Goal: Task Accomplishment & Management: Use online tool/utility

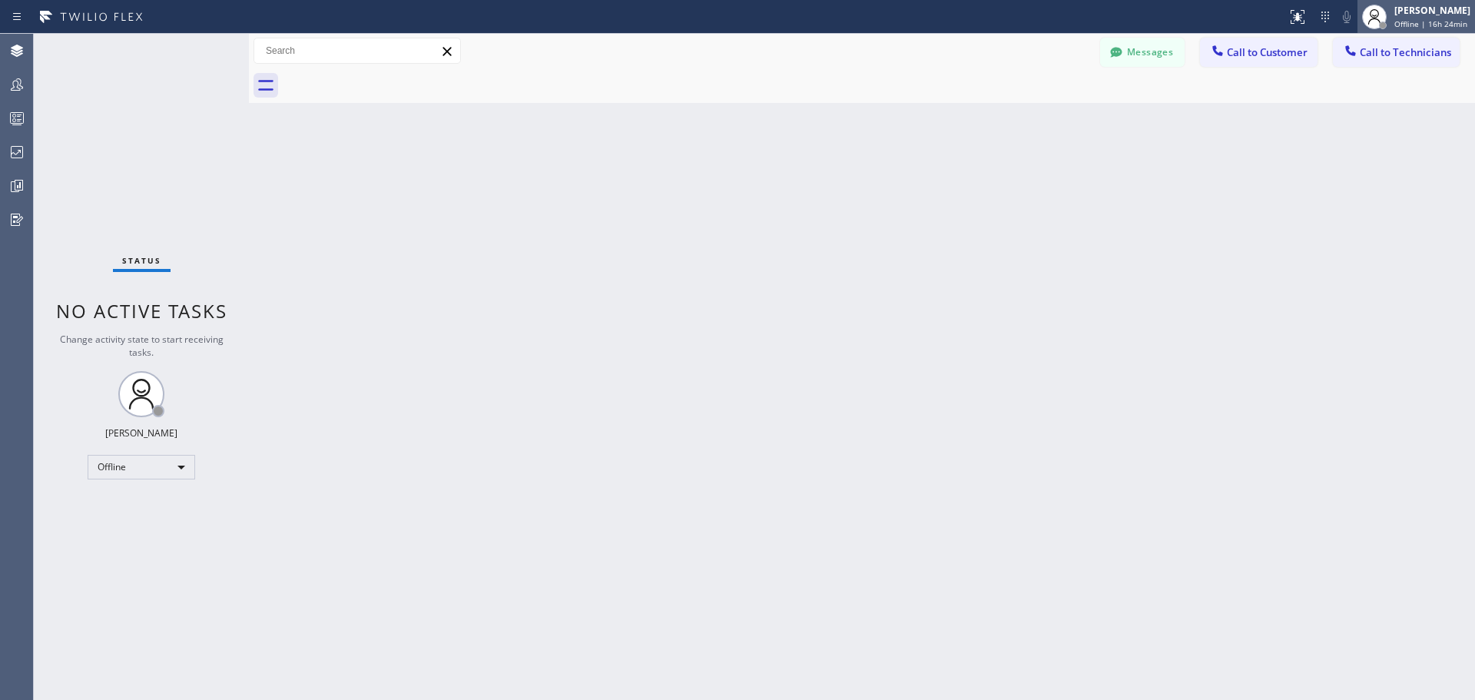
click at [1419, 7] on div "[PERSON_NAME]" at bounding box center [1432, 10] width 76 height 13
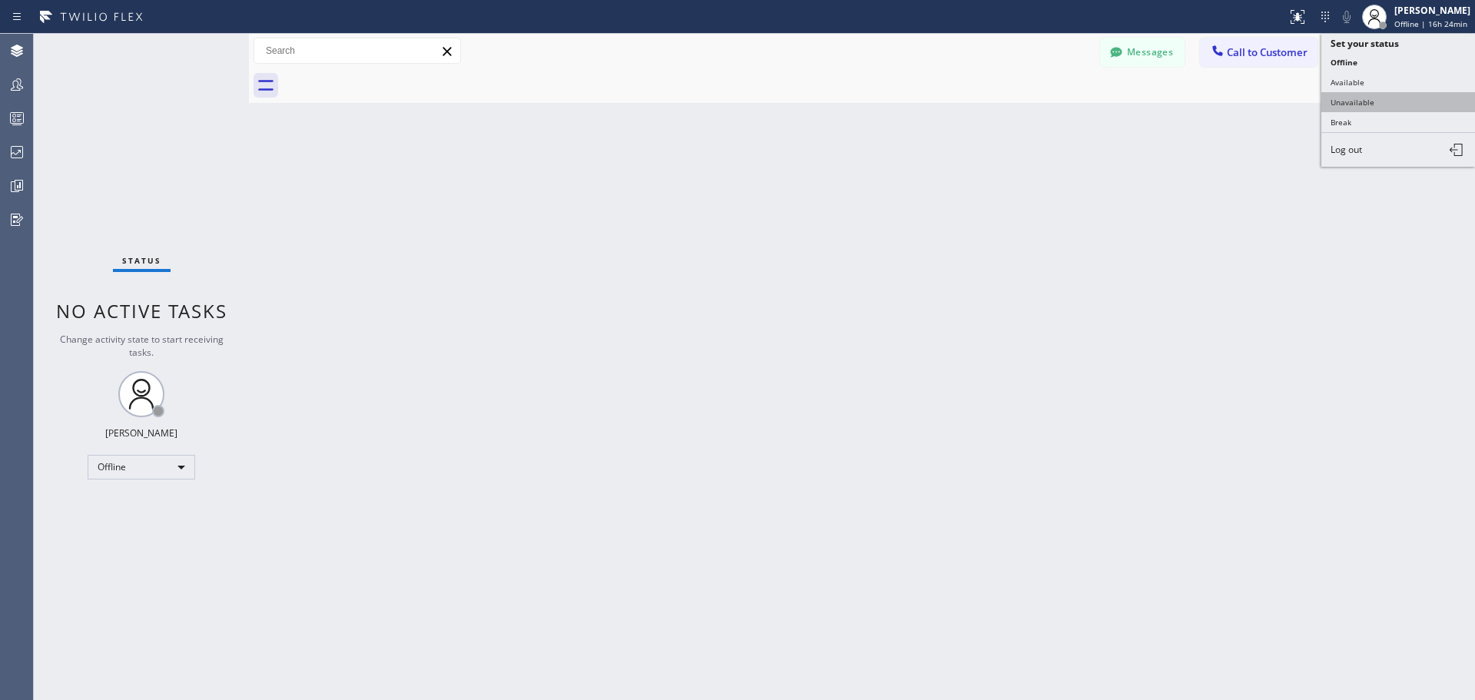
click at [1390, 92] on button "Unavailable" at bounding box center [1398, 102] width 154 height 20
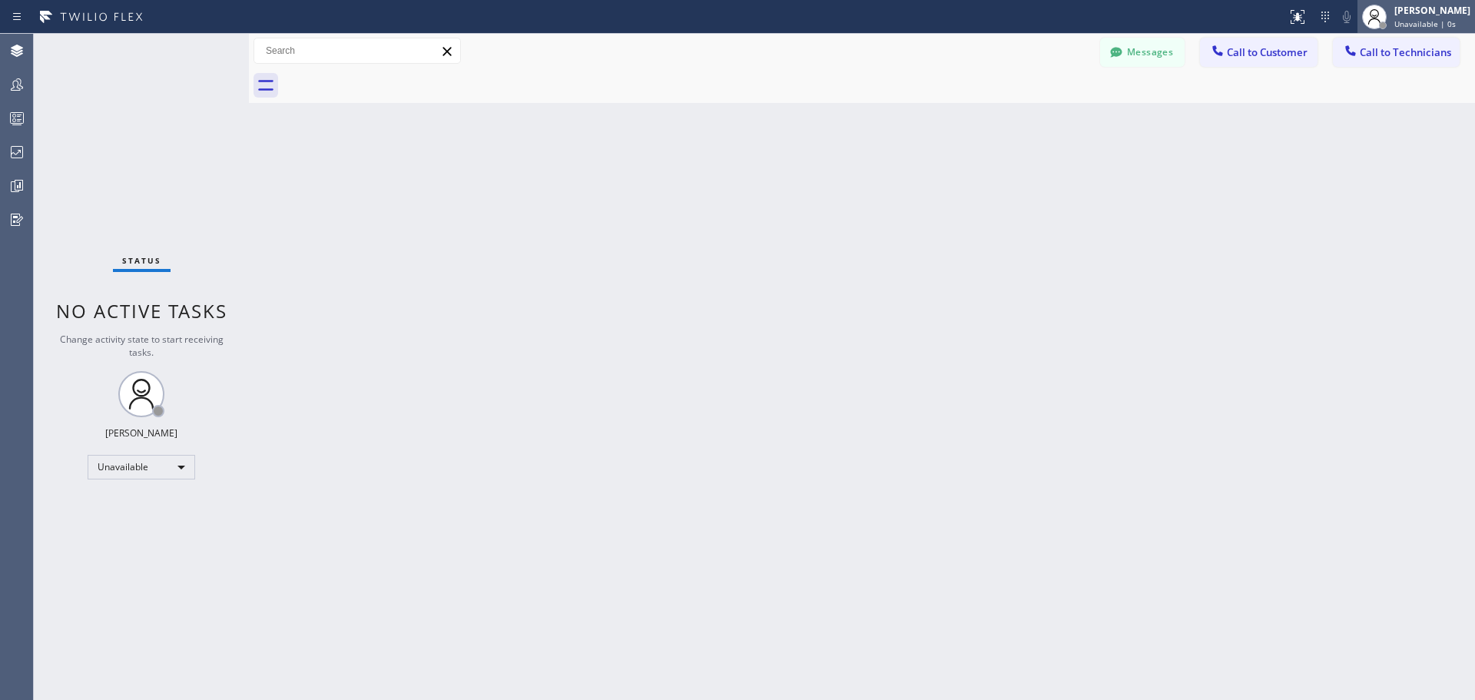
click at [1418, 22] on span "Unavailable | 0s" at bounding box center [1424, 23] width 61 height 11
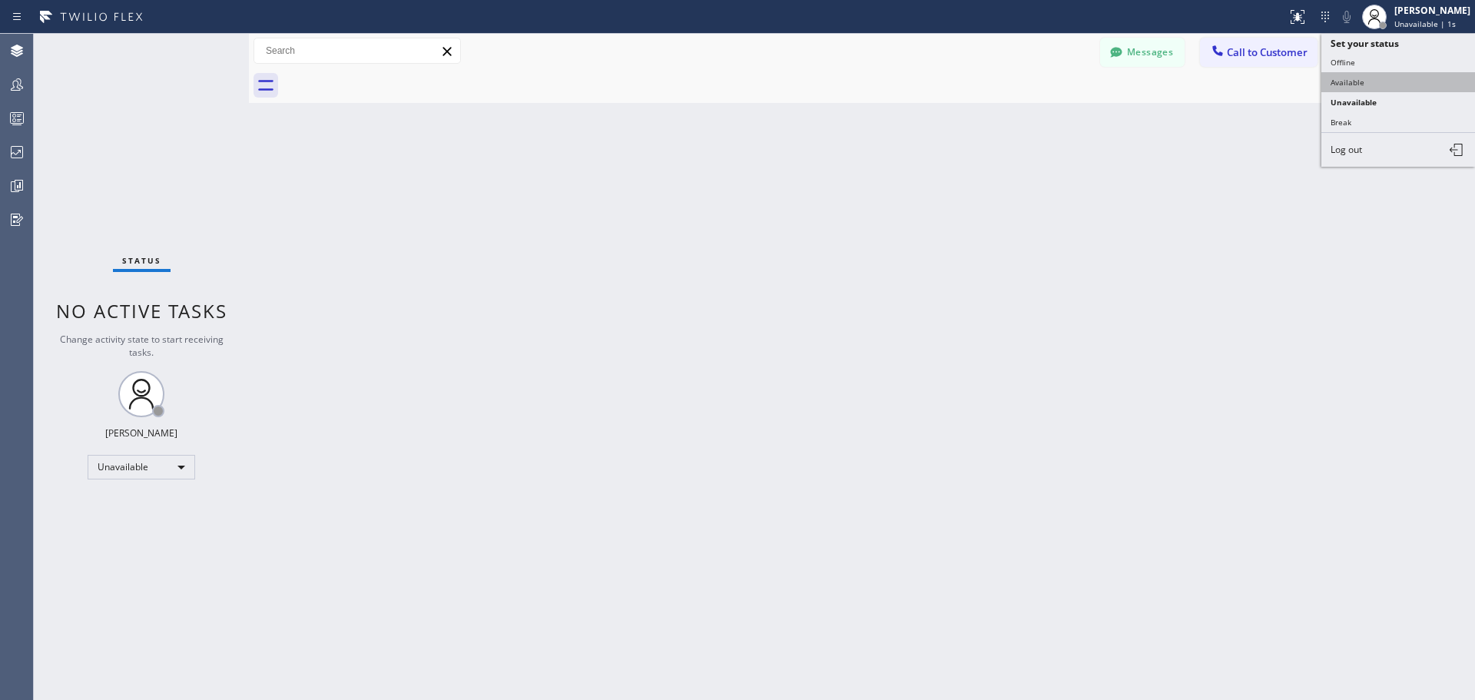
click at [1390, 81] on button "Available" at bounding box center [1398, 82] width 154 height 20
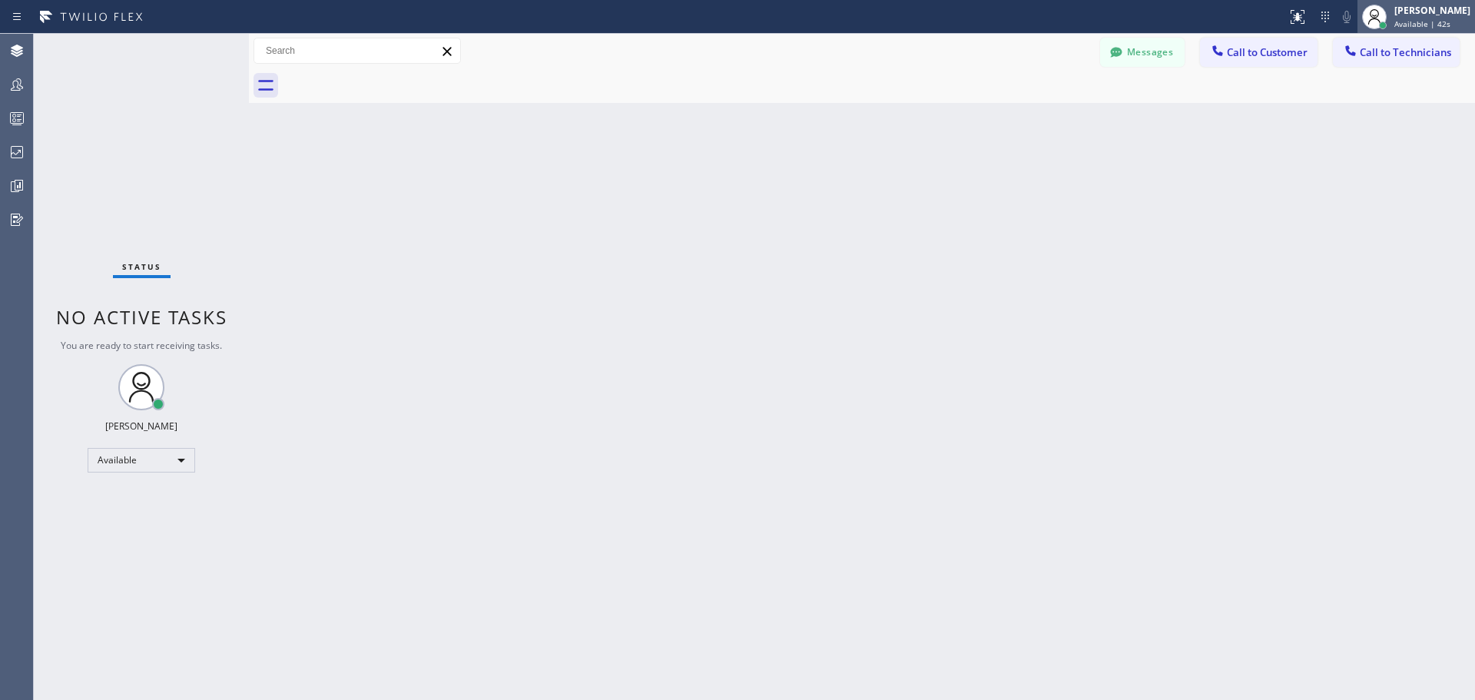
click at [1428, 13] on div "[PERSON_NAME]" at bounding box center [1432, 10] width 76 height 13
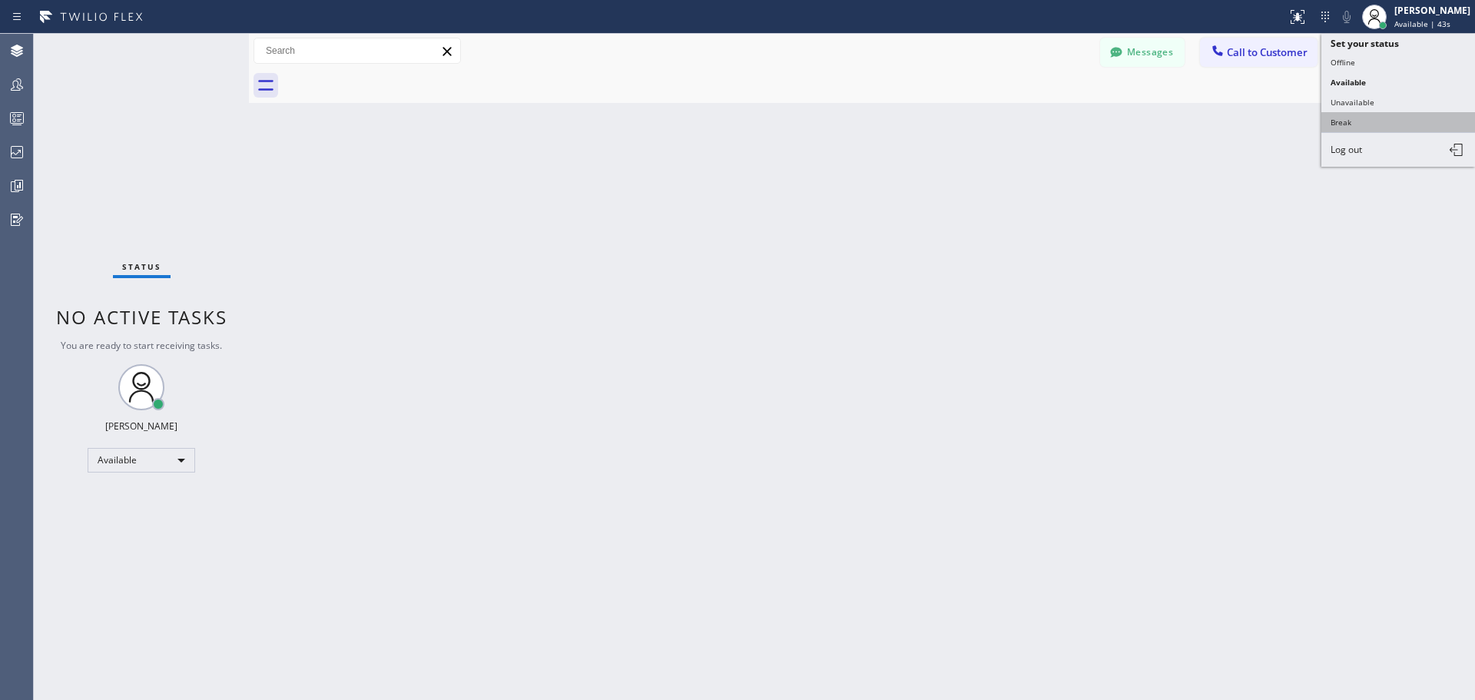
click at [1379, 119] on button "Break" at bounding box center [1398, 122] width 154 height 20
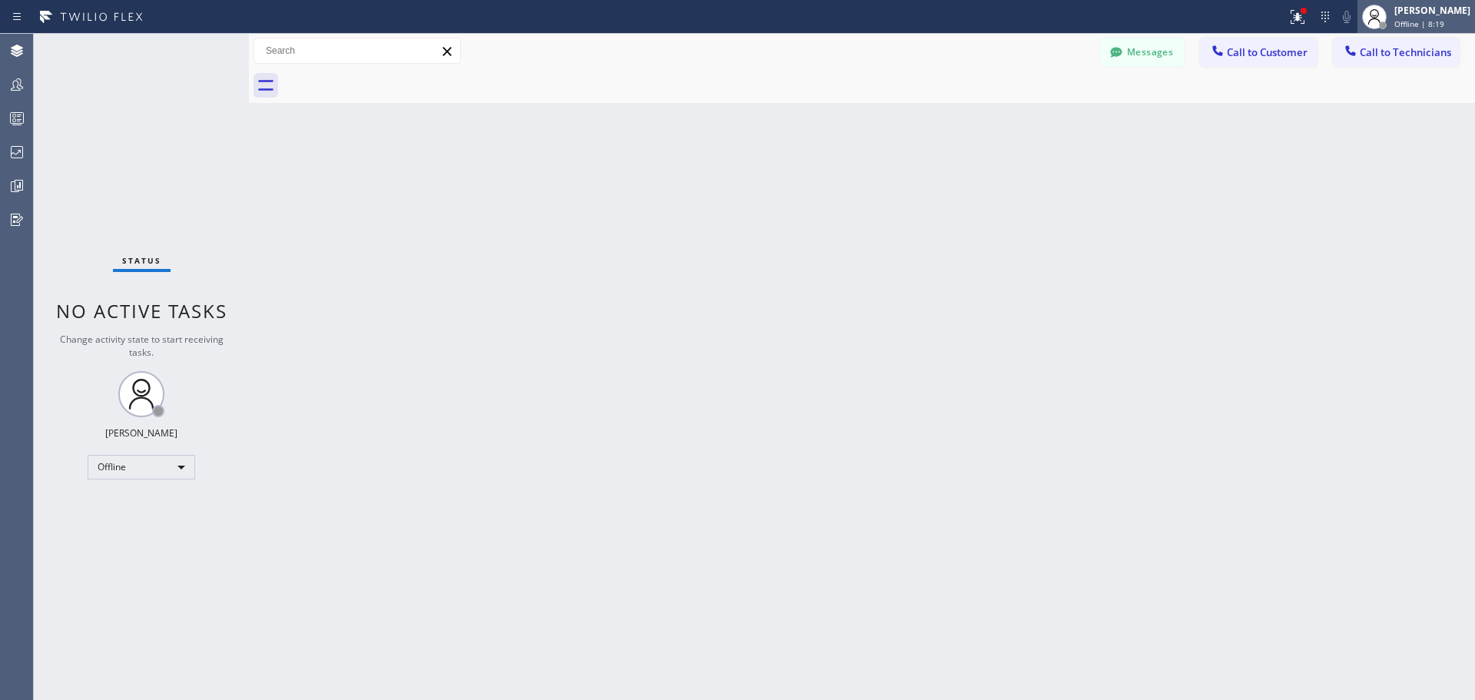
click at [1426, 18] on div "[PERSON_NAME] Offline | 8:19" at bounding box center [1433, 16] width 84 height 27
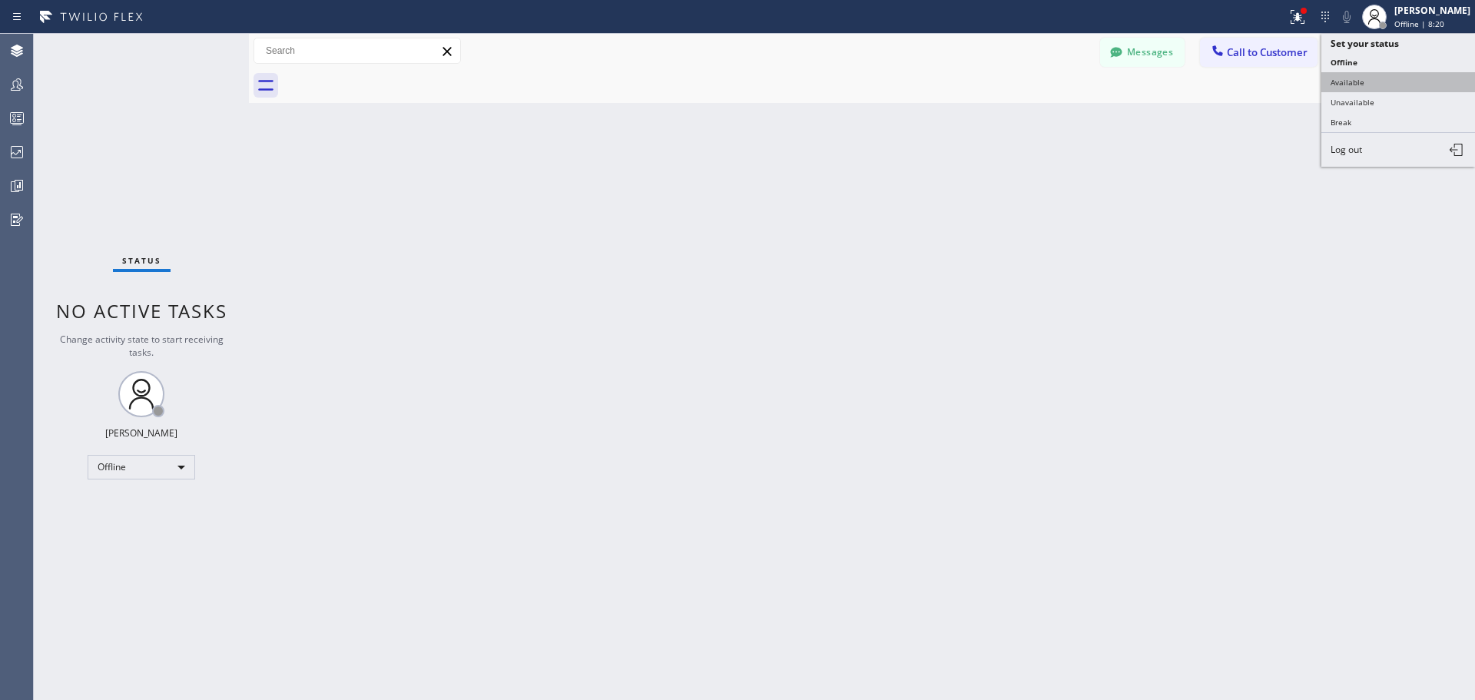
click at [1406, 89] on button "Available" at bounding box center [1398, 82] width 154 height 20
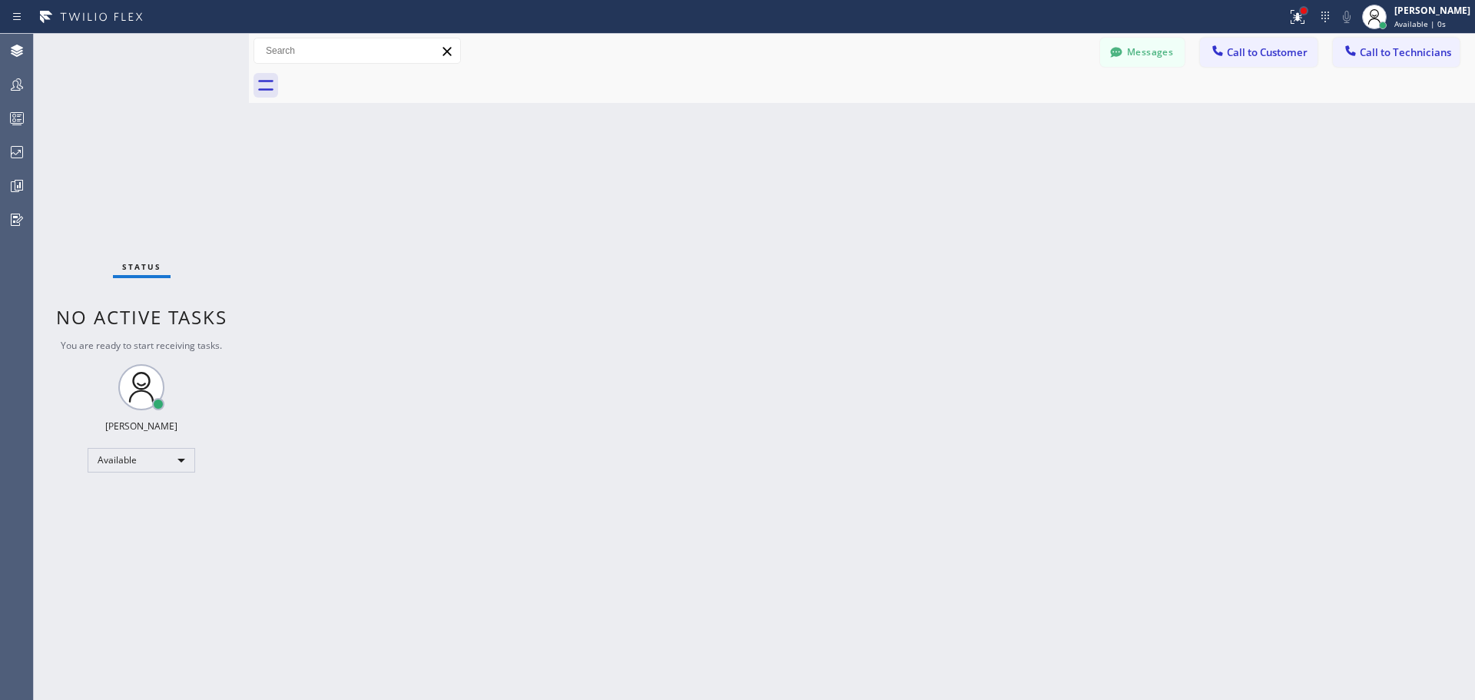
click at [1303, 13] on div at bounding box center [1303, 11] width 6 height 6
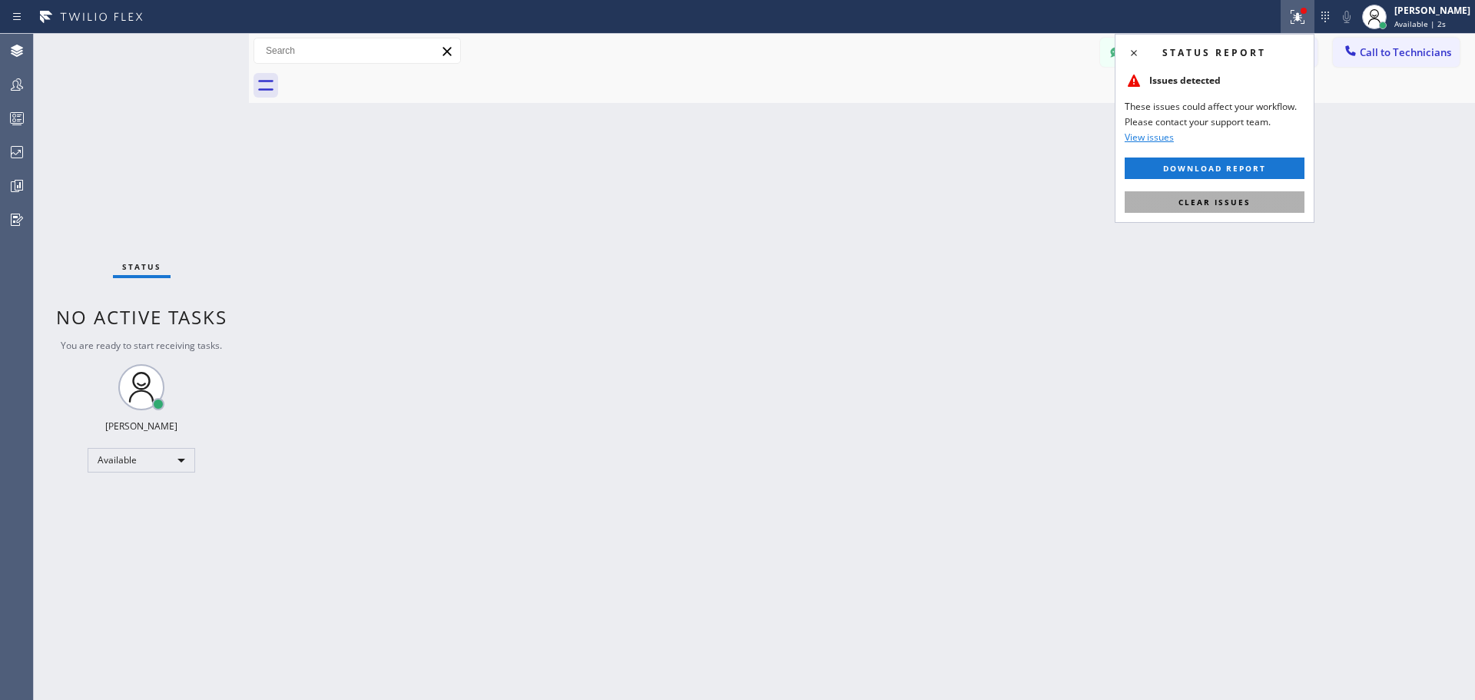
click at [1227, 205] on span "Clear issues" at bounding box center [1214, 202] width 72 height 11
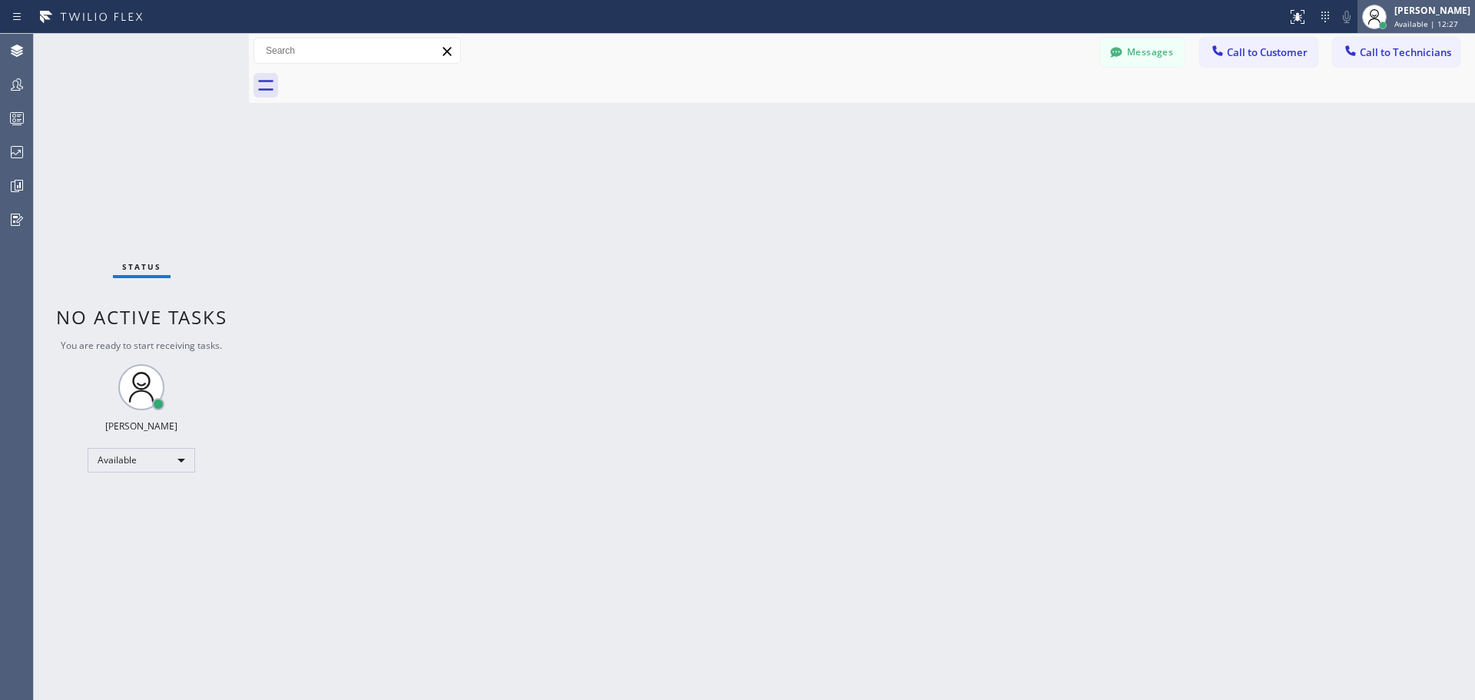
click at [1410, 16] on div "[PERSON_NAME]" at bounding box center [1432, 10] width 76 height 13
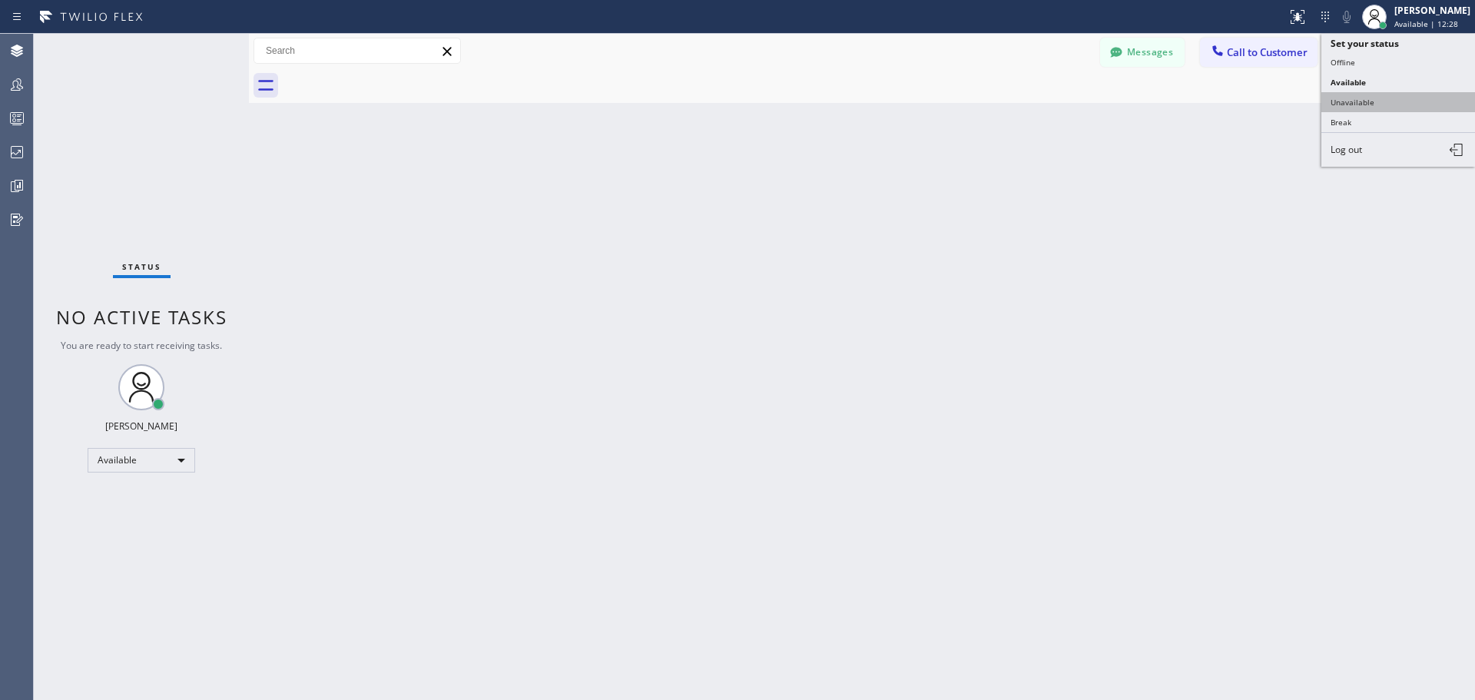
click at [1396, 98] on button "Unavailable" at bounding box center [1398, 102] width 154 height 20
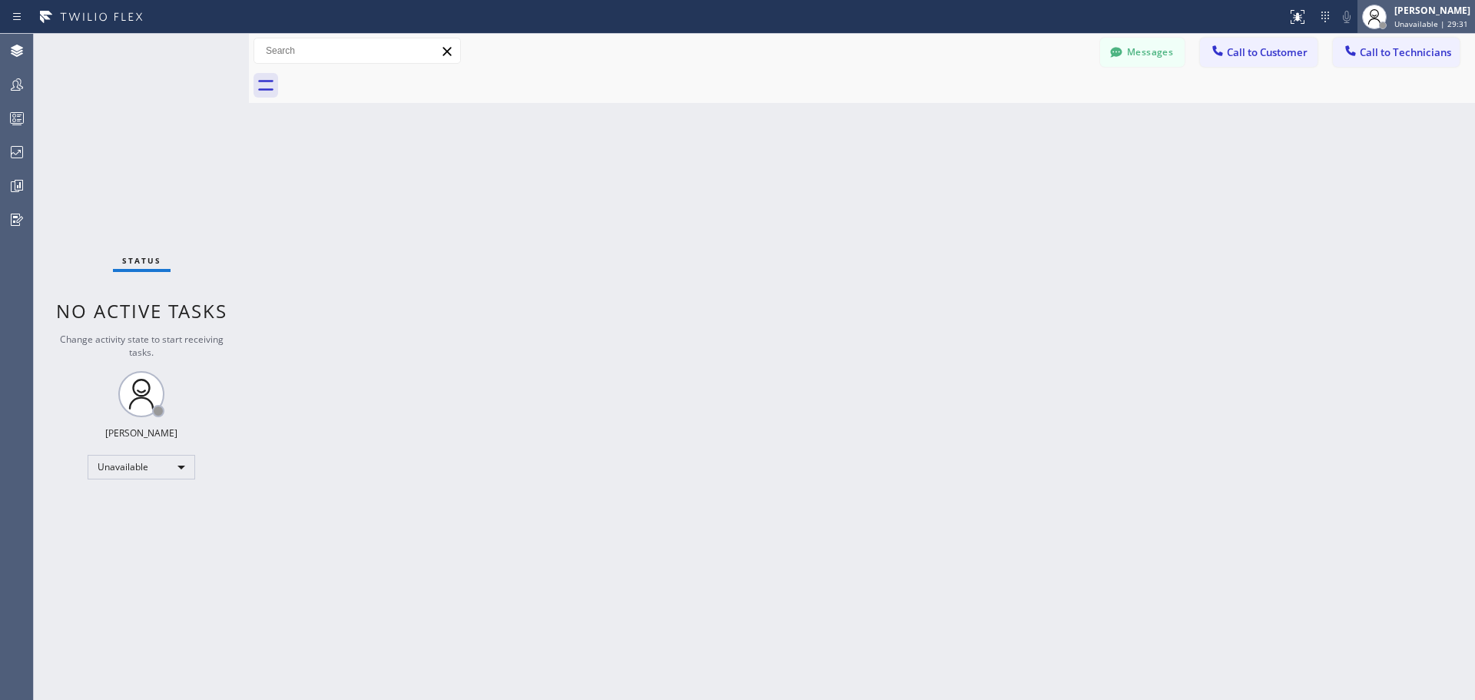
click at [1412, 20] on span "Unavailable | 29:31" at bounding box center [1431, 23] width 74 height 11
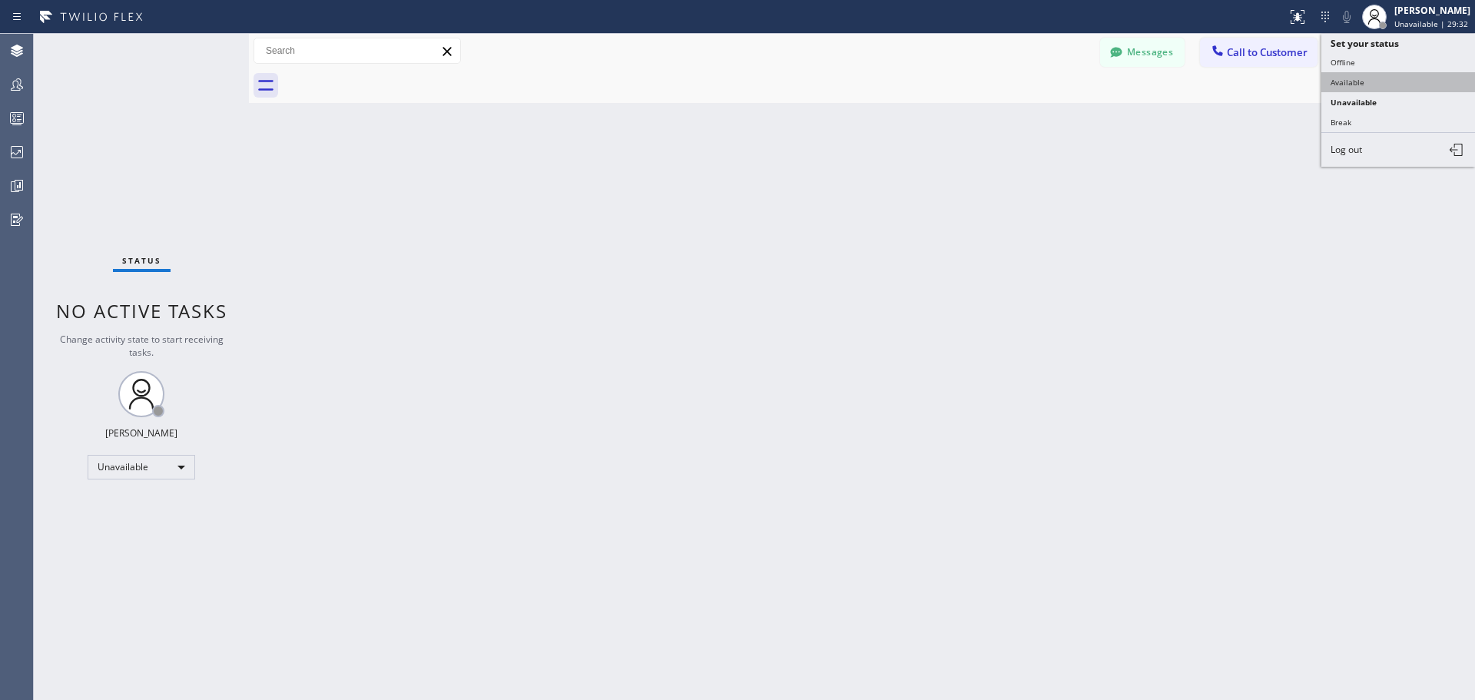
click at [1394, 84] on button "Available" at bounding box center [1398, 82] width 154 height 20
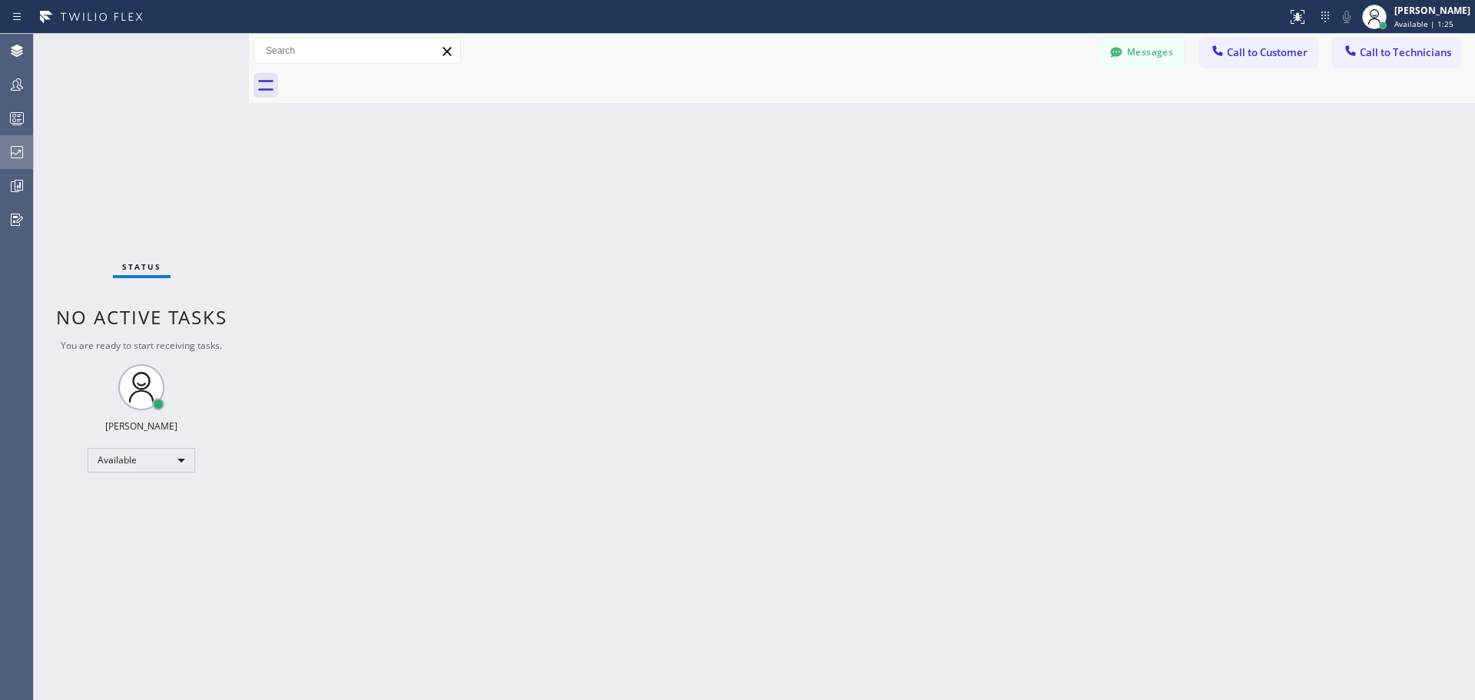
click at [15, 154] on icon at bounding box center [17, 152] width 18 height 18
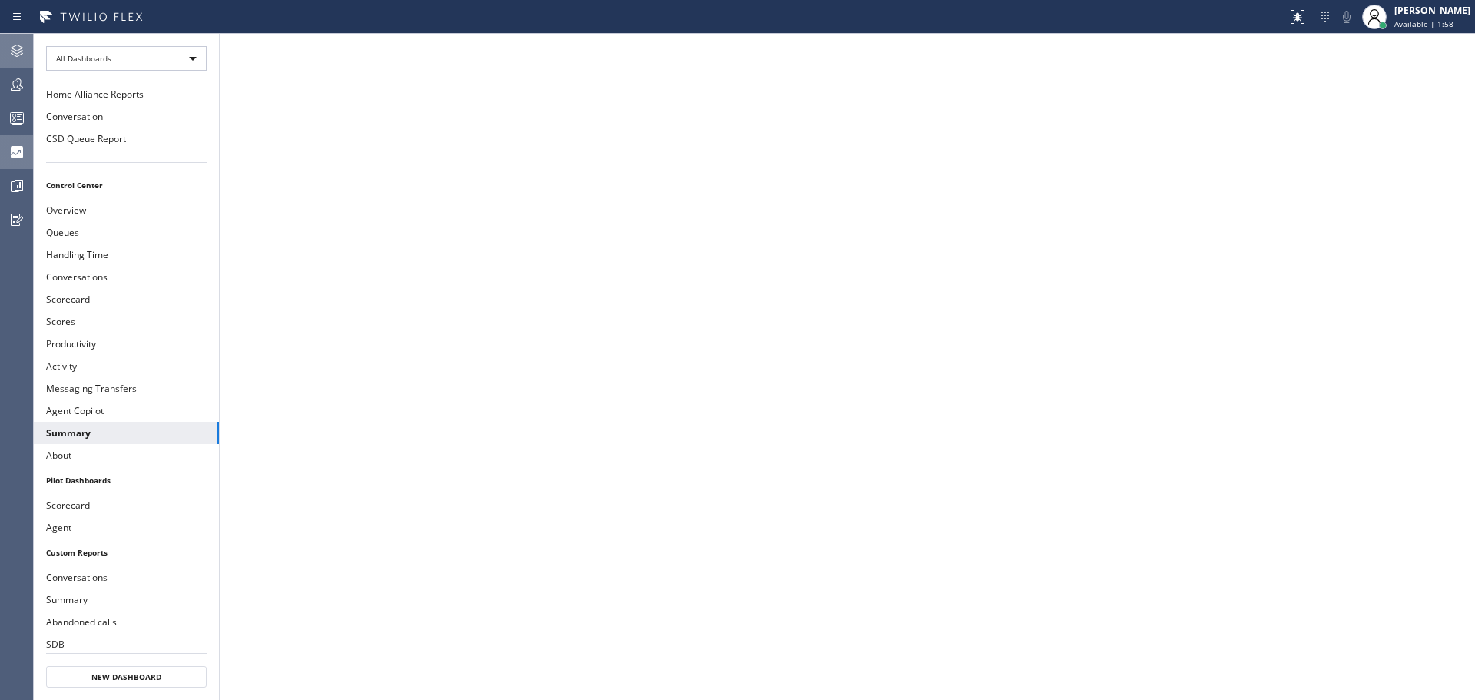
click at [20, 50] on icon at bounding box center [17, 50] width 18 height 18
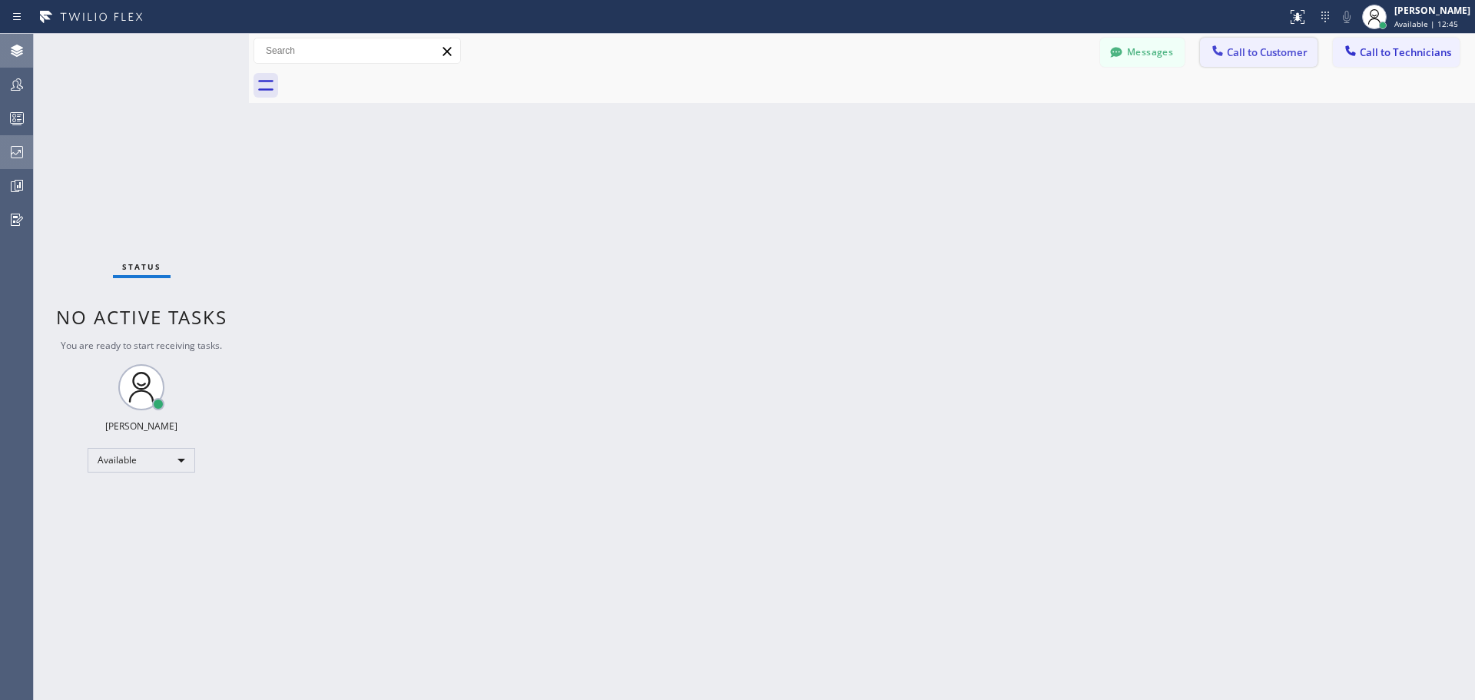
click at [1247, 49] on span "Call to Customer" at bounding box center [1267, 52] width 81 height 14
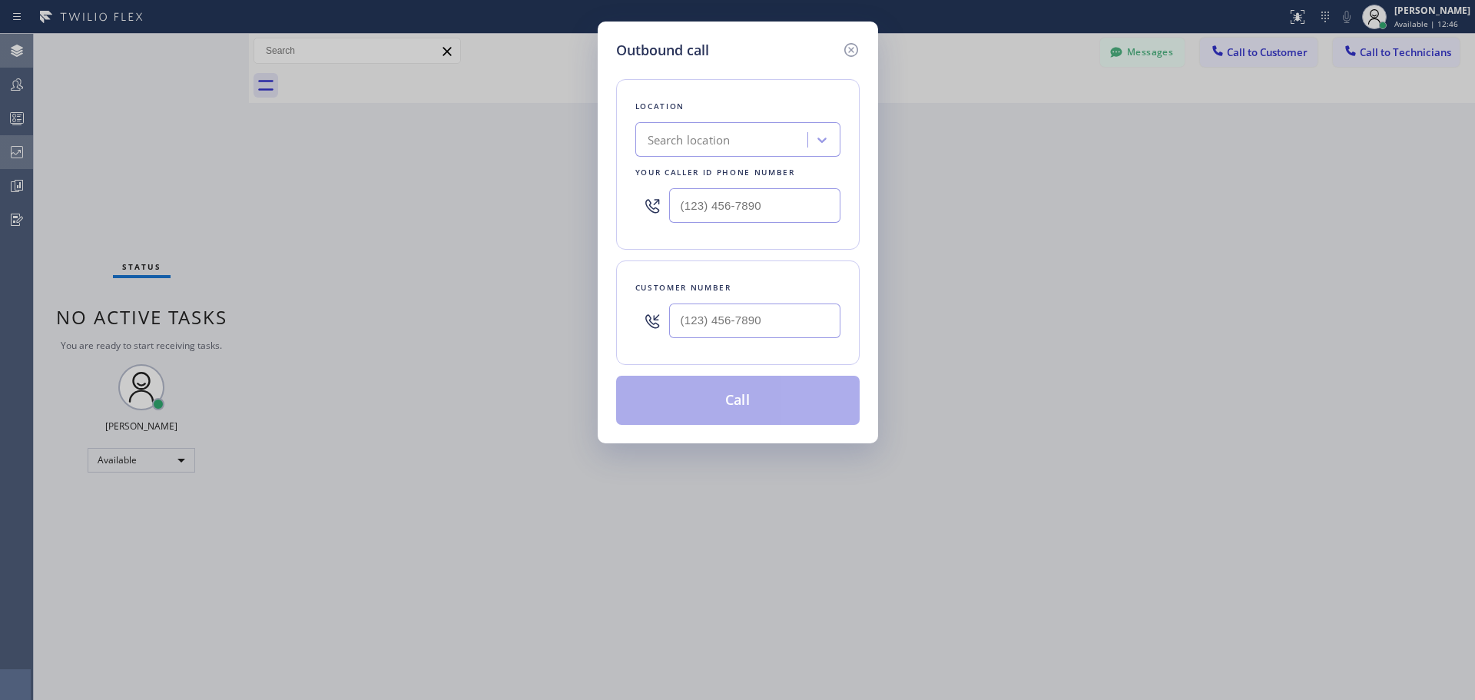
click at [716, 134] on div "Search location" at bounding box center [688, 140] width 83 height 18
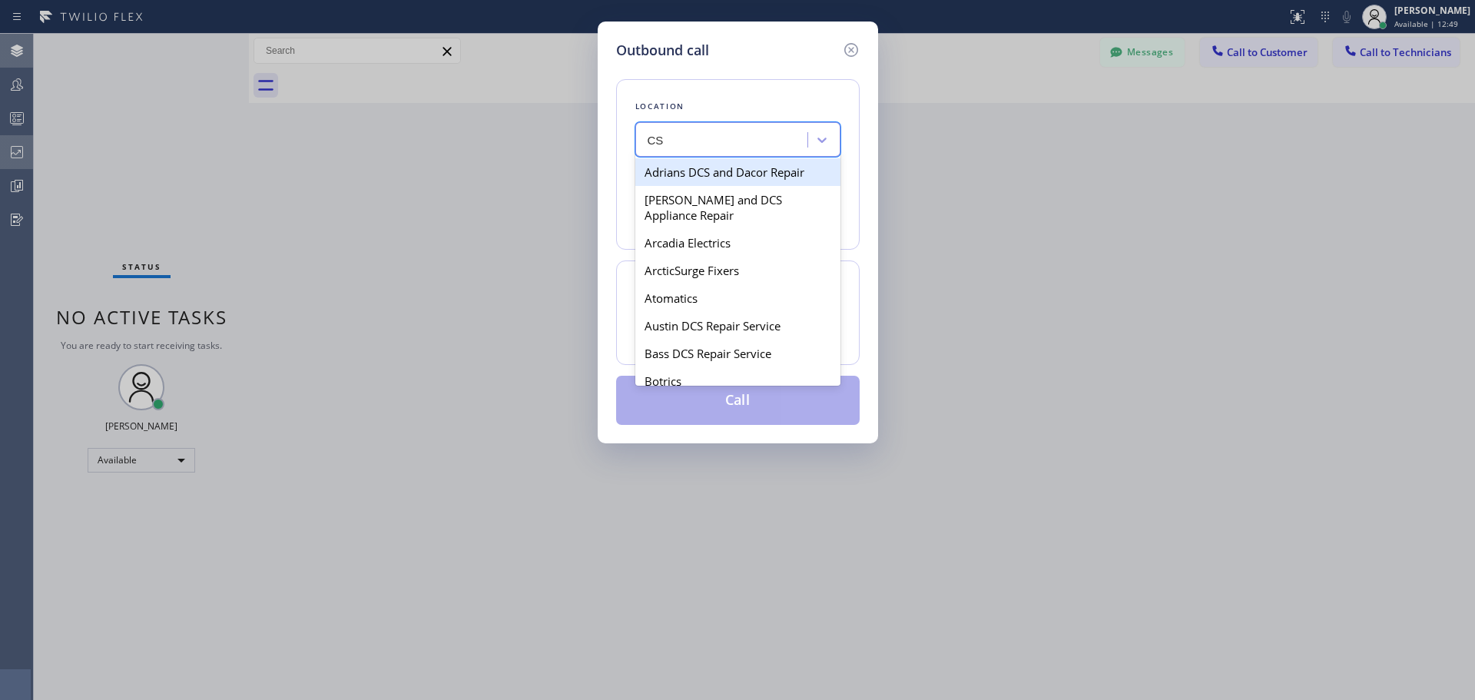
type input "CSM"
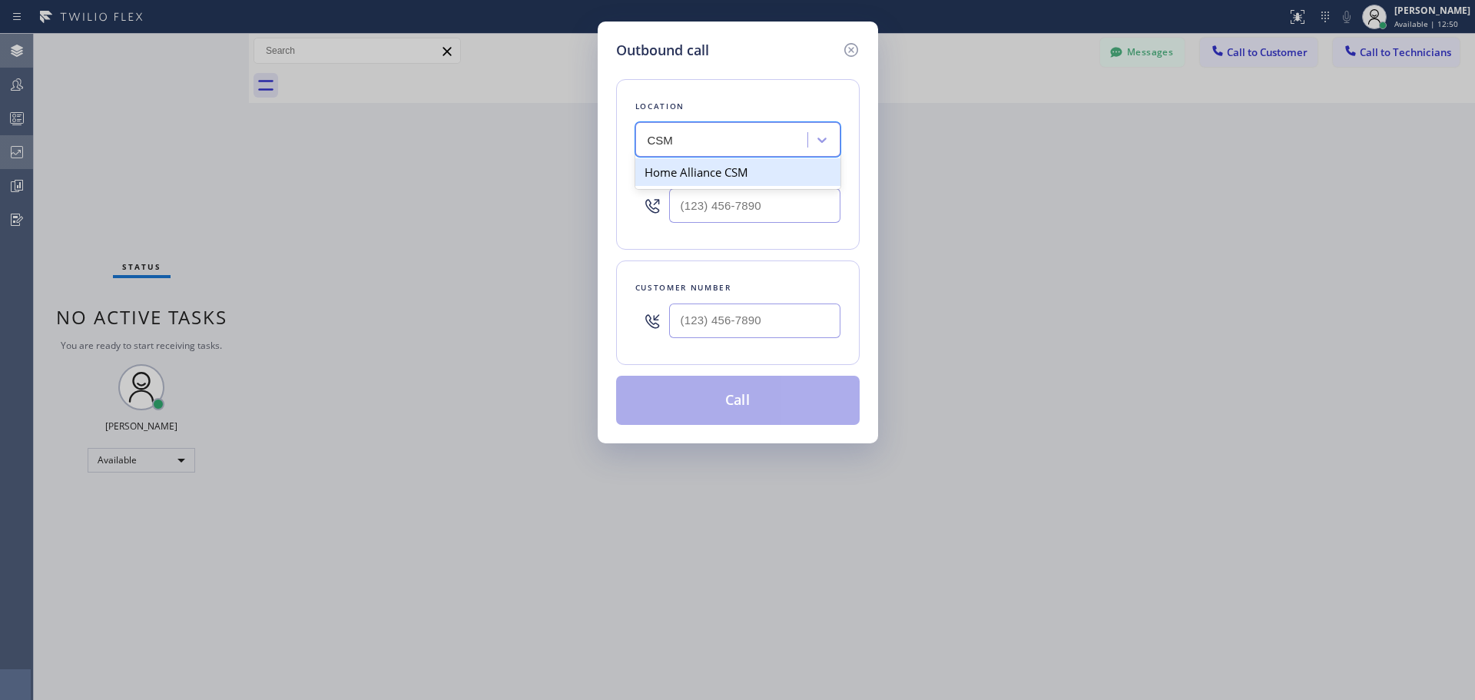
click at [742, 171] on div "Home Alliance CSM" at bounding box center [737, 172] width 205 height 28
type input "[PHONE_NUMBER]"
click at [734, 314] on input "(___) ___-____" at bounding box center [754, 320] width 171 height 35
paste input "208) 920-0981"
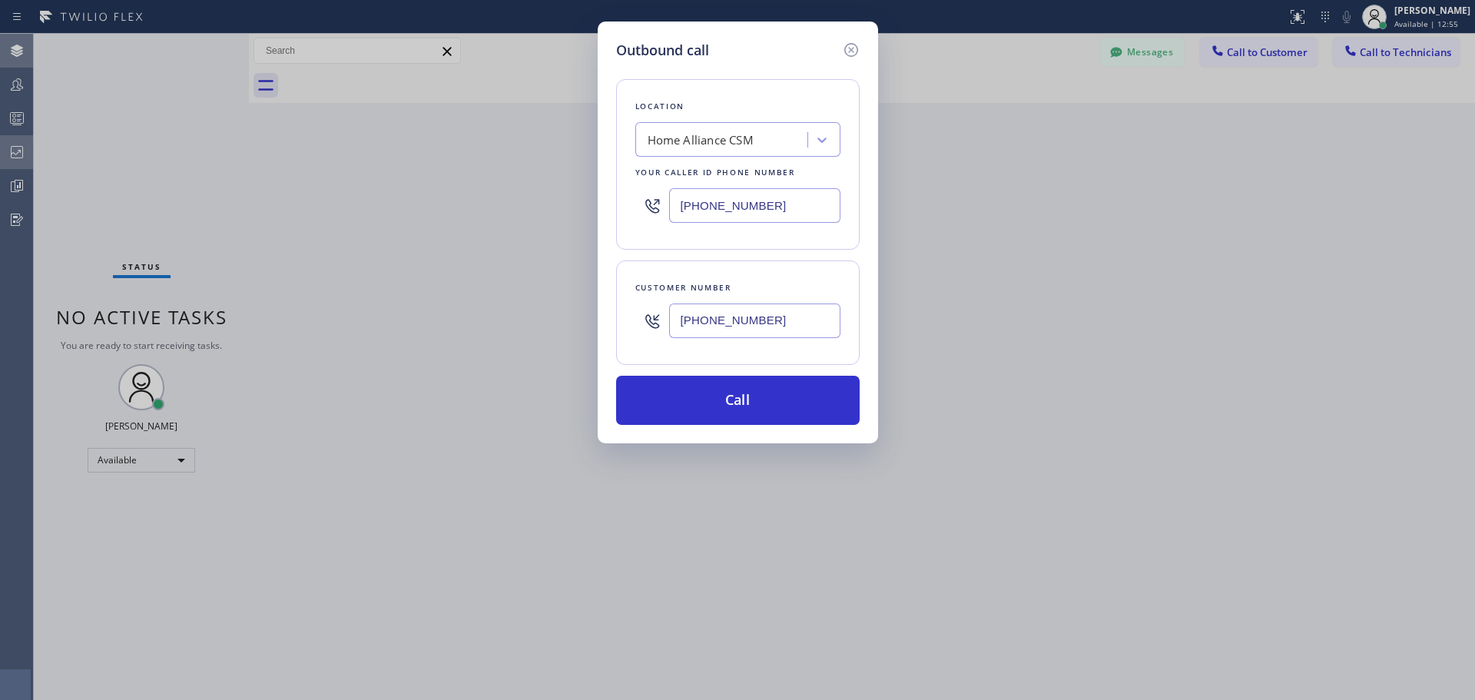
type input "[PHONE_NUMBER]"
click at [691, 405] on button "Call" at bounding box center [737, 400] width 243 height 49
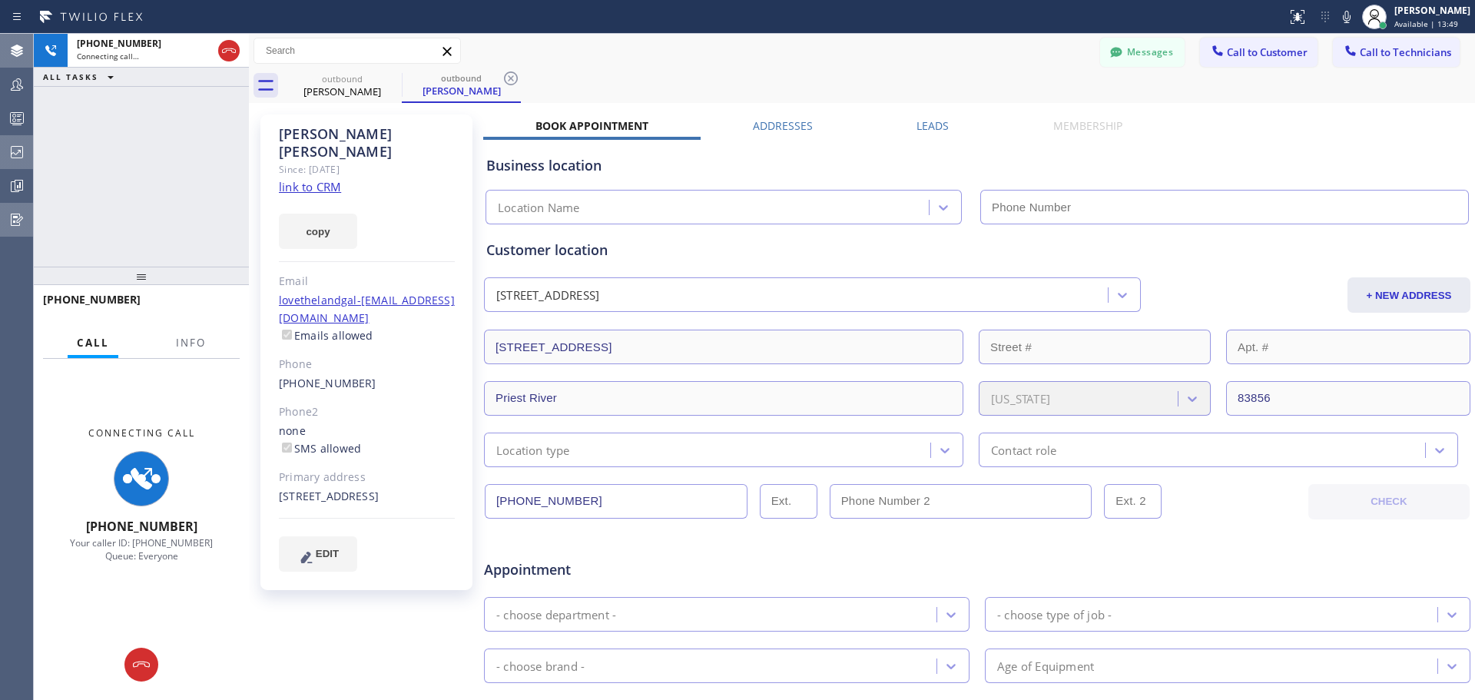
type input "[PHONE_NUMBER]"
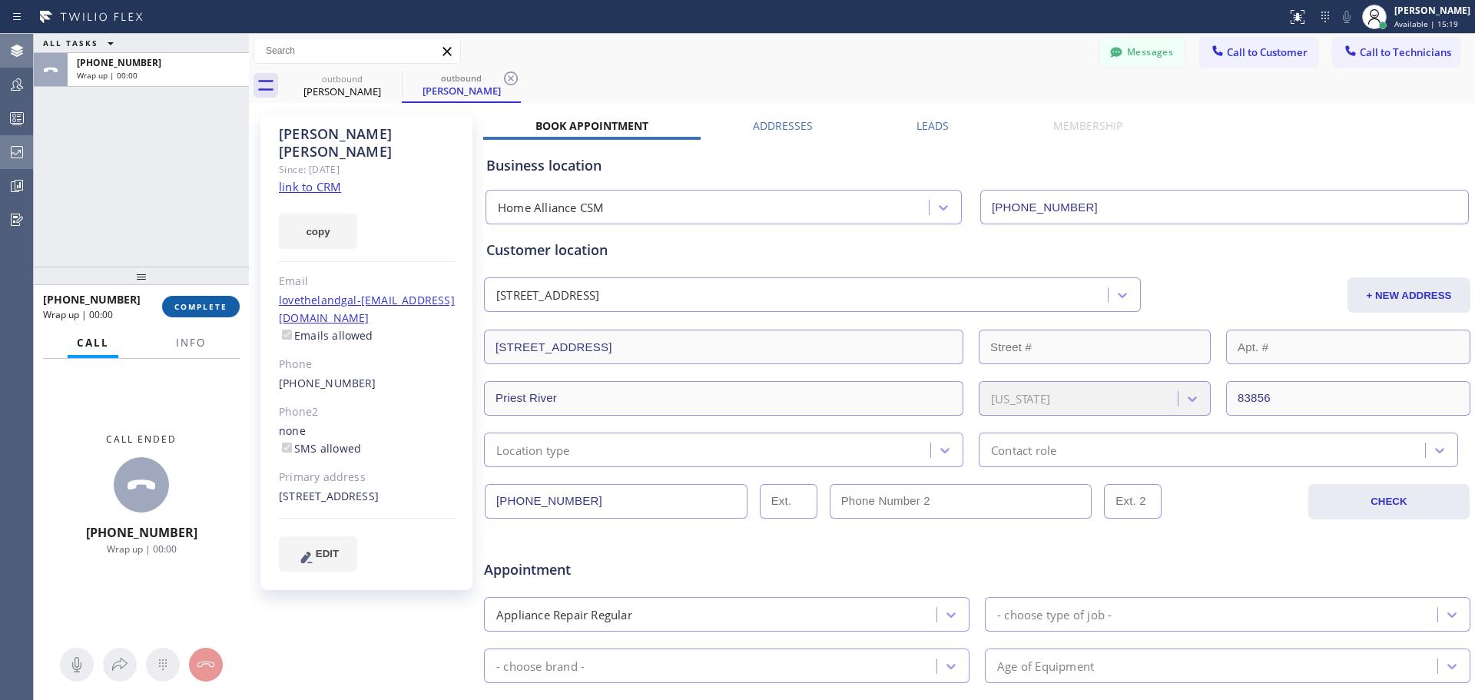
click at [217, 301] on span "COMPLETE" at bounding box center [200, 306] width 53 height 11
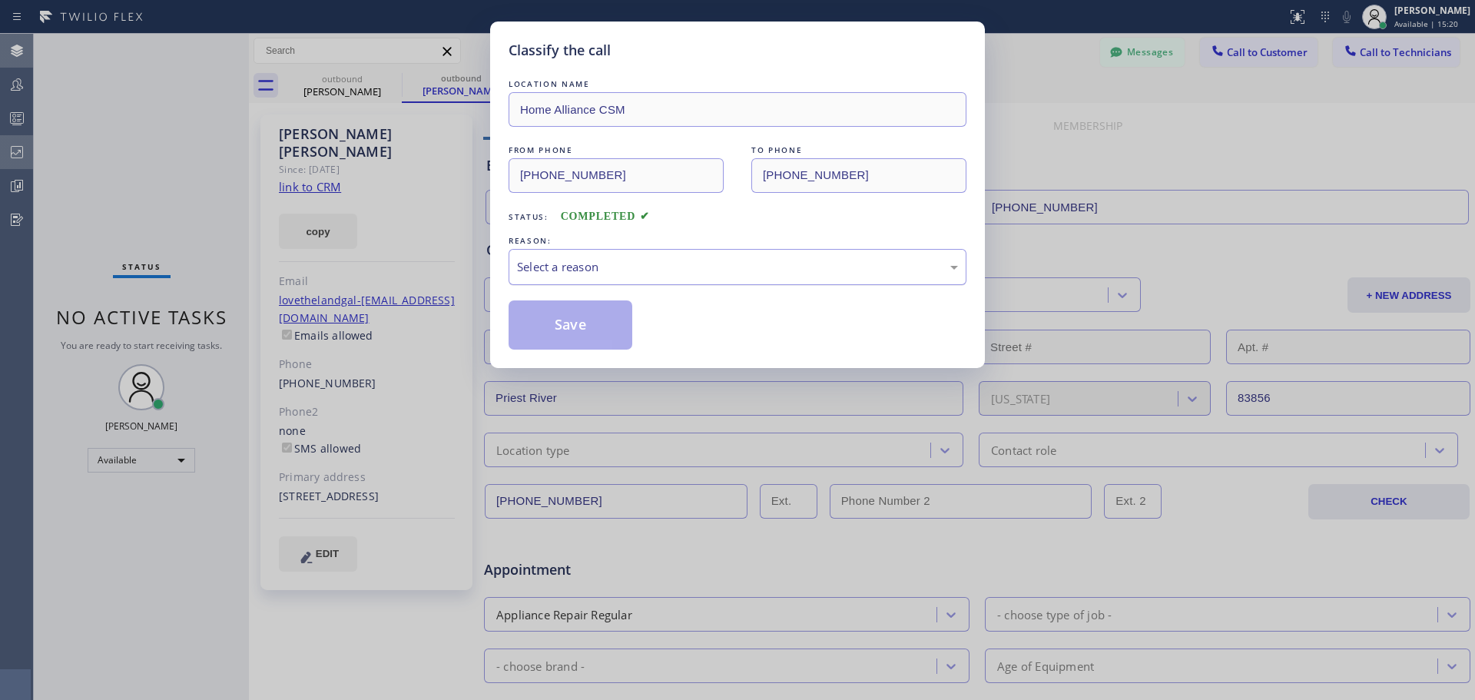
click at [638, 258] on div "Select a reason" at bounding box center [737, 267] width 441 height 18
click at [581, 333] on button "Save" at bounding box center [570, 324] width 124 height 49
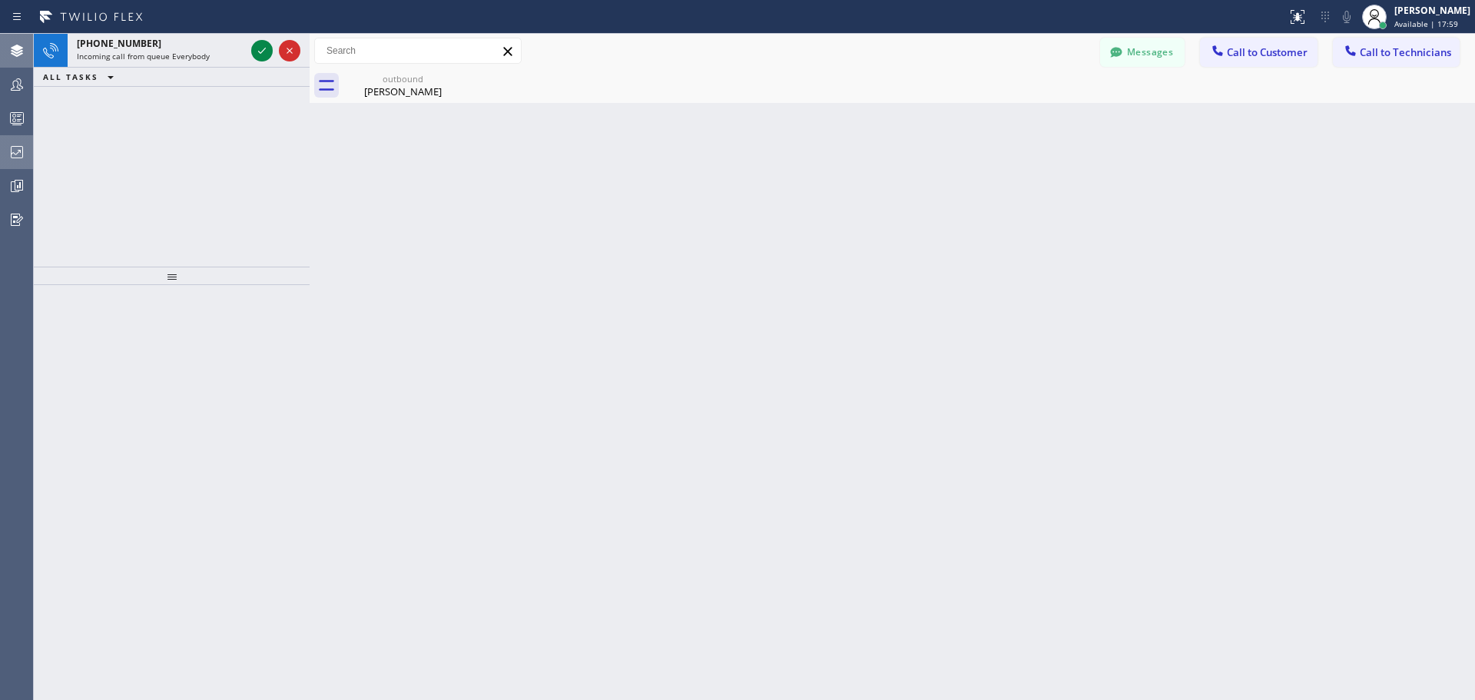
drag, startPoint x: 248, startPoint y: 57, endPoint x: 309, endPoint y: 66, distance: 61.4
click at [310, 66] on div at bounding box center [310, 367] width 0 height 666
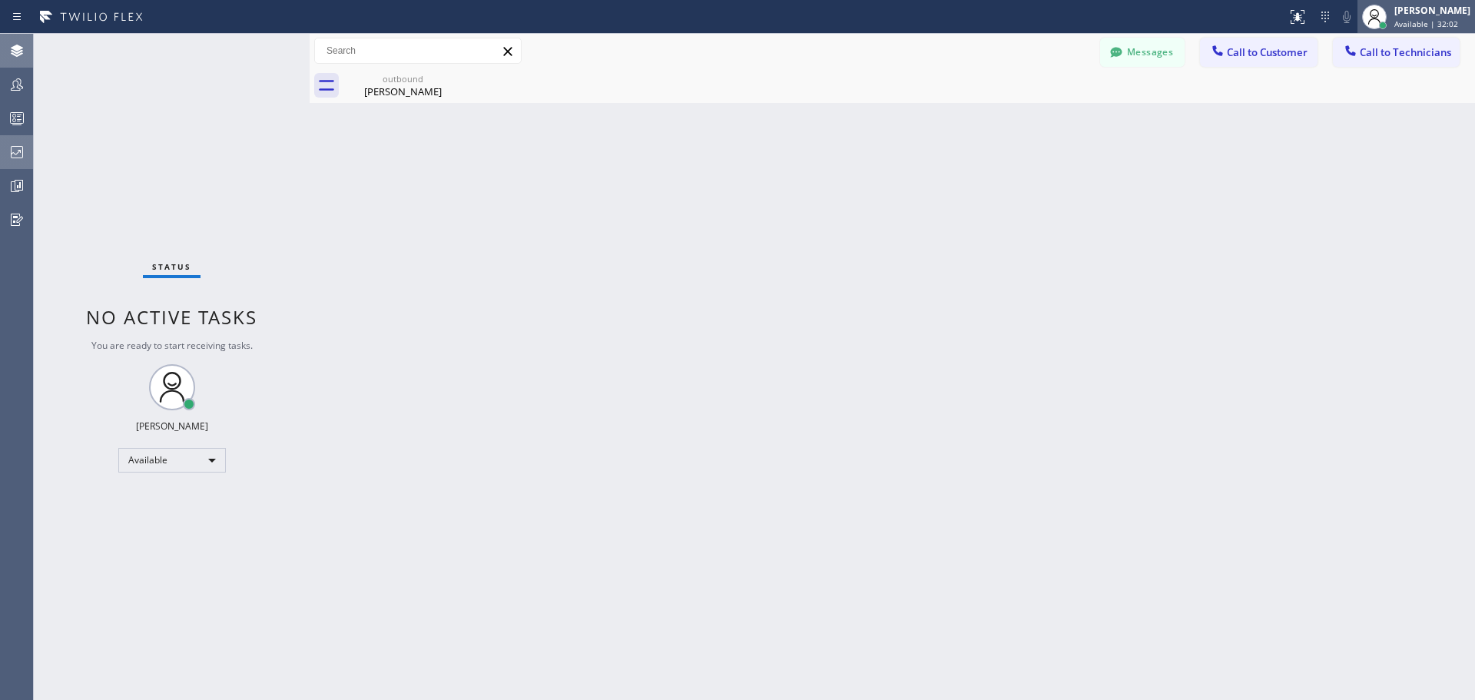
click at [1415, 14] on div "[PERSON_NAME]" at bounding box center [1432, 10] width 76 height 13
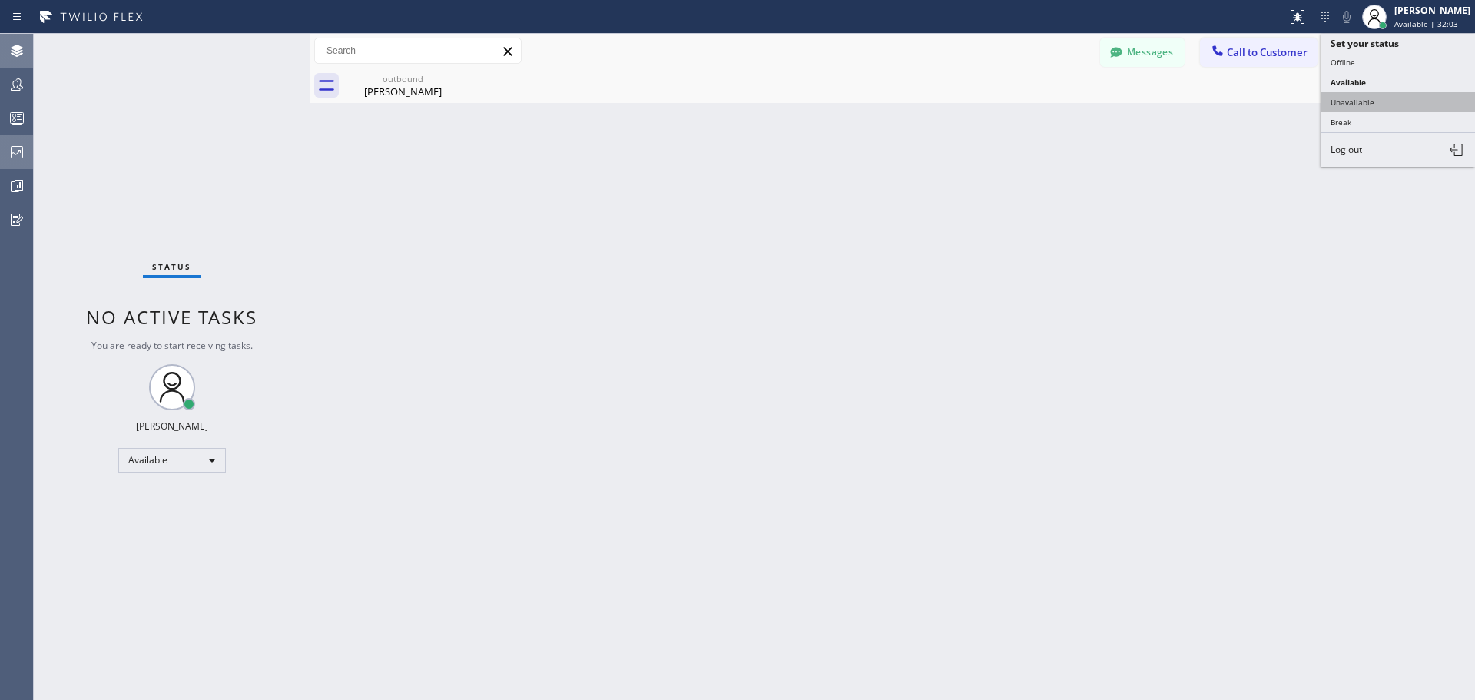
click at [1376, 106] on button "Unavailable" at bounding box center [1398, 102] width 154 height 20
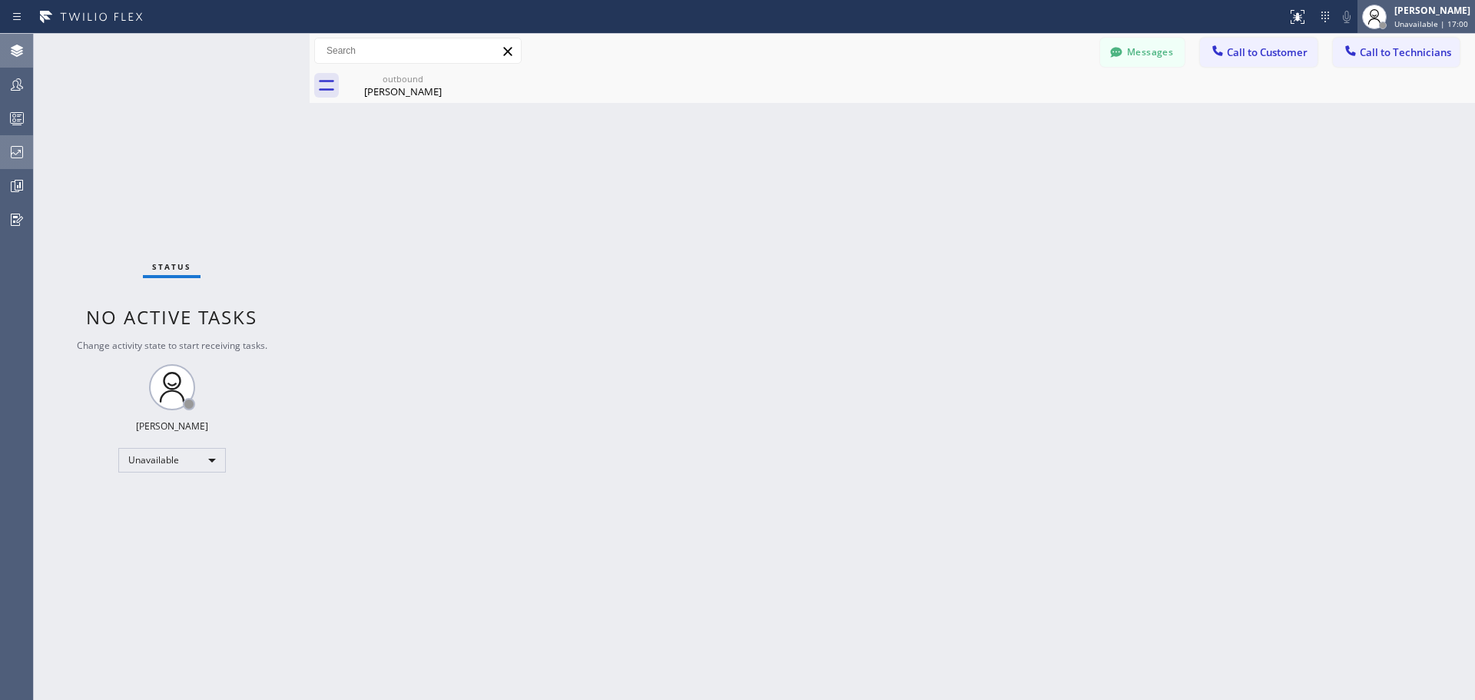
click at [1422, 17] on div "[PERSON_NAME] Unavailable | 17:00" at bounding box center [1433, 16] width 84 height 27
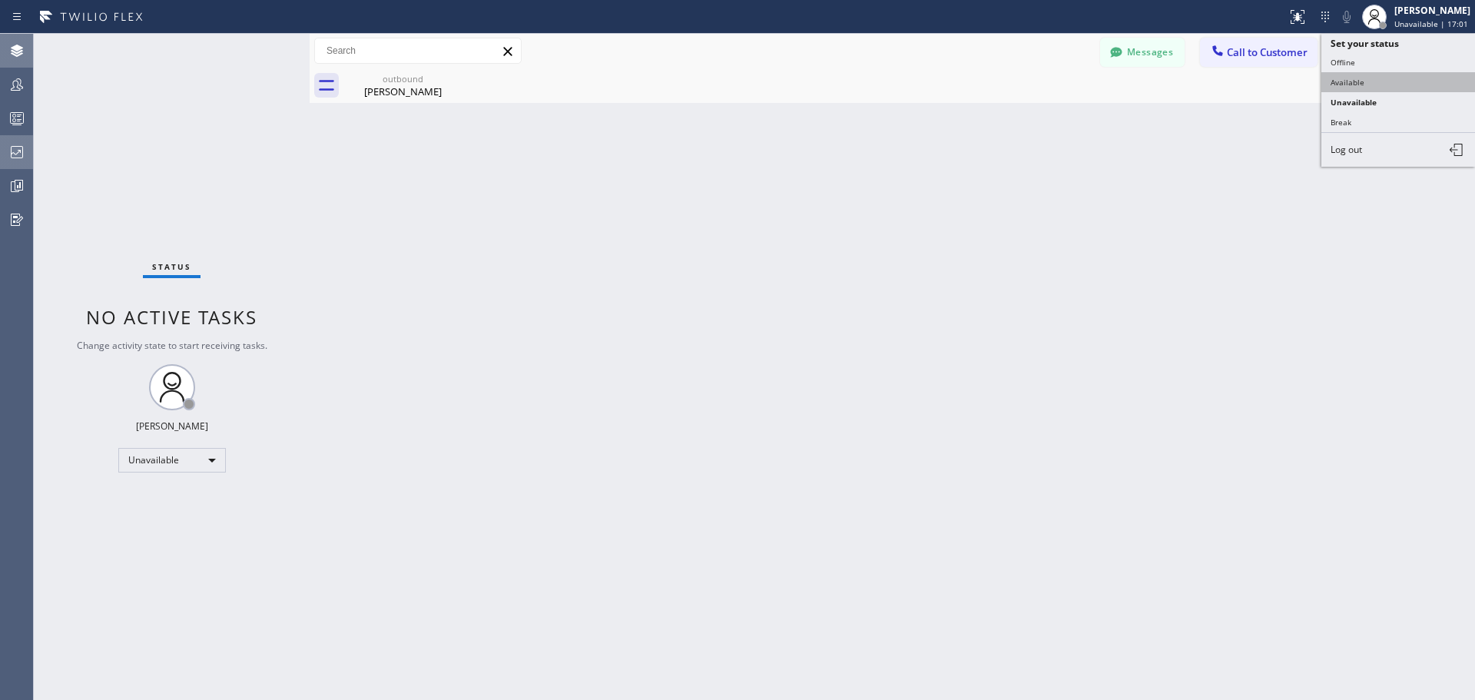
click at [1402, 87] on button "Available" at bounding box center [1398, 82] width 154 height 20
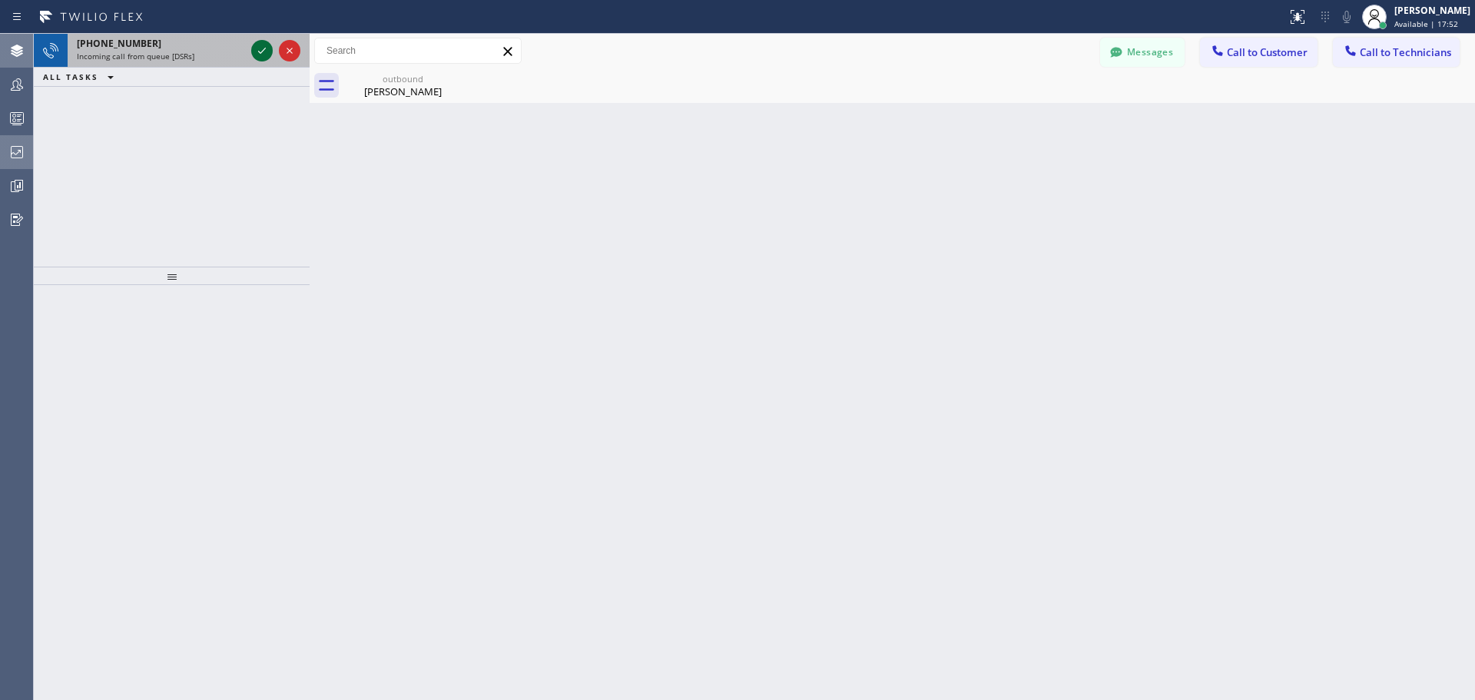
click at [261, 48] on icon at bounding box center [262, 50] width 18 height 18
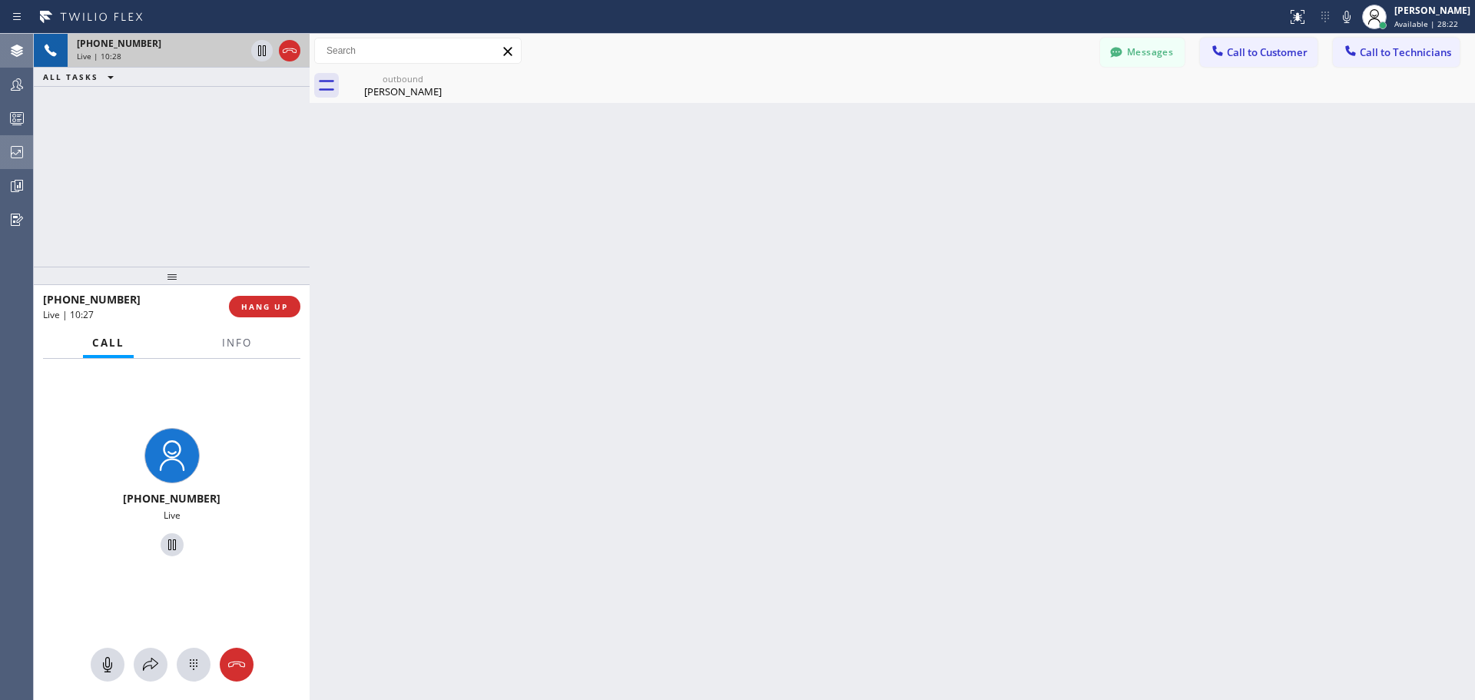
click at [257, 301] on span "HANG UP" at bounding box center [264, 306] width 47 height 11
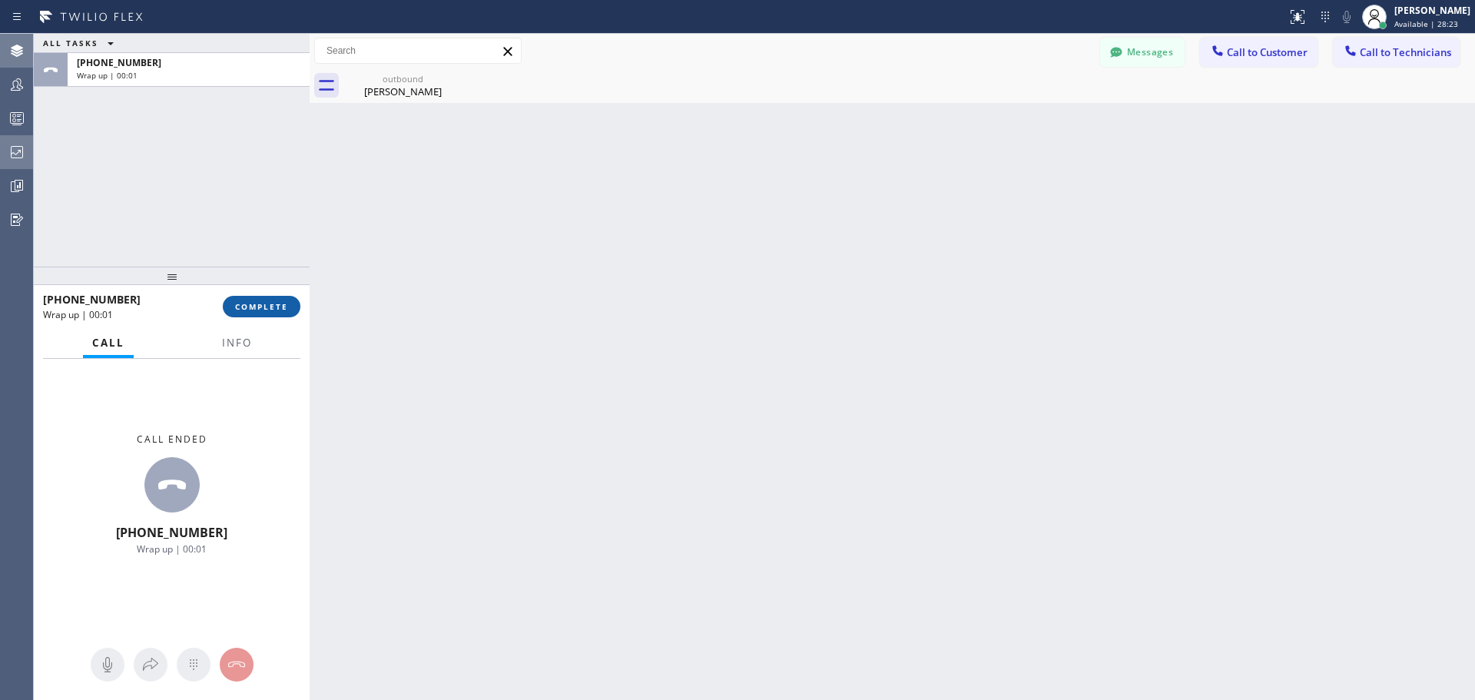
click at [261, 315] on button "COMPLETE" at bounding box center [262, 307] width 78 height 22
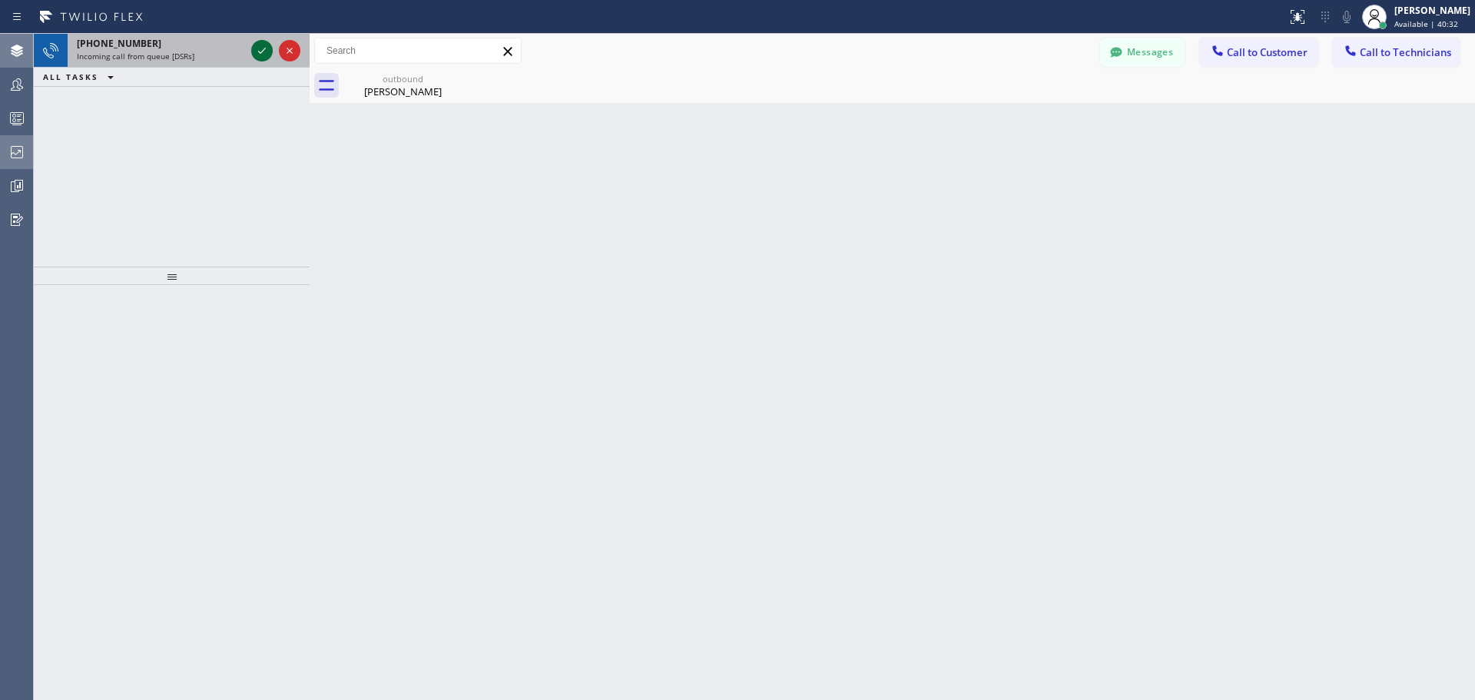
click at [259, 50] on icon at bounding box center [262, 50] width 18 height 18
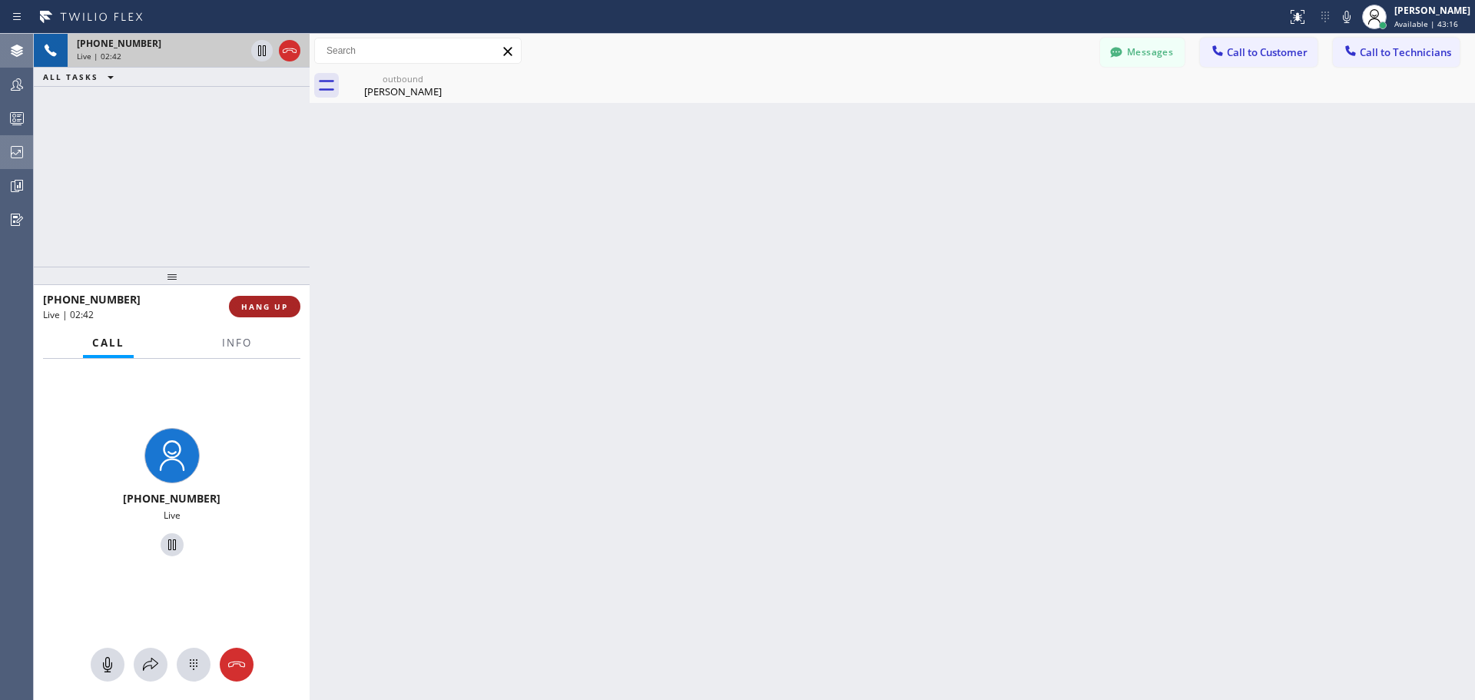
click at [256, 310] on span "HANG UP" at bounding box center [264, 306] width 47 height 11
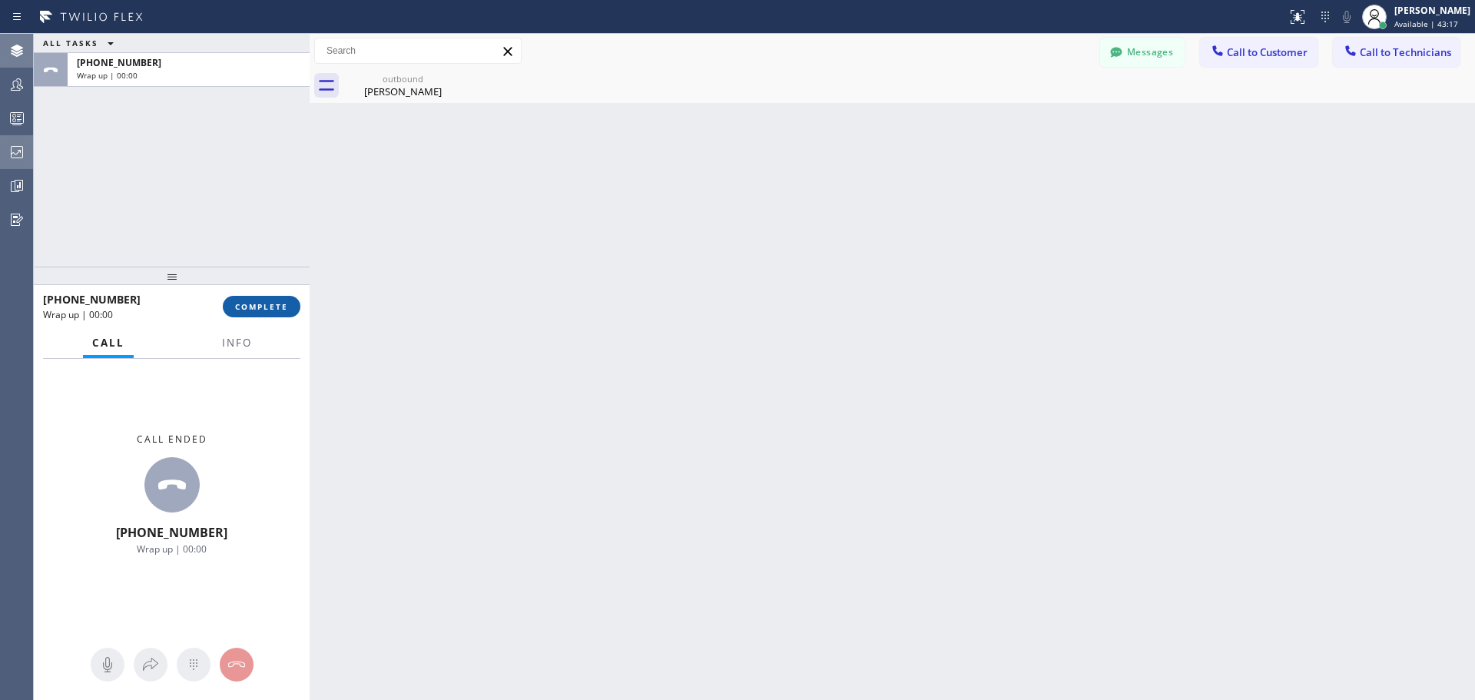
click at [272, 314] on button "COMPLETE" at bounding box center [262, 307] width 78 height 22
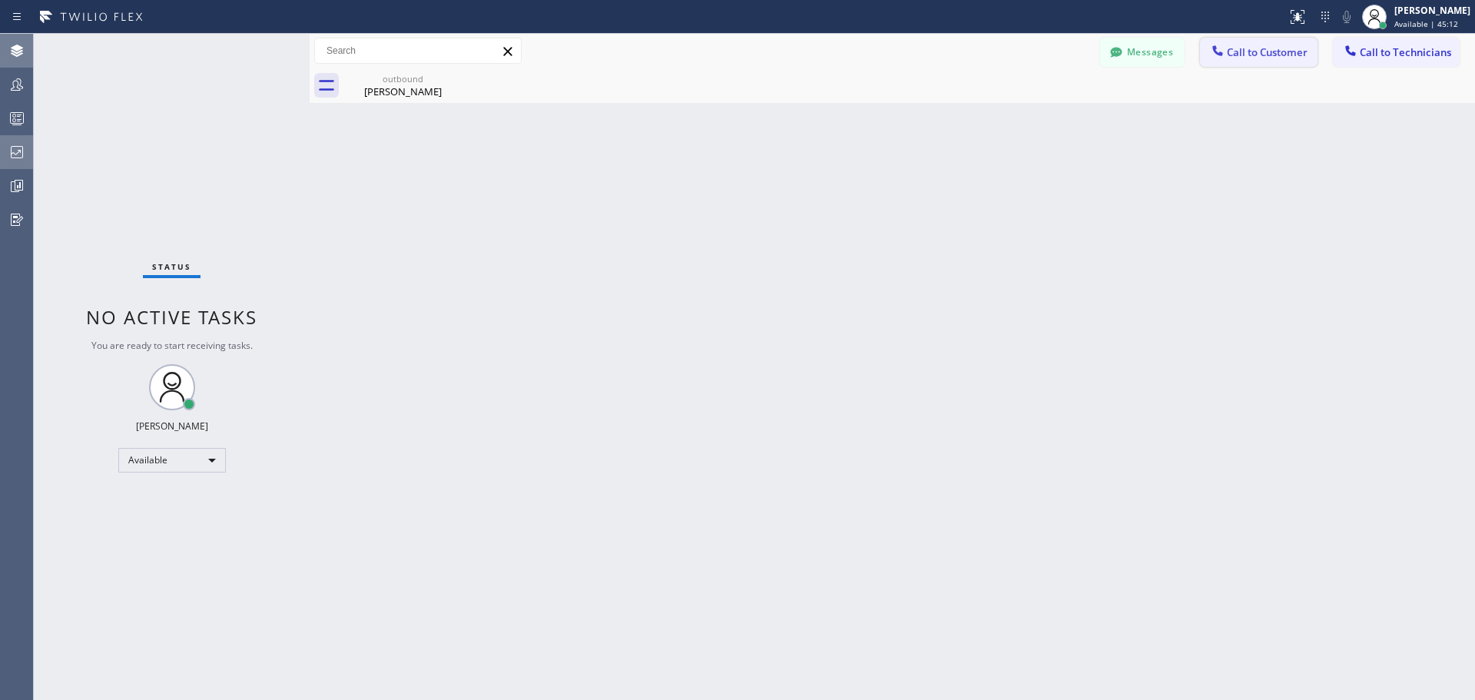
click at [1254, 42] on button "Call to Customer" at bounding box center [1259, 52] width 118 height 29
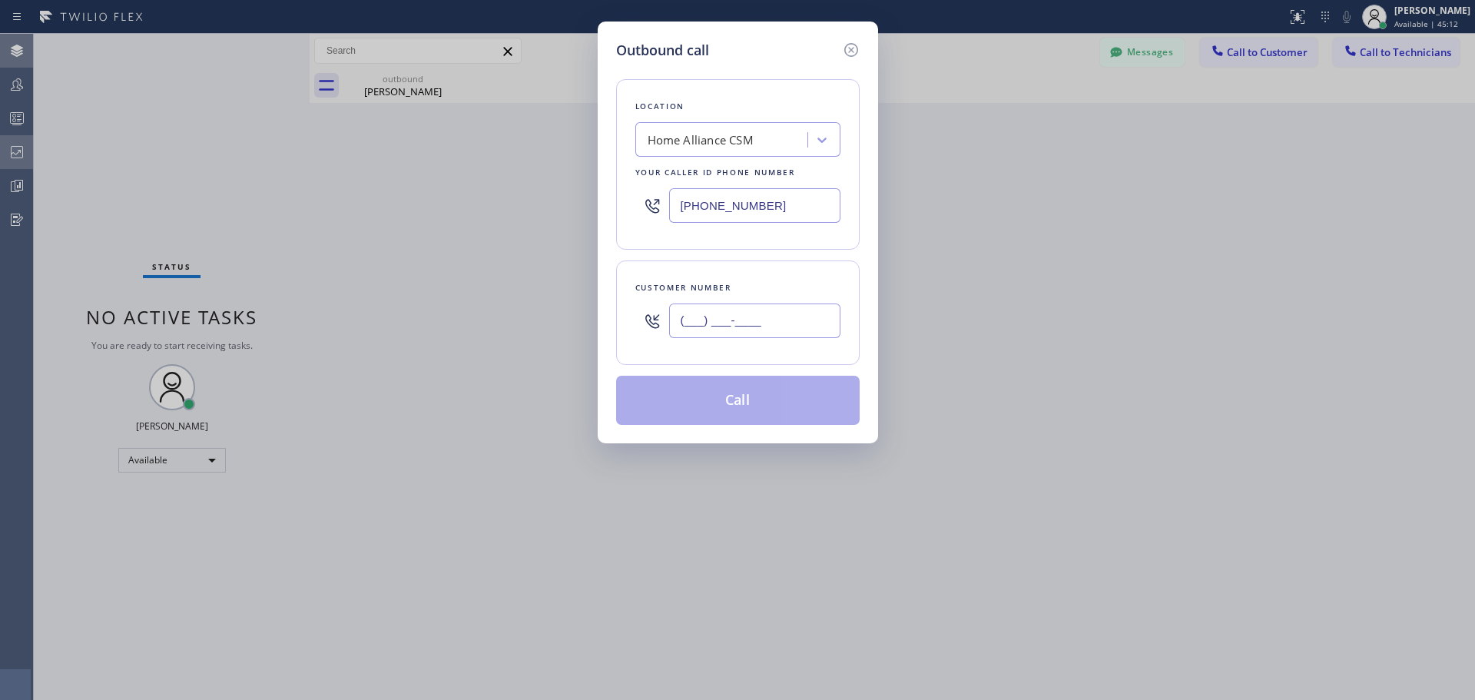
click at [788, 334] on input "(___) ___-____" at bounding box center [754, 320] width 171 height 35
paste input "480) 252-1941"
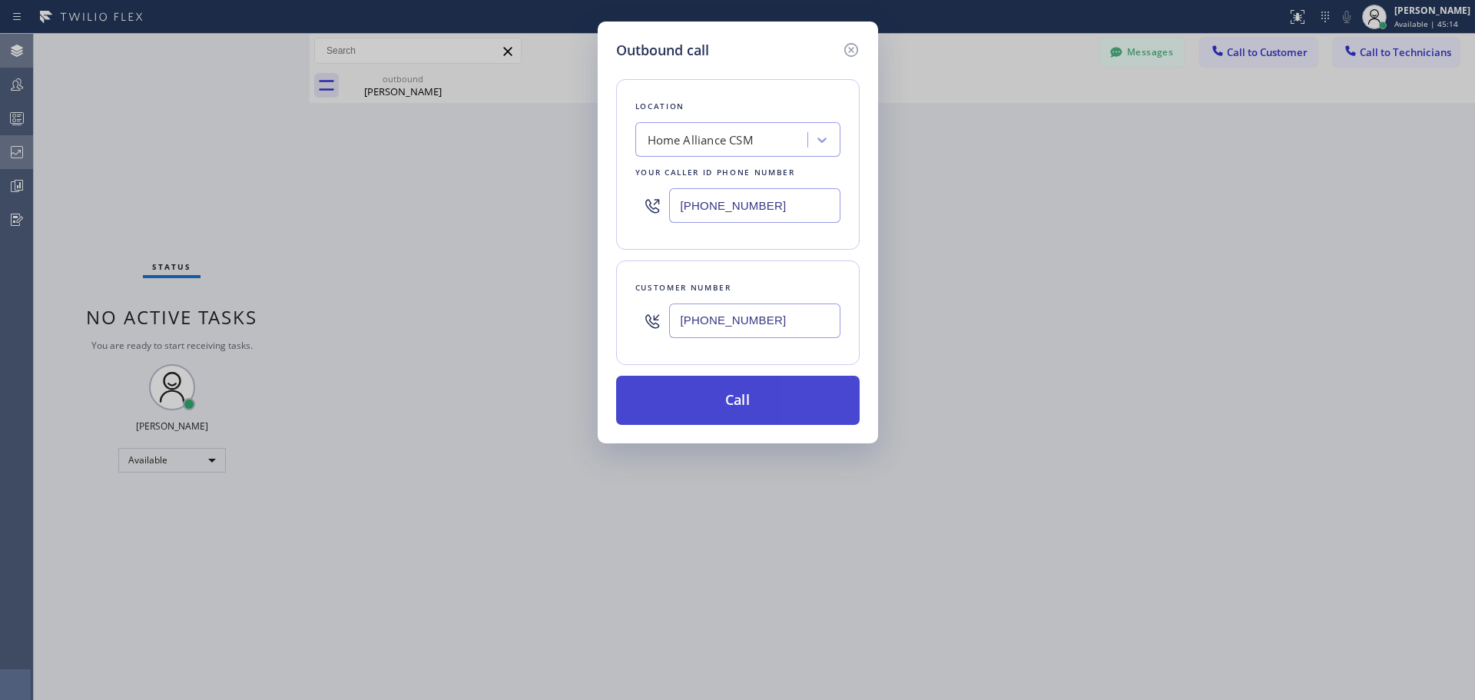
type input "[PHONE_NUMBER]"
click at [765, 410] on button "Call" at bounding box center [737, 400] width 243 height 49
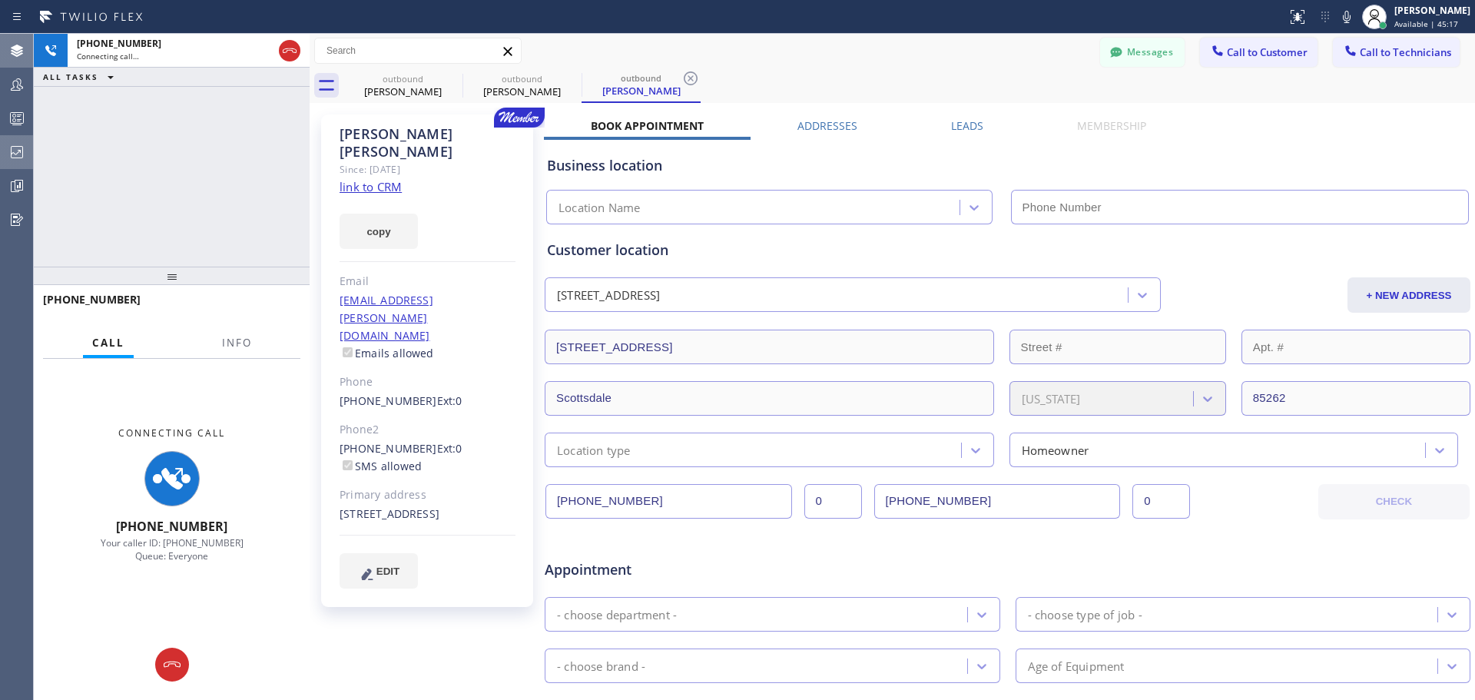
type input "[PHONE_NUMBER]"
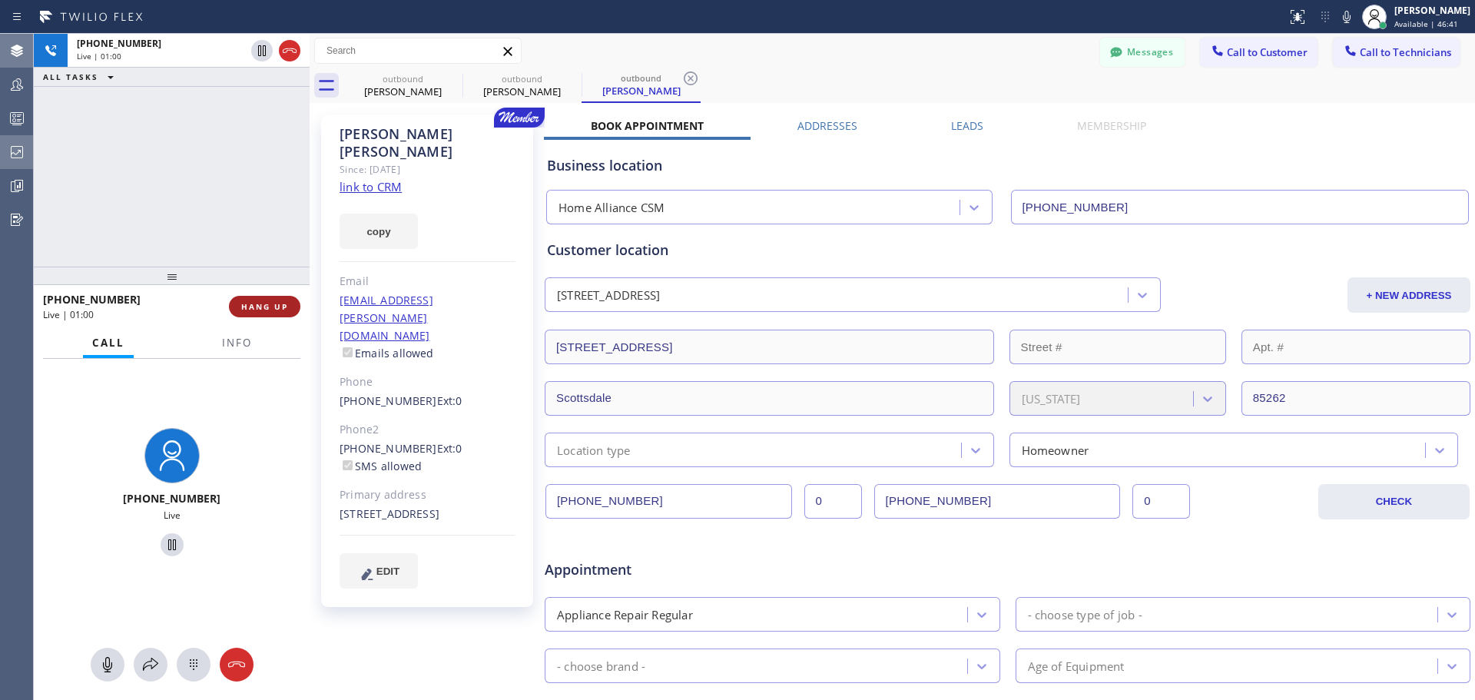
click at [282, 305] on span "HANG UP" at bounding box center [264, 306] width 47 height 11
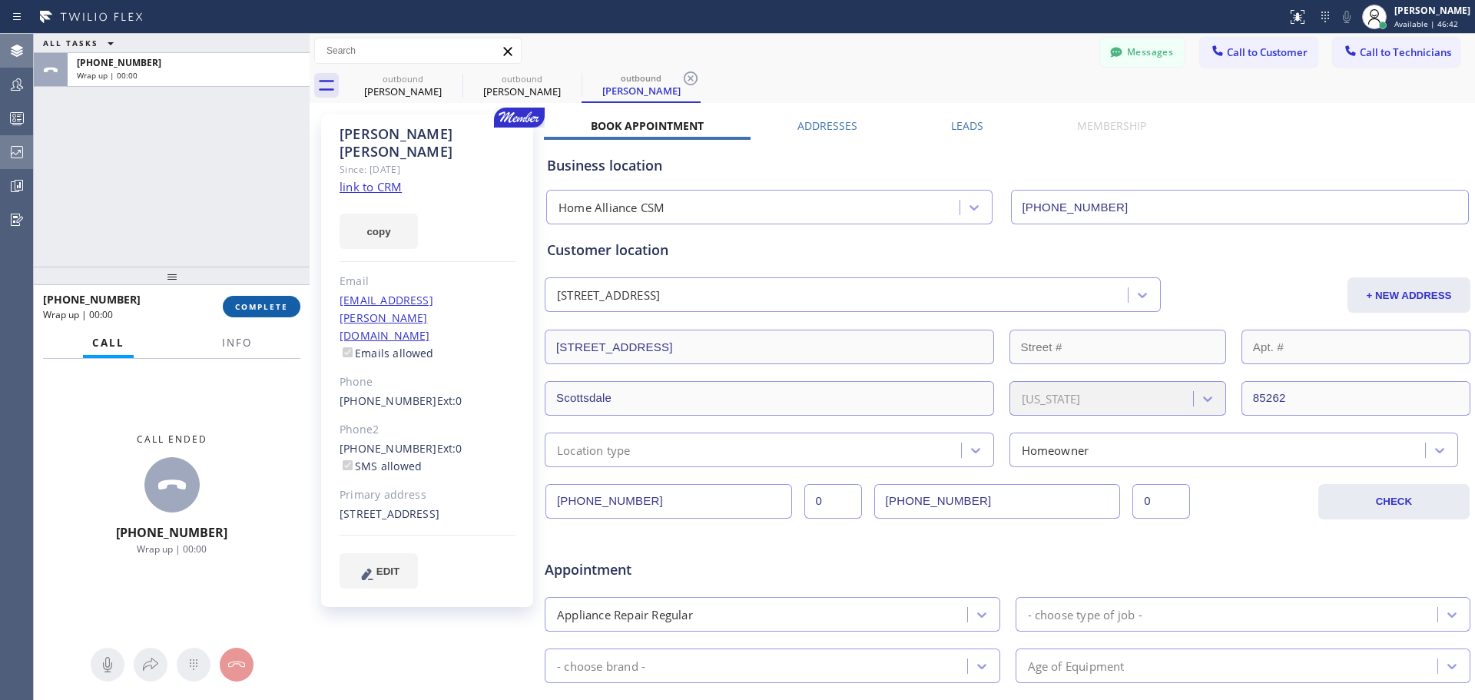
click at [260, 310] on span "COMPLETE" at bounding box center [261, 306] width 53 height 11
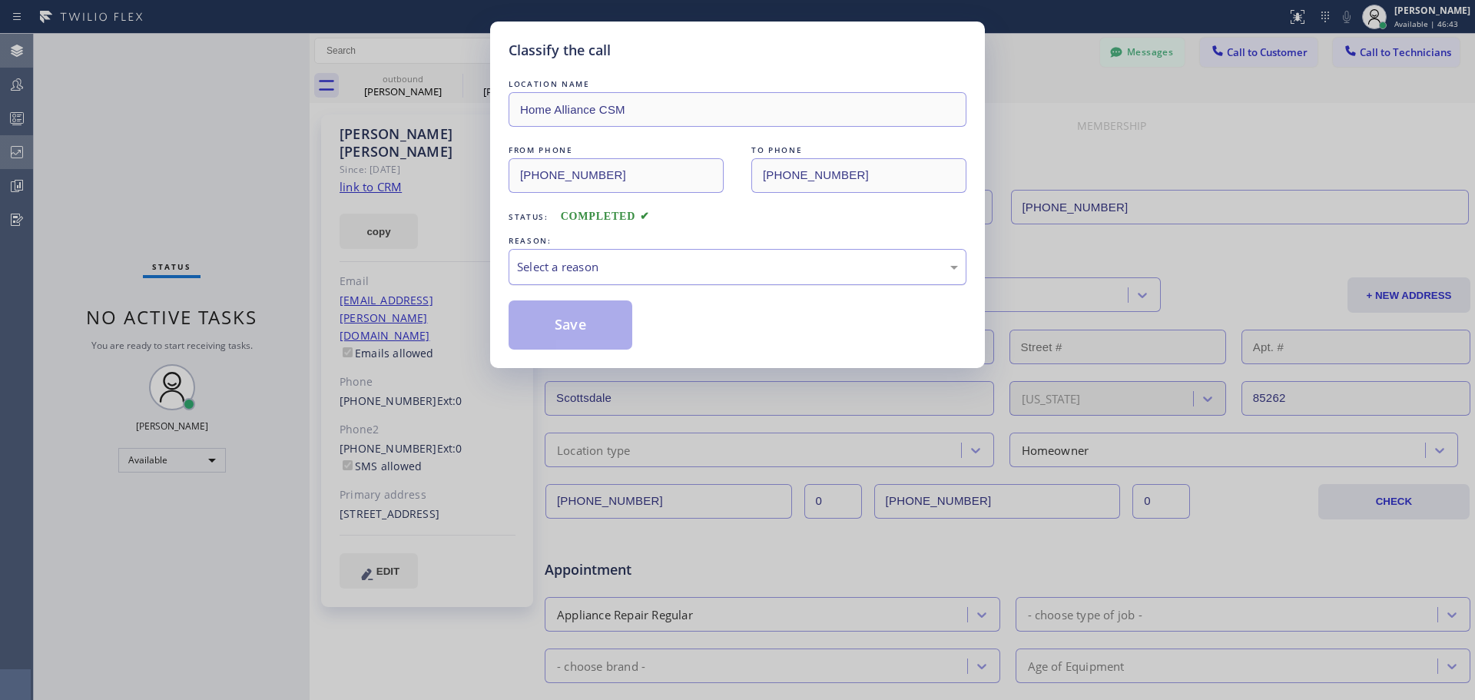
click at [801, 269] on div "Select a reason" at bounding box center [737, 267] width 441 height 18
drag, startPoint x: 553, startPoint y: 328, endPoint x: 570, endPoint y: 328, distance: 16.9
click at [560, 328] on button "Save" at bounding box center [570, 324] width 124 height 49
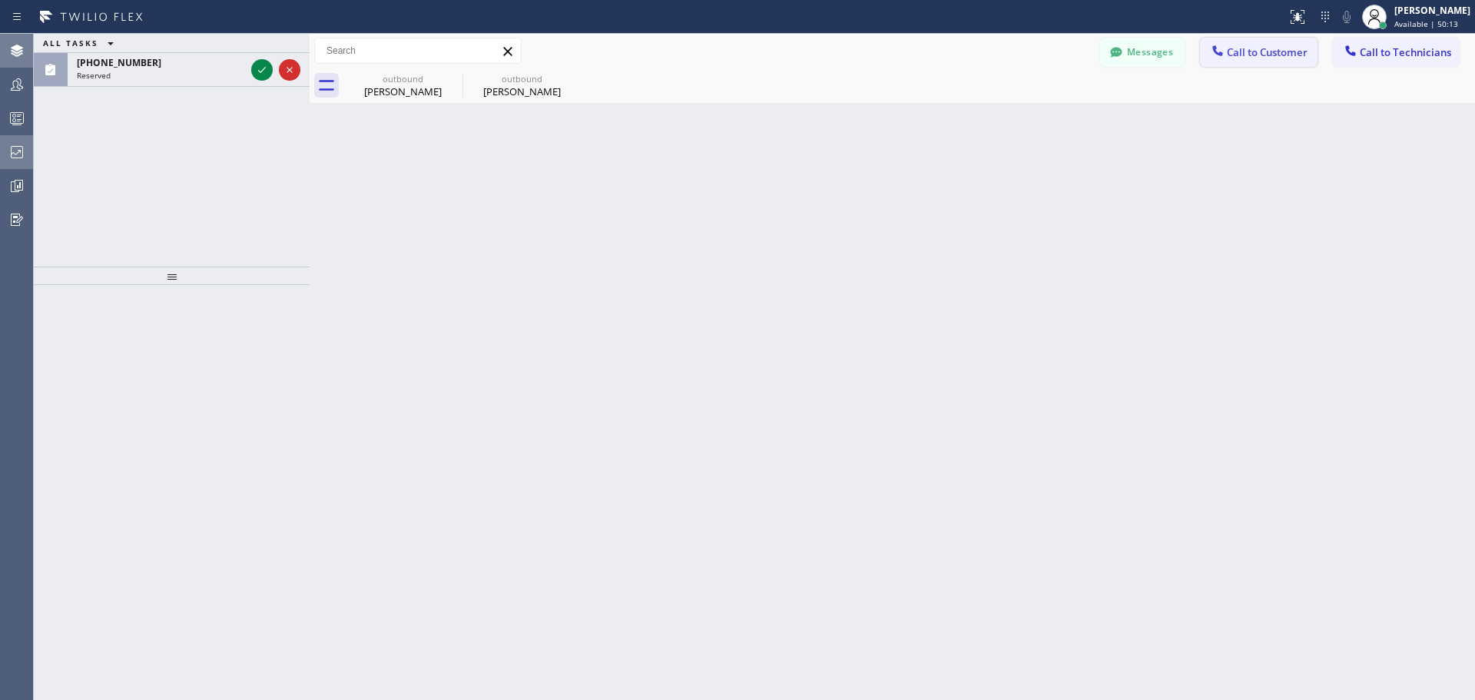
click at [1207, 58] on button "Call to Customer" at bounding box center [1259, 52] width 118 height 29
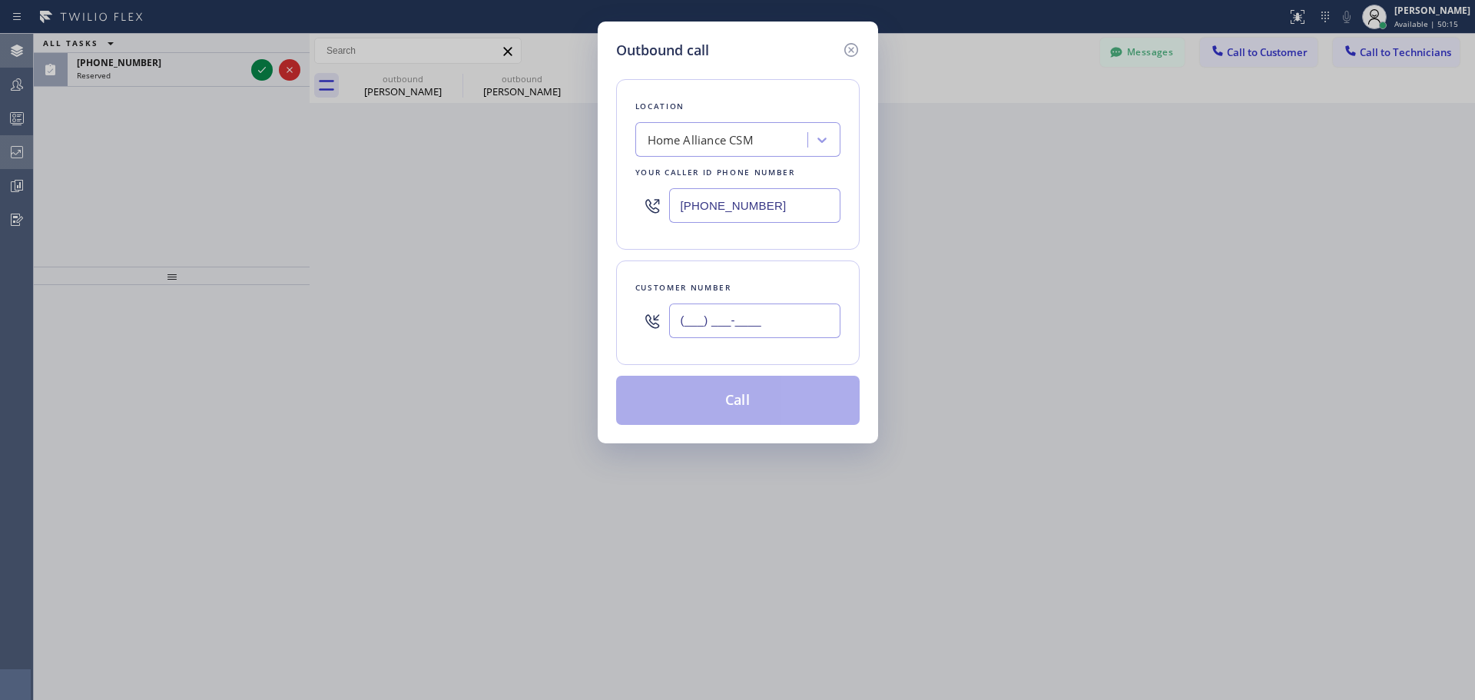
click at [720, 322] on input "(___) ___-____" at bounding box center [754, 320] width 171 height 35
paste input "424) 768-0094"
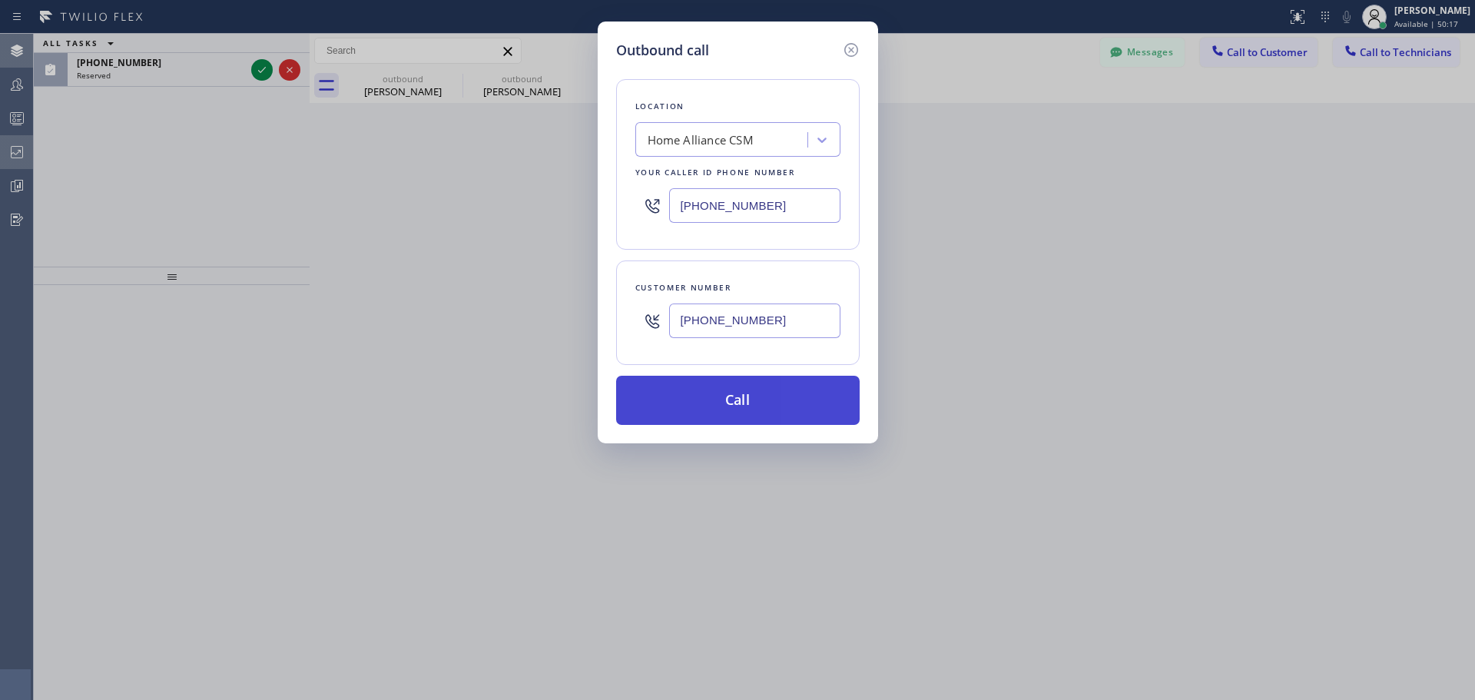
type input "[PHONE_NUMBER]"
click at [734, 399] on button "Call" at bounding box center [737, 400] width 243 height 49
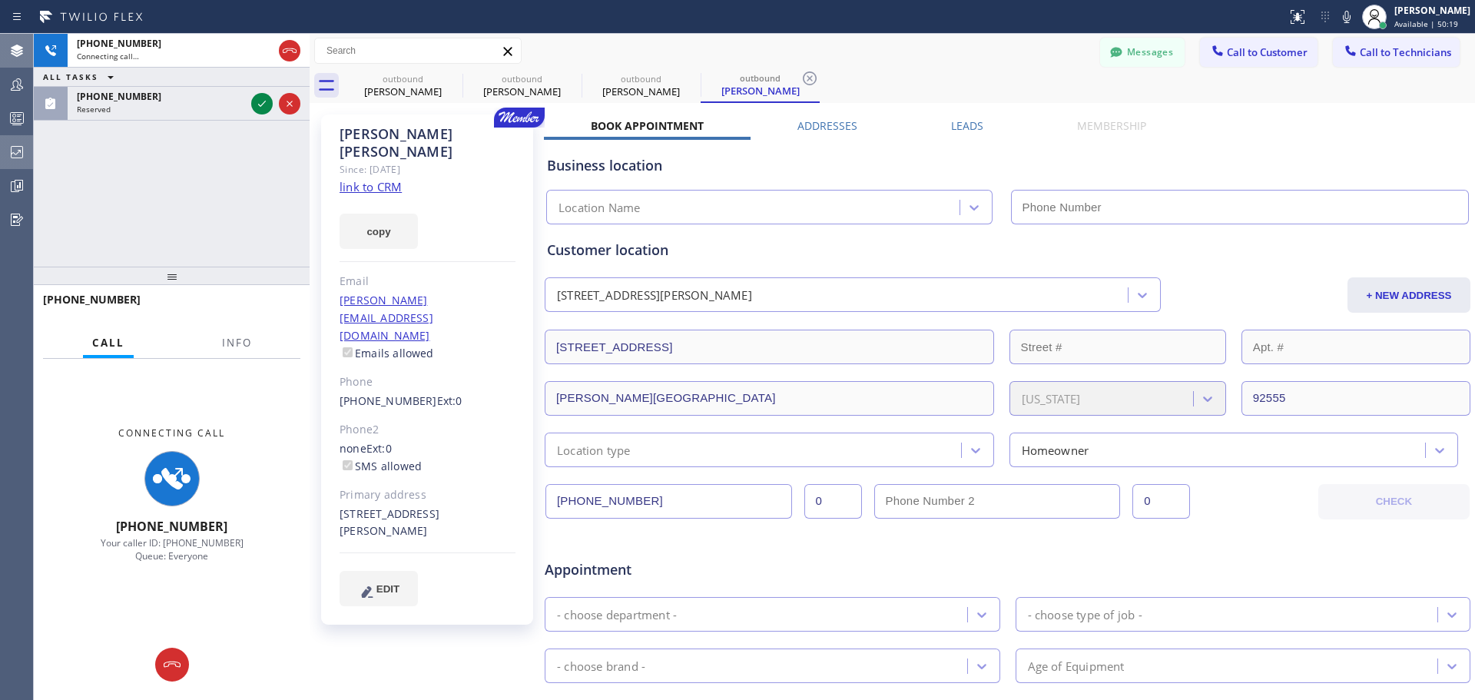
type input "[PHONE_NUMBER]"
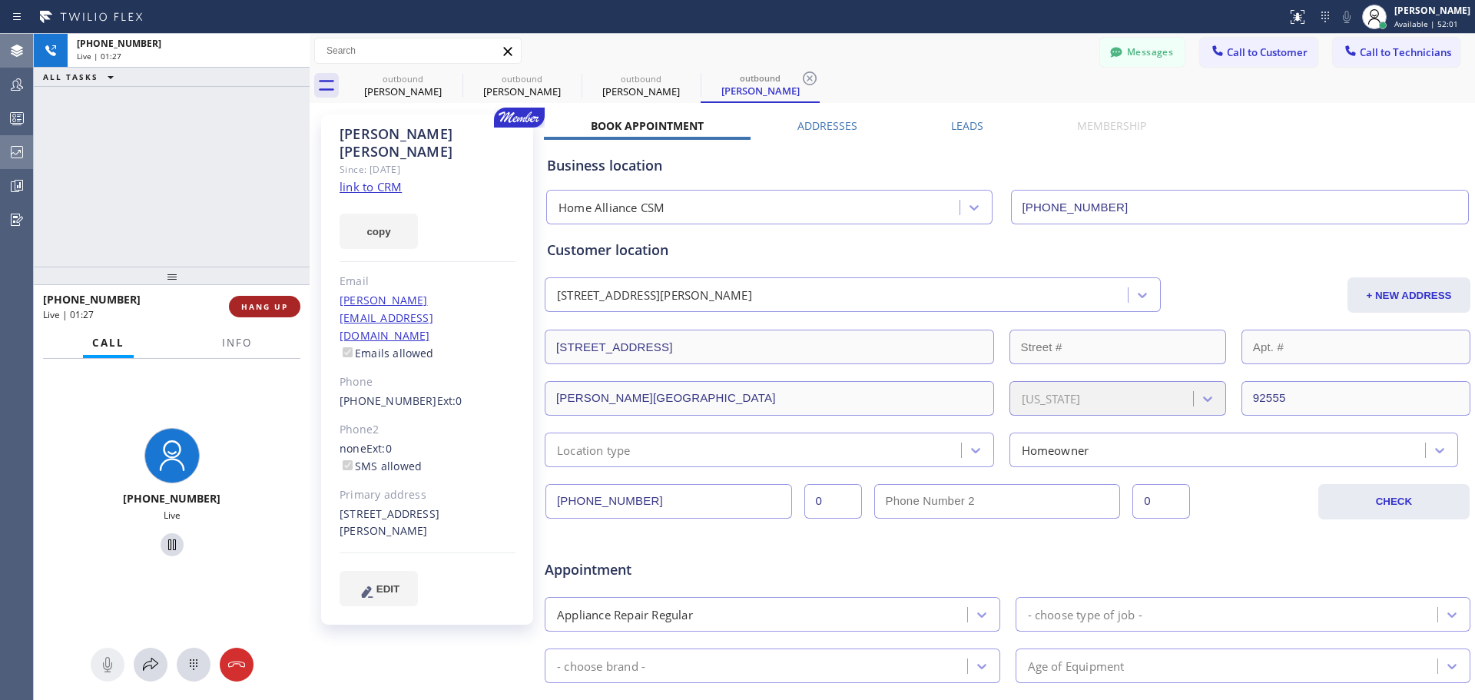
click at [270, 310] on span "HANG UP" at bounding box center [264, 306] width 47 height 11
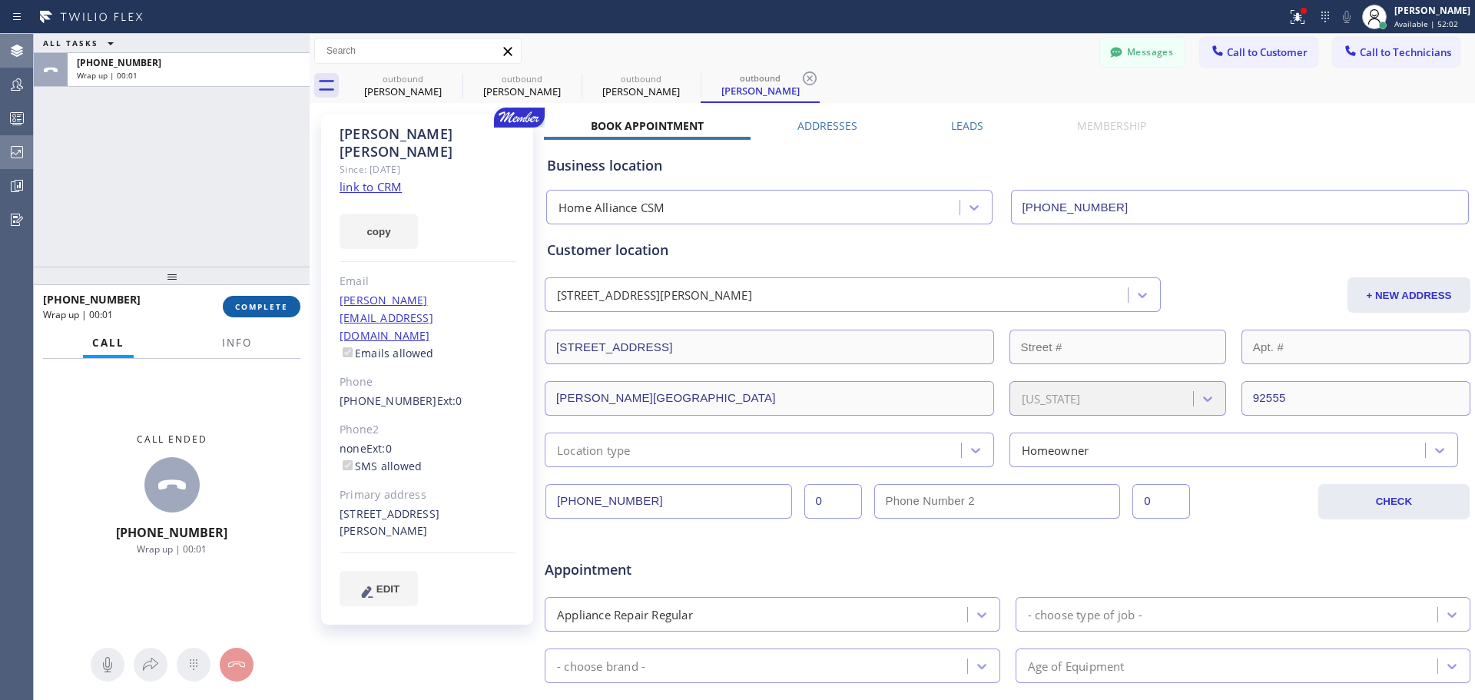
click at [263, 312] on span "COMPLETE" at bounding box center [261, 306] width 53 height 11
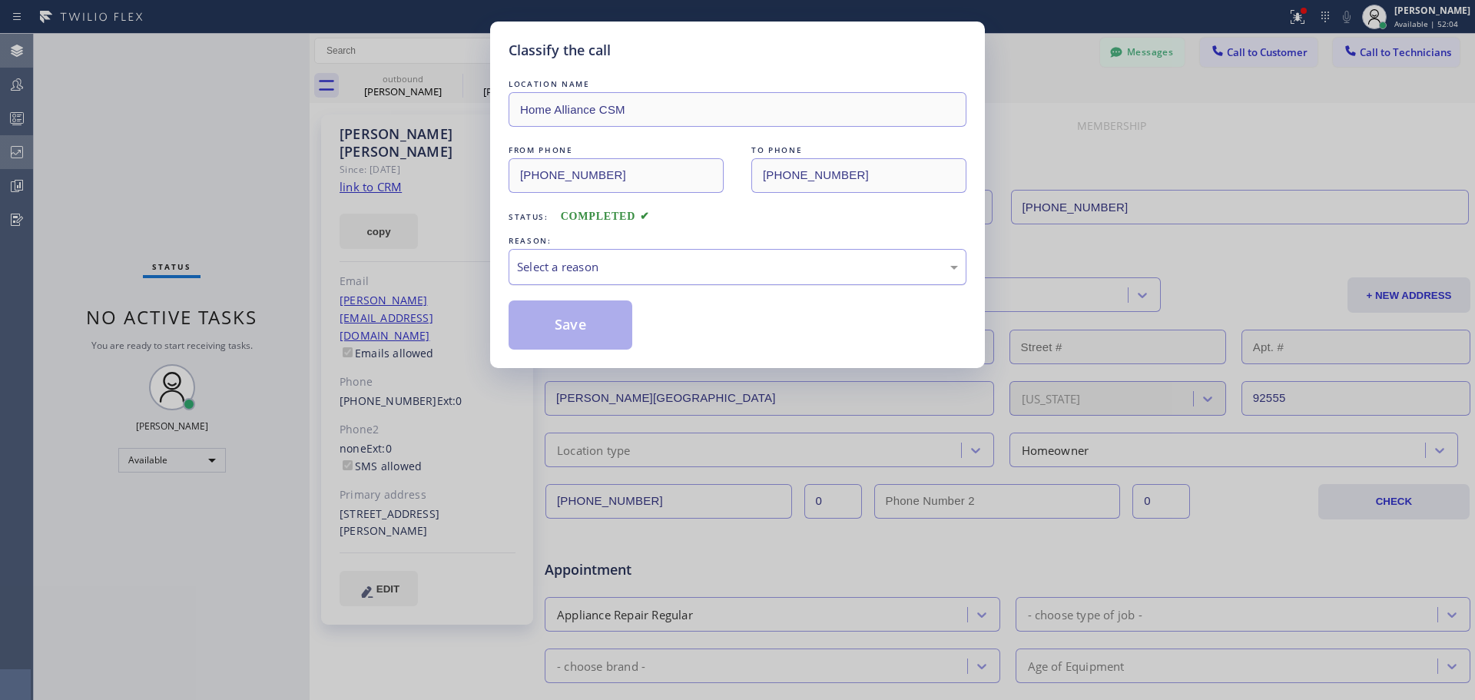
click at [641, 267] on div "Select a reason" at bounding box center [737, 267] width 441 height 18
click at [568, 344] on button "Save" at bounding box center [570, 324] width 124 height 49
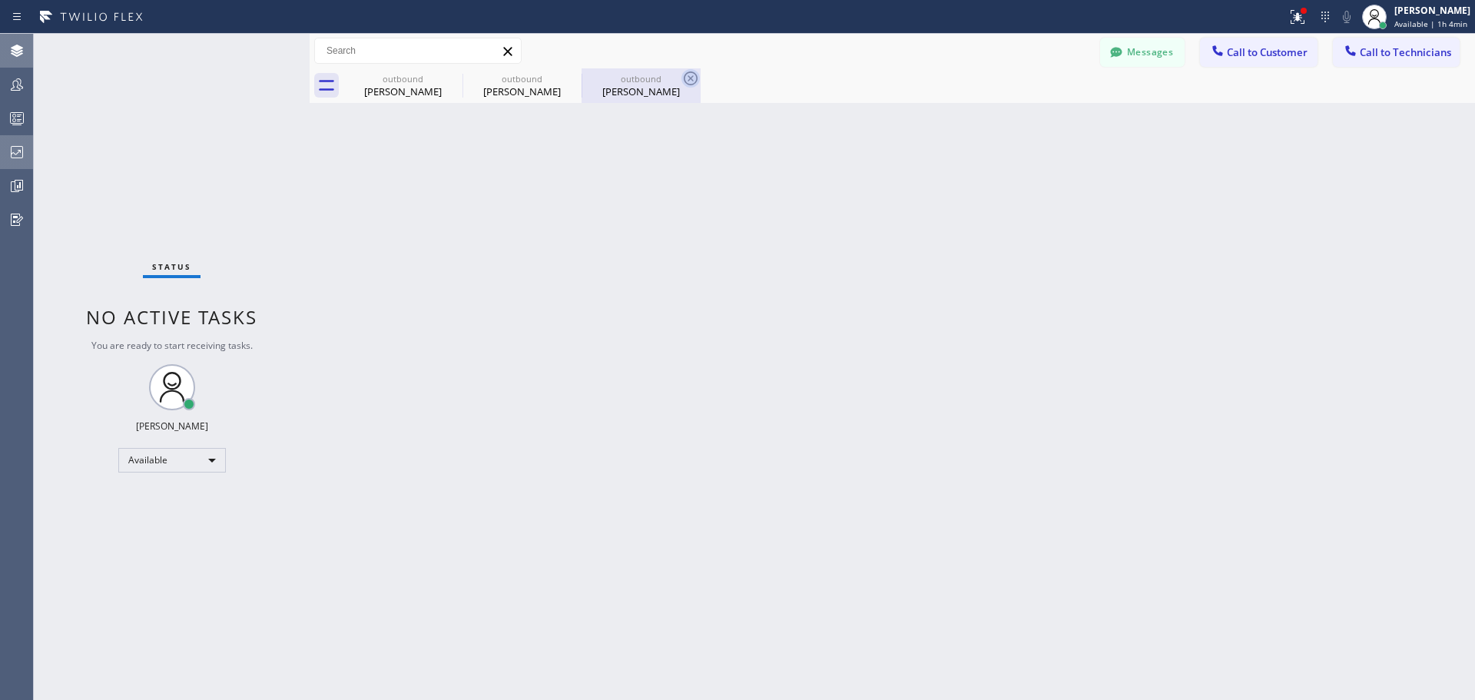
click at [687, 75] on icon at bounding box center [690, 78] width 18 height 18
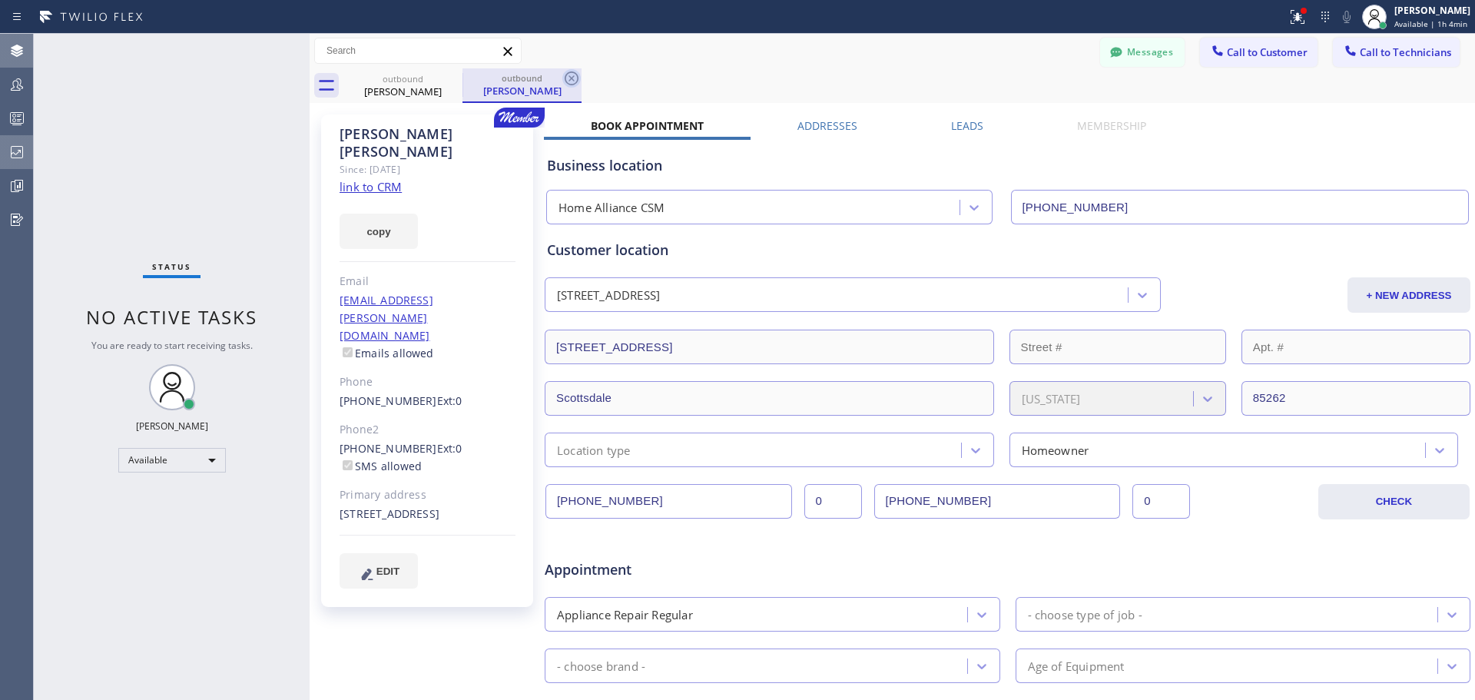
click at [567, 79] on icon at bounding box center [571, 78] width 18 height 18
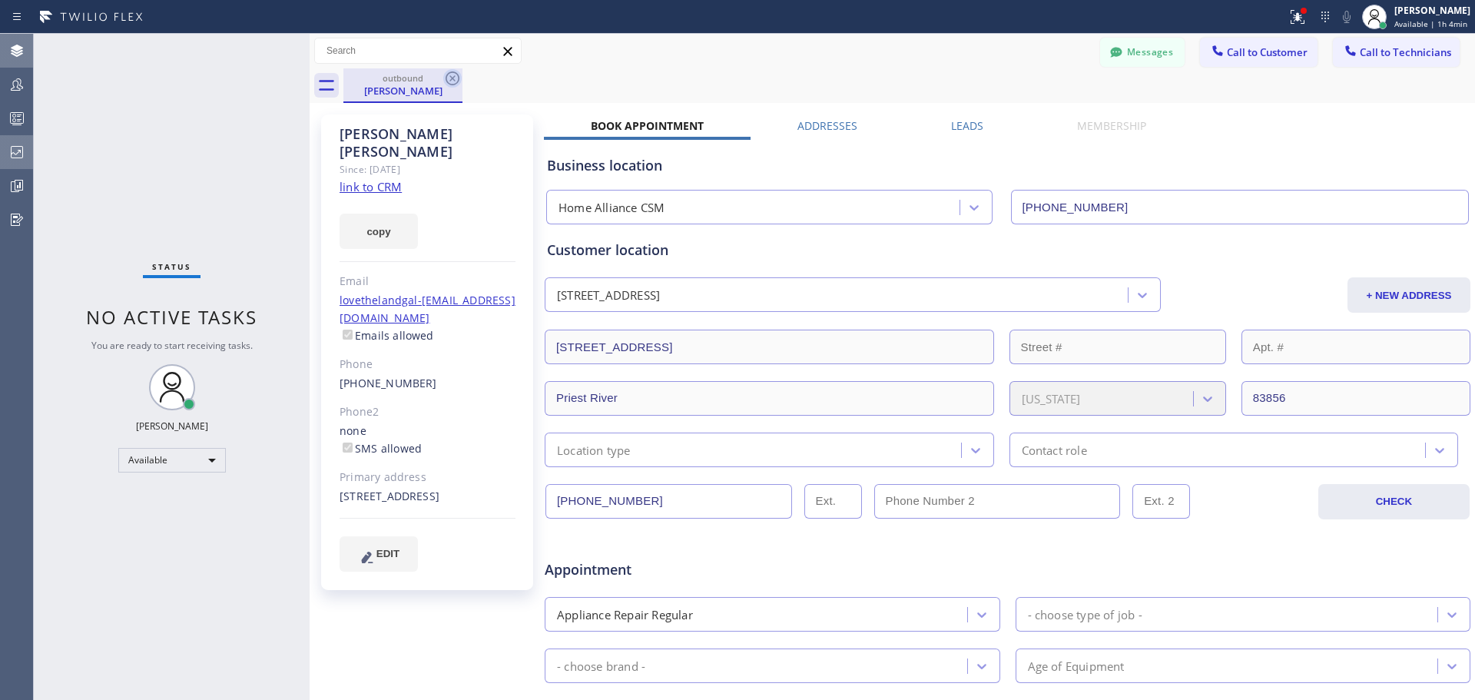
click at [454, 84] on icon at bounding box center [452, 78] width 18 height 18
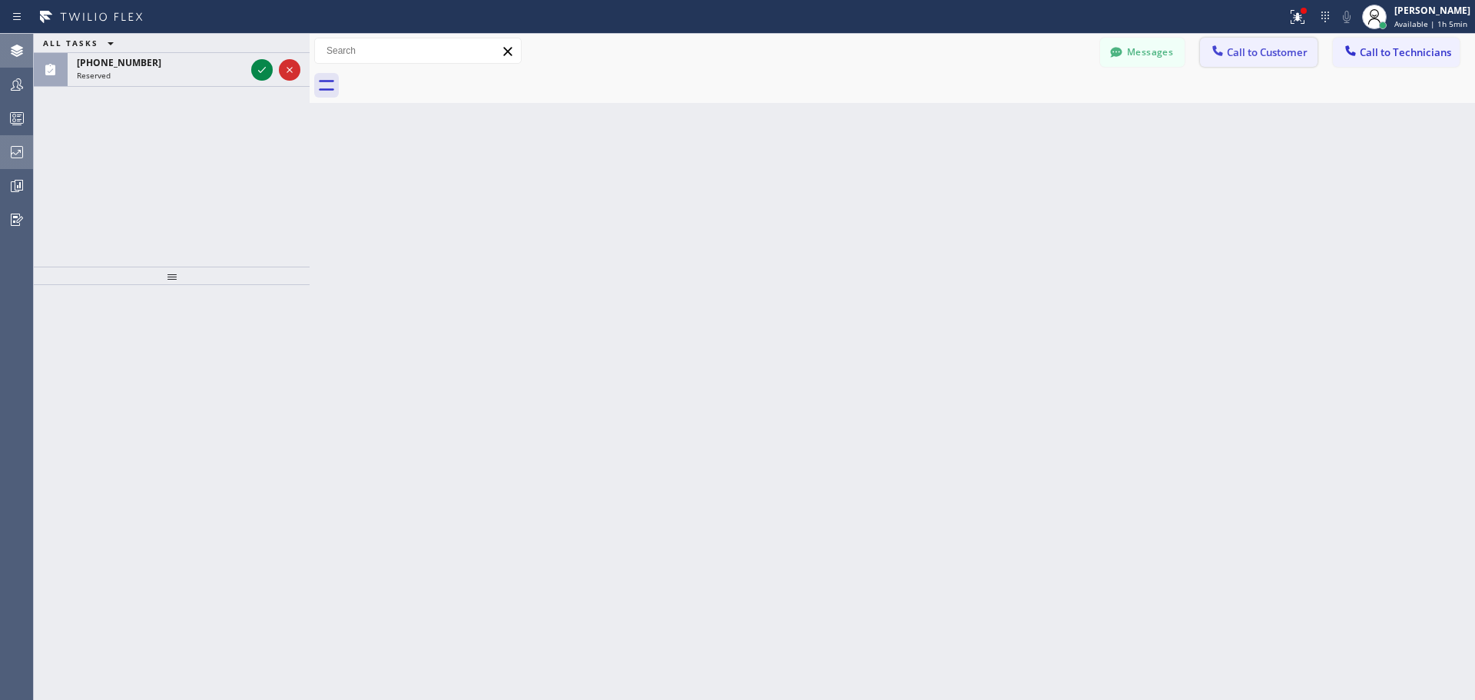
click at [1270, 51] on span "Call to Customer" at bounding box center [1267, 52] width 81 height 14
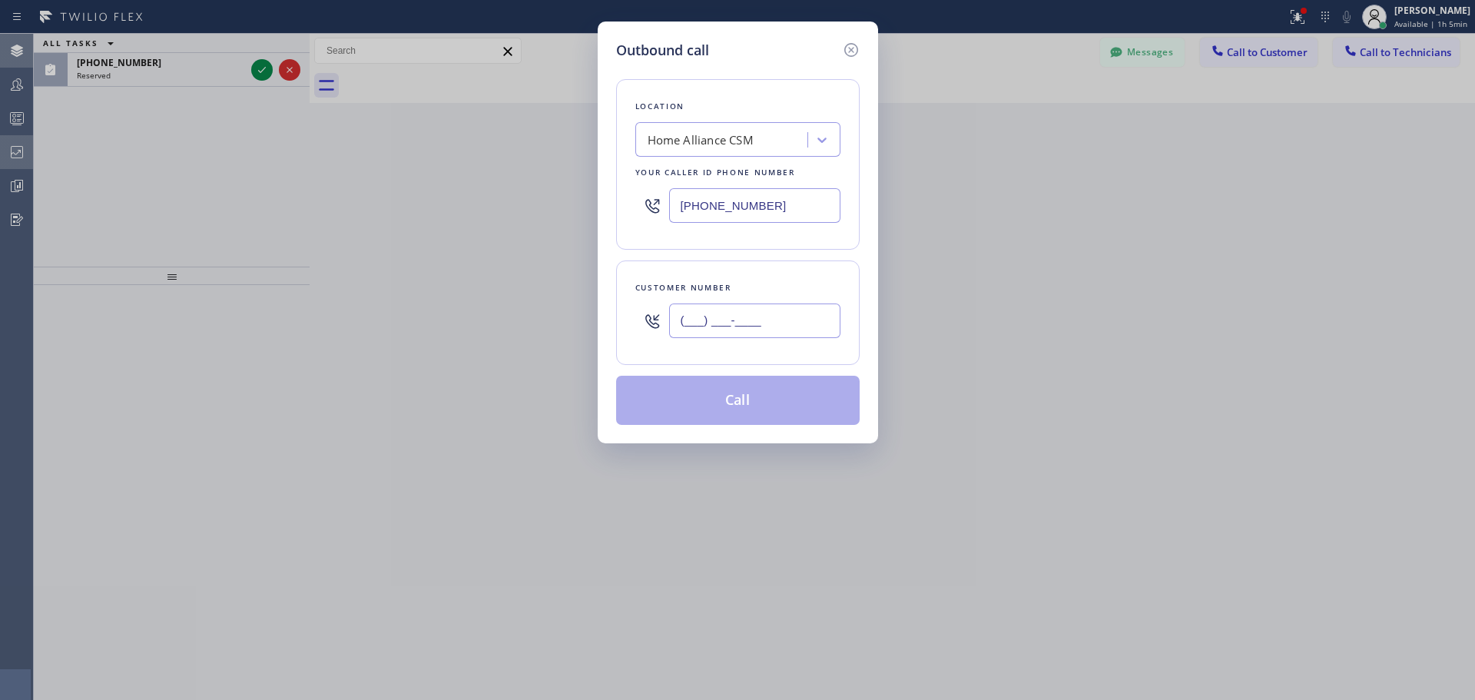
click at [714, 320] on input "(___) ___-____" at bounding box center [754, 320] width 171 height 35
paste input "626) 632-8788"
type input "[PHONE_NUMBER]"
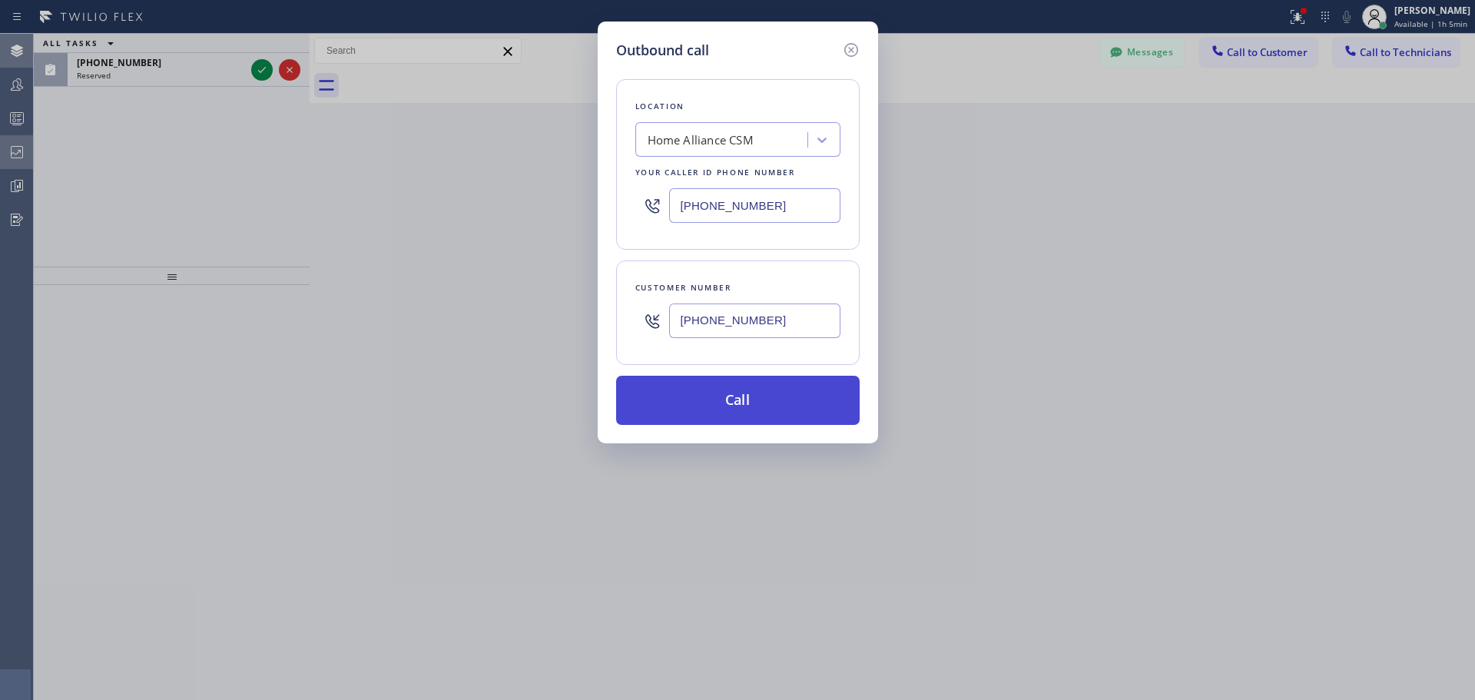
click at [713, 408] on button "Call" at bounding box center [737, 400] width 243 height 49
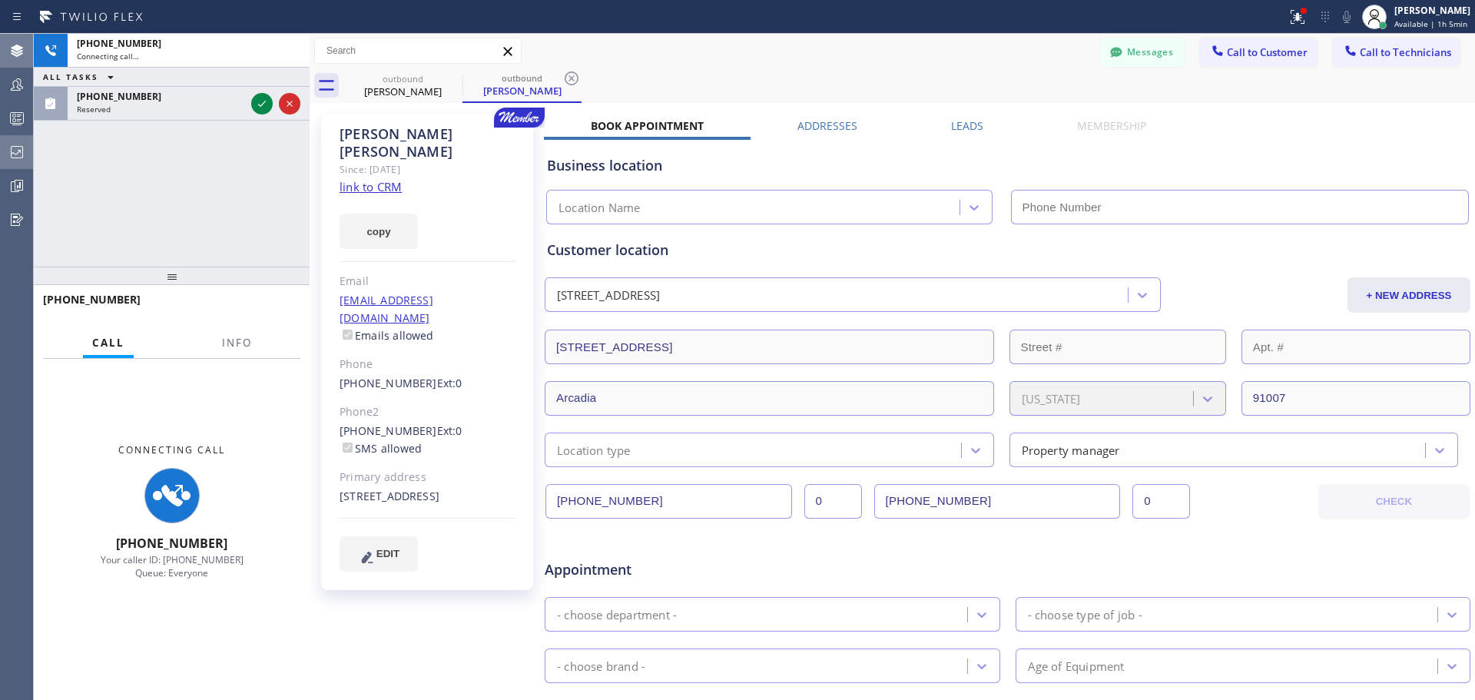
type input "[PHONE_NUMBER]"
click at [1297, 20] on icon at bounding box center [1294, 15] width 9 height 11
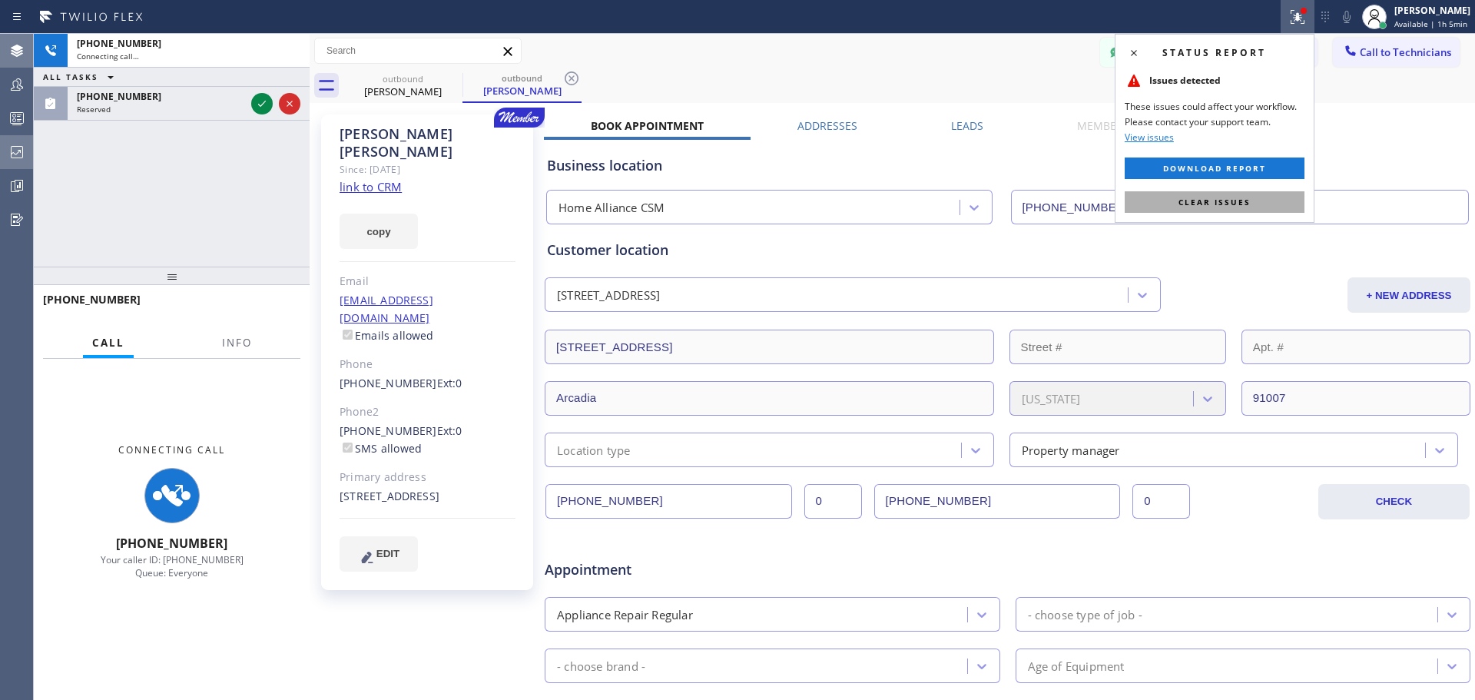
click at [1250, 204] on button "Clear issues" at bounding box center [1214, 202] width 180 height 22
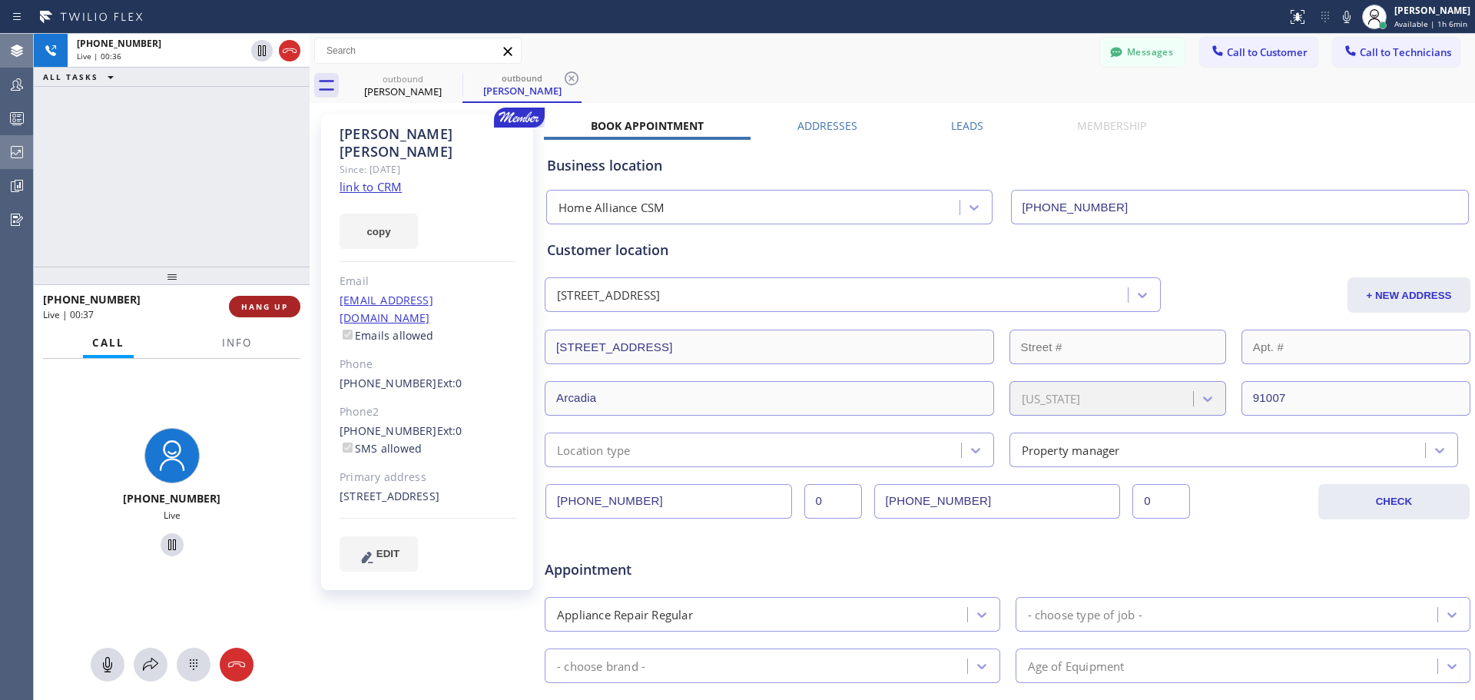
click at [287, 309] on span "HANG UP" at bounding box center [264, 306] width 47 height 11
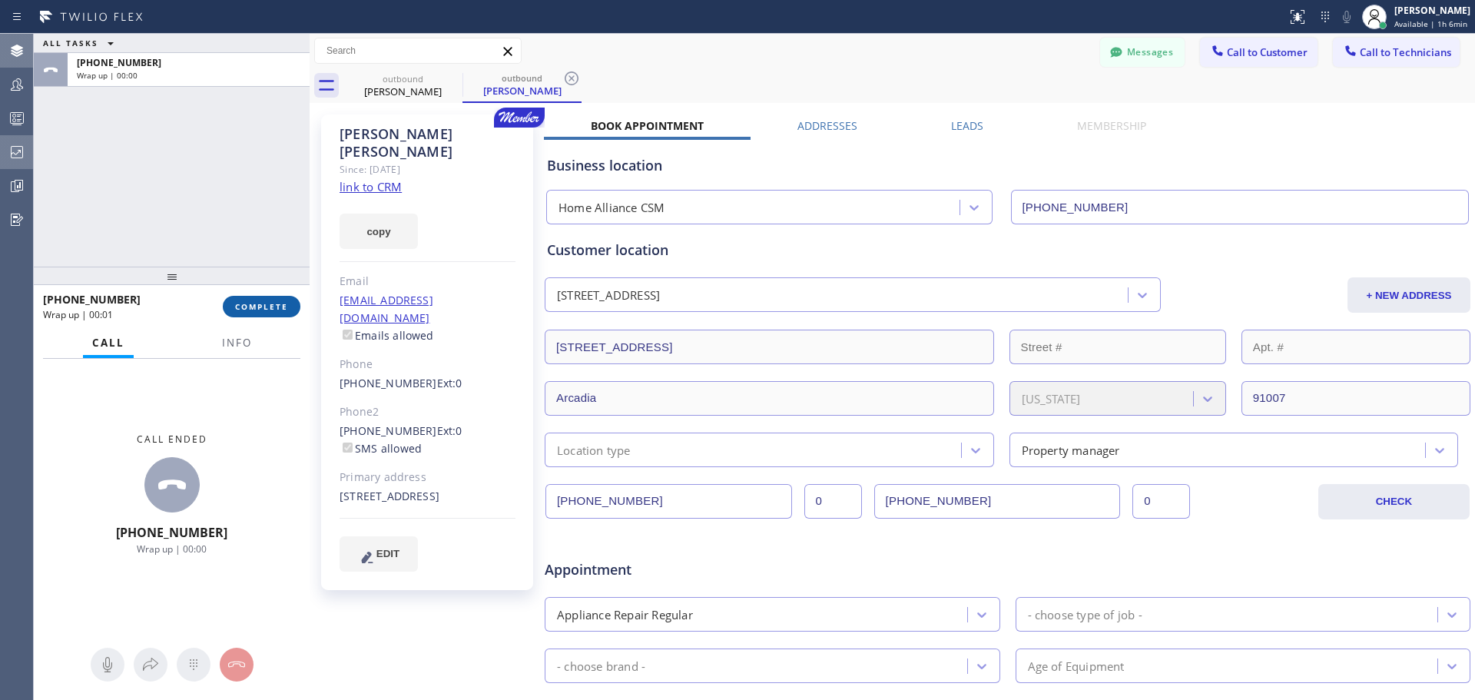
click at [259, 307] on span "COMPLETE" at bounding box center [261, 306] width 53 height 11
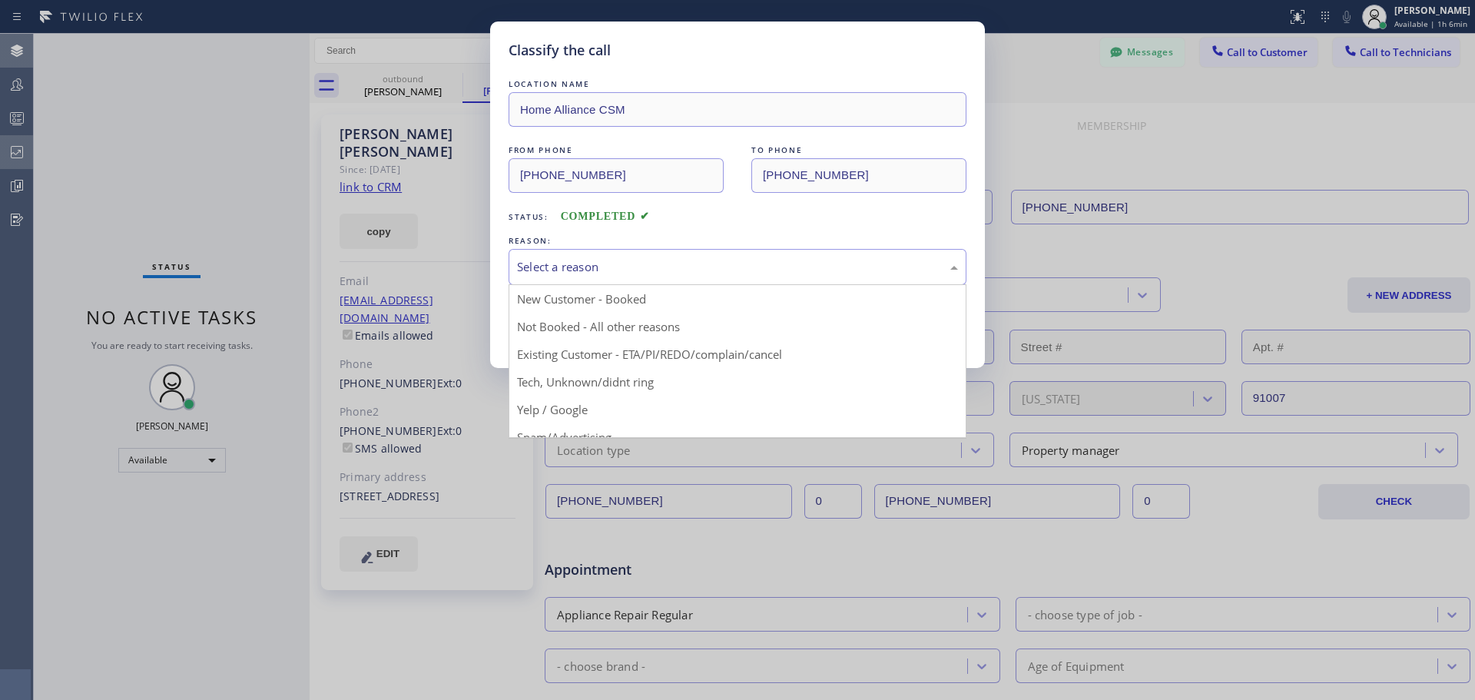
click at [710, 274] on div "Select a reason" at bounding box center [737, 267] width 441 height 18
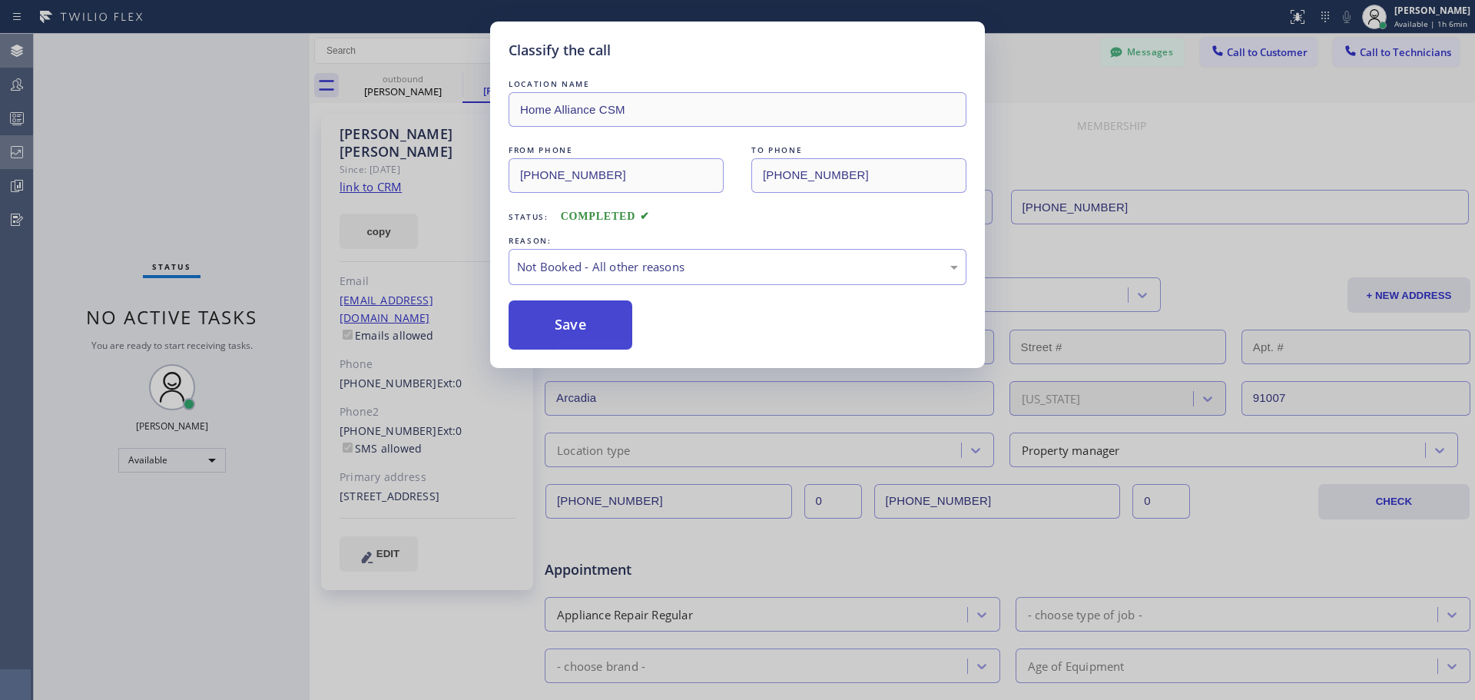
click at [599, 319] on button "Save" at bounding box center [570, 324] width 124 height 49
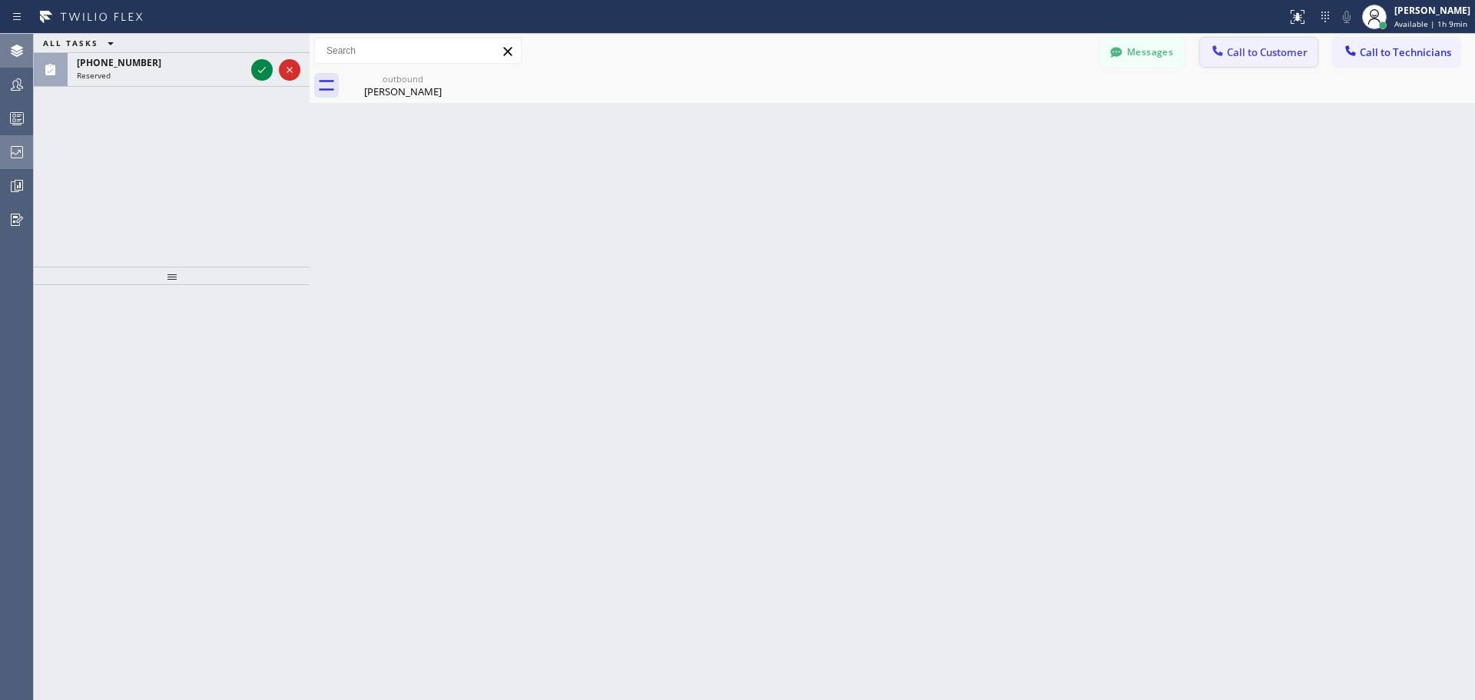
click at [1271, 59] on button "Call to Customer" at bounding box center [1259, 52] width 118 height 29
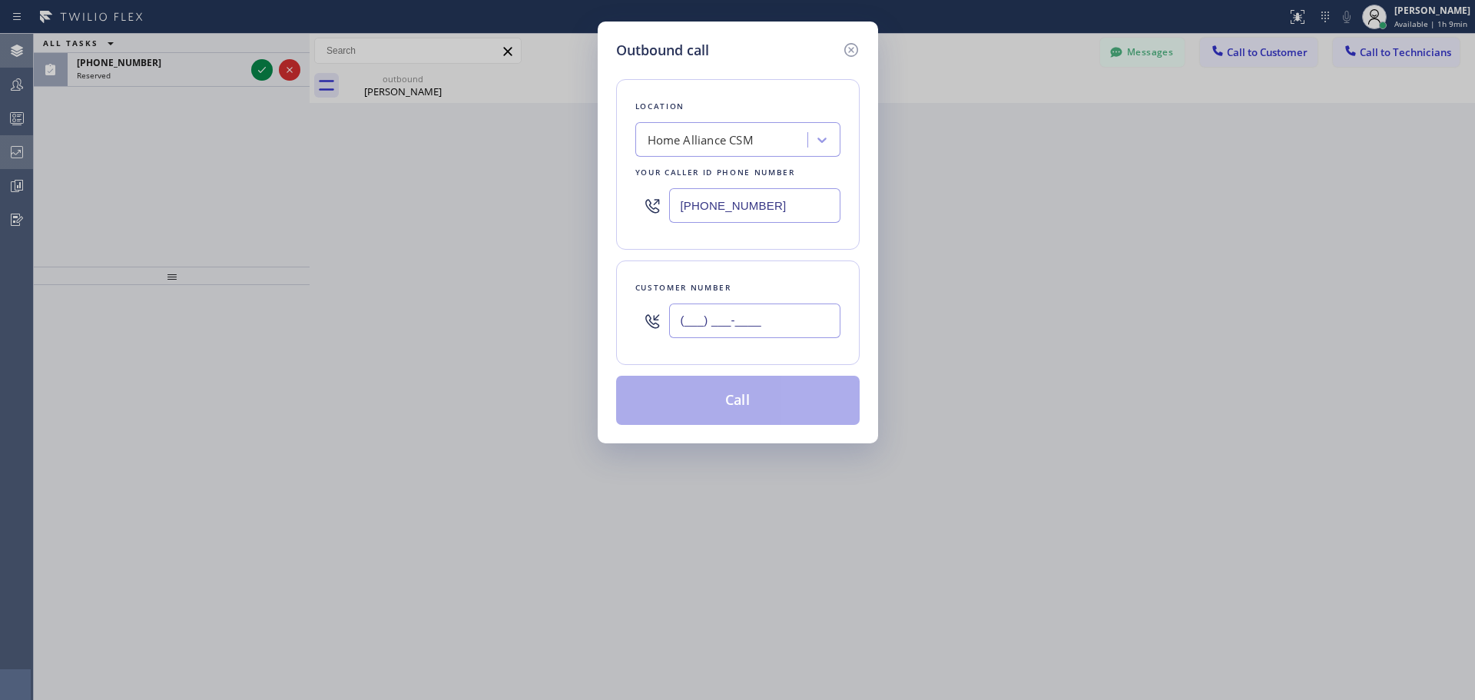
click at [705, 313] on input "(___) ___-____" at bounding box center [754, 320] width 171 height 35
paste input "602) 421-3955"
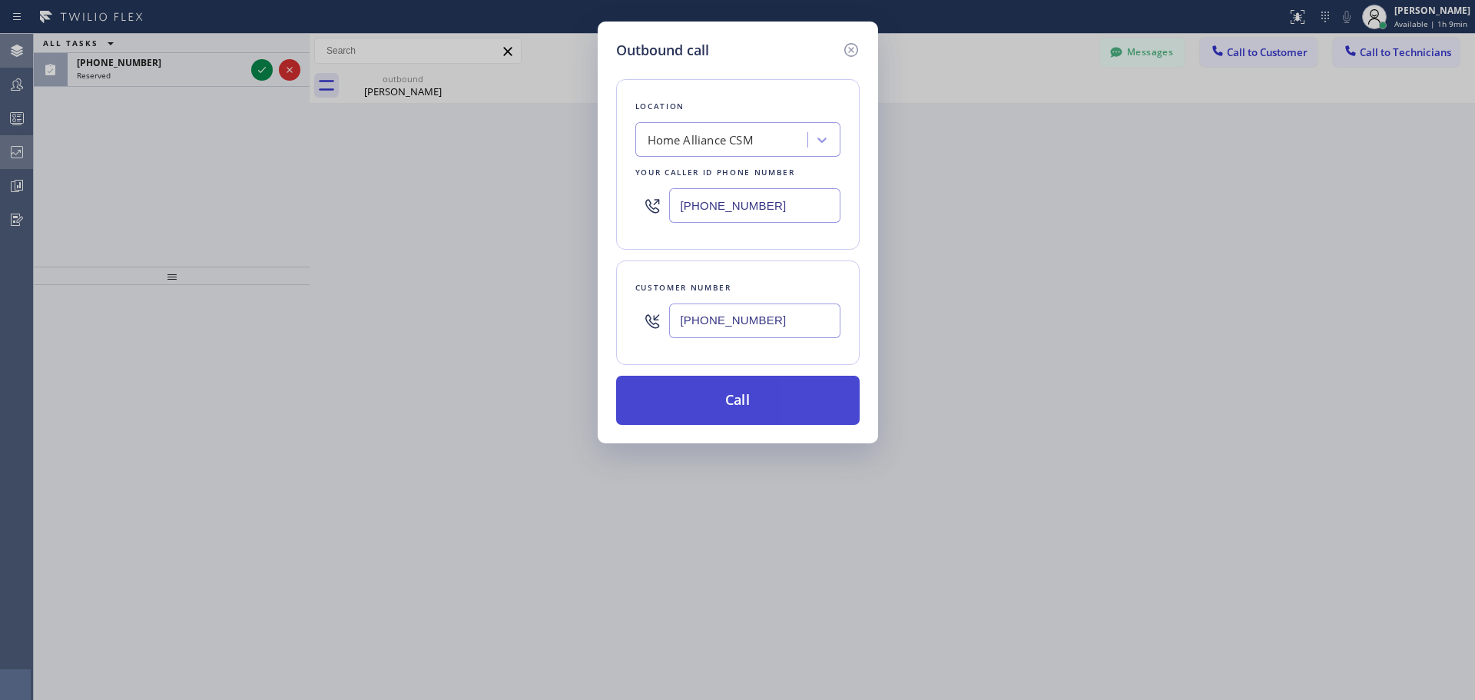
type input "[PHONE_NUMBER]"
click at [722, 409] on button "Call" at bounding box center [737, 400] width 243 height 49
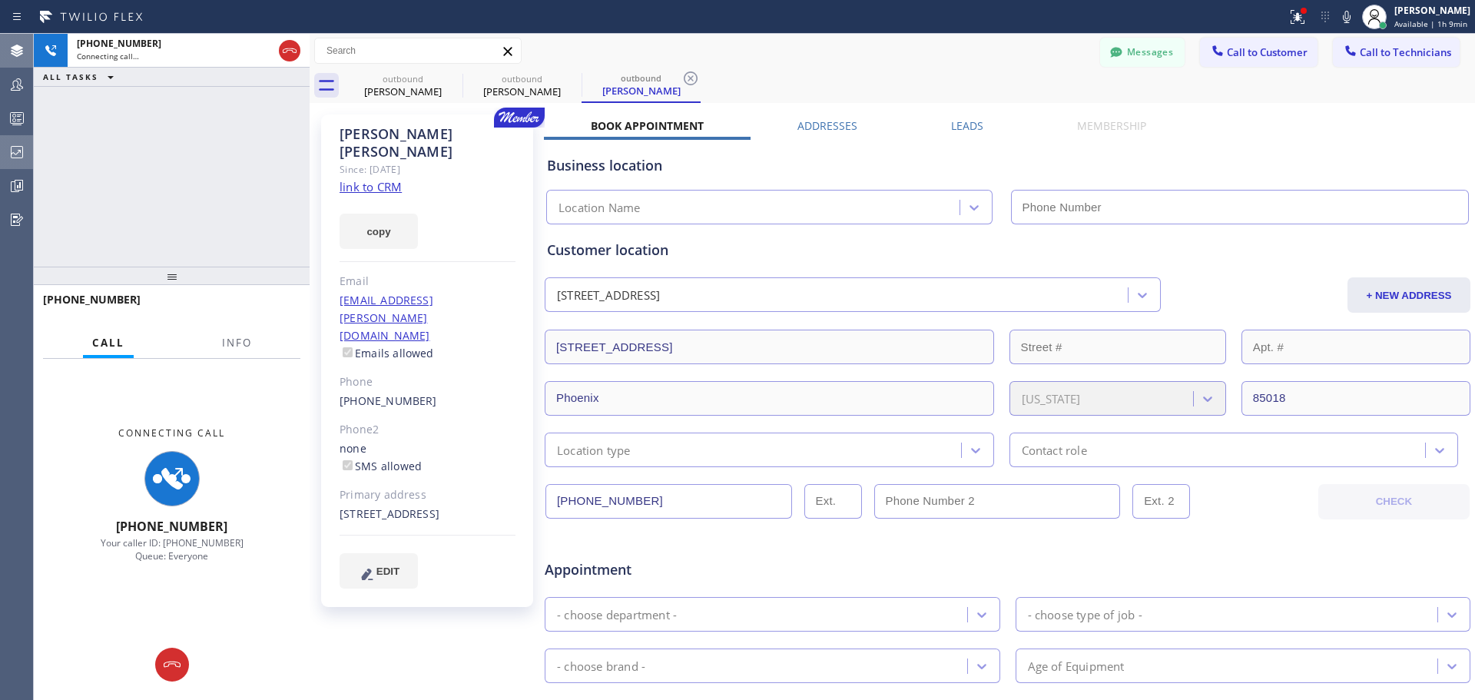
type input "[PHONE_NUMBER]"
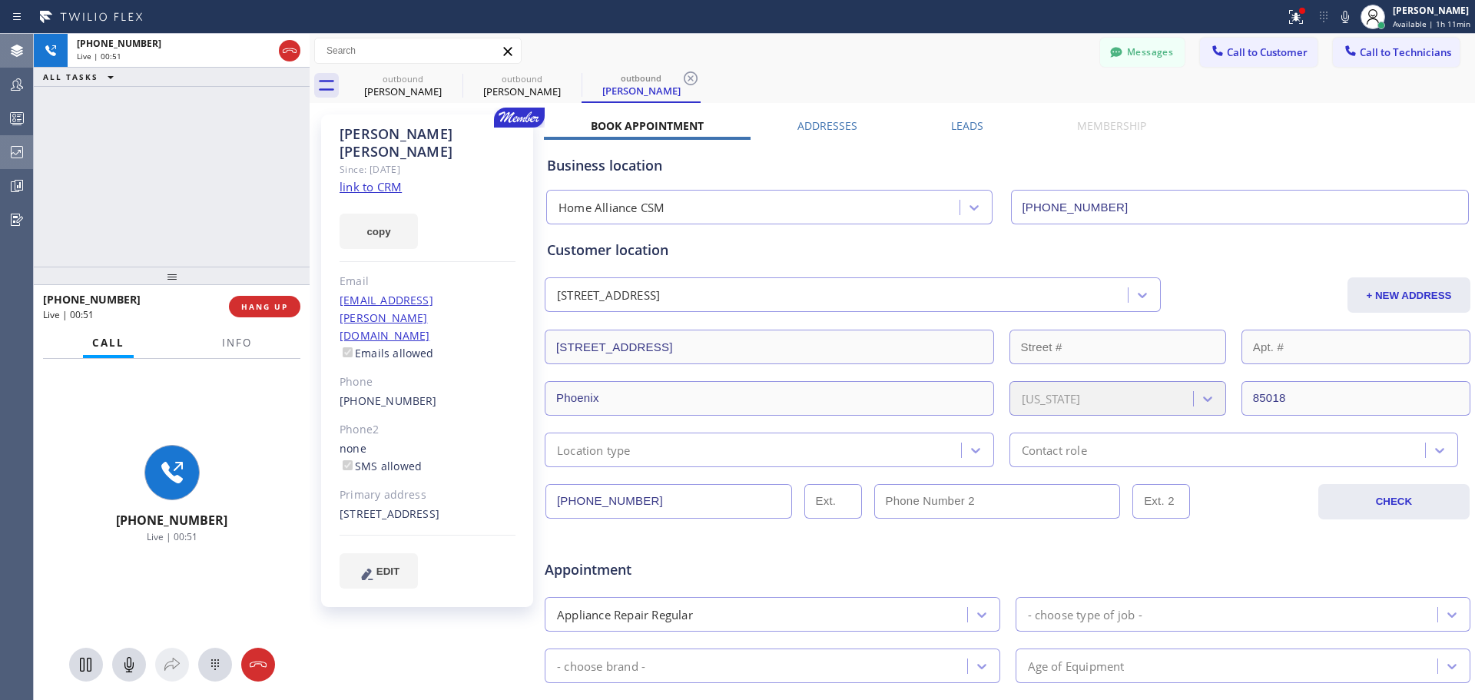
click at [261, 310] on button "HANG UP" at bounding box center [264, 307] width 71 height 22
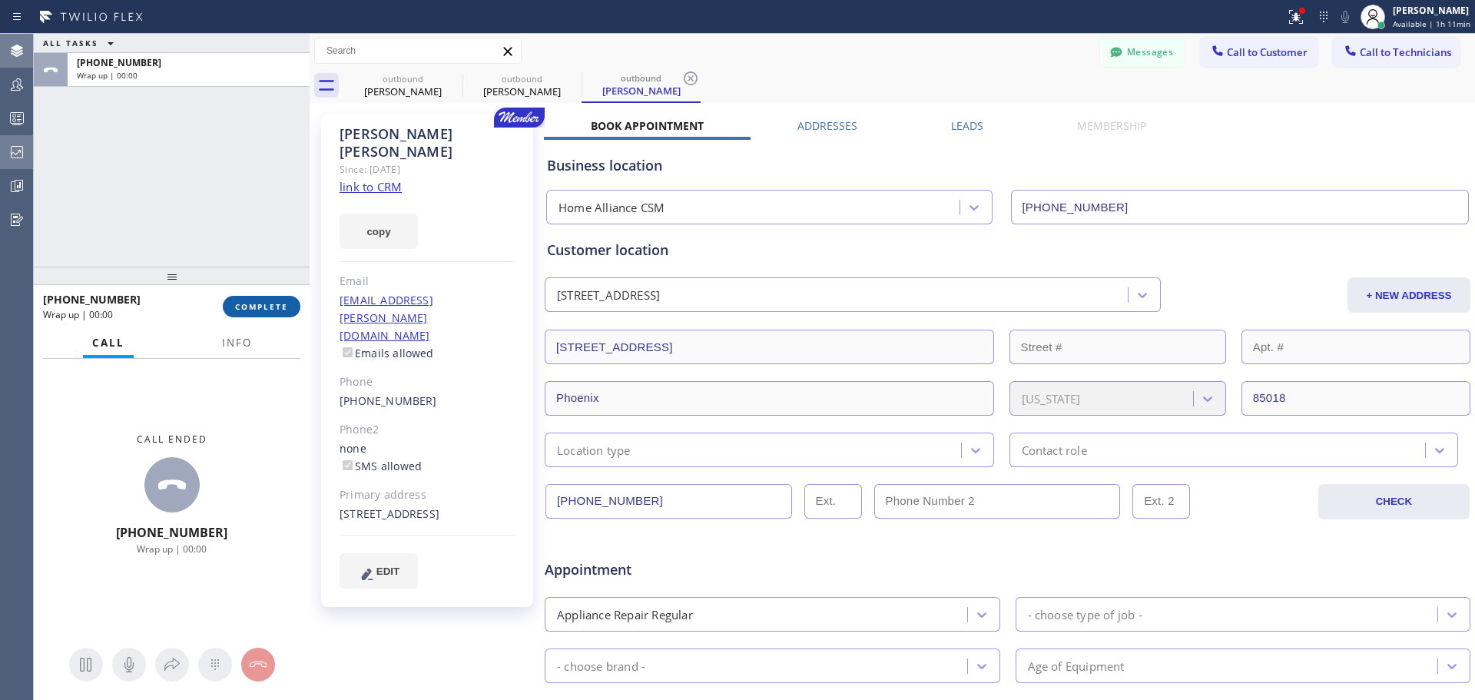
click at [267, 309] on span "COMPLETE" at bounding box center [261, 306] width 53 height 11
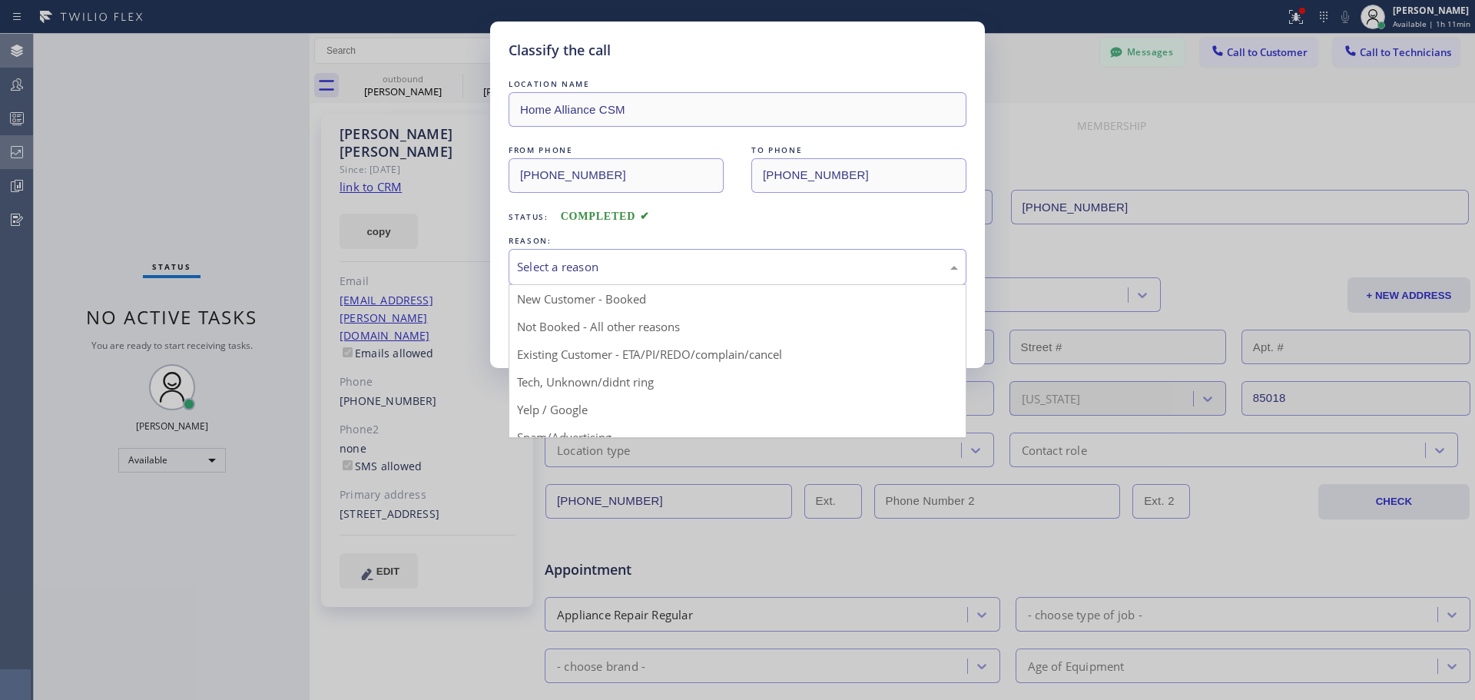
click at [794, 276] on div "Select a reason" at bounding box center [737, 267] width 458 height 36
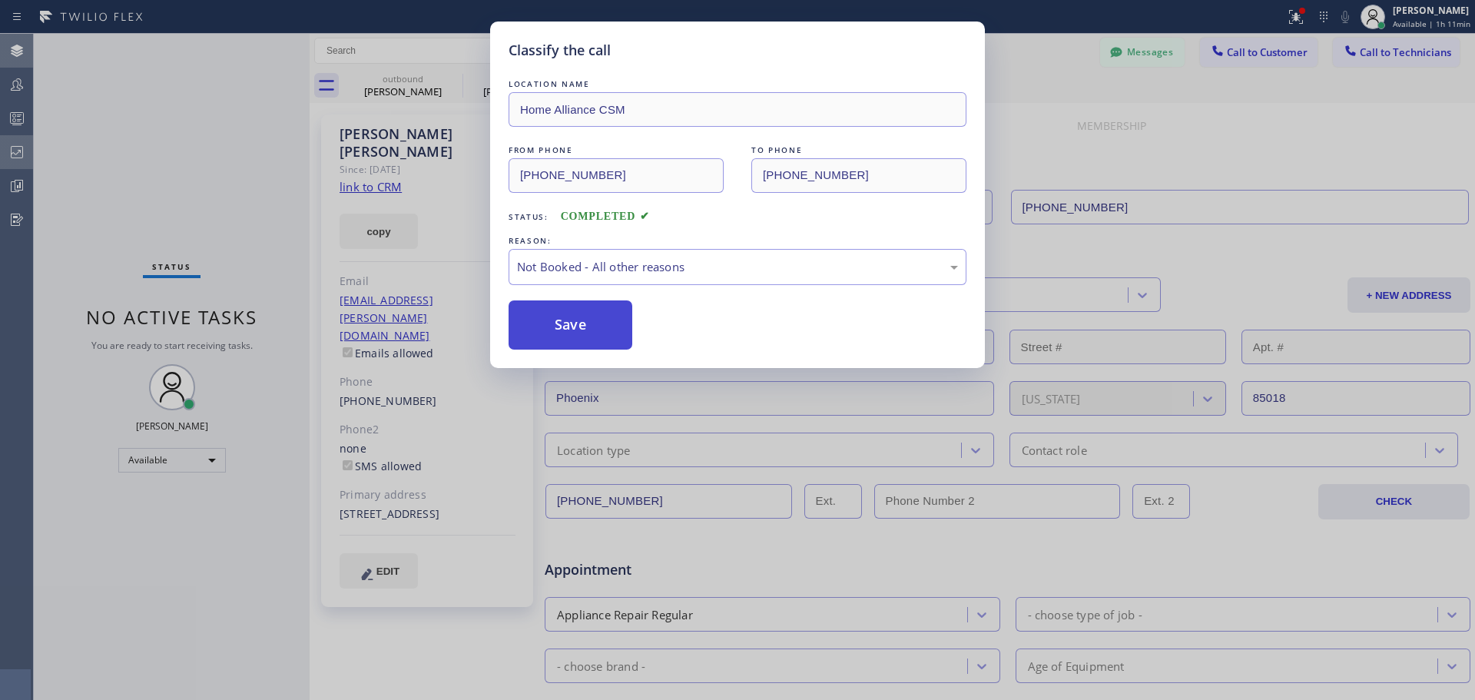
click at [578, 320] on button "Save" at bounding box center [570, 324] width 124 height 49
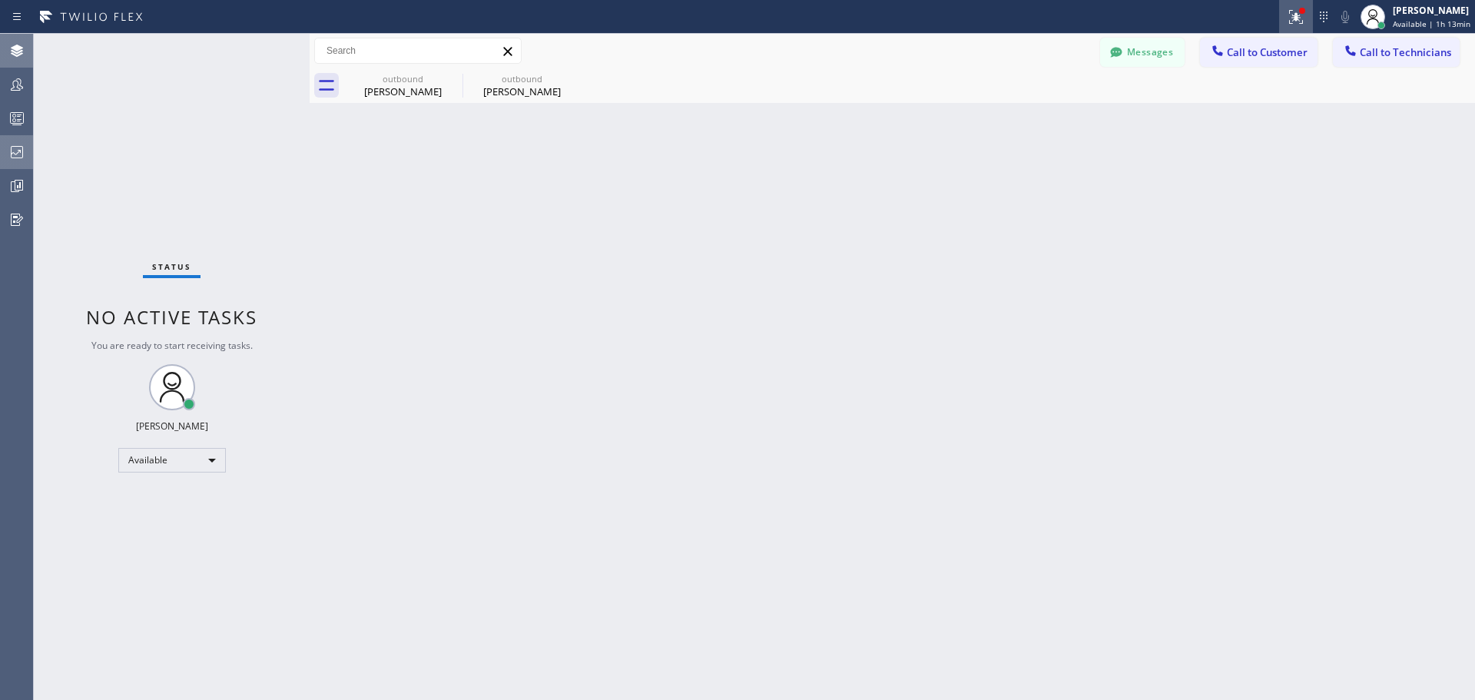
click at [1297, 18] on icon at bounding box center [1293, 15] width 9 height 11
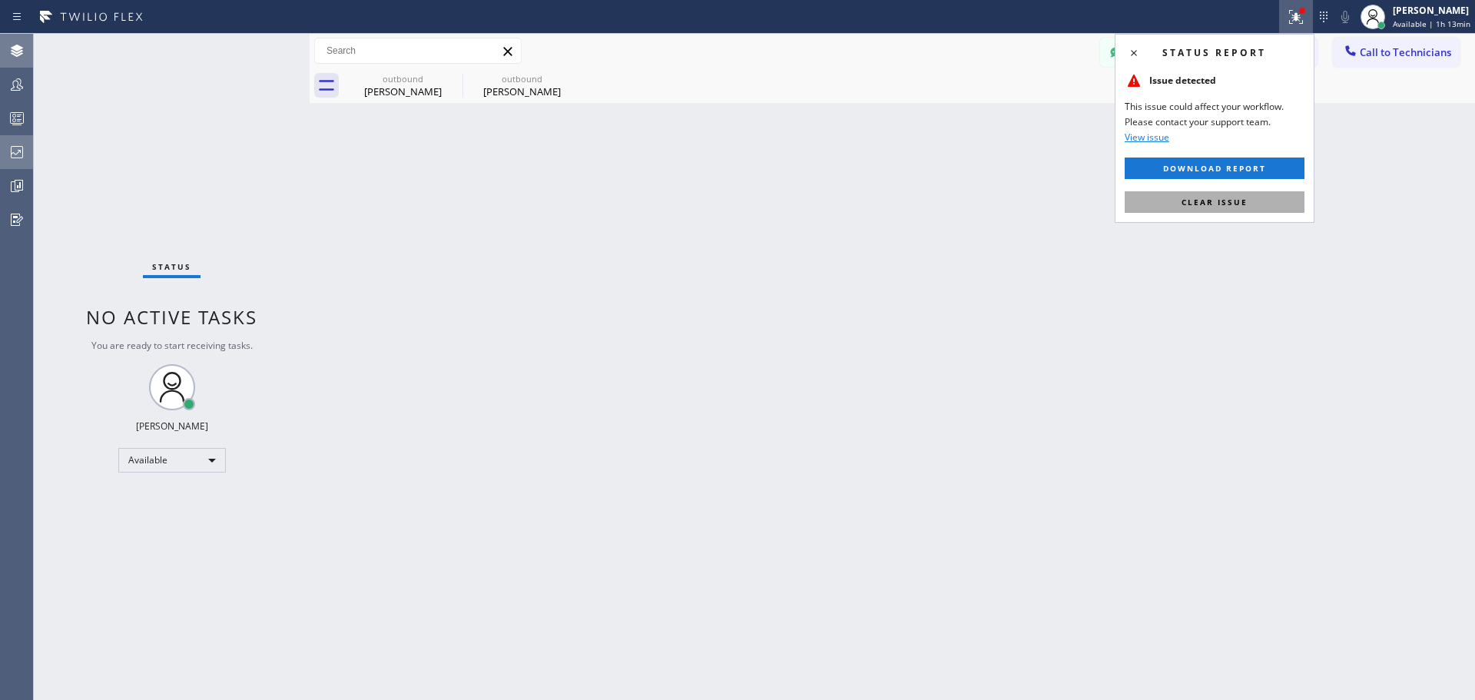
click at [1230, 204] on span "Clear issue" at bounding box center [1214, 202] width 66 height 11
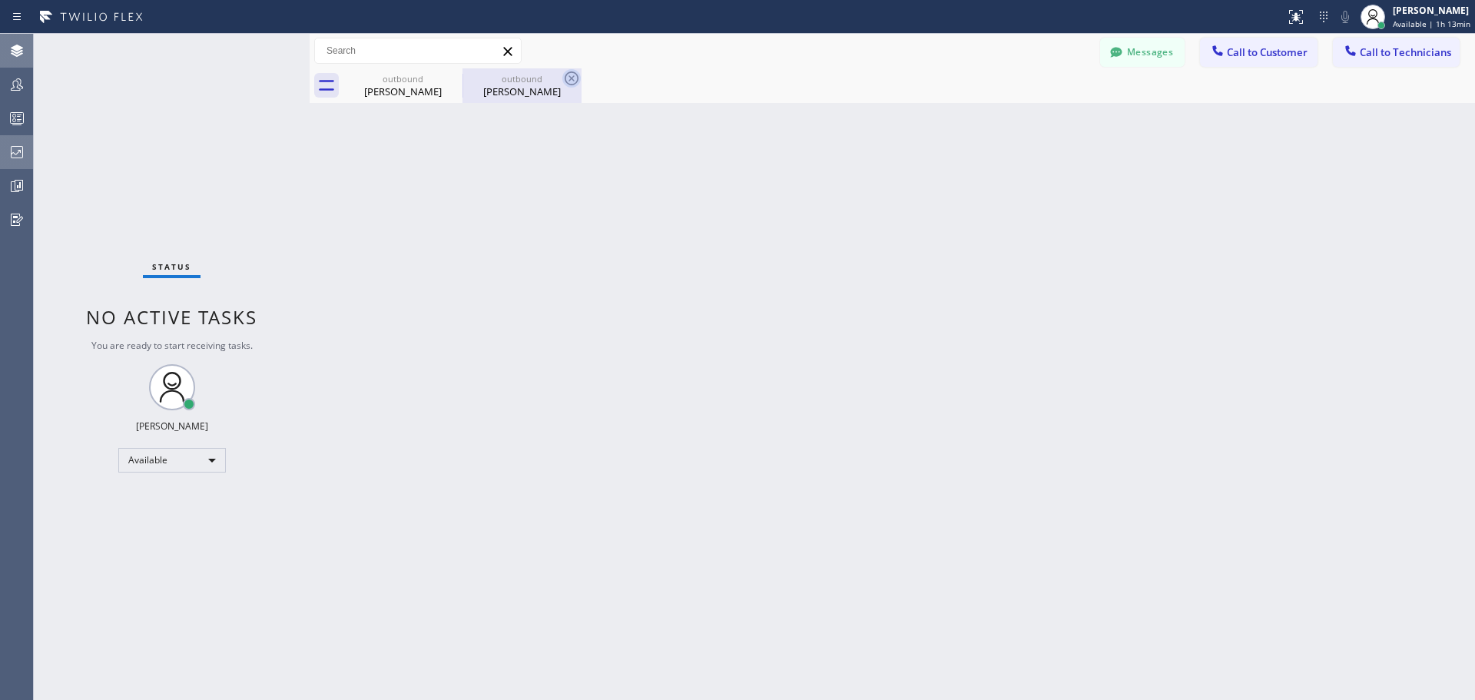
click at [568, 75] on icon at bounding box center [571, 78] width 18 height 18
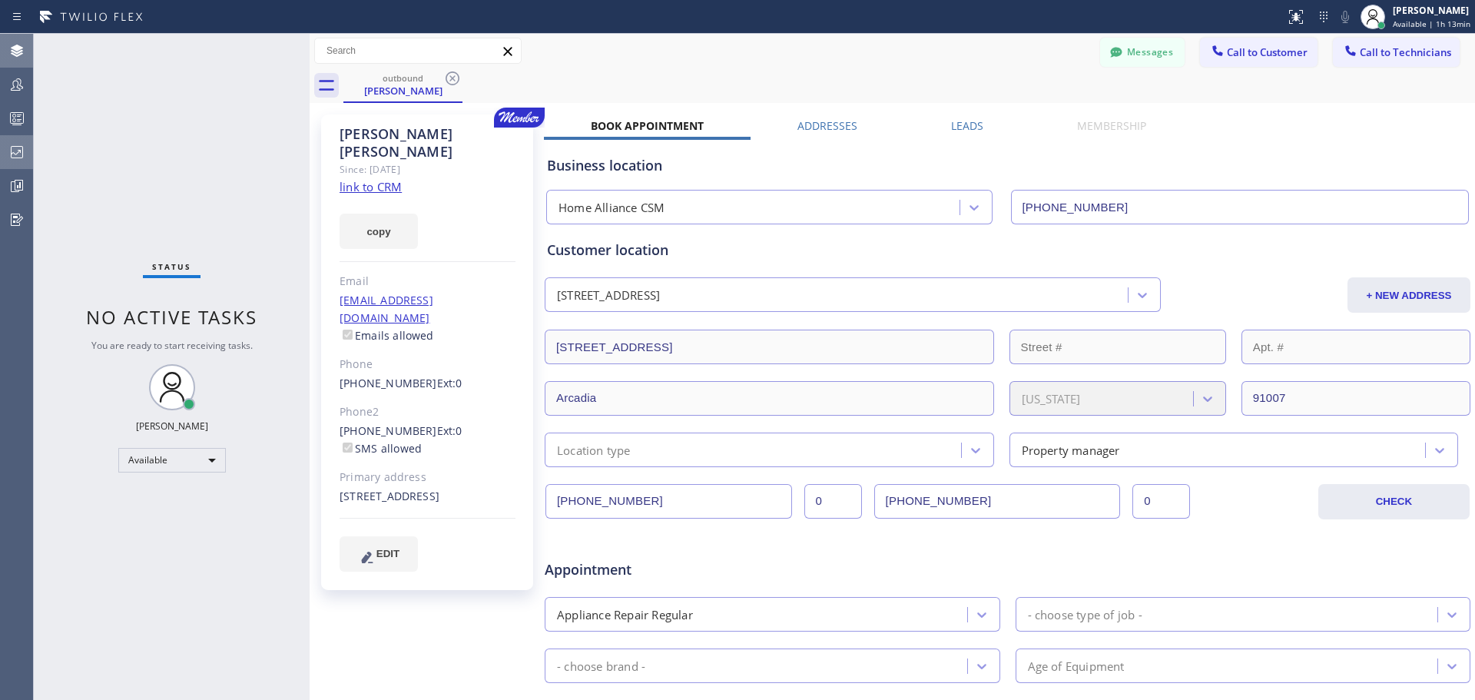
drag, startPoint x: 449, startPoint y: 76, endPoint x: 702, endPoint y: 111, distance: 255.9
click at [448, 76] on icon at bounding box center [452, 78] width 18 height 18
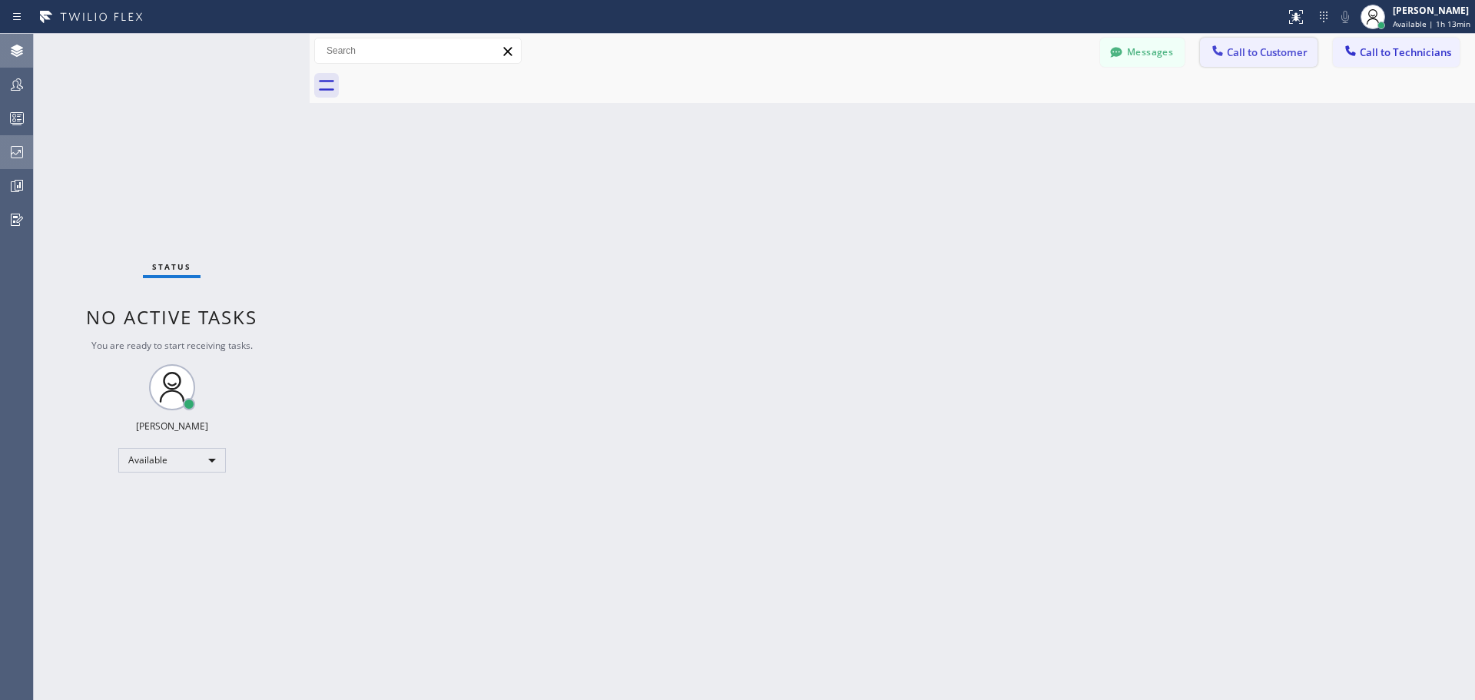
click at [1260, 55] on span "Call to Customer" at bounding box center [1267, 52] width 81 height 14
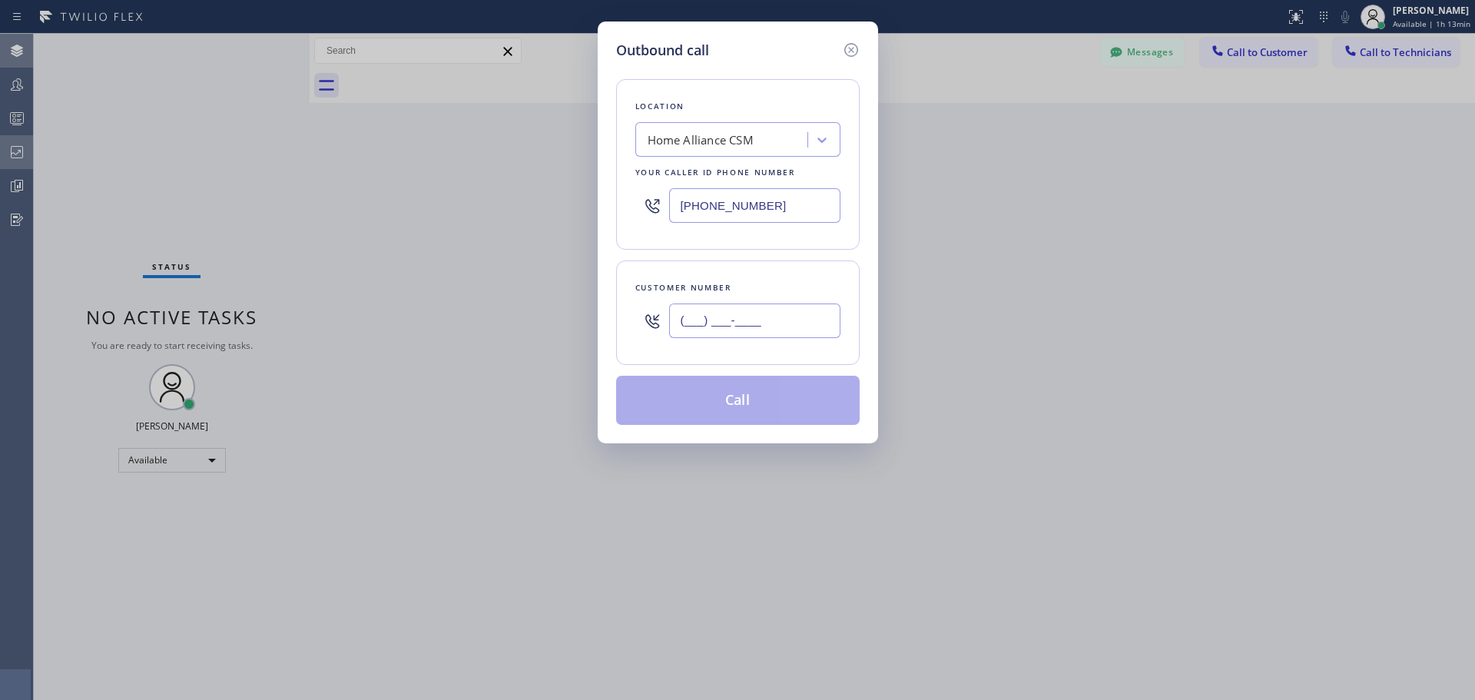
click at [745, 333] on input "(___) ___-____" at bounding box center [754, 320] width 171 height 35
paste input "617) 407-6530"
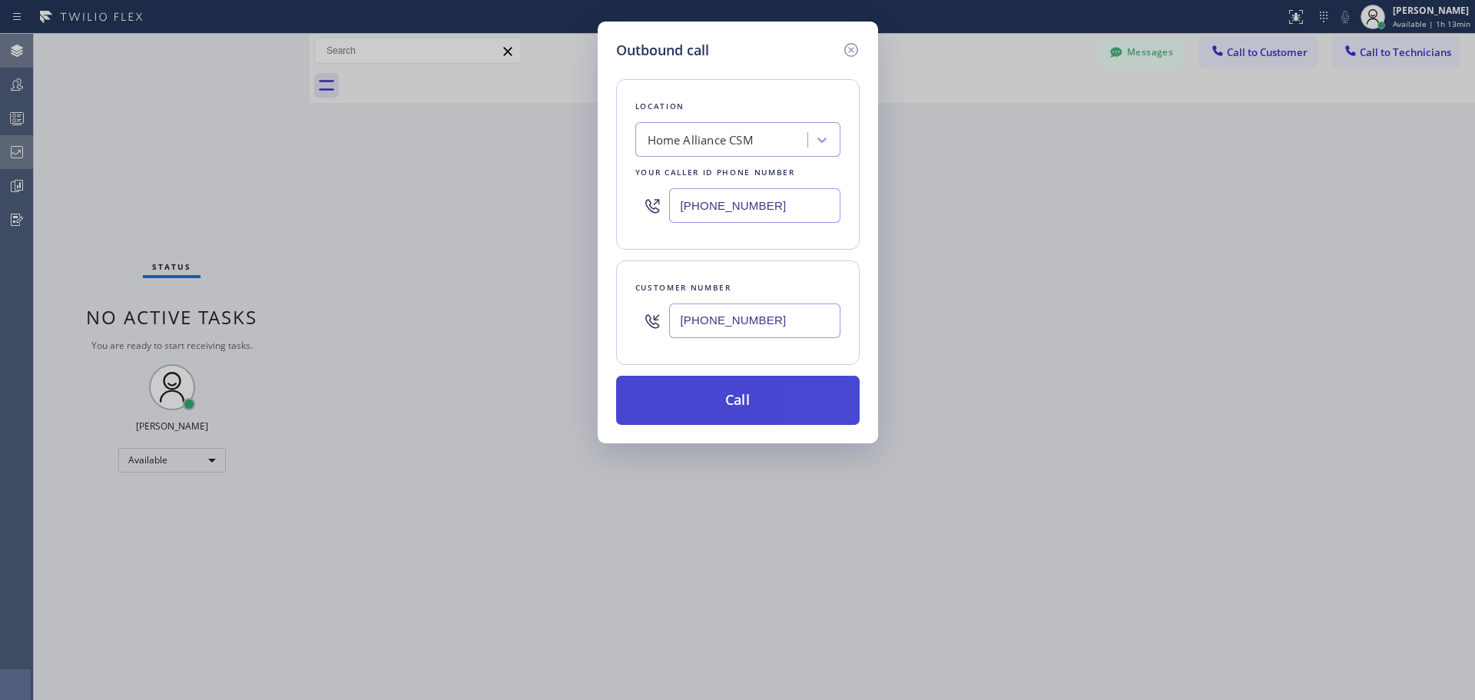
type input "[PHONE_NUMBER]"
click at [757, 399] on button "Call" at bounding box center [737, 400] width 243 height 49
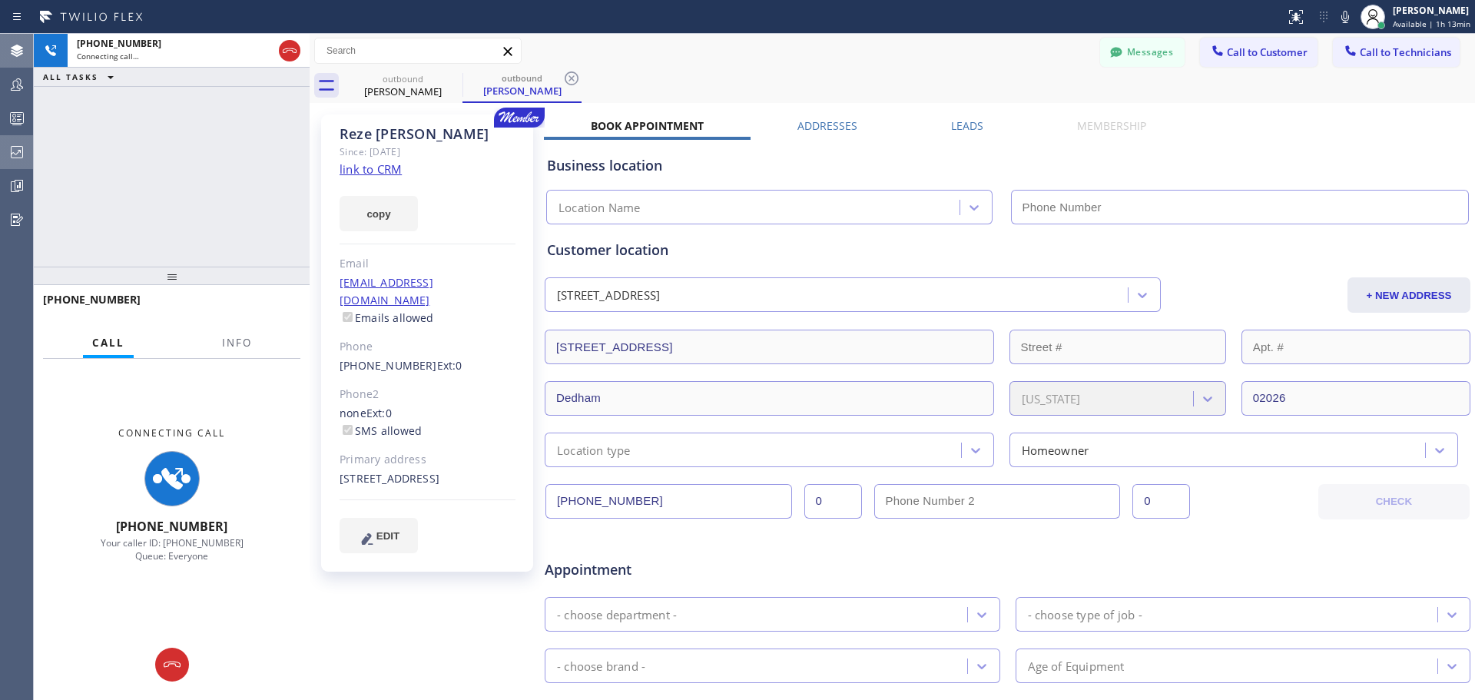
type input "[PHONE_NUMBER]"
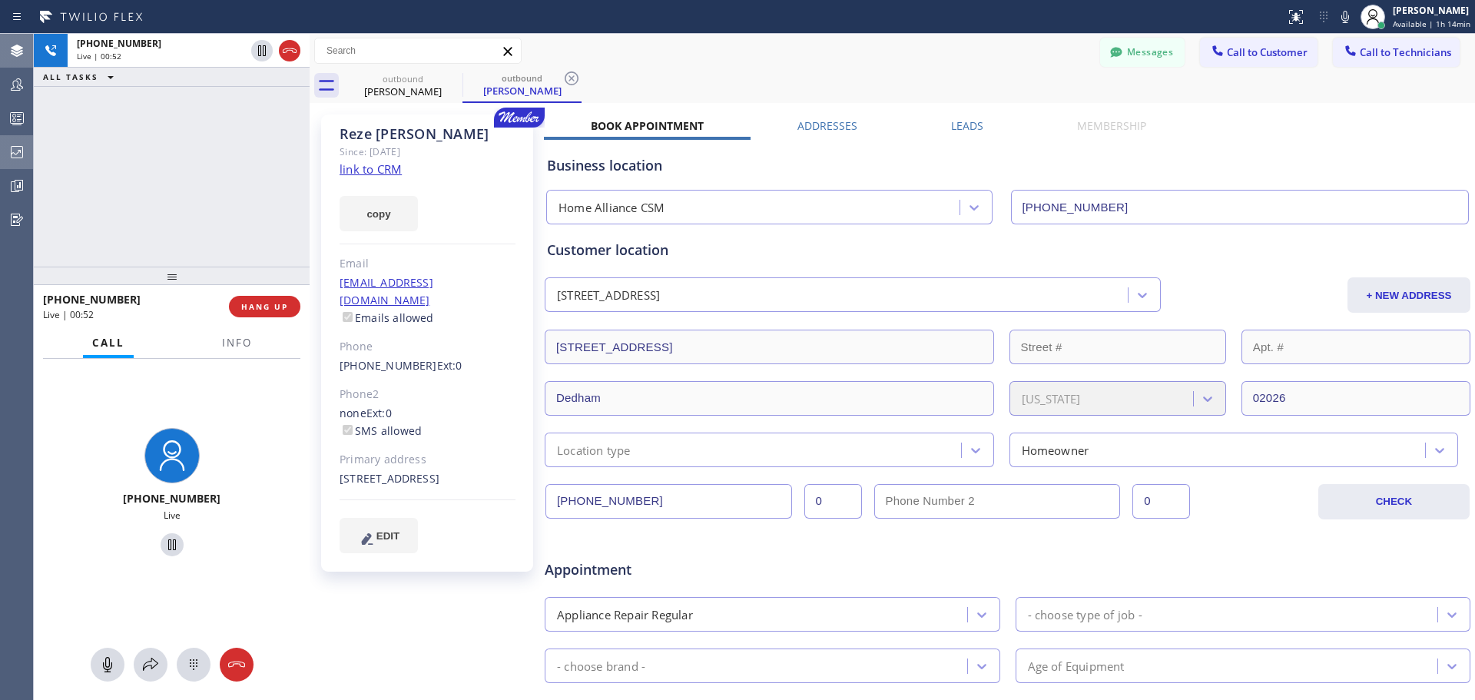
drag, startPoint x: 295, startPoint y: 301, endPoint x: 343, endPoint y: 366, distance: 80.6
click at [295, 301] on button "HANG UP" at bounding box center [264, 307] width 71 height 22
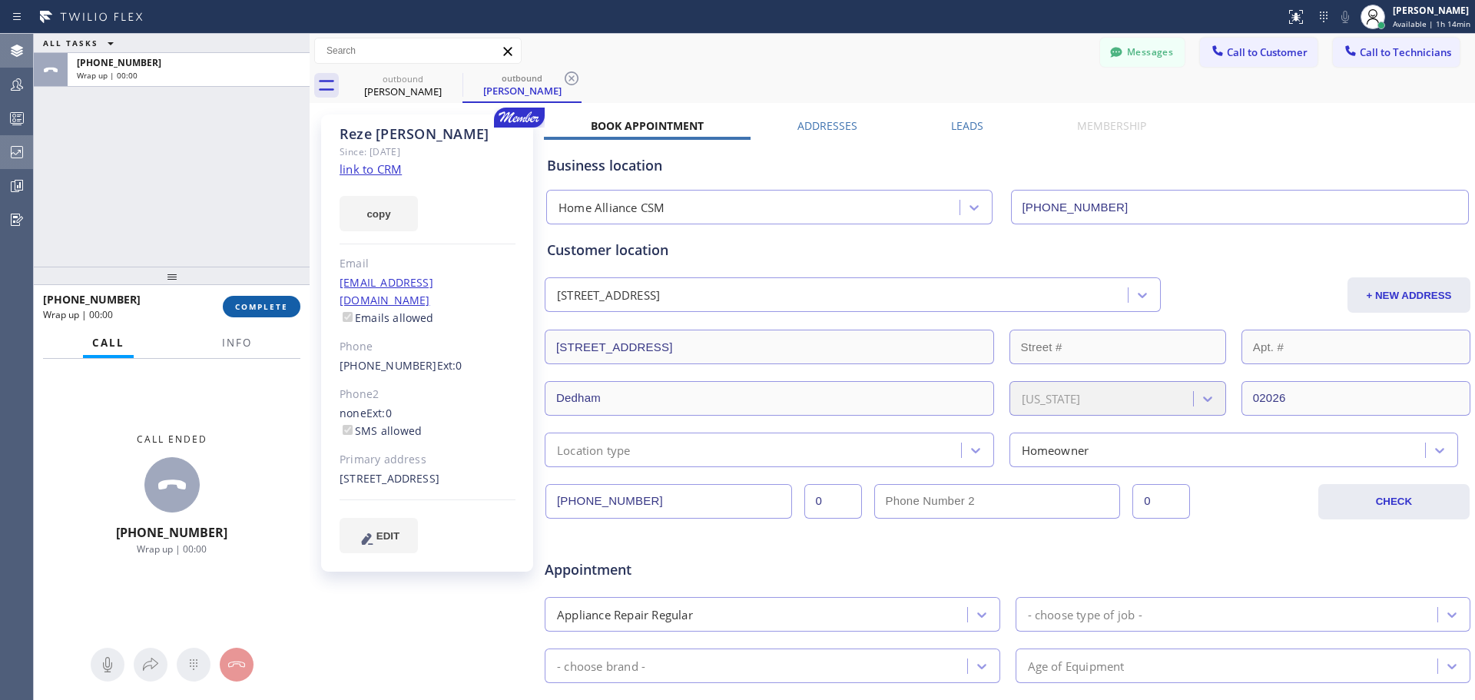
drag, startPoint x: 283, startPoint y: 311, endPoint x: 704, endPoint y: 448, distance: 443.3
click at [283, 311] on span "COMPLETE" at bounding box center [261, 306] width 53 height 11
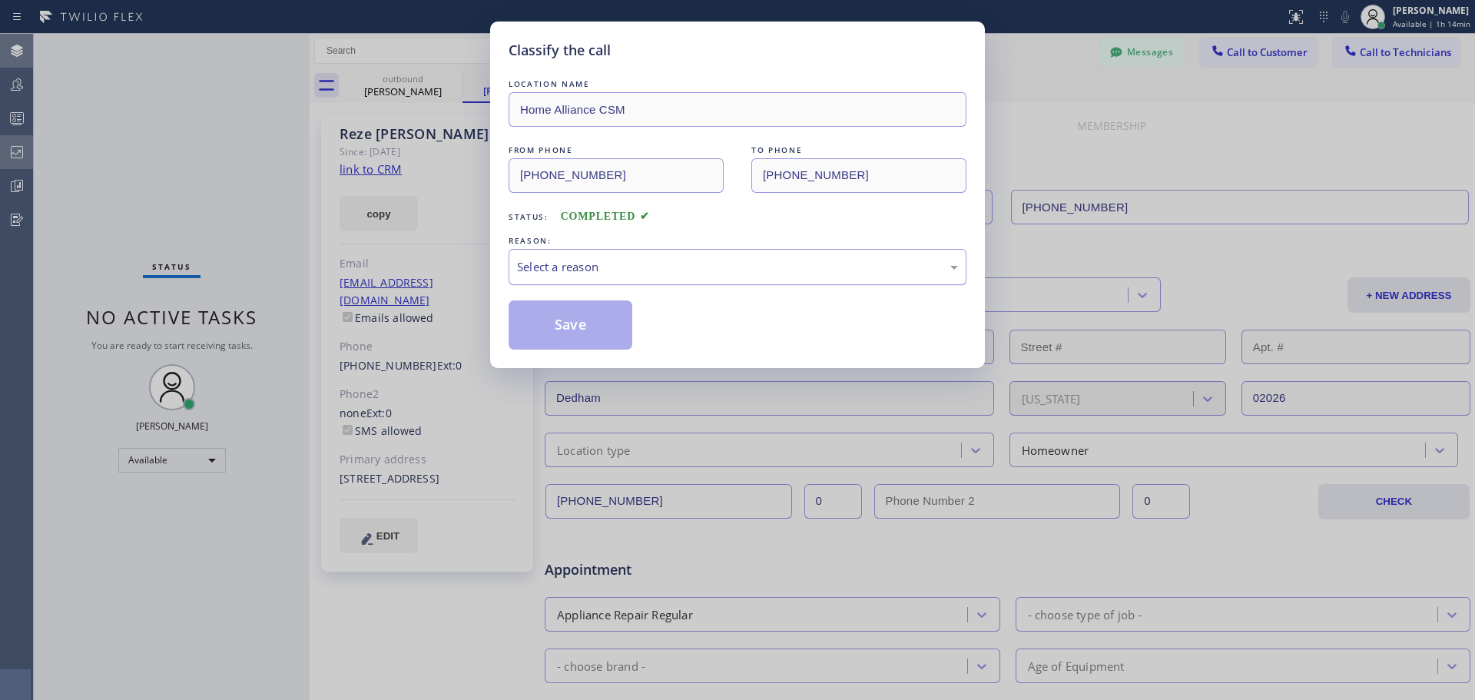
click at [720, 265] on div "Select a reason" at bounding box center [737, 267] width 441 height 18
click at [568, 326] on button "Save" at bounding box center [570, 324] width 124 height 49
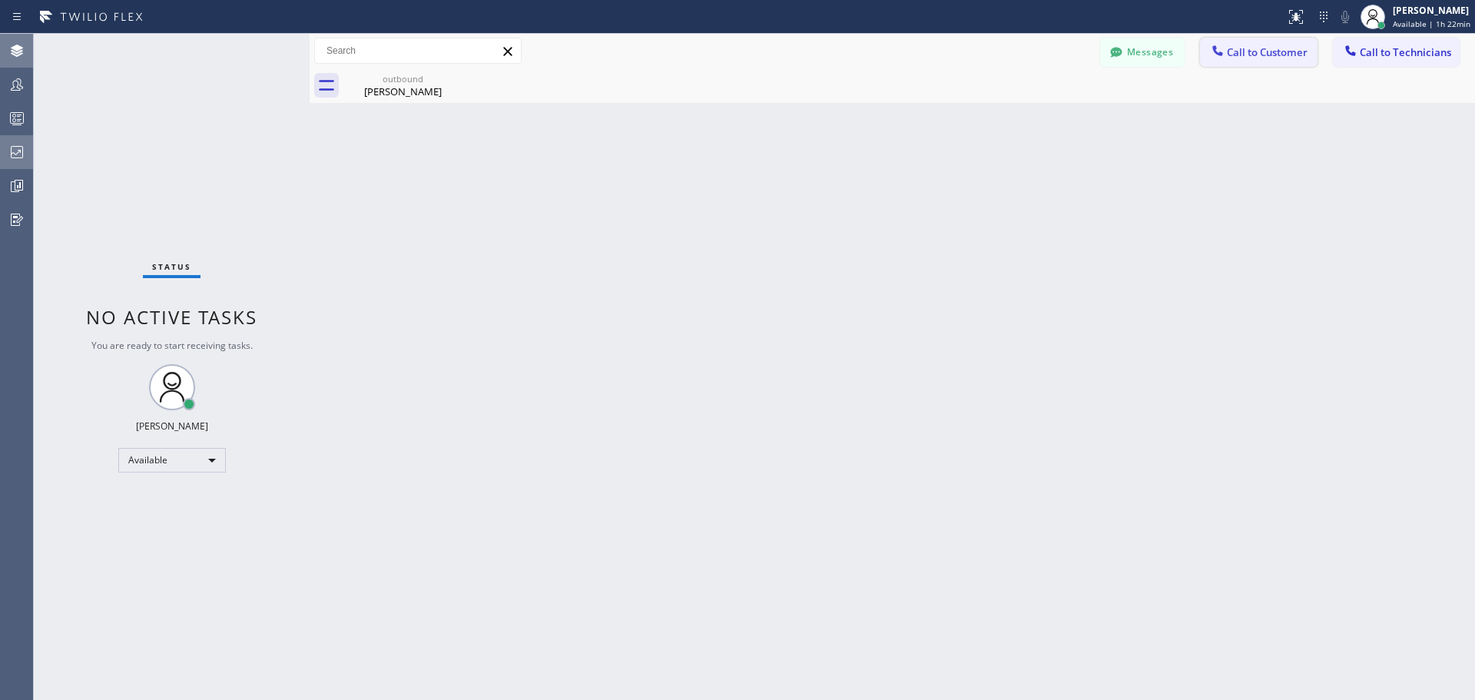
click at [1296, 55] on span "Call to Customer" at bounding box center [1267, 52] width 81 height 14
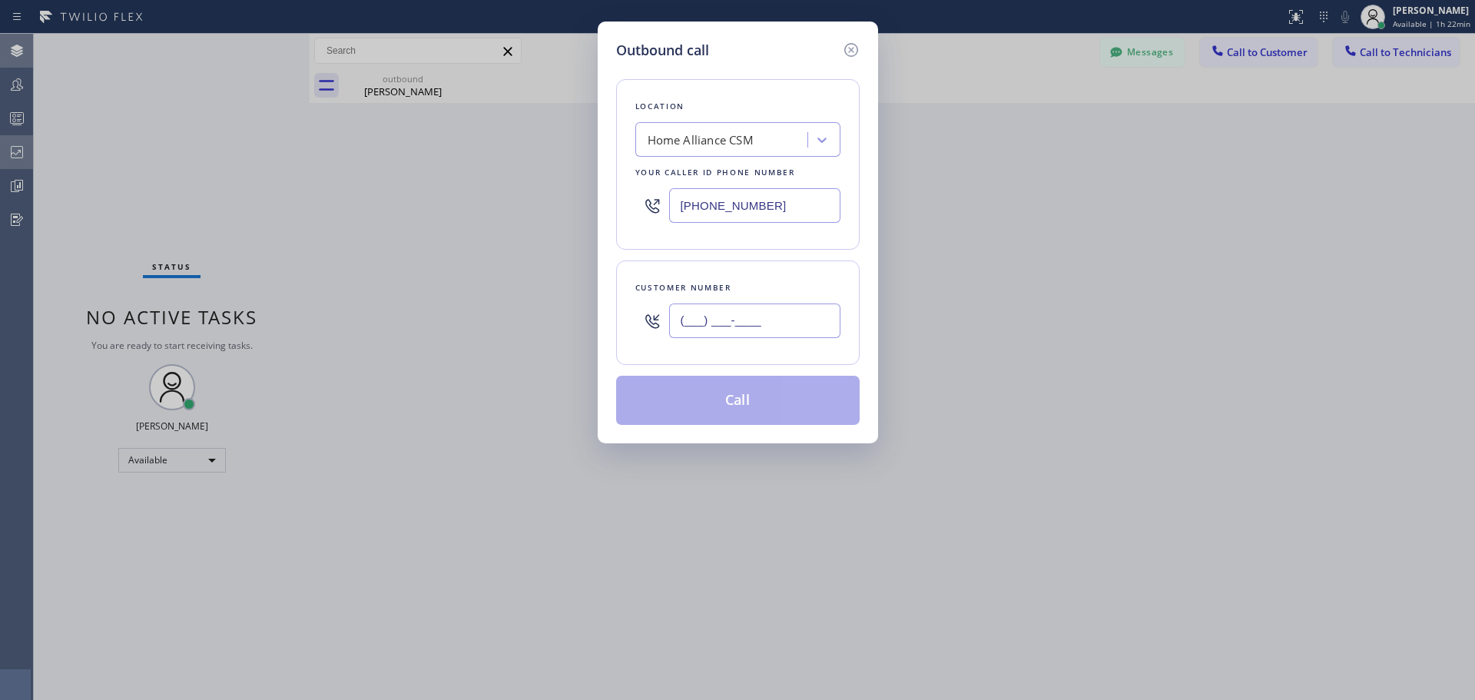
click at [769, 315] on input "(___) ___-____" at bounding box center [754, 320] width 171 height 35
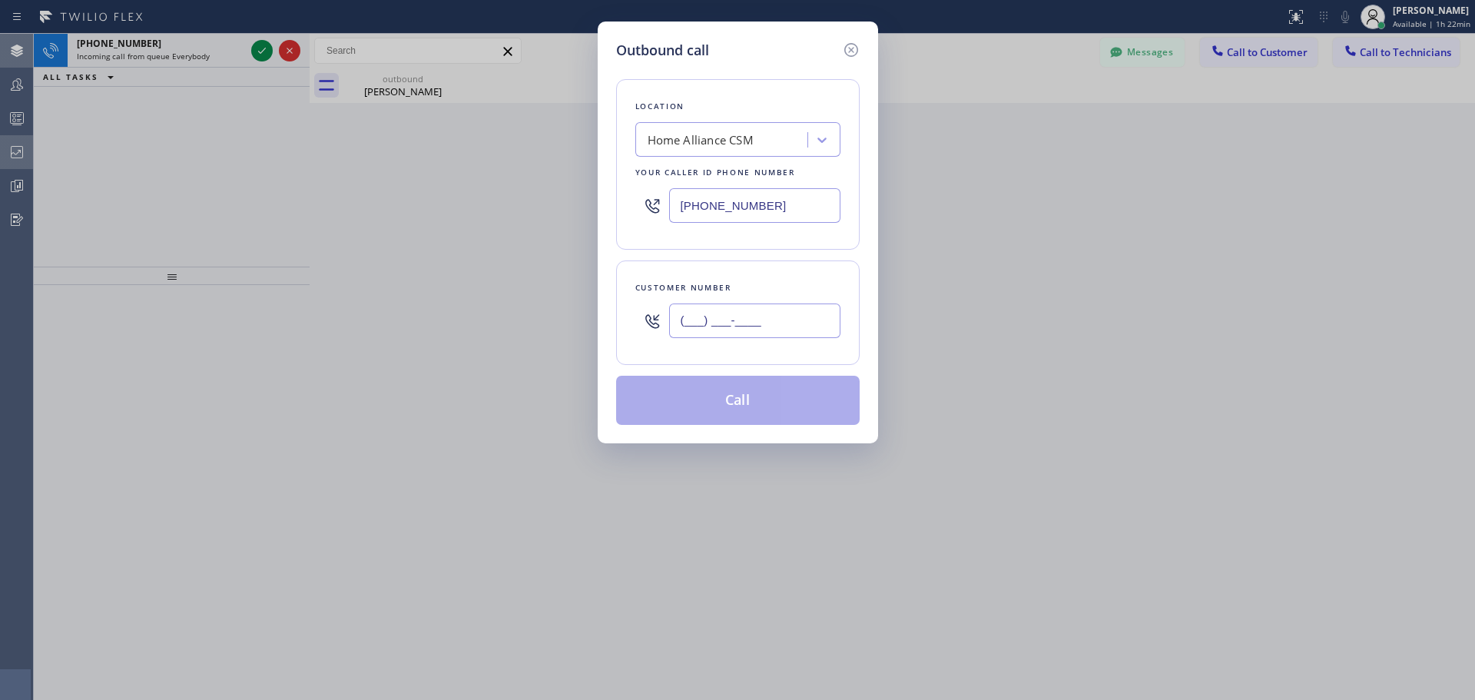
paste input "714) 343-4975"
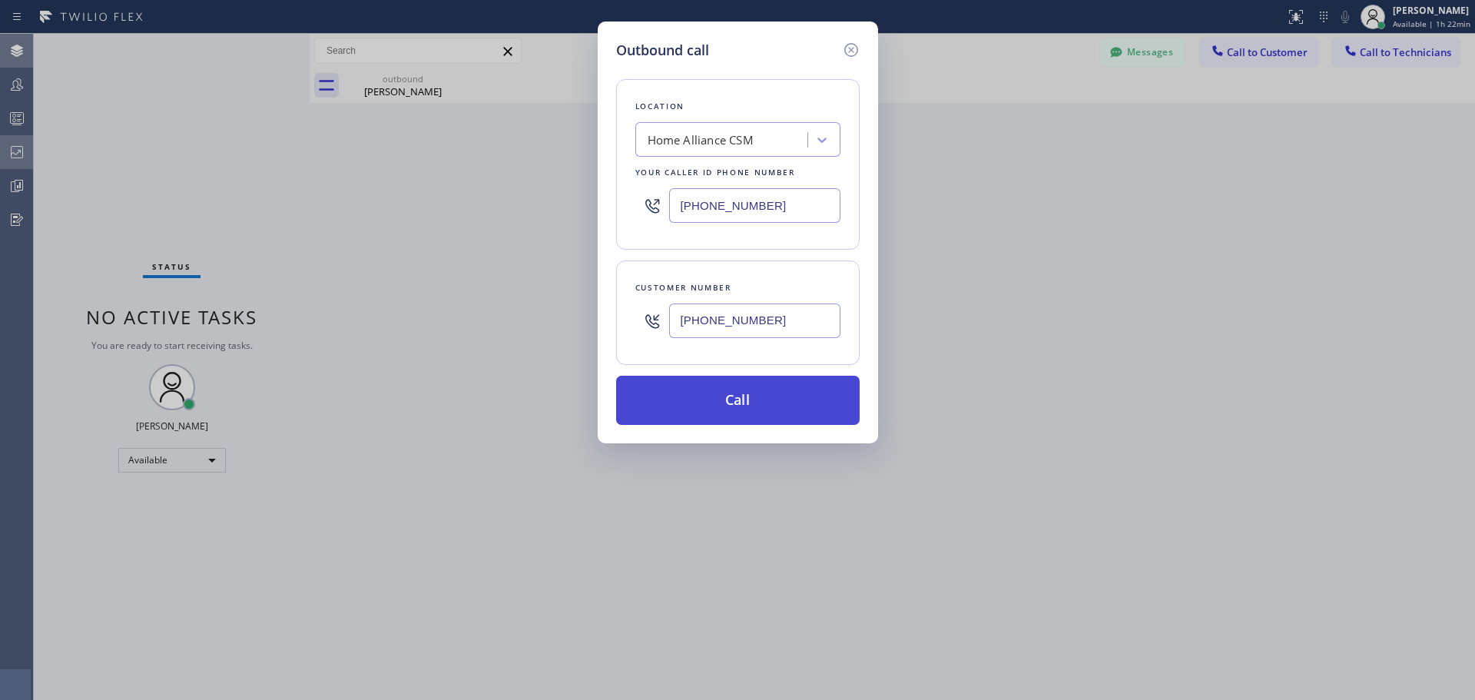
type input "[PHONE_NUMBER]"
click at [742, 407] on button "Call" at bounding box center [737, 400] width 243 height 49
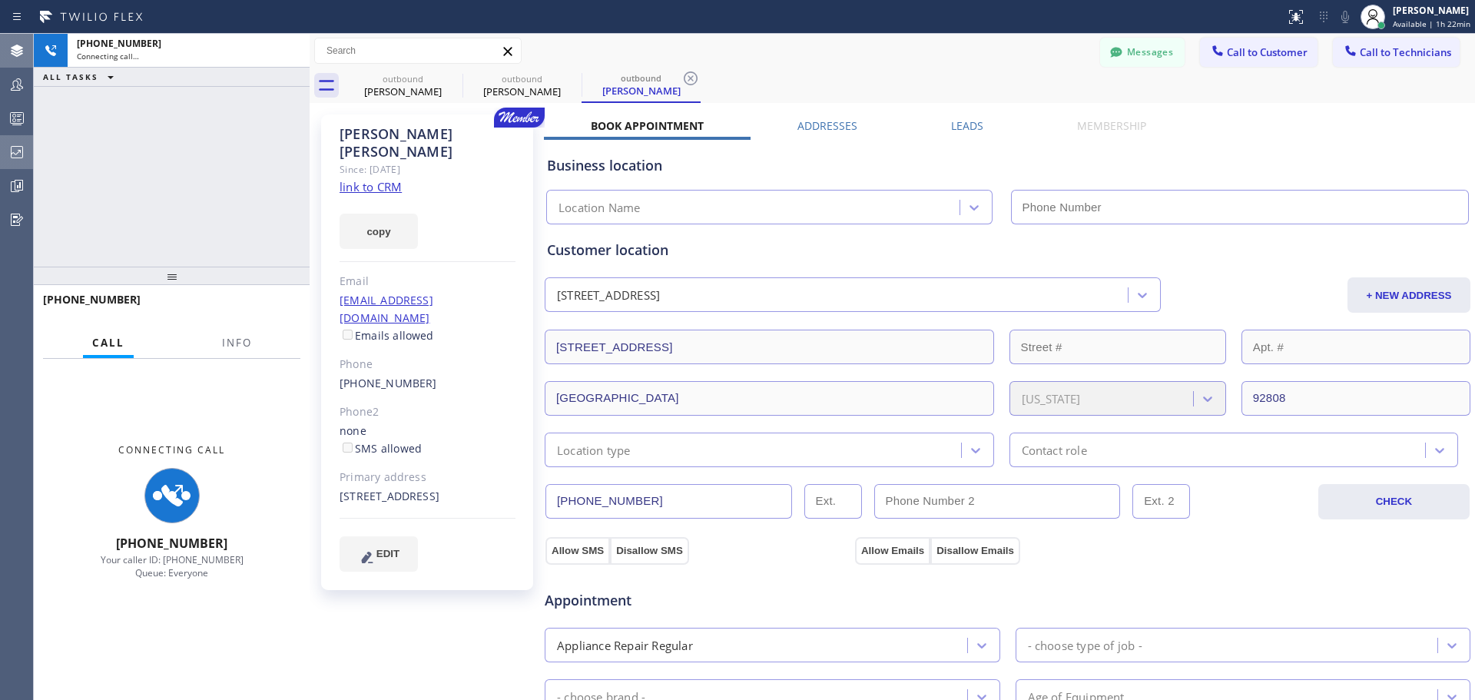
type input "[PHONE_NUMBER]"
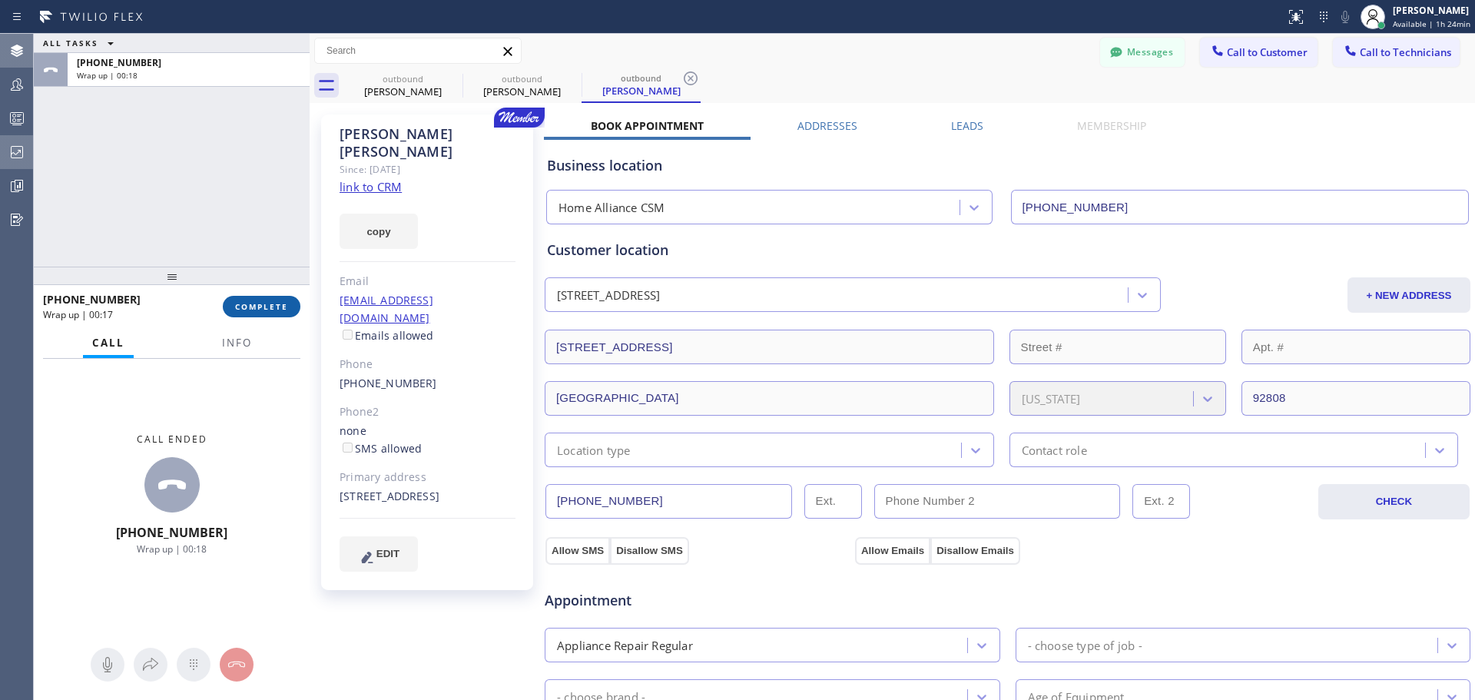
click at [267, 305] on span "COMPLETE" at bounding box center [261, 306] width 53 height 11
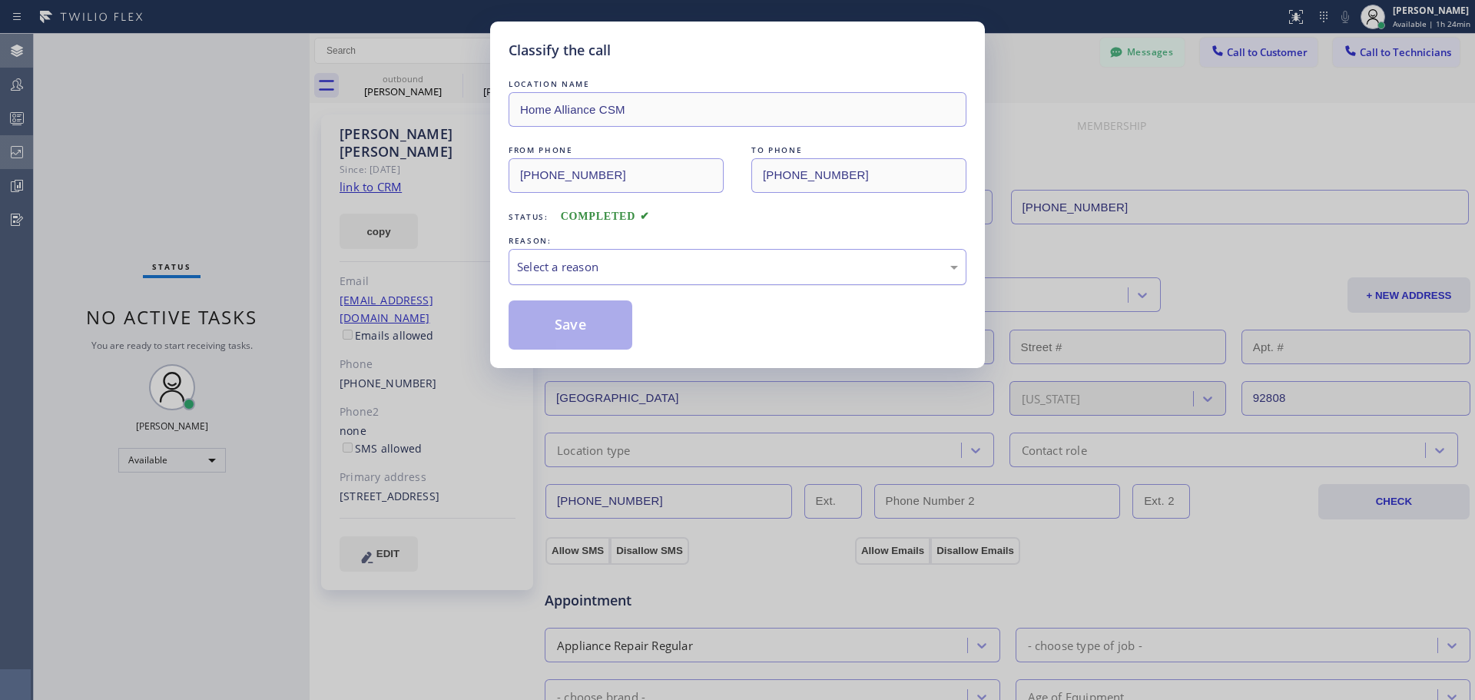
click at [692, 260] on div "Select a reason" at bounding box center [737, 267] width 441 height 18
click at [584, 323] on button "Save" at bounding box center [570, 324] width 124 height 49
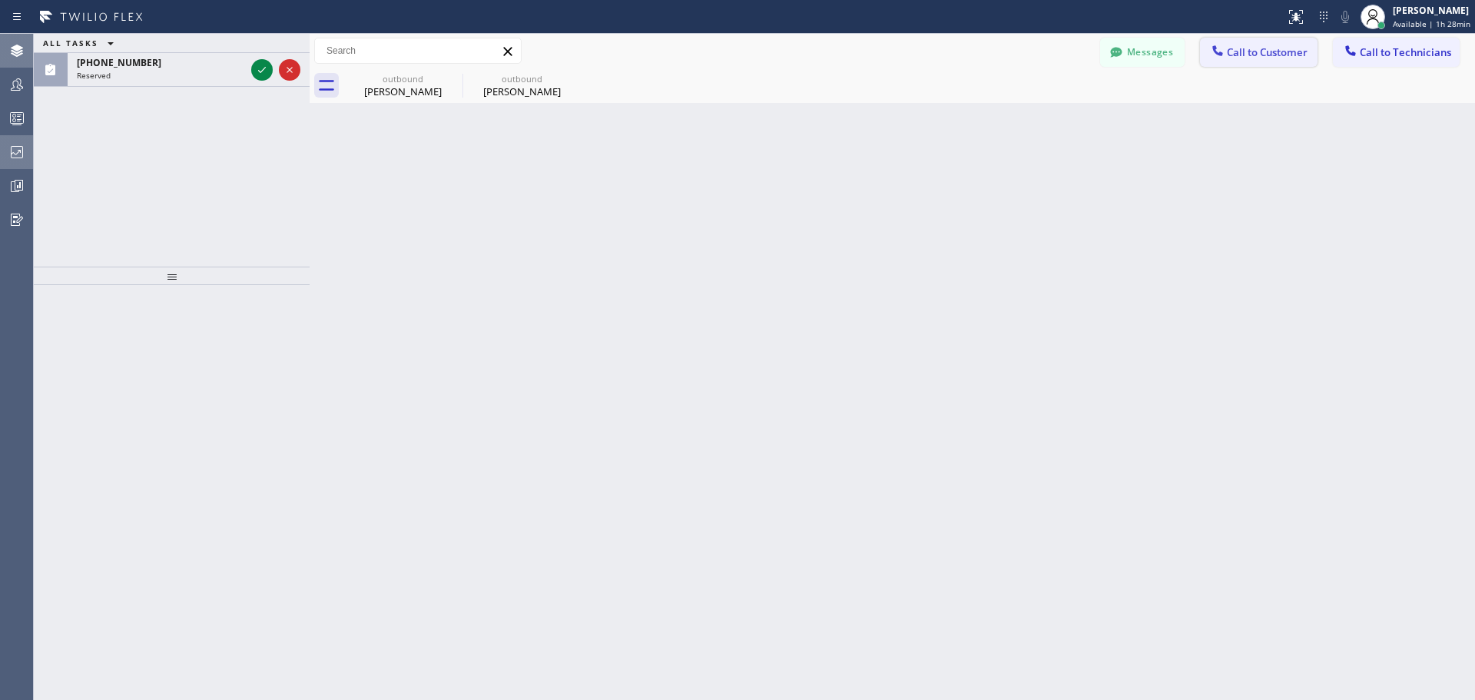
click at [1244, 55] on span "Call to Customer" at bounding box center [1267, 52] width 81 height 14
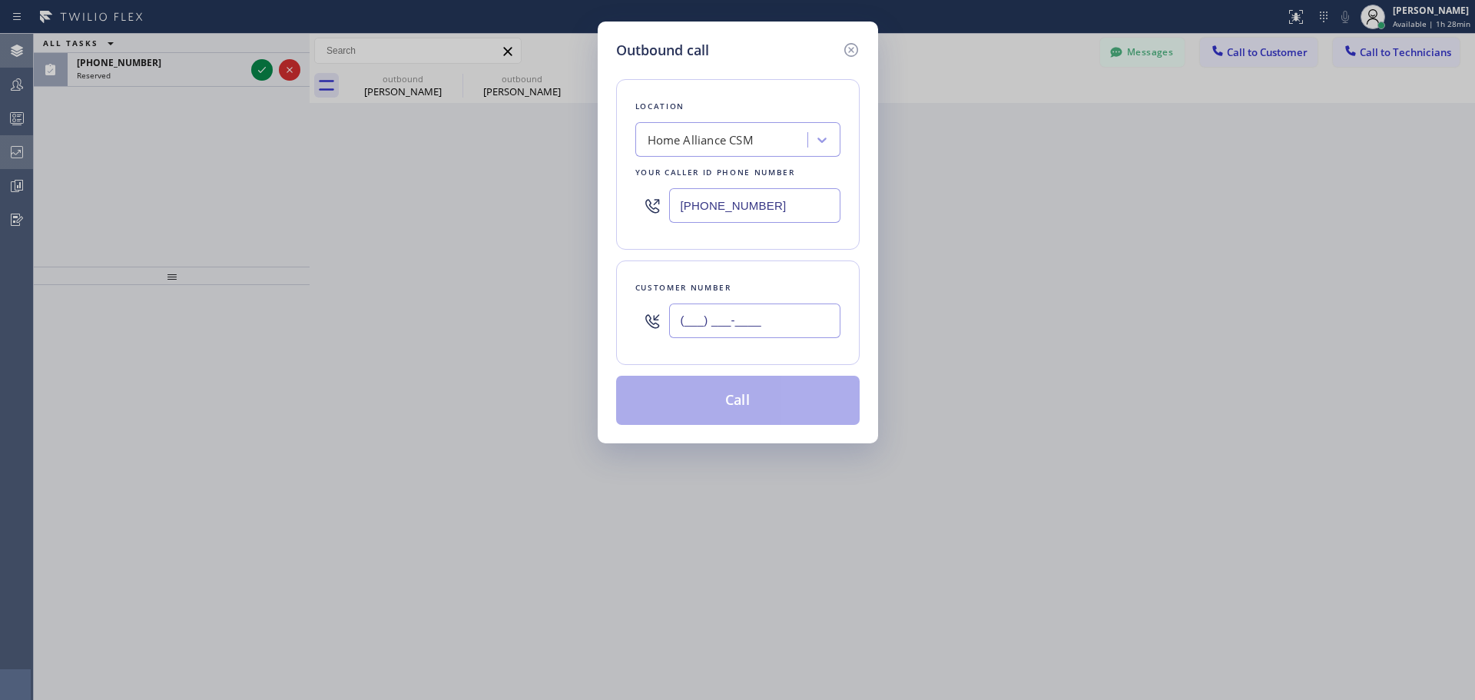
click at [733, 316] on input "(___) ___-____" at bounding box center [754, 320] width 171 height 35
paste input "630) 707-4201"
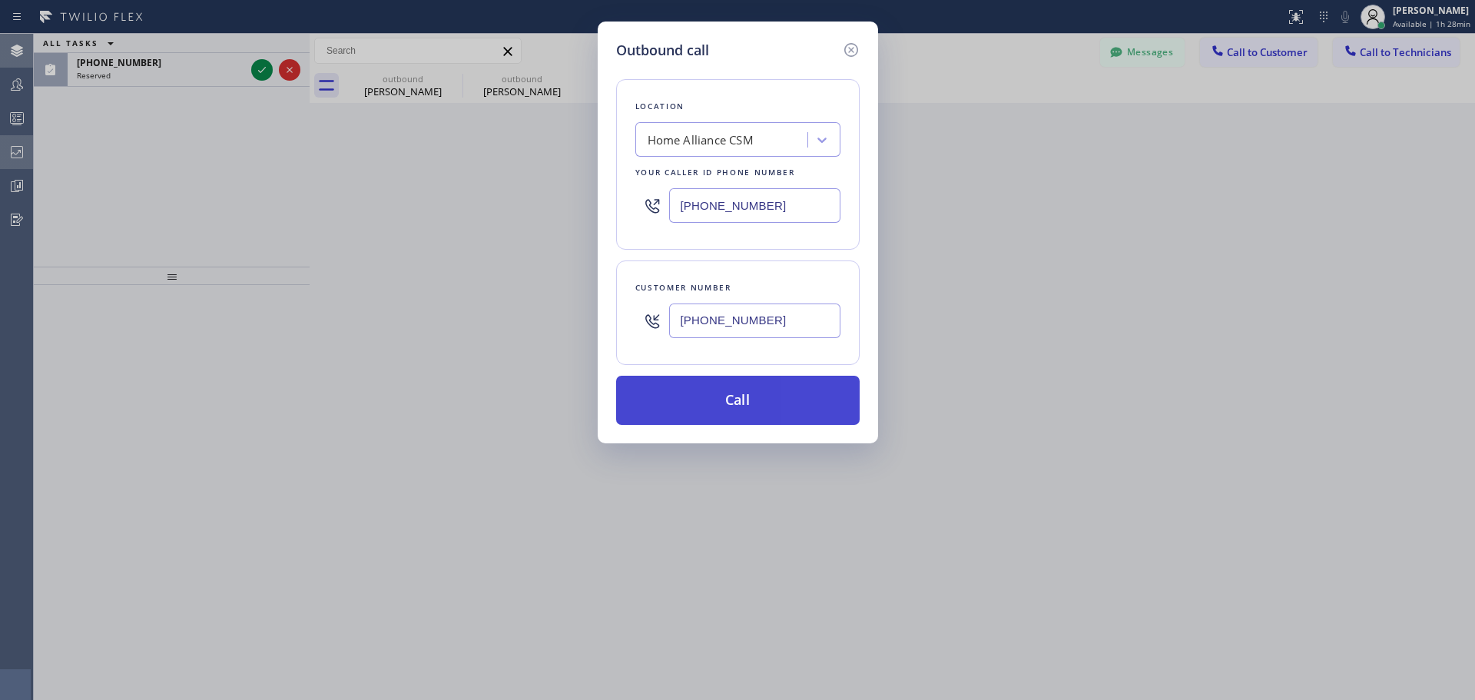
type input "[PHONE_NUMBER]"
click at [764, 402] on button "Call" at bounding box center [737, 400] width 243 height 49
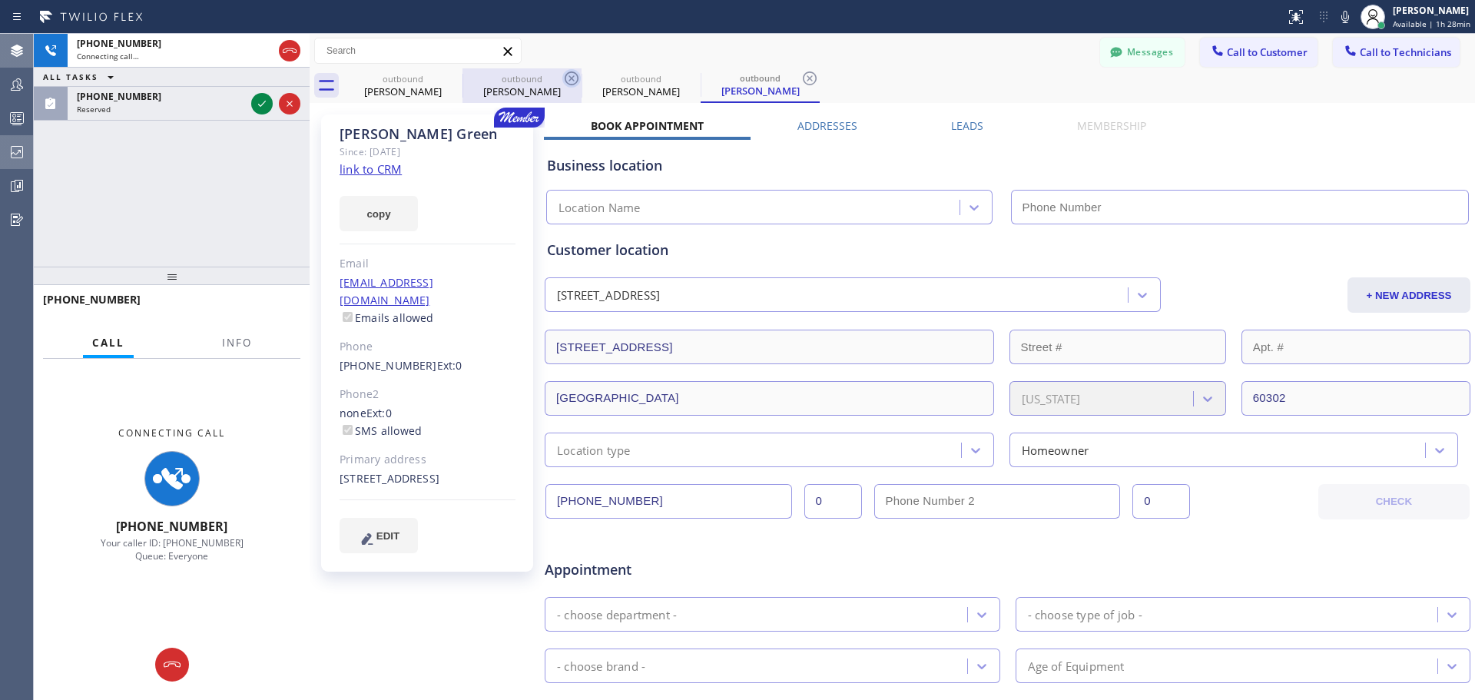
click at [569, 75] on icon at bounding box center [571, 78] width 18 height 18
type input "[PHONE_NUMBER]"
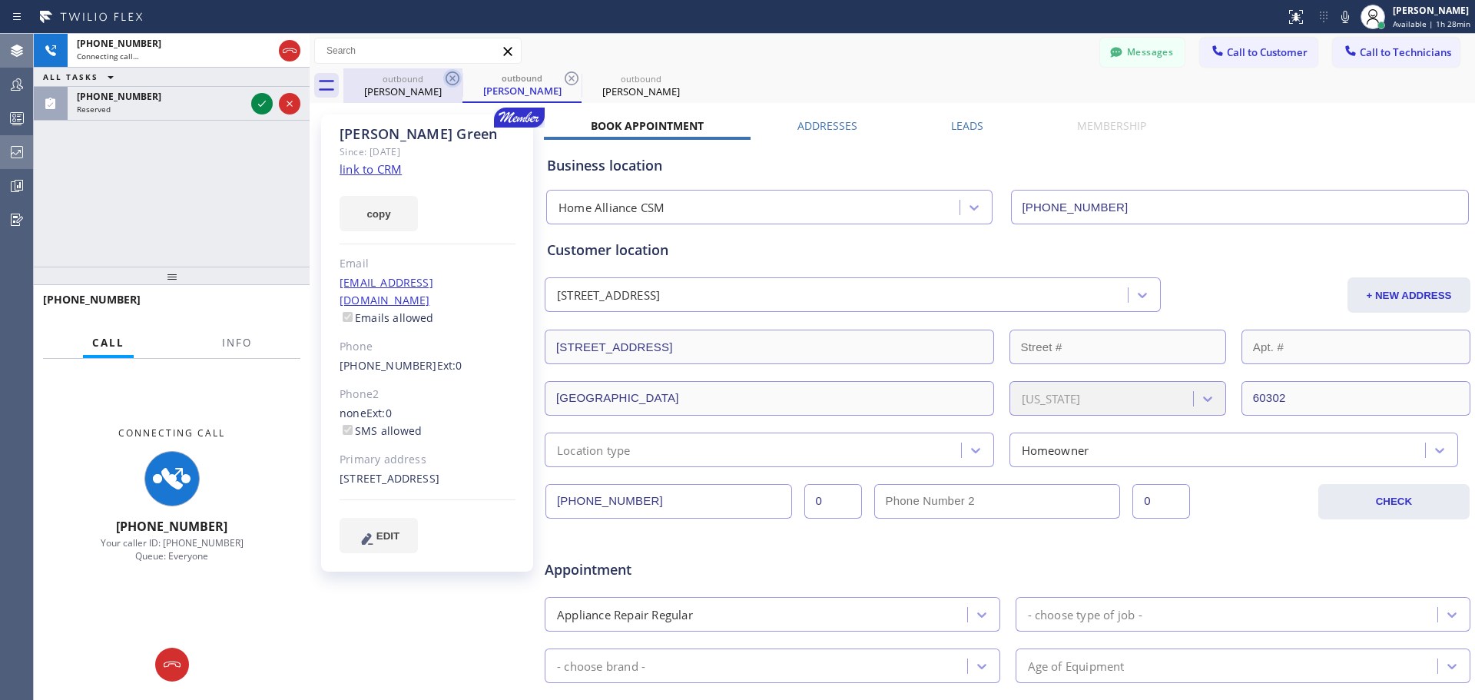
click at [451, 80] on icon at bounding box center [452, 78] width 14 height 14
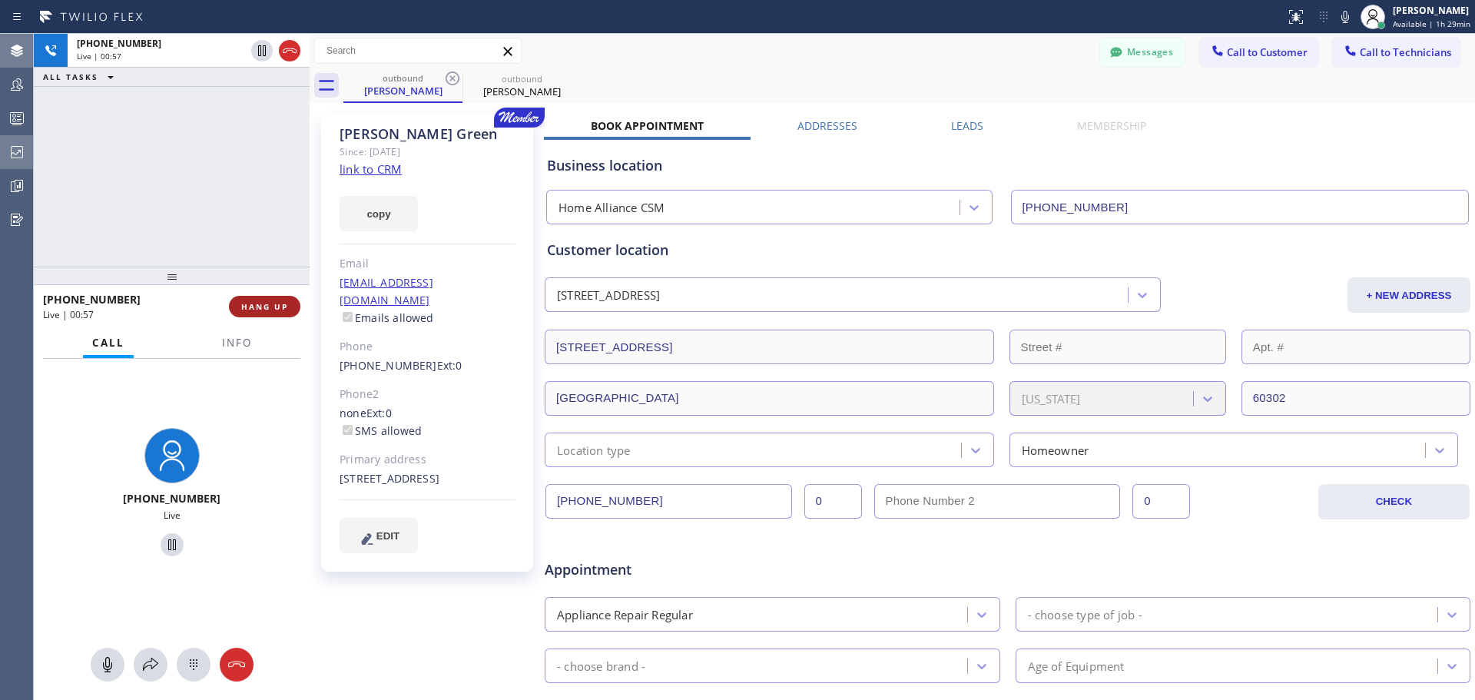
click at [263, 313] on button "HANG UP" at bounding box center [264, 307] width 71 height 22
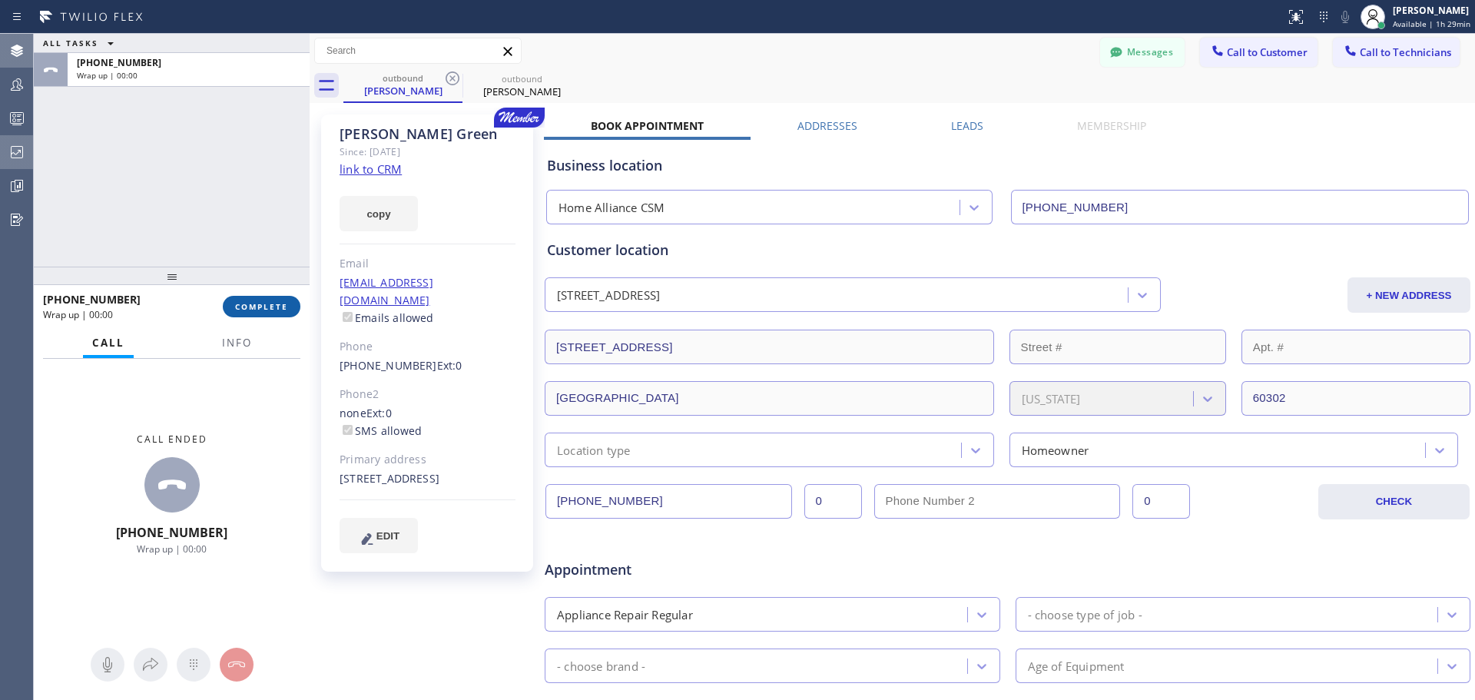
click at [274, 311] on span "COMPLETE" at bounding box center [261, 306] width 53 height 11
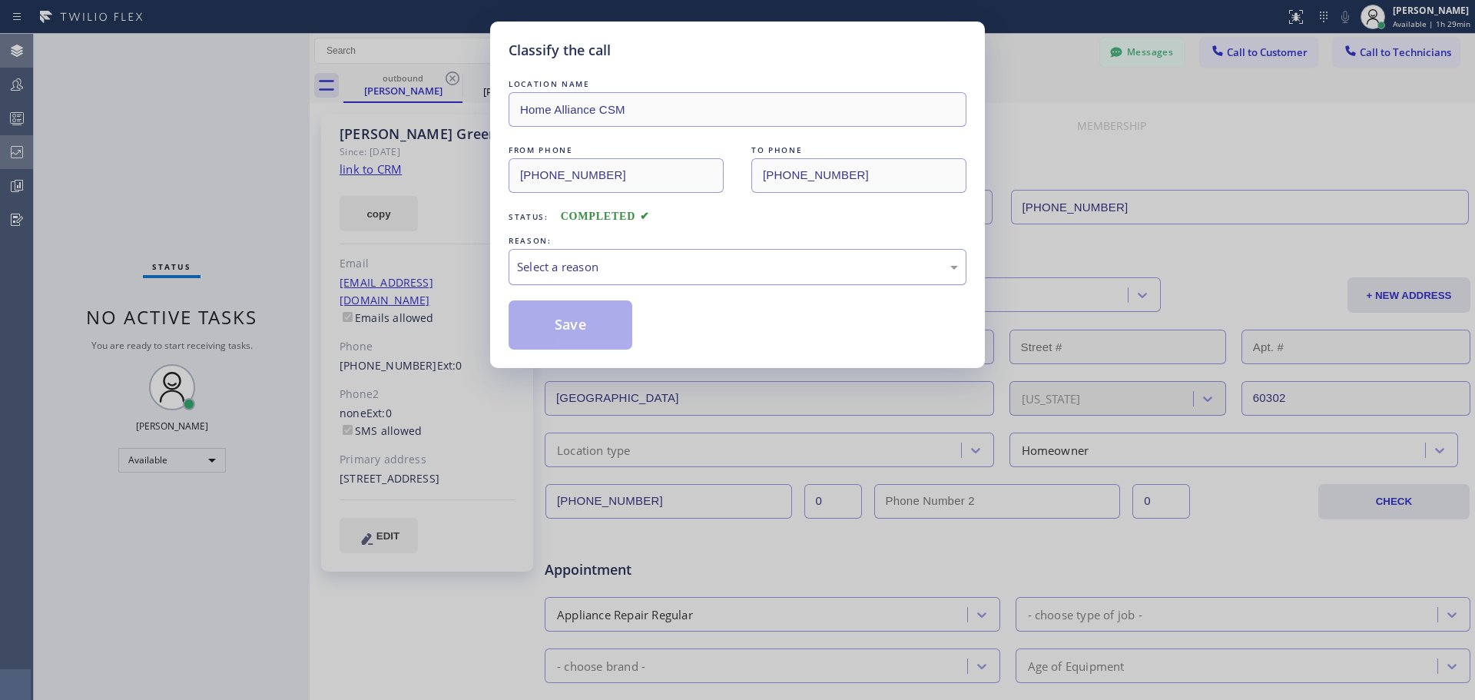
click at [759, 260] on div "Select a reason" at bounding box center [737, 267] width 441 height 18
click at [600, 332] on button "Save" at bounding box center [570, 324] width 124 height 49
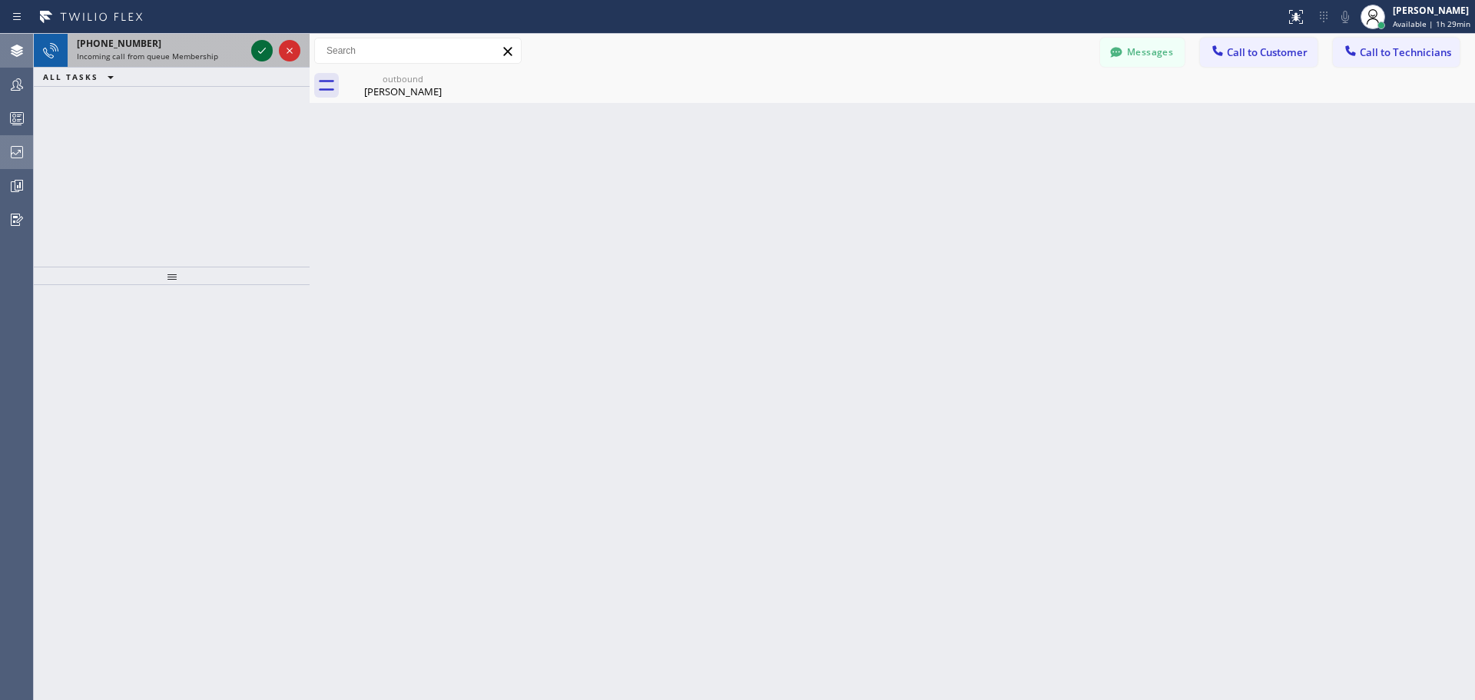
click at [259, 55] on icon at bounding box center [262, 50] width 18 height 18
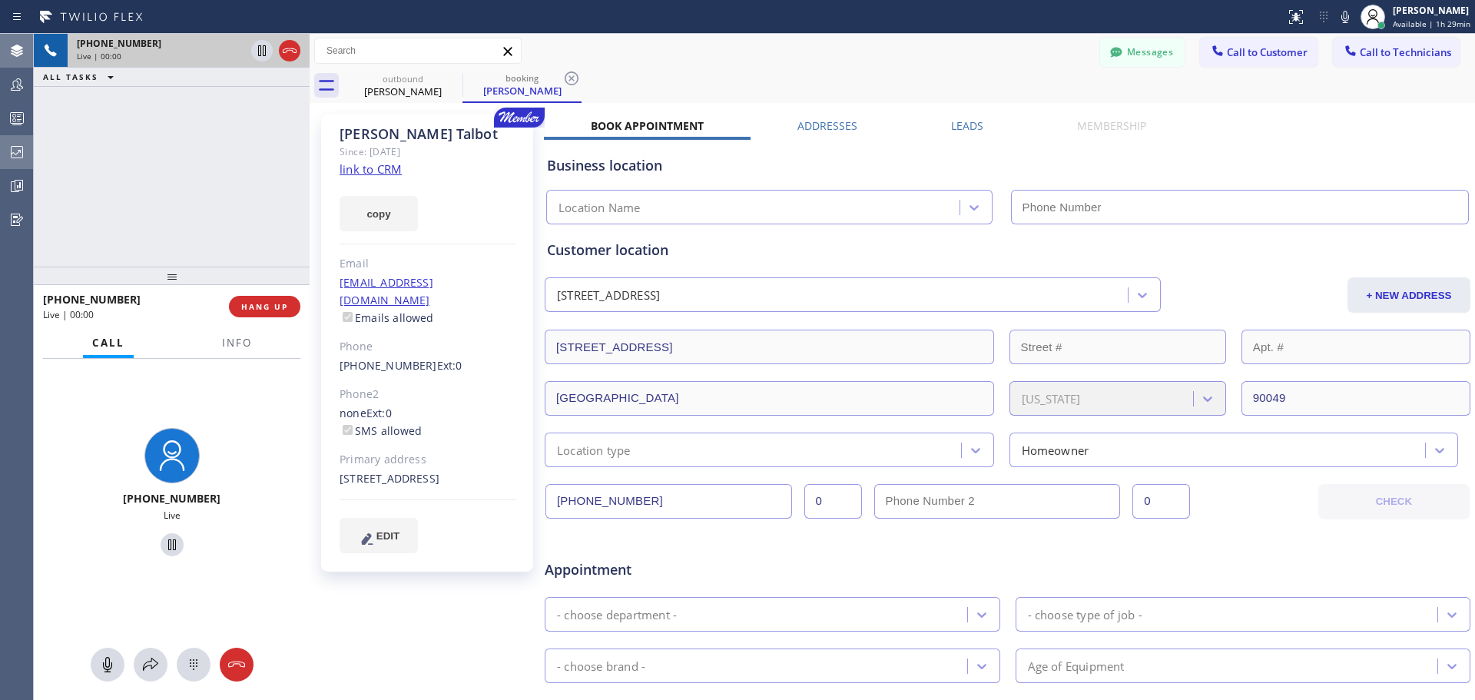
type input "[PHONE_NUMBER]"
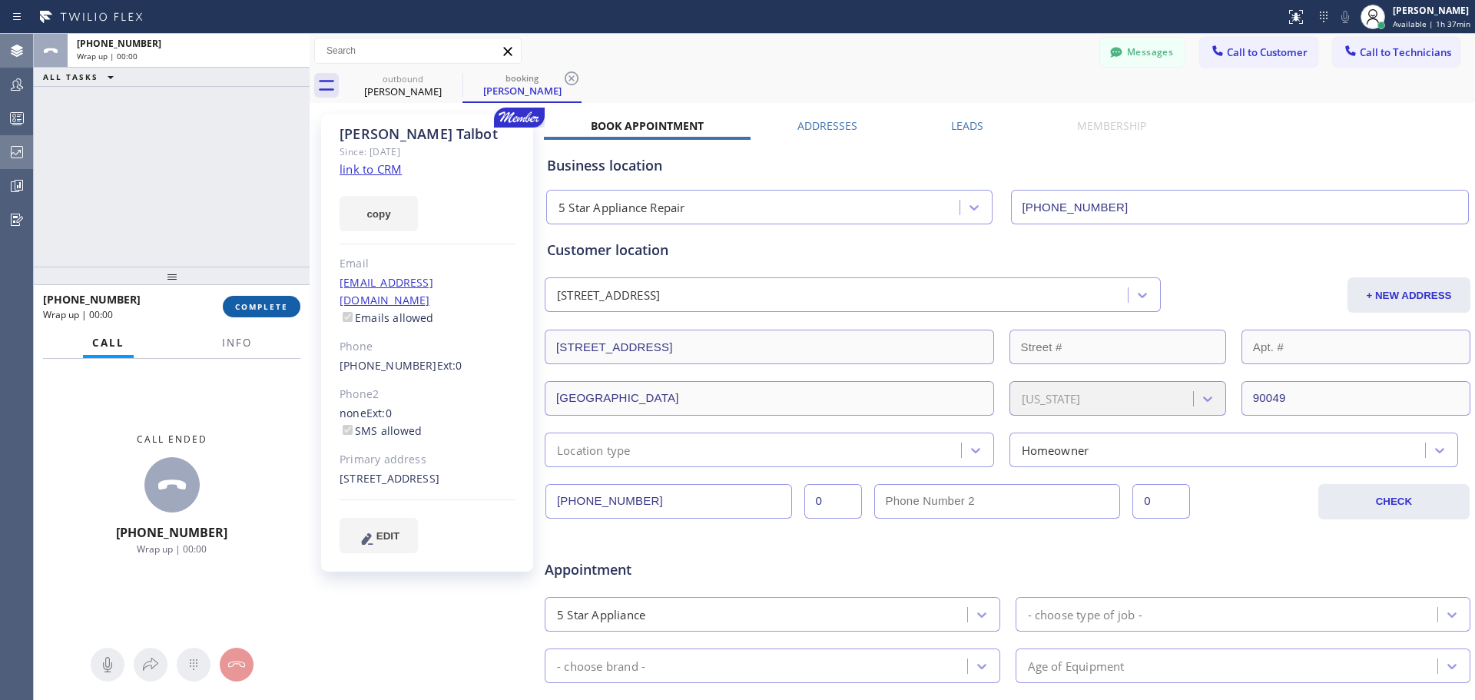
click at [266, 312] on span "COMPLETE" at bounding box center [261, 306] width 53 height 11
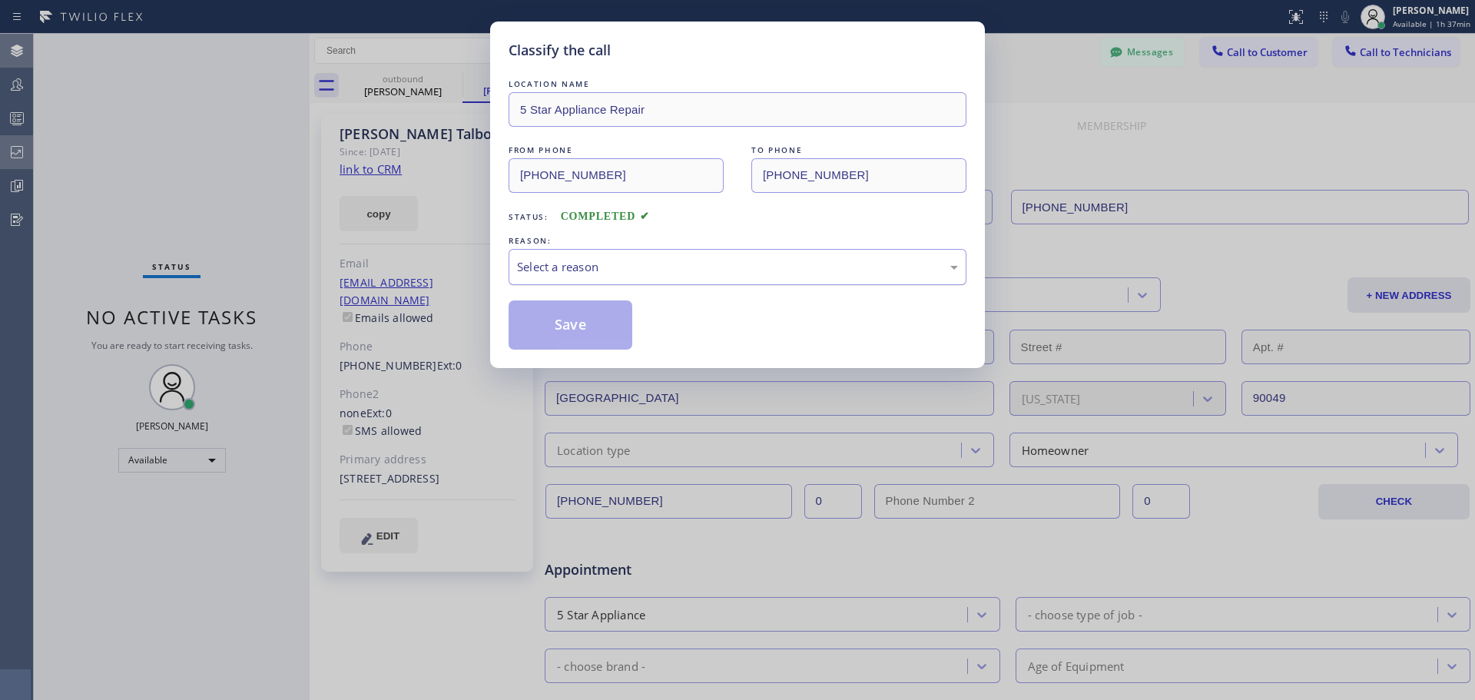
click at [690, 259] on div "Select a reason" at bounding box center [737, 267] width 441 height 18
click at [552, 333] on button "Save" at bounding box center [570, 324] width 124 height 49
type input "[PHONE_NUMBER]"
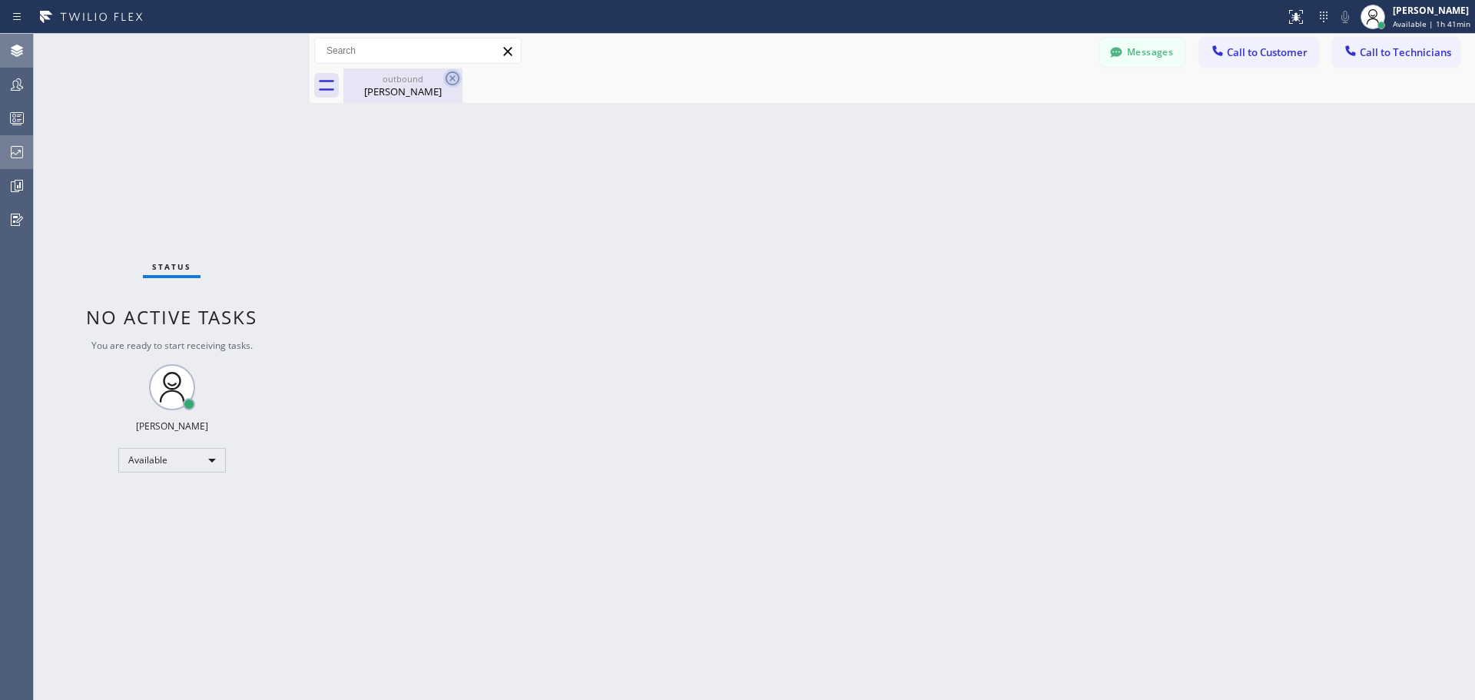
click at [453, 80] on icon at bounding box center [452, 78] width 14 height 14
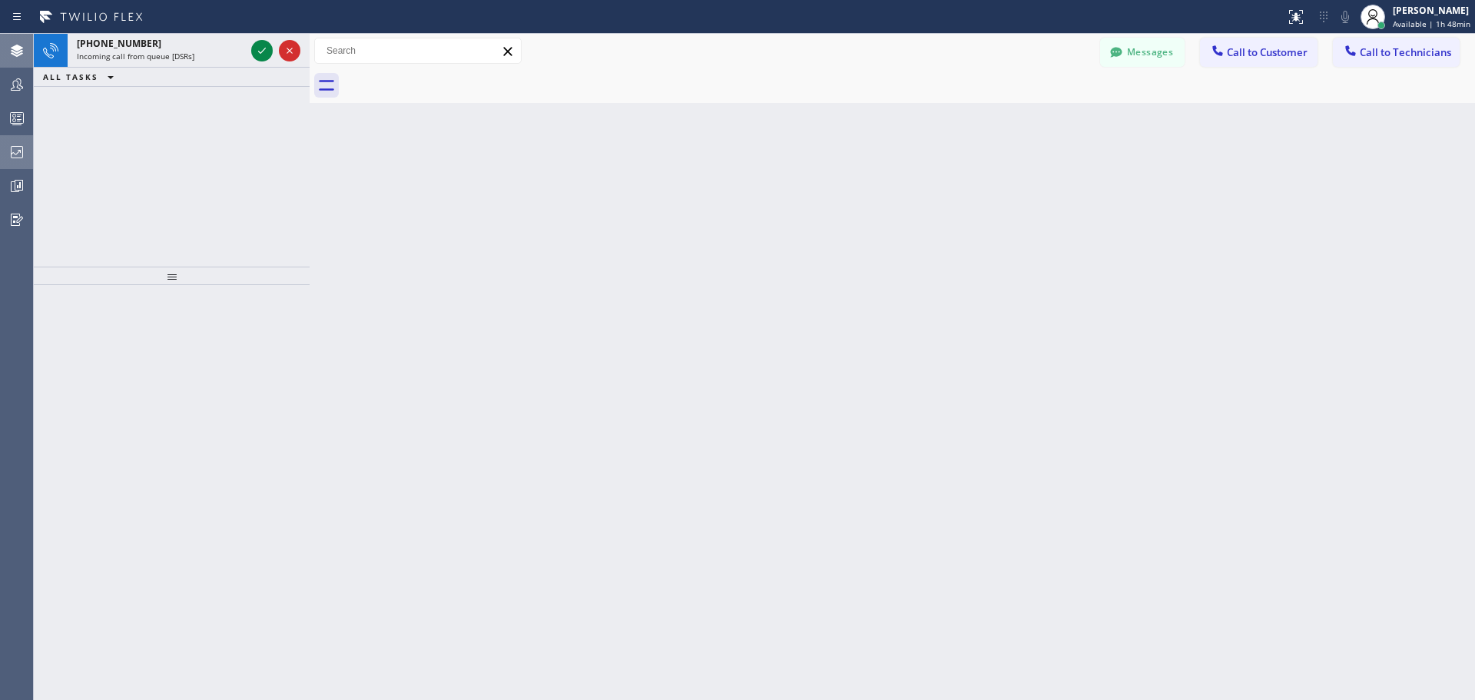
drag, startPoint x: 260, startPoint y: 49, endPoint x: 440, endPoint y: 293, distance: 303.7
click at [260, 49] on icon at bounding box center [262, 50] width 18 height 18
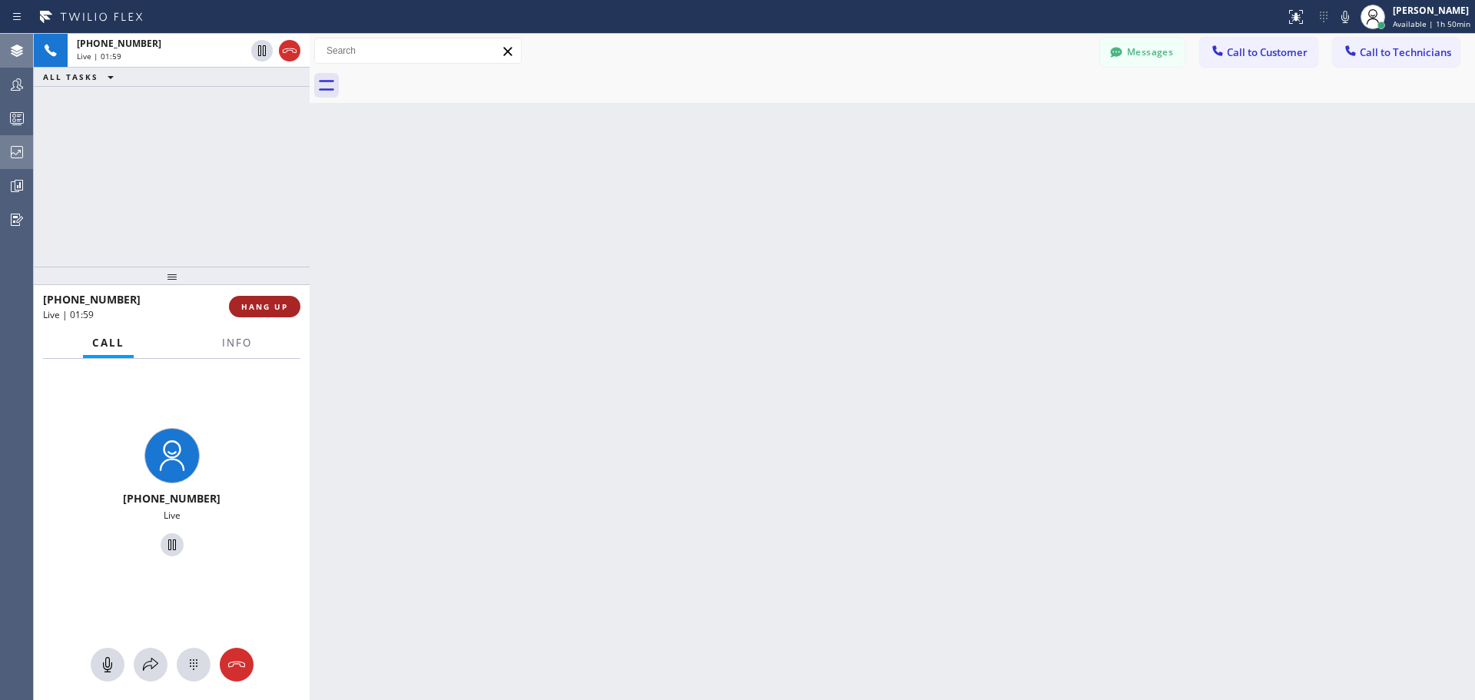
click at [277, 308] on span "HANG UP" at bounding box center [264, 306] width 47 height 11
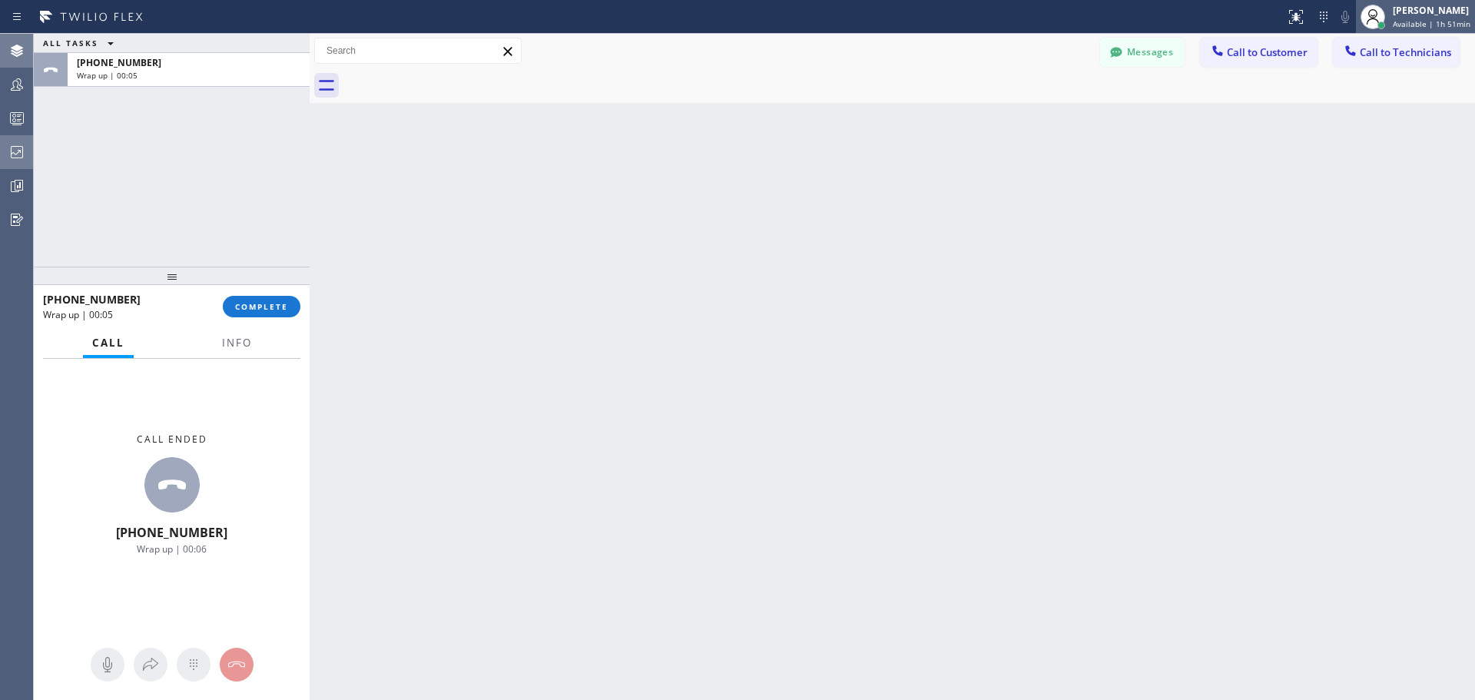
click at [1439, 15] on div "[PERSON_NAME]" at bounding box center [1432, 10] width 78 height 13
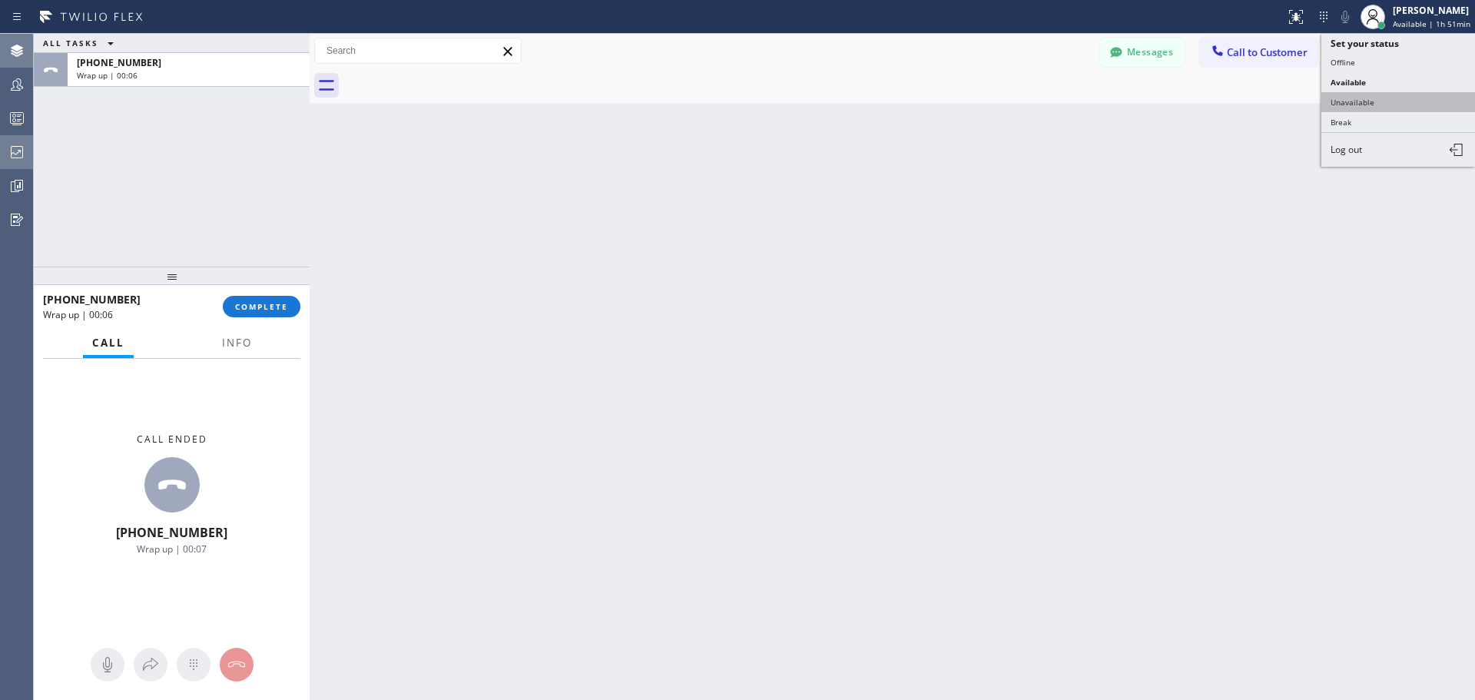
click at [1416, 98] on button "Unavailable" at bounding box center [1398, 102] width 154 height 20
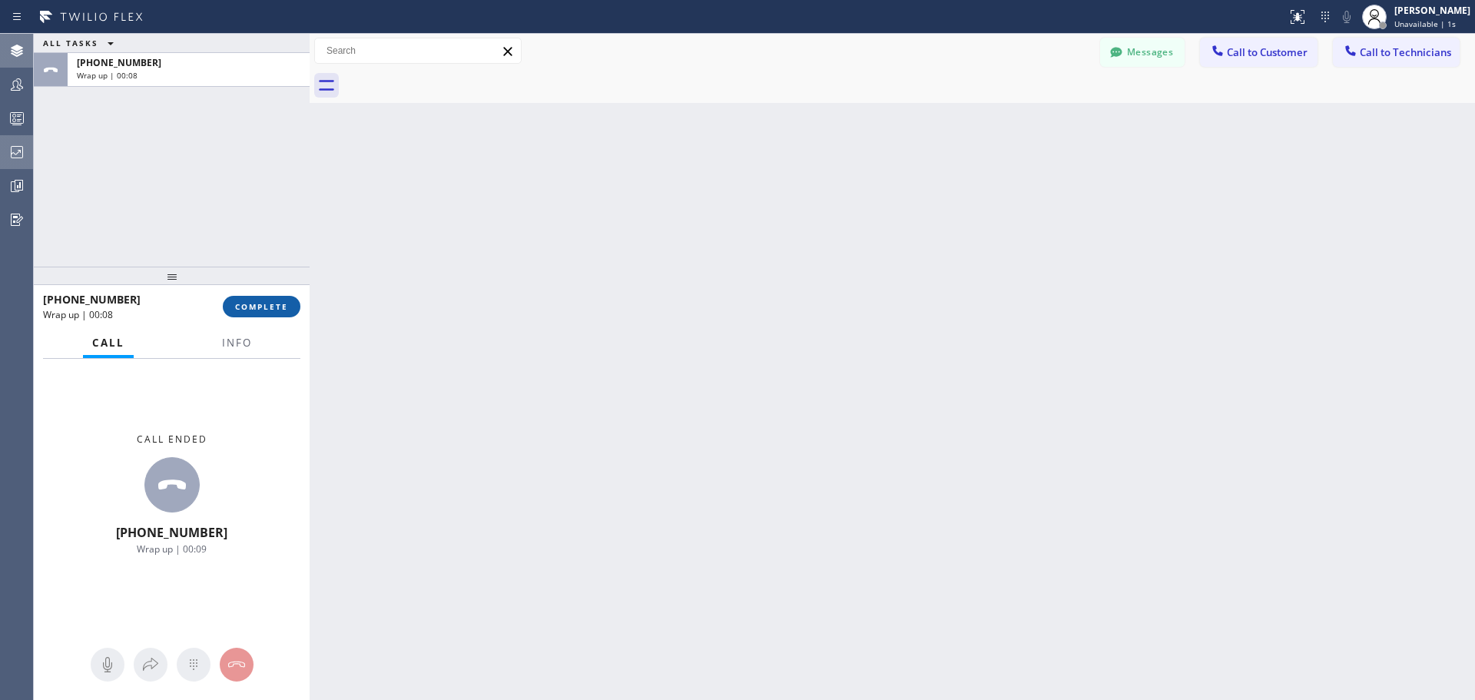
click at [260, 309] on span "COMPLETE" at bounding box center [261, 306] width 53 height 11
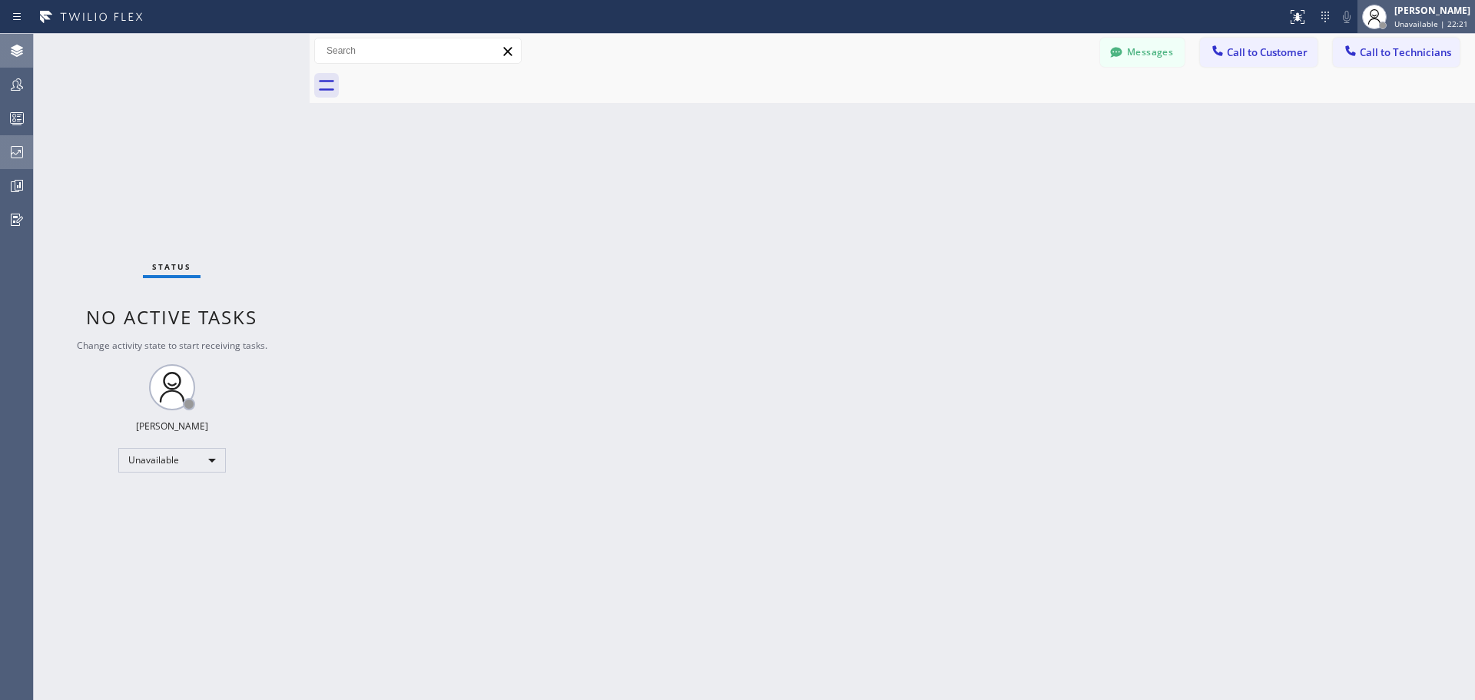
click at [1433, 20] on span "Unavailable | 22:21" at bounding box center [1431, 23] width 74 height 11
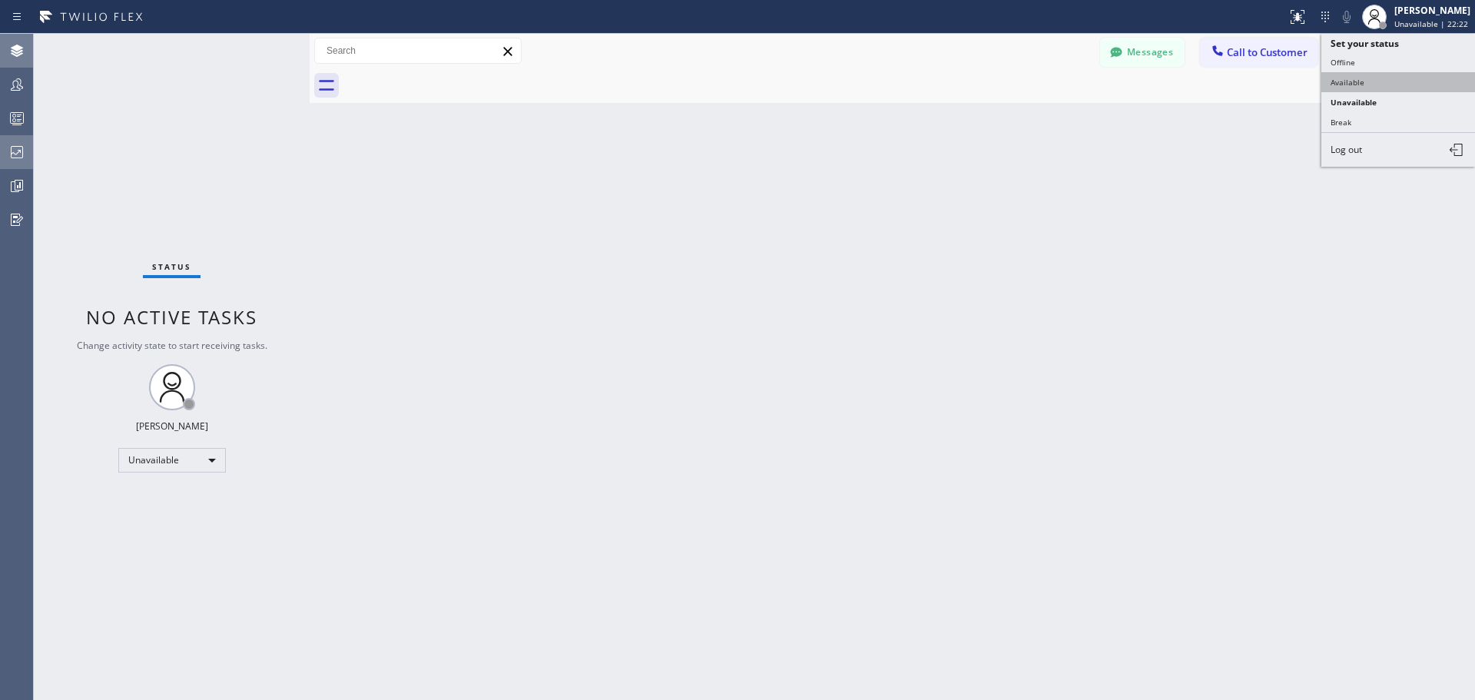
click at [1406, 85] on button "Available" at bounding box center [1398, 82] width 154 height 20
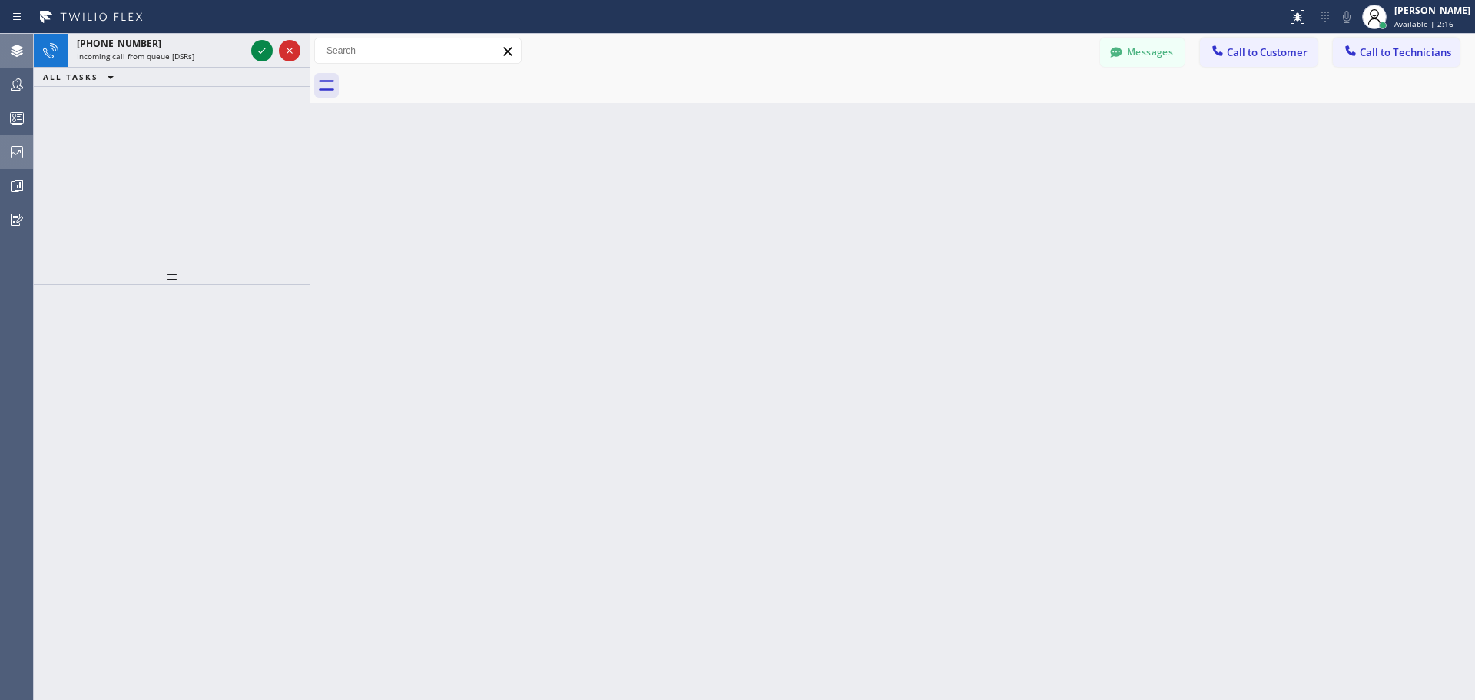
drag, startPoint x: 260, startPoint y: 51, endPoint x: 432, endPoint y: 180, distance: 215.1
click at [260, 51] on icon at bounding box center [262, 50] width 18 height 18
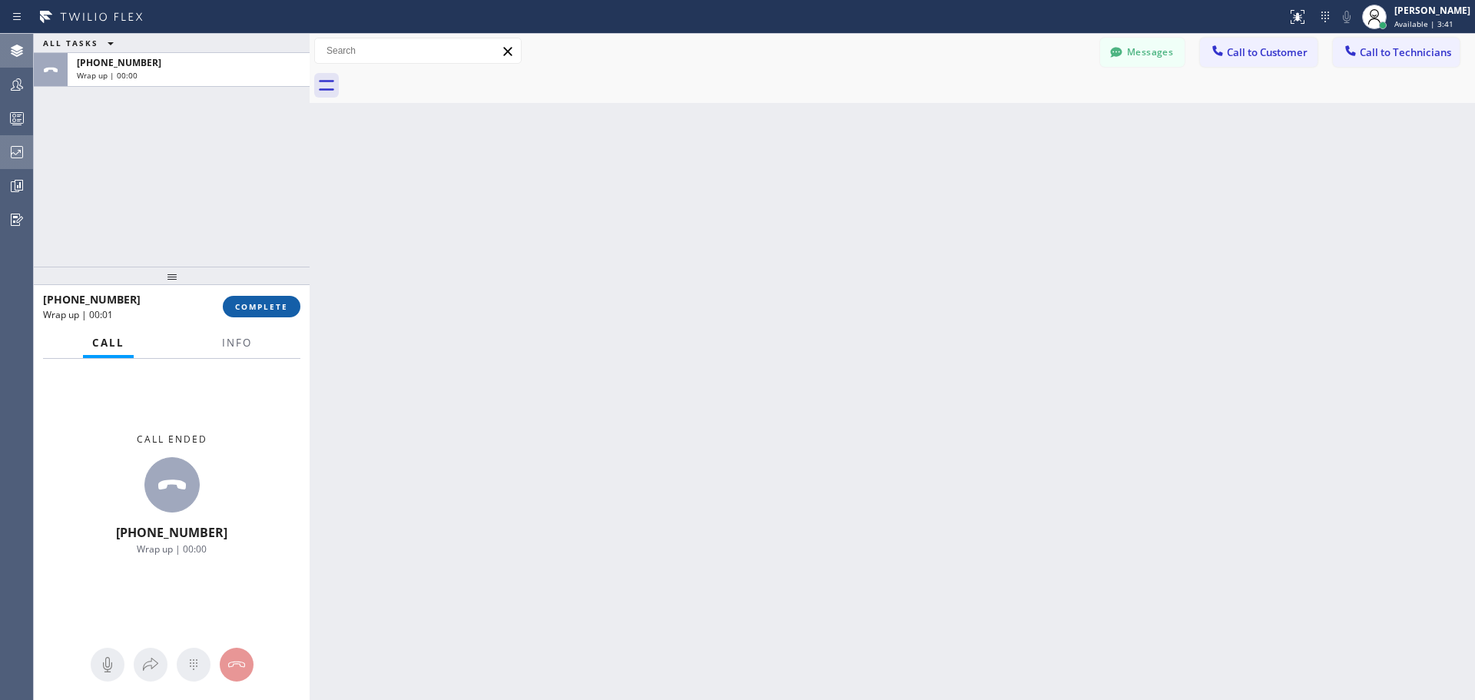
click at [270, 297] on button "COMPLETE" at bounding box center [262, 307] width 78 height 22
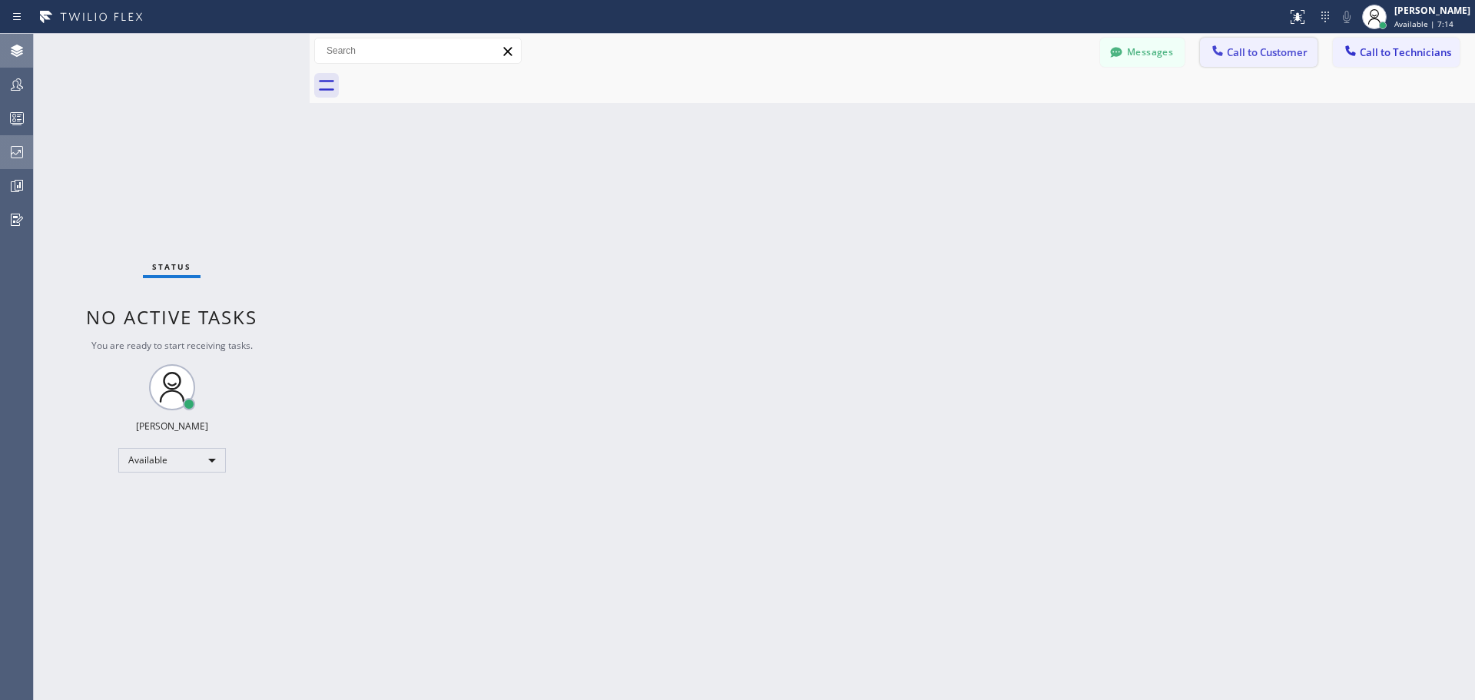
click at [1259, 46] on span "Call to Customer" at bounding box center [1267, 52] width 81 height 14
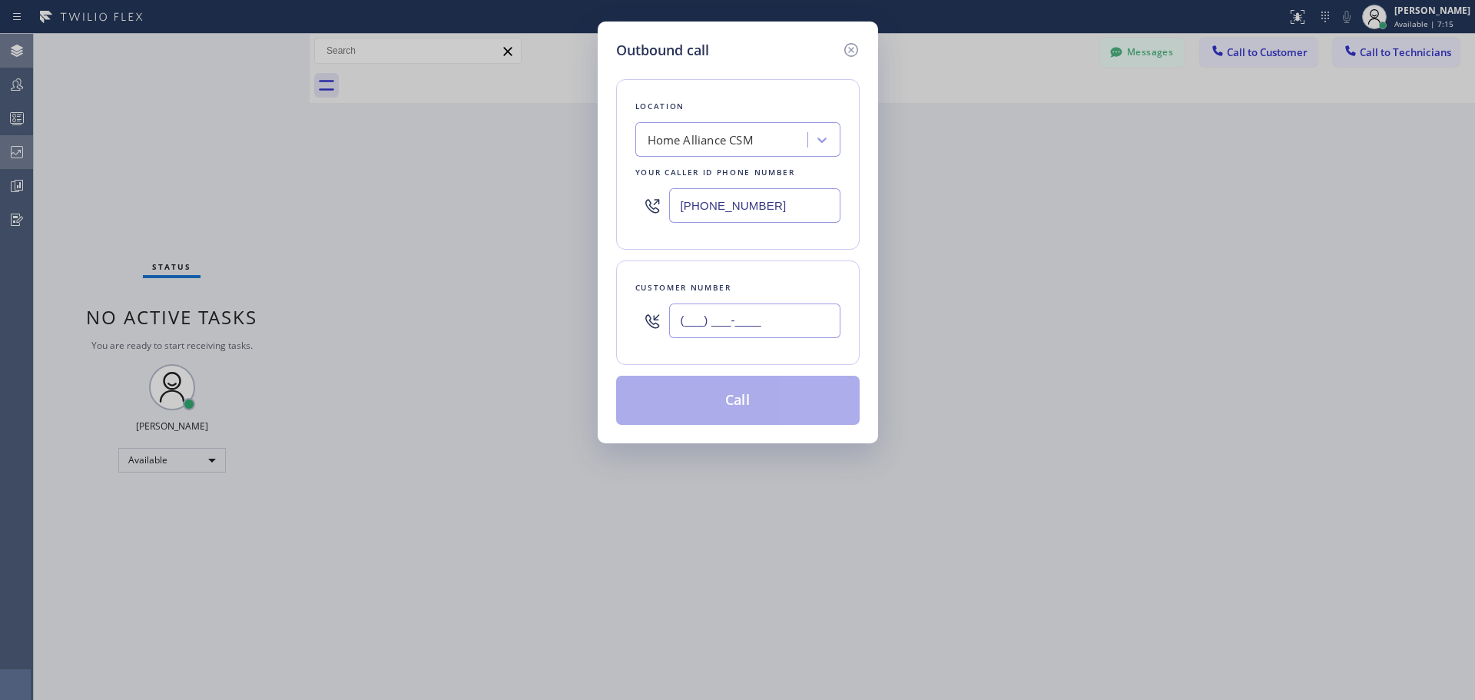
click at [730, 336] on input "(___) ___-____" at bounding box center [754, 320] width 171 height 35
paste input "773) 733-3663"
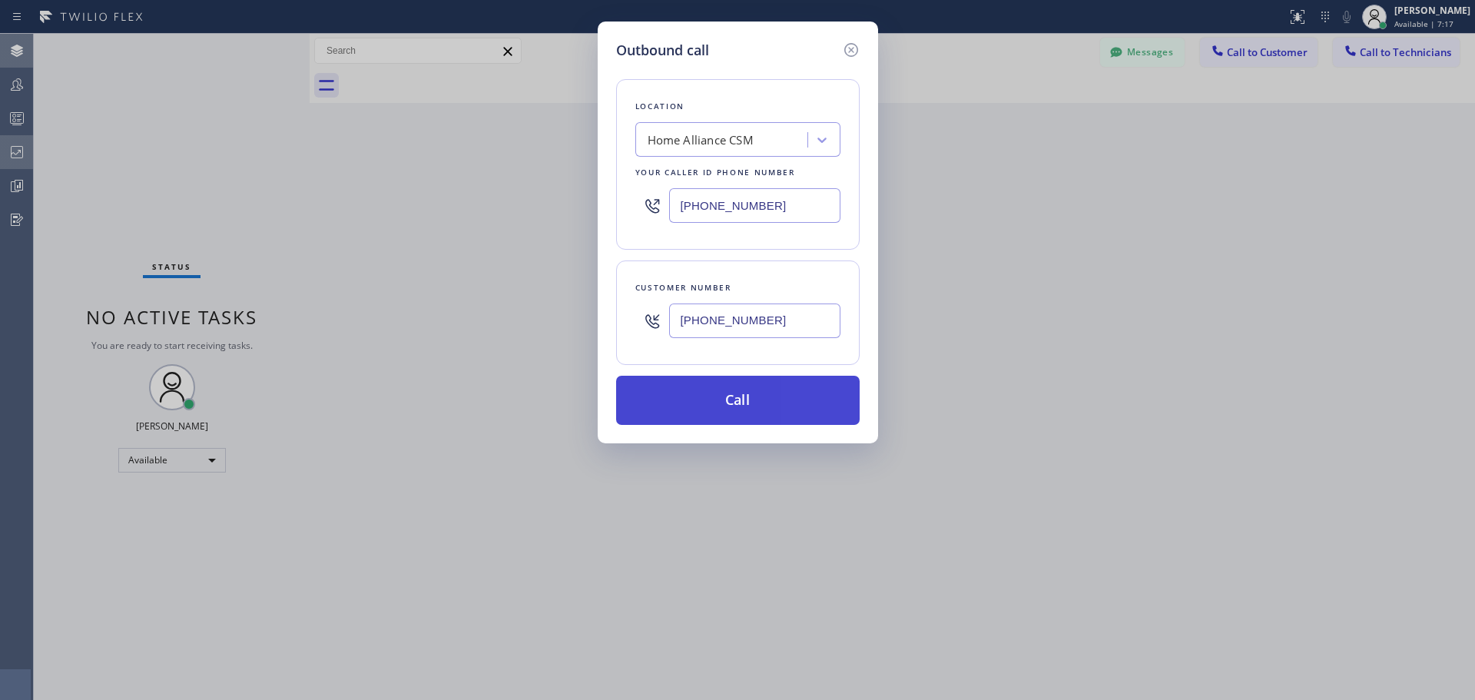
type input "[PHONE_NUMBER]"
click at [758, 395] on button "Call" at bounding box center [737, 400] width 243 height 49
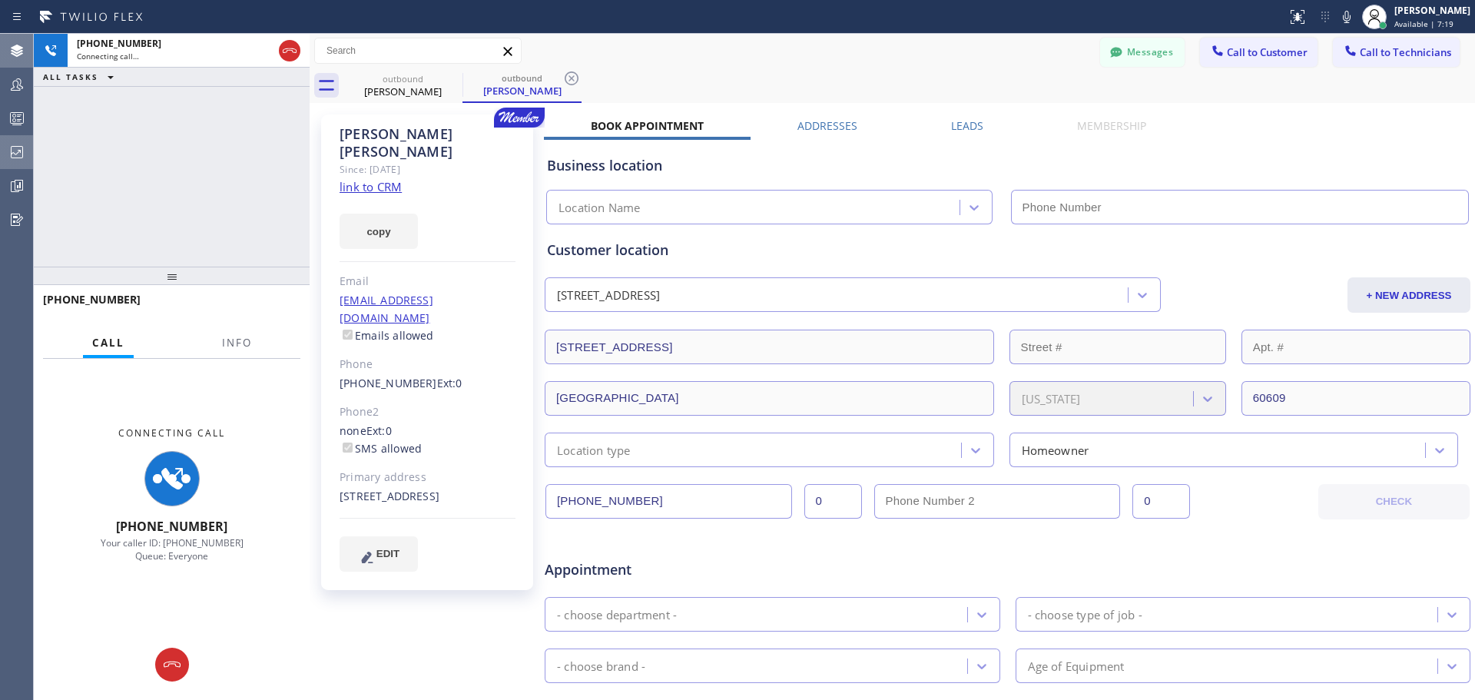
type input "[PHONE_NUMBER]"
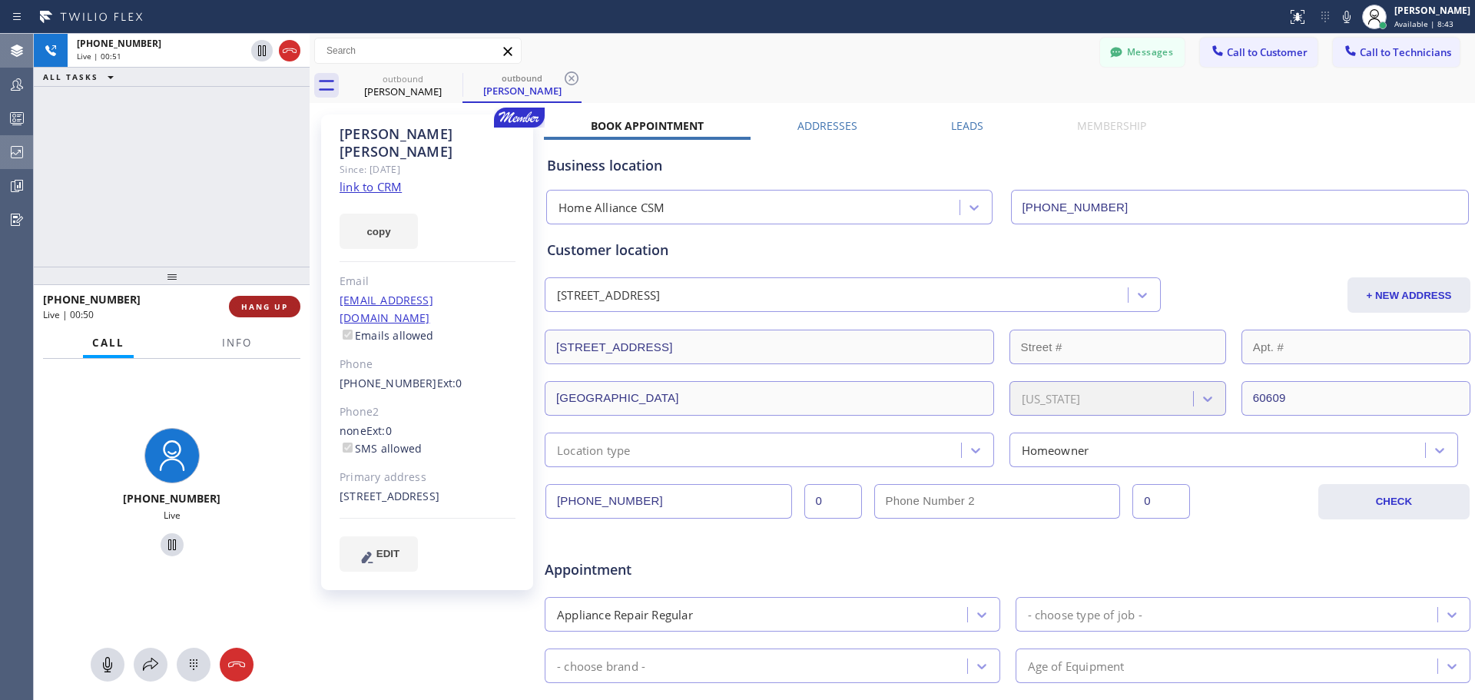
click at [264, 305] on span "HANG UP" at bounding box center [264, 306] width 47 height 11
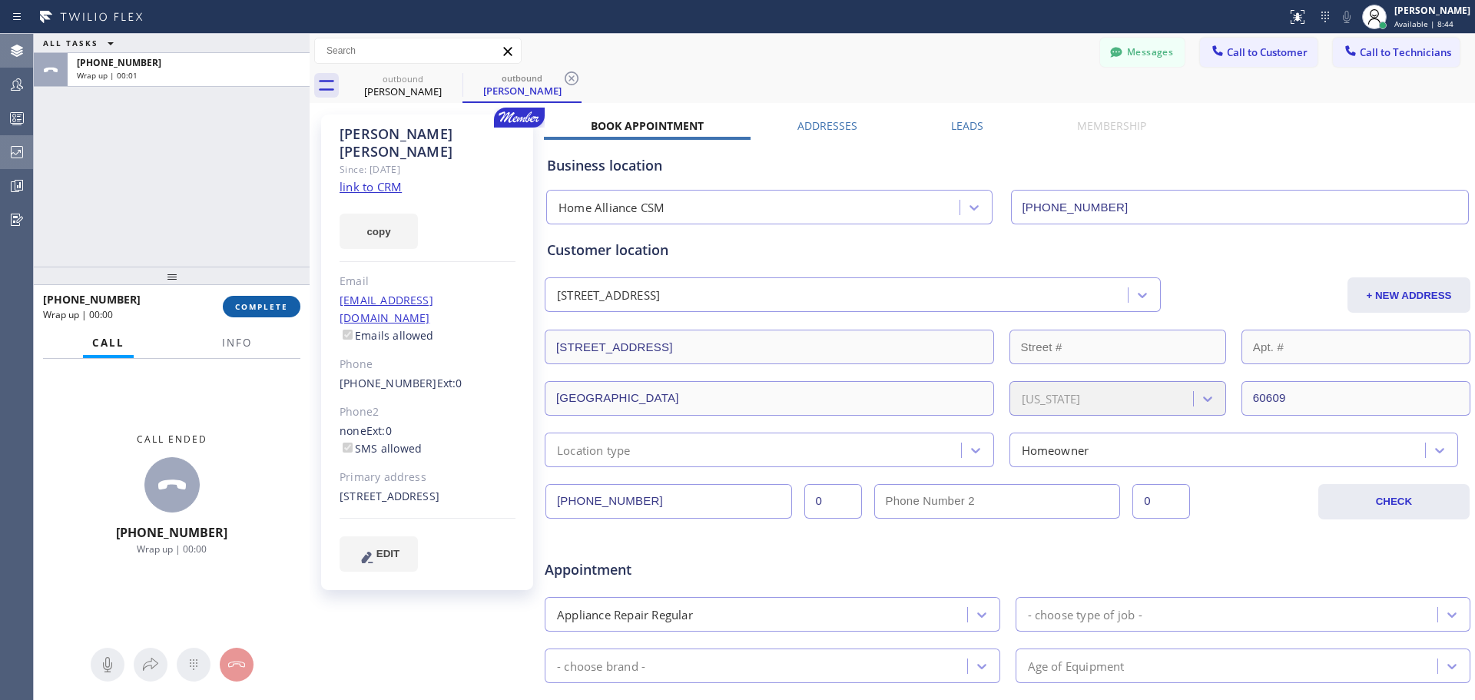
click at [264, 305] on span "COMPLETE" at bounding box center [261, 306] width 53 height 11
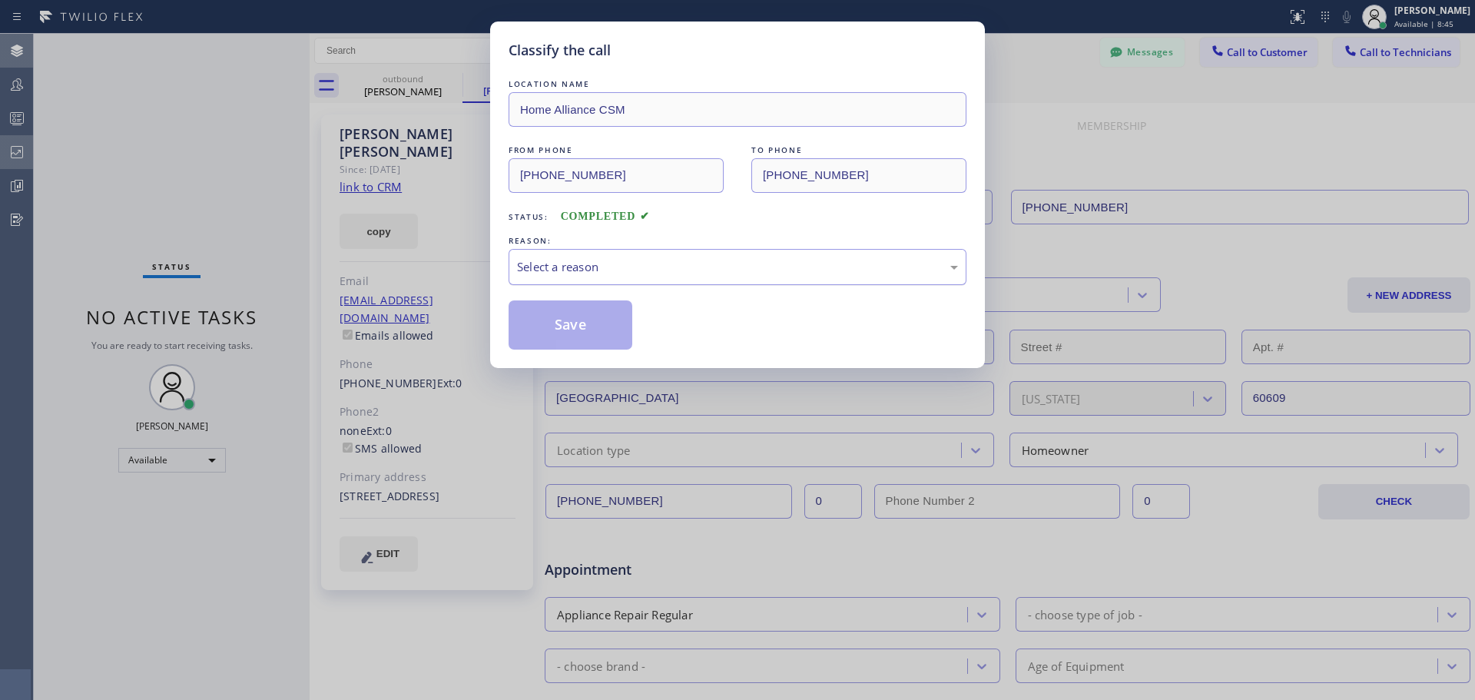
click at [704, 251] on div "Select a reason" at bounding box center [737, 267] width 458 height 36
click at [589, 334] on button "Save" at bounding box center [570, 324] width 124 height 49
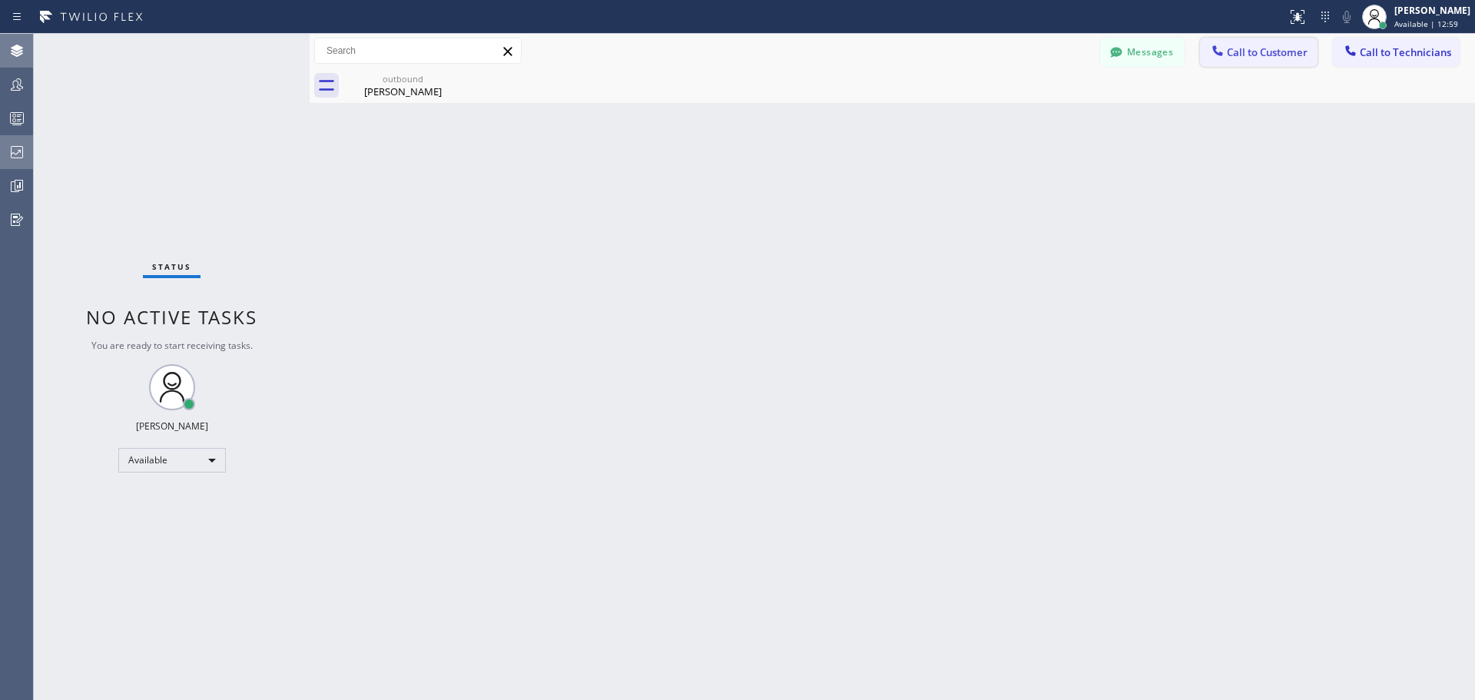
click at [1235, 60] on button "Call to Customer" at bounding box center [1259, 52] width 118 height 29
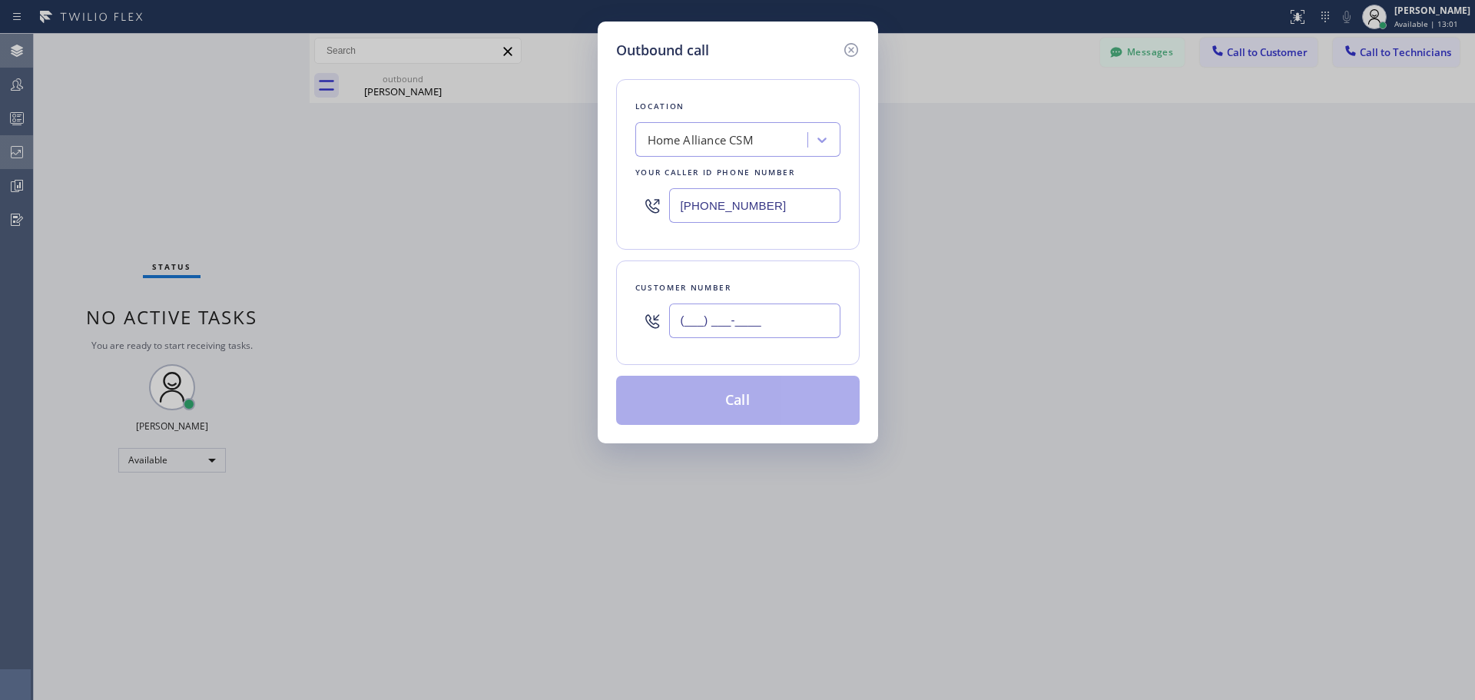
click at [692, 317] on input "(___) ___-____" at bounding box center [754, 320] width 171 height 35
paste input "951) 333-5261"
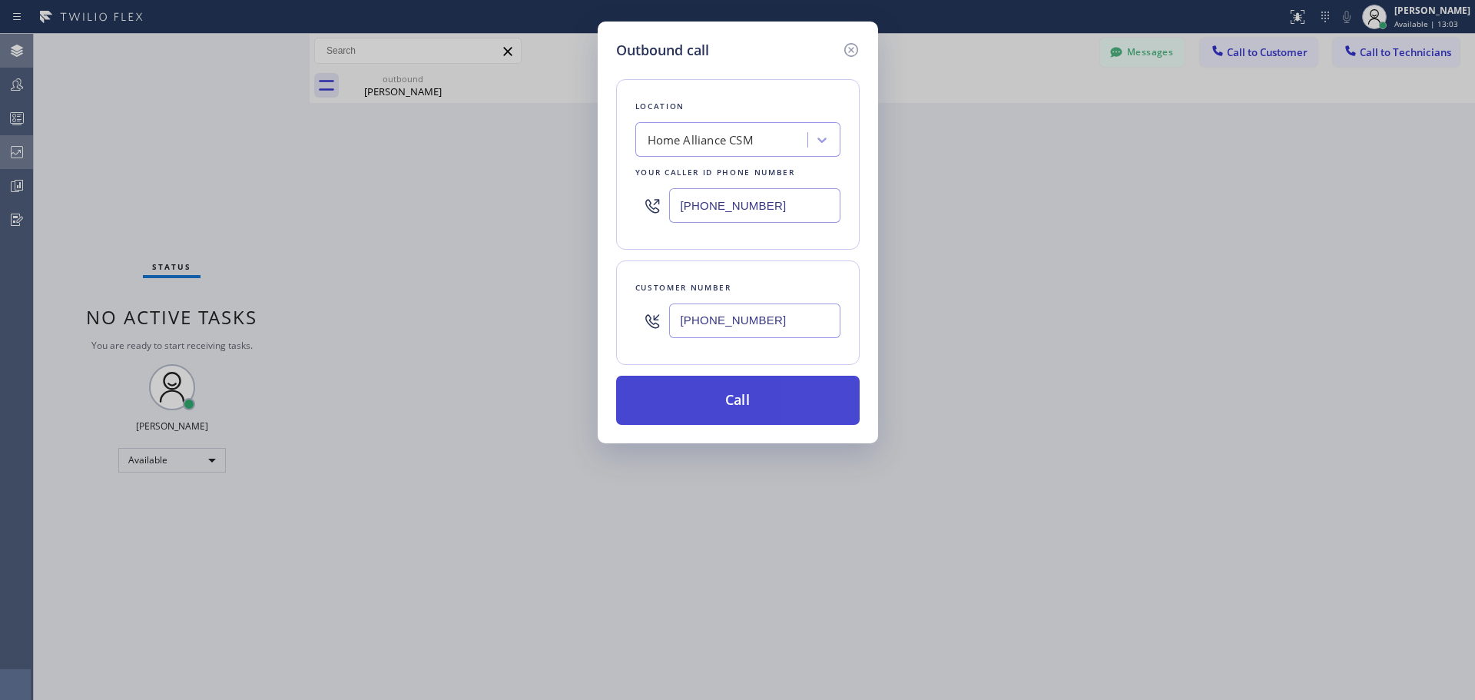
type input "[PHONE_NUMBER]"
click at [721, 402] on button "Call" at bounding box center [737, 400] width 243 height 49
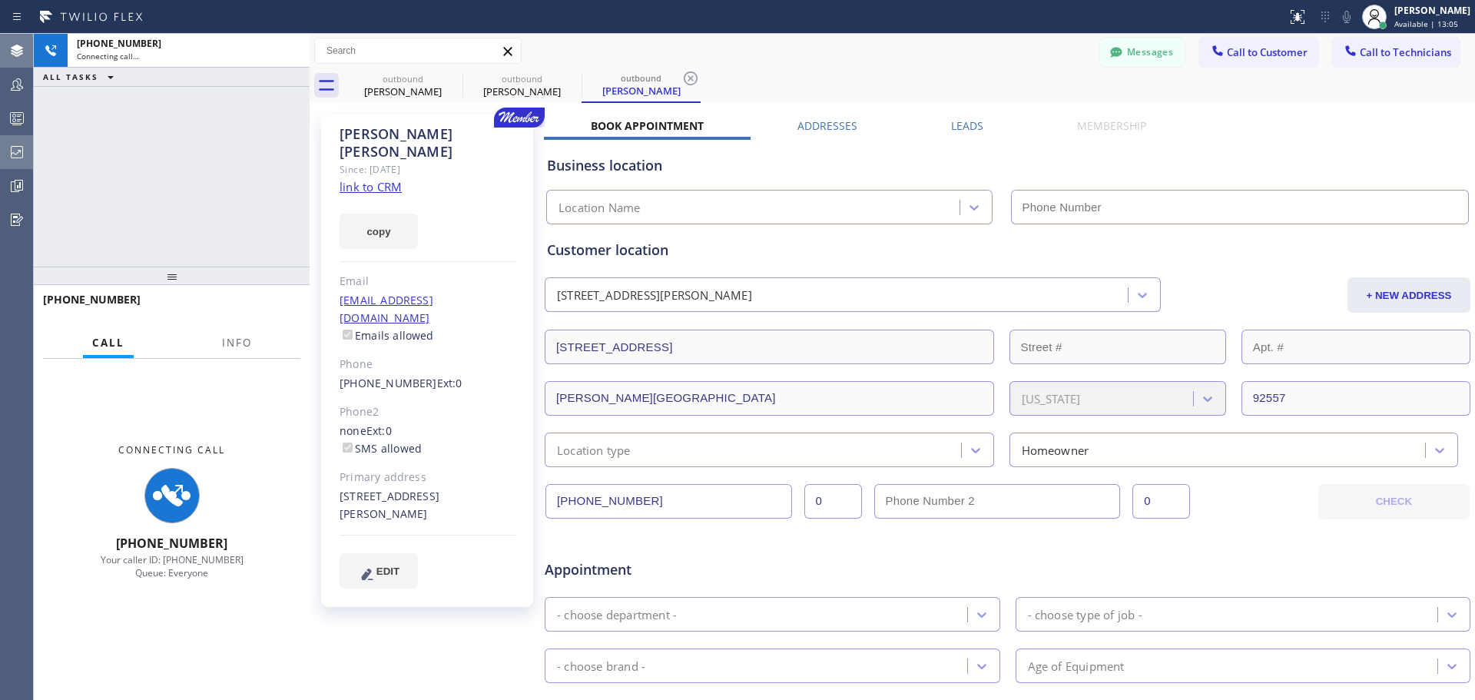
type input "[PHONE_NUMBER]"
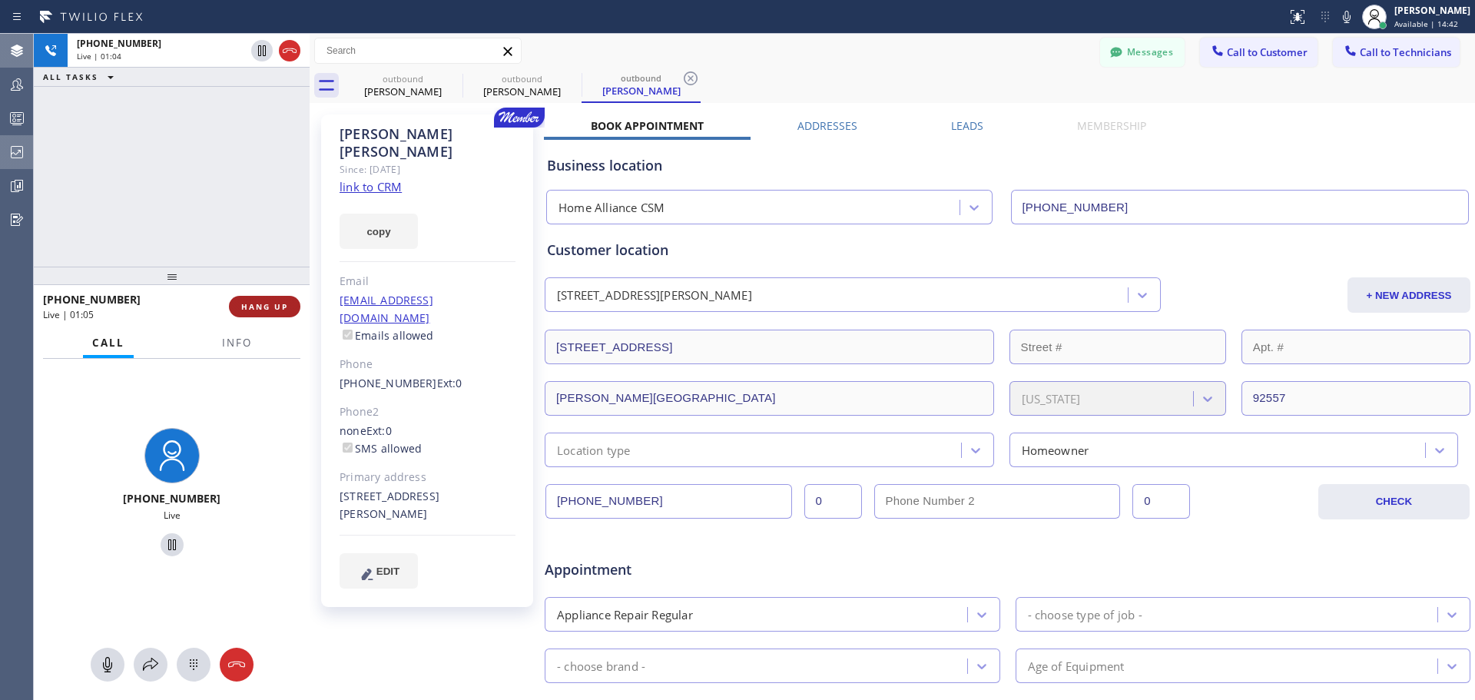
click at [258, 307] on span "HANG UP" at bounding box center [264, 306] width 47 height 11
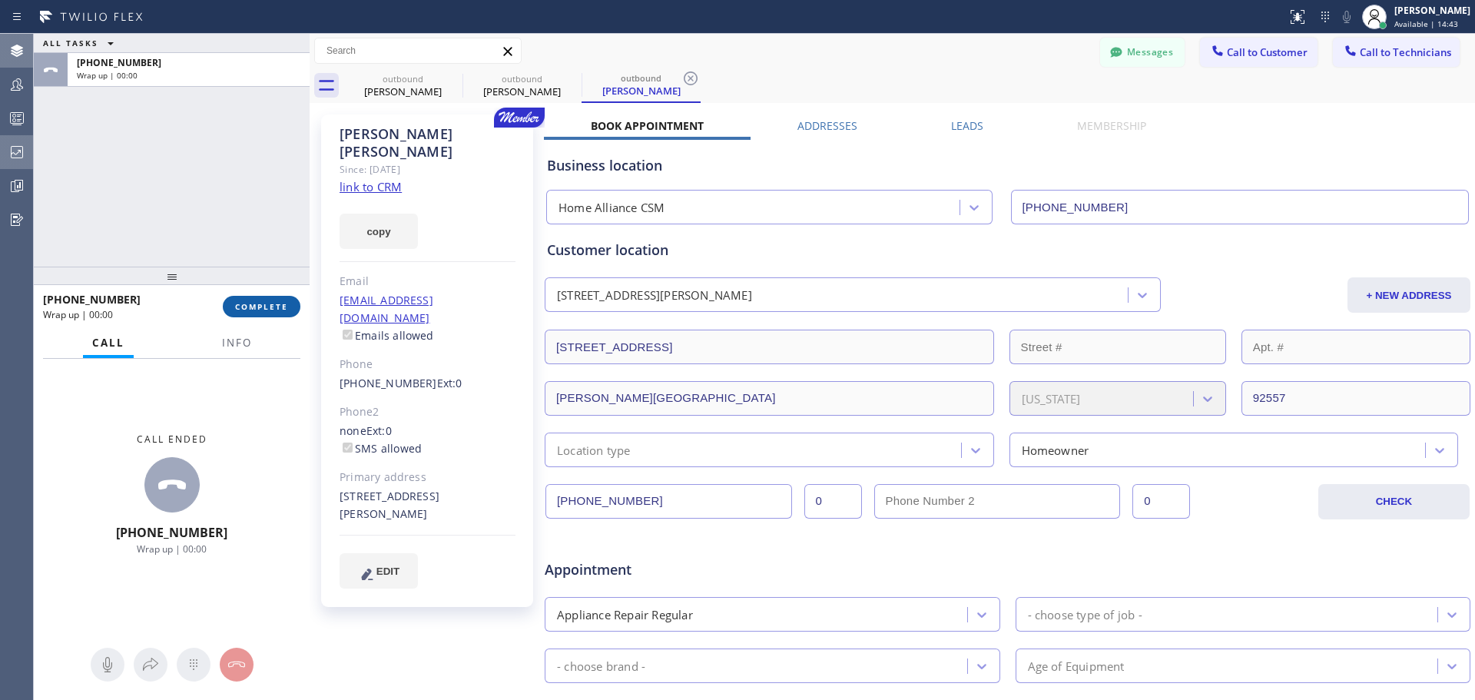
click at [280, 305] on span "COMPLETE" at bounding box center [261, 306] width 53 height 11
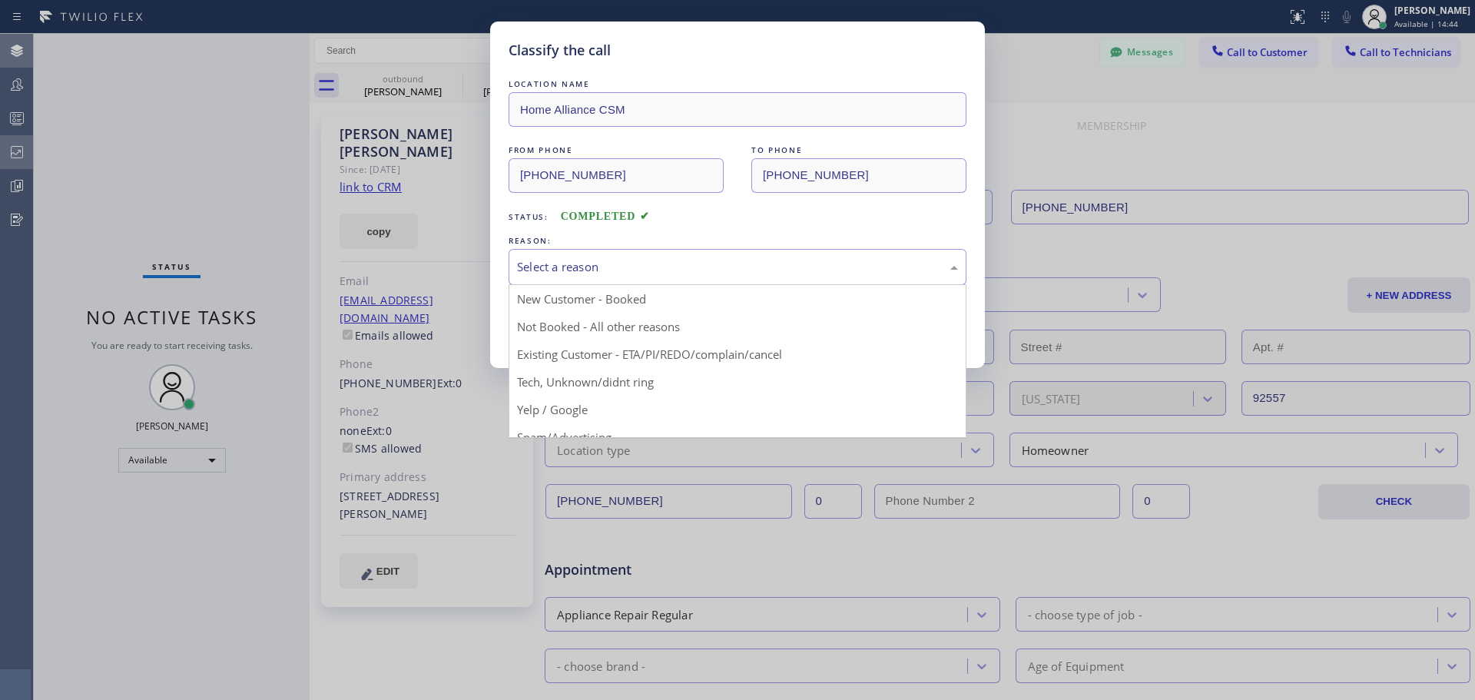
click at [688, 263] on div "Select a reason" at bounding box center [737, 267] width 441 height 18
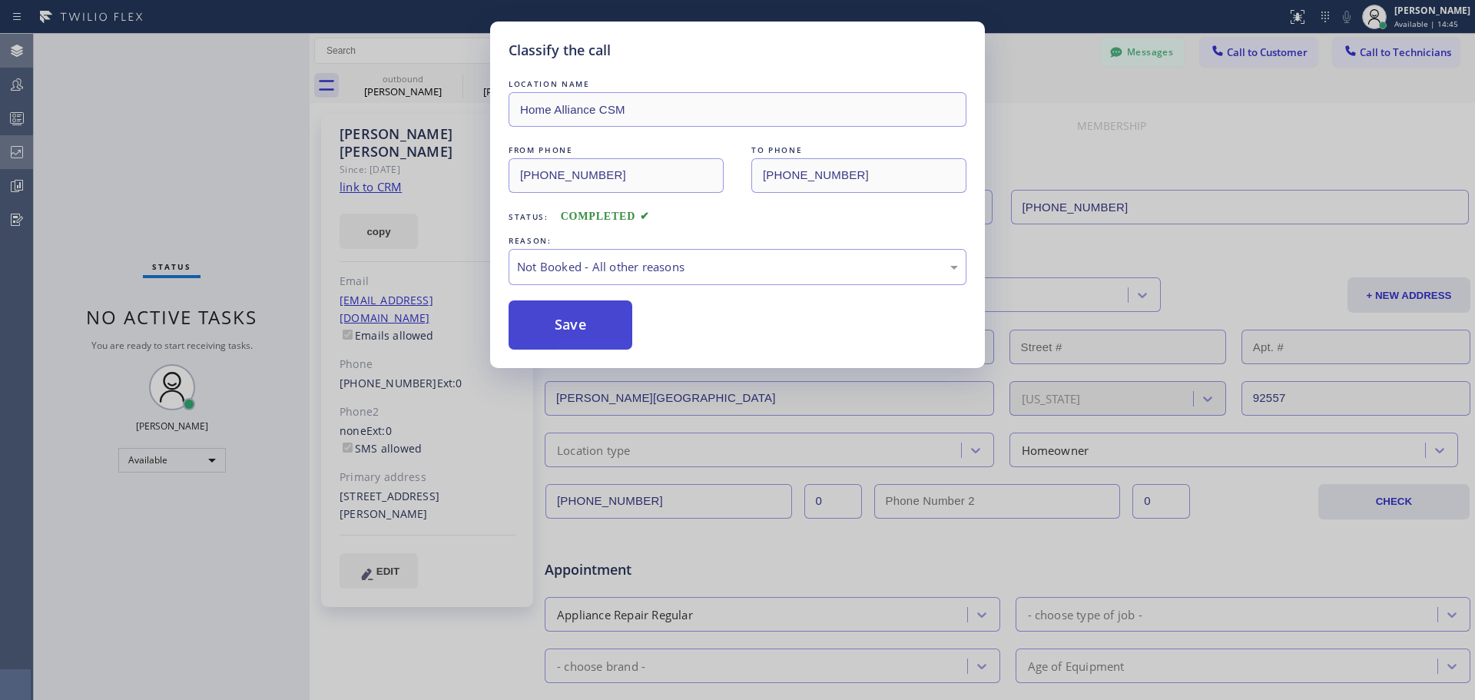
drag, startPoint x: 566, startPoint y: 336, endPoint x: 1025, endPoint y: 234, distance: 470.5
click at [568, 336] on button "Save" at bounding box center [570, 324] width 124 height 49
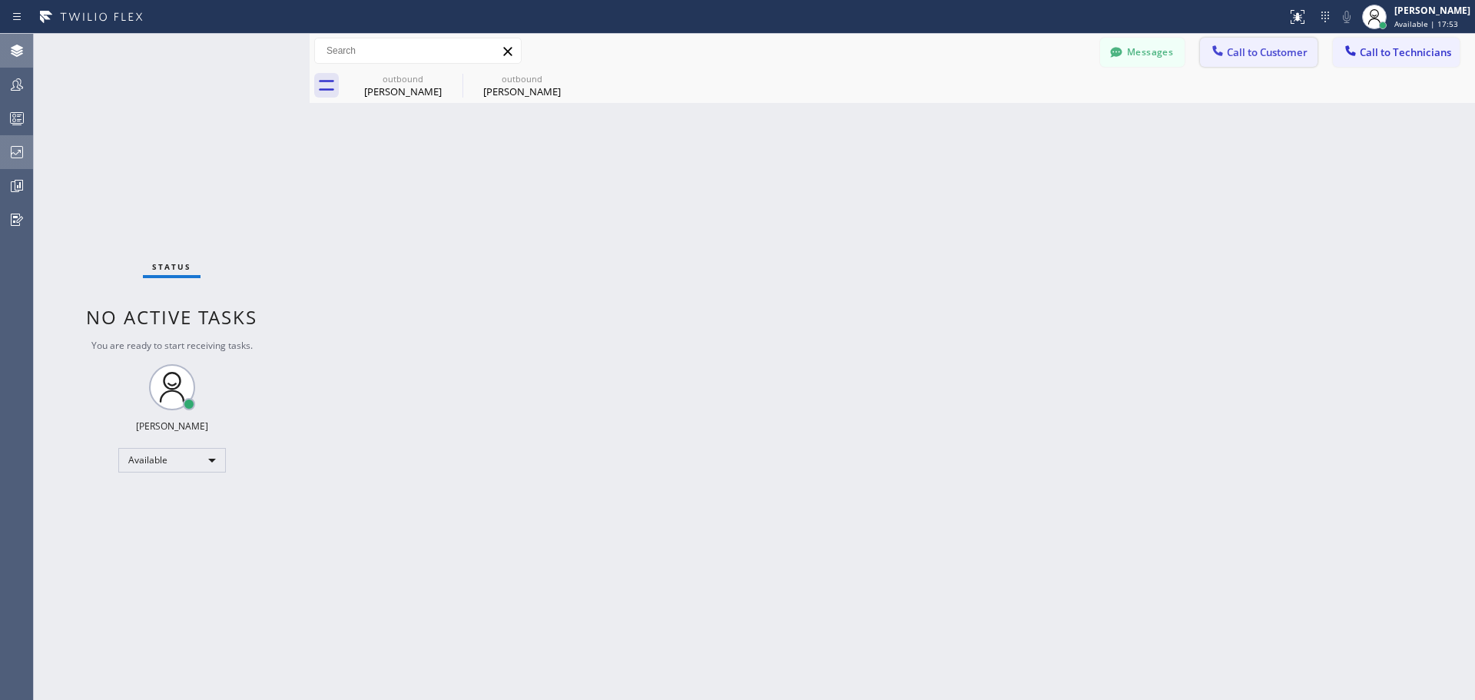
click at [1249, 56] on span "Call to Customer" at bounding box center [1267, 52] width 81 height 14
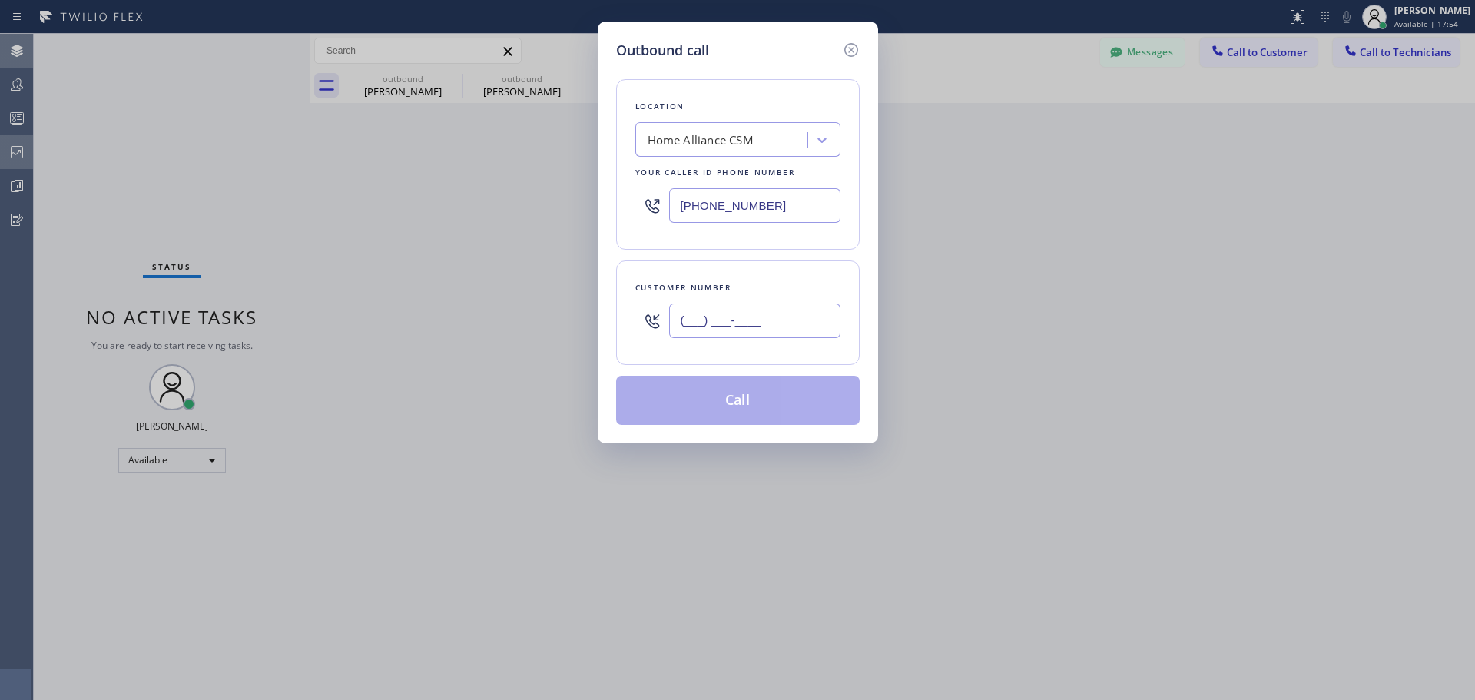
click at [743, 313] on input "(___) ___-____" at bounding box center [754, 320] width 171 height 35
paste input "415) 931-6710"
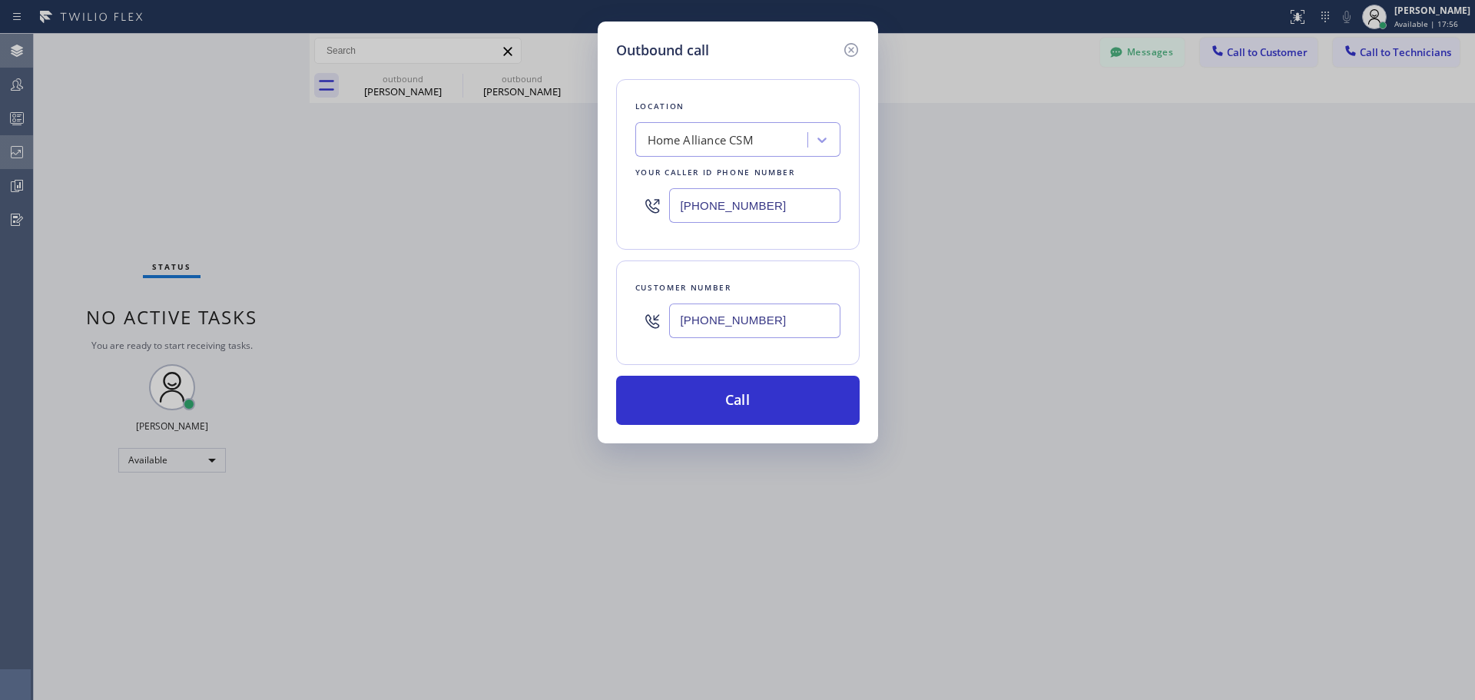
type input "[PHONE_NUMBER]"
click at [1097, 400] on div "Outbound call Location Home Alliance CSM Your caller id phone number [PHONE_NUM…" at bounding box center [737, 350] width 1475 height 700
click at [750, 402] on button "Call" at bounding box center [737, 400] width 243 height 49
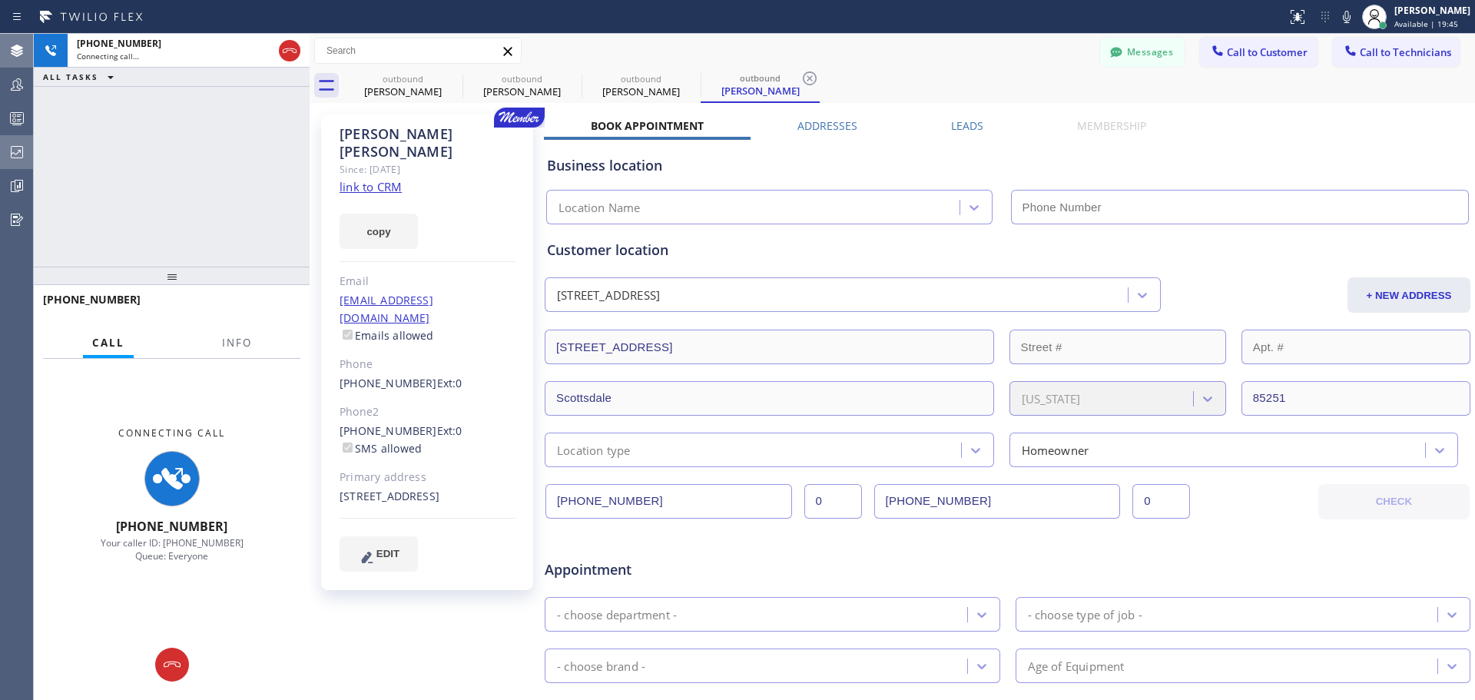
type input "[PHONE_NUMBER]"
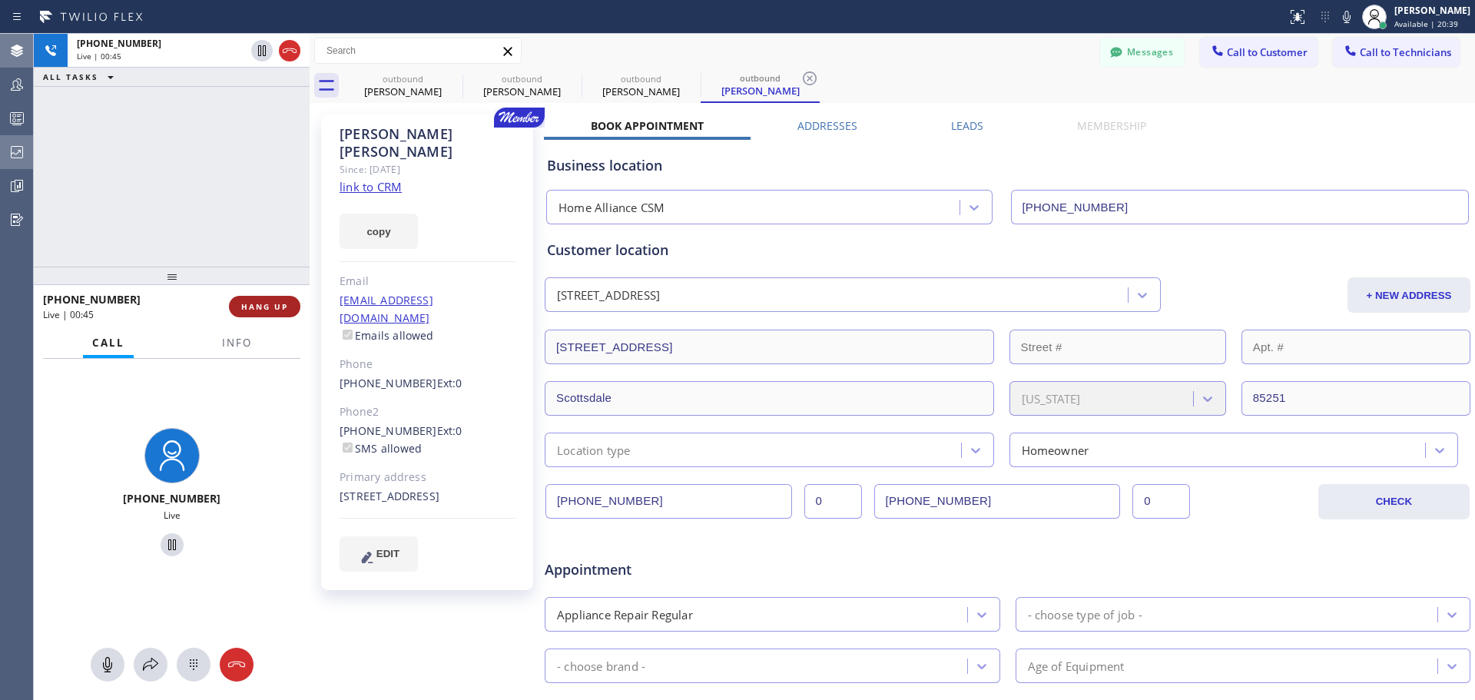
click at [245, 303] on span "HANG UP" at bounding box center [264, 306] width 47 height 11
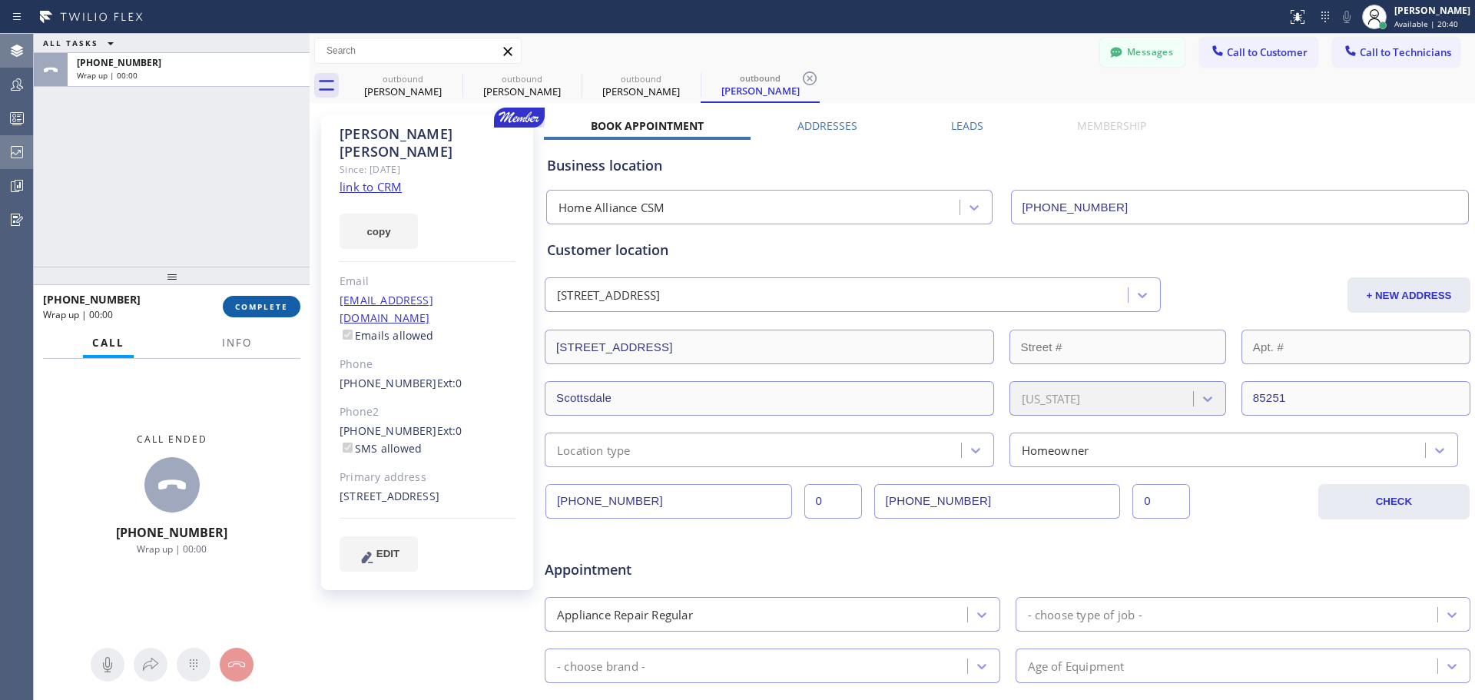
click at [243, 310] on span "COMPLETE" at bounding box center [261, 306] width 53 height 11
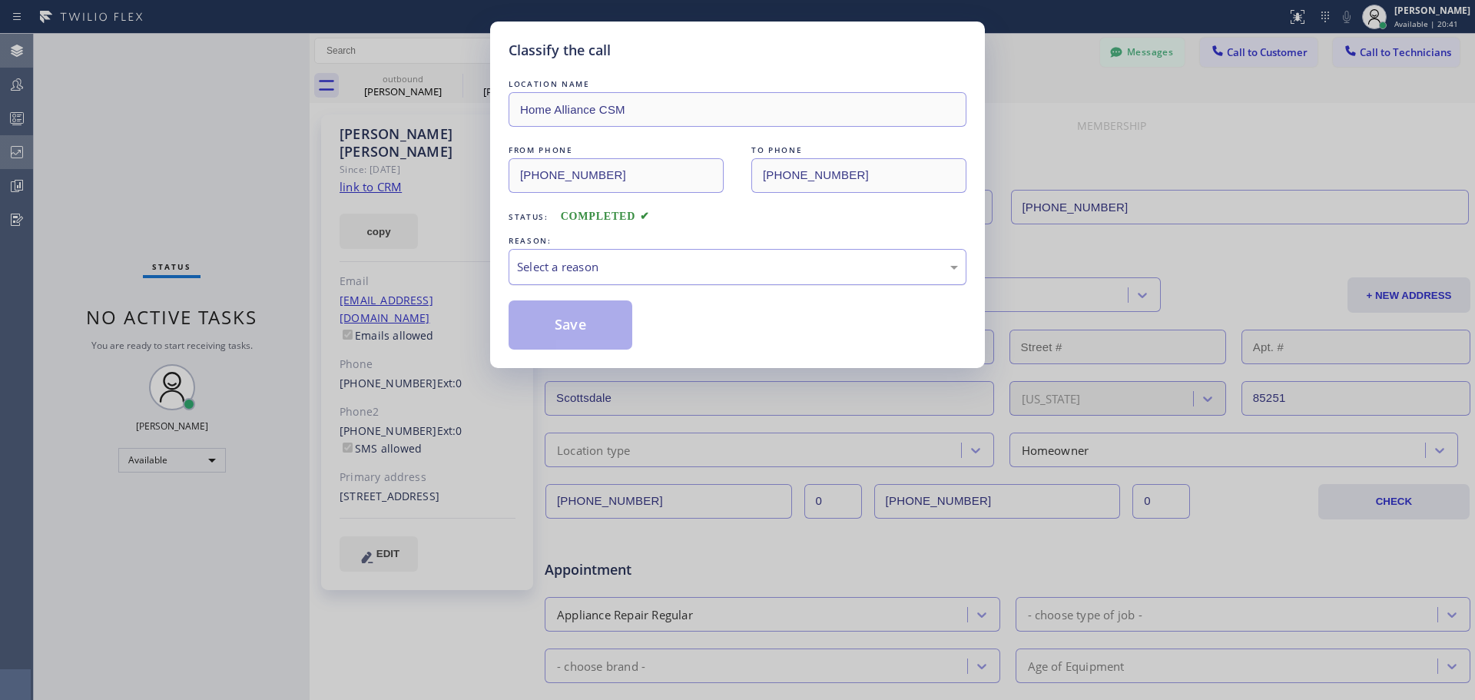
click at [779, 274] on div "Select a reason" at bounding box center [737, 267] width 441 height 18
click at [551, 329] on button "Save" at bounding box center [570, 324] width 124 height 49
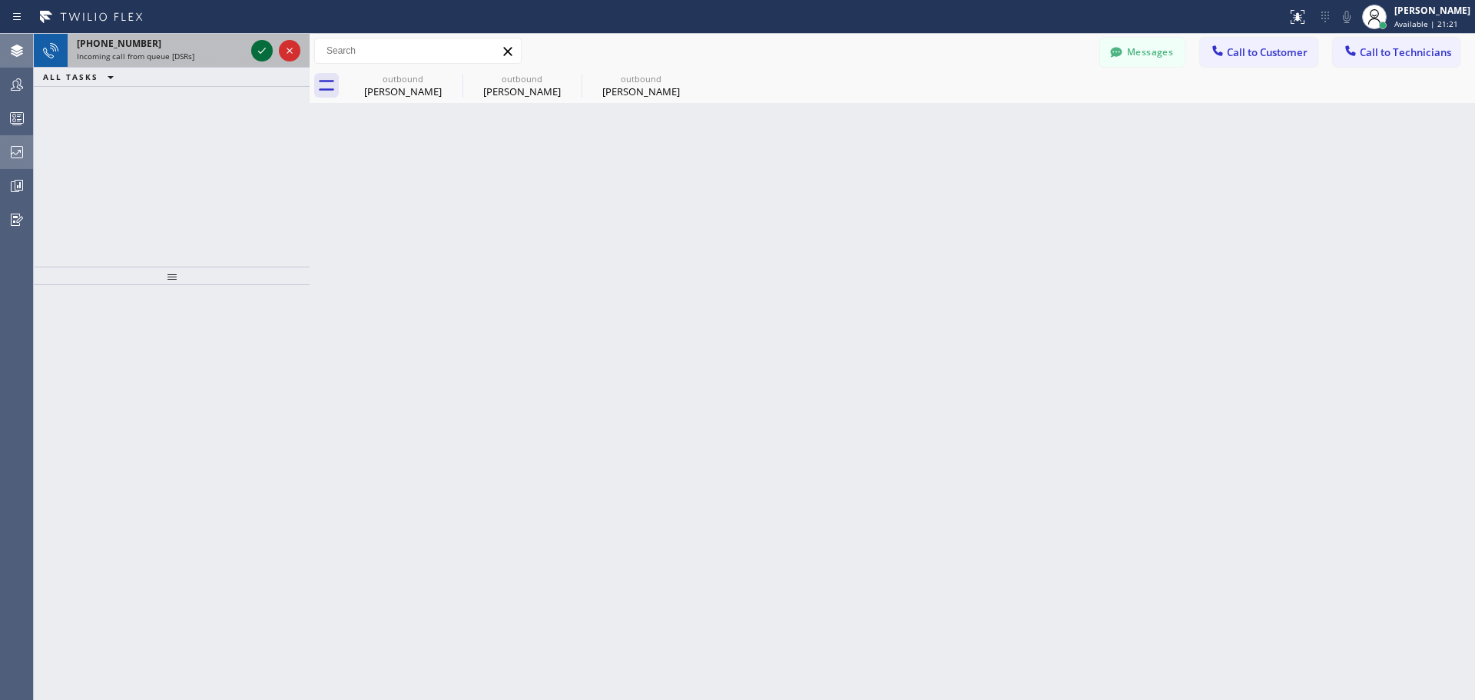
click at [261, 54] on icon at bounding box center [262, 50] width 18 height 18
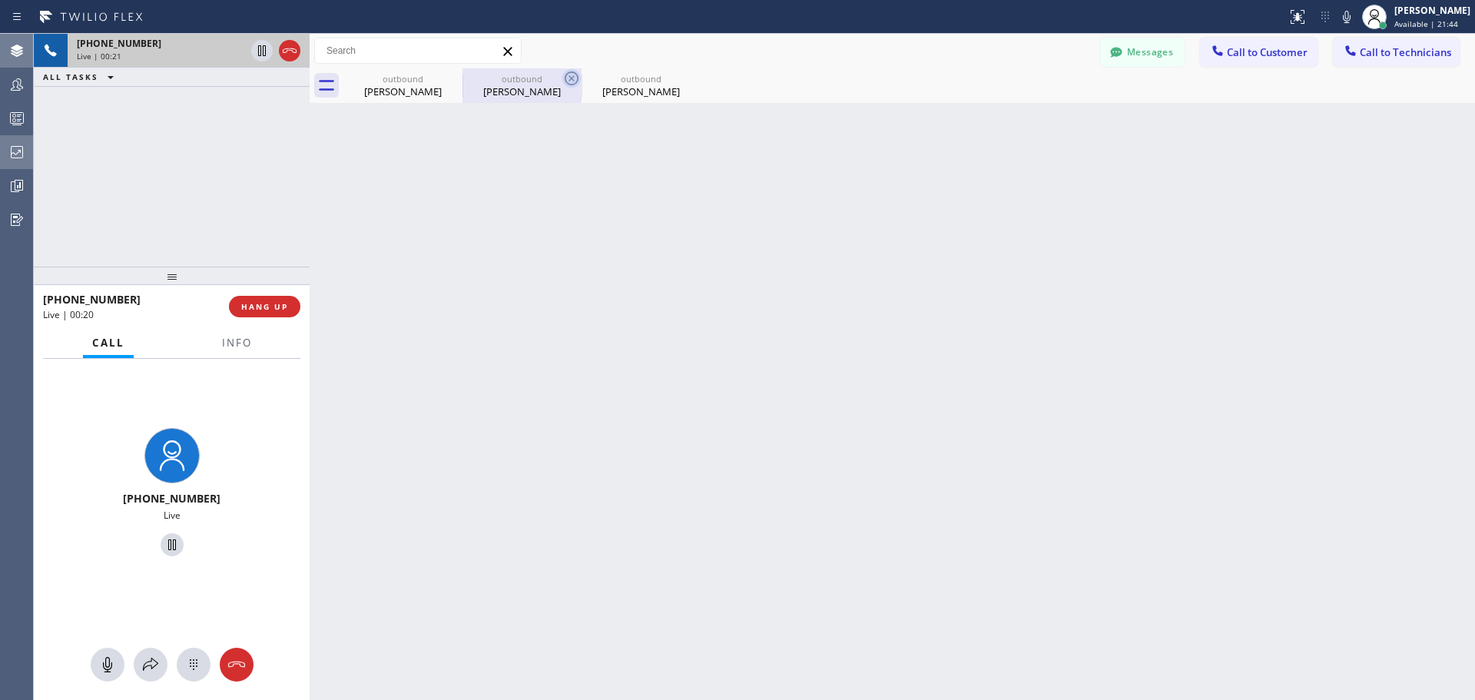
click at [569, 75] on icon at bounding box center [571, 78] width 18 height 18
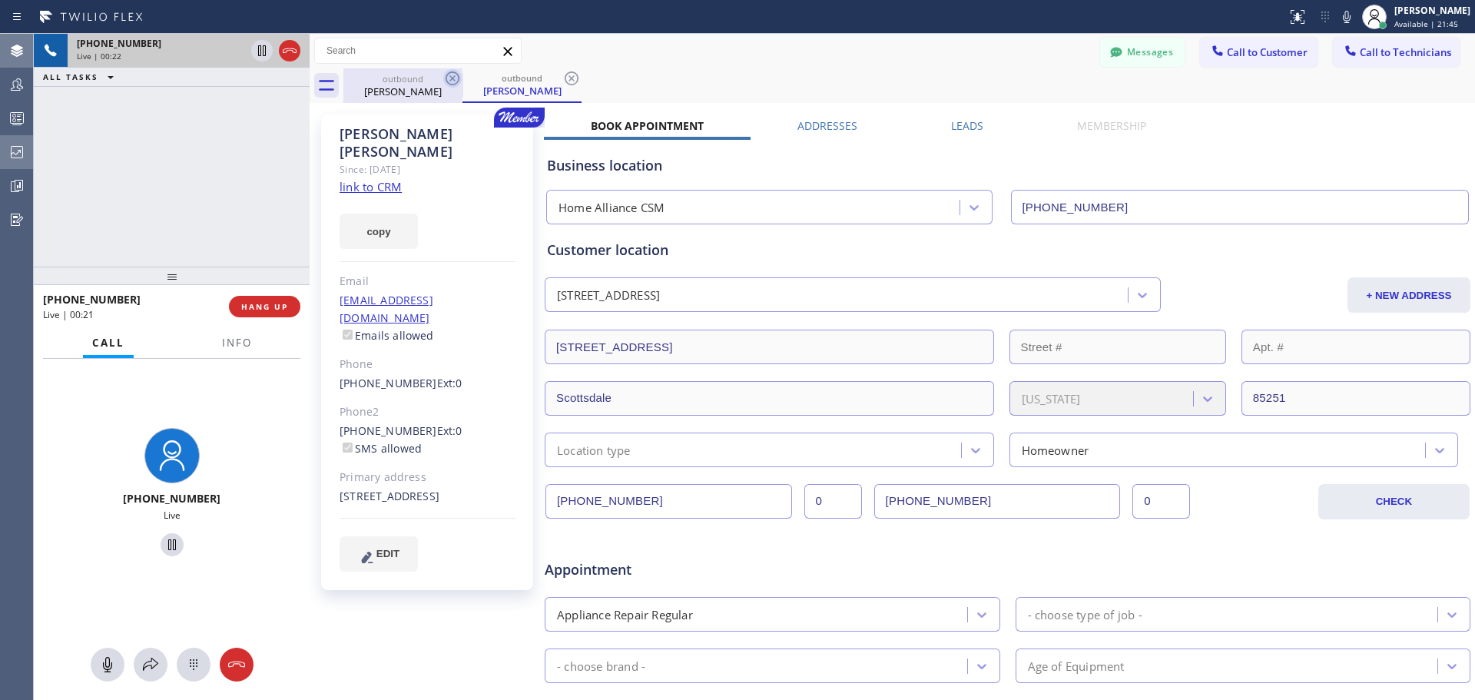
click at [456, 75] on icon at bounding box center [452, 78] width 18 height 18
click at [260, 297] on button "HANG UP" at bounding box center [264, 307] width 71 height 22
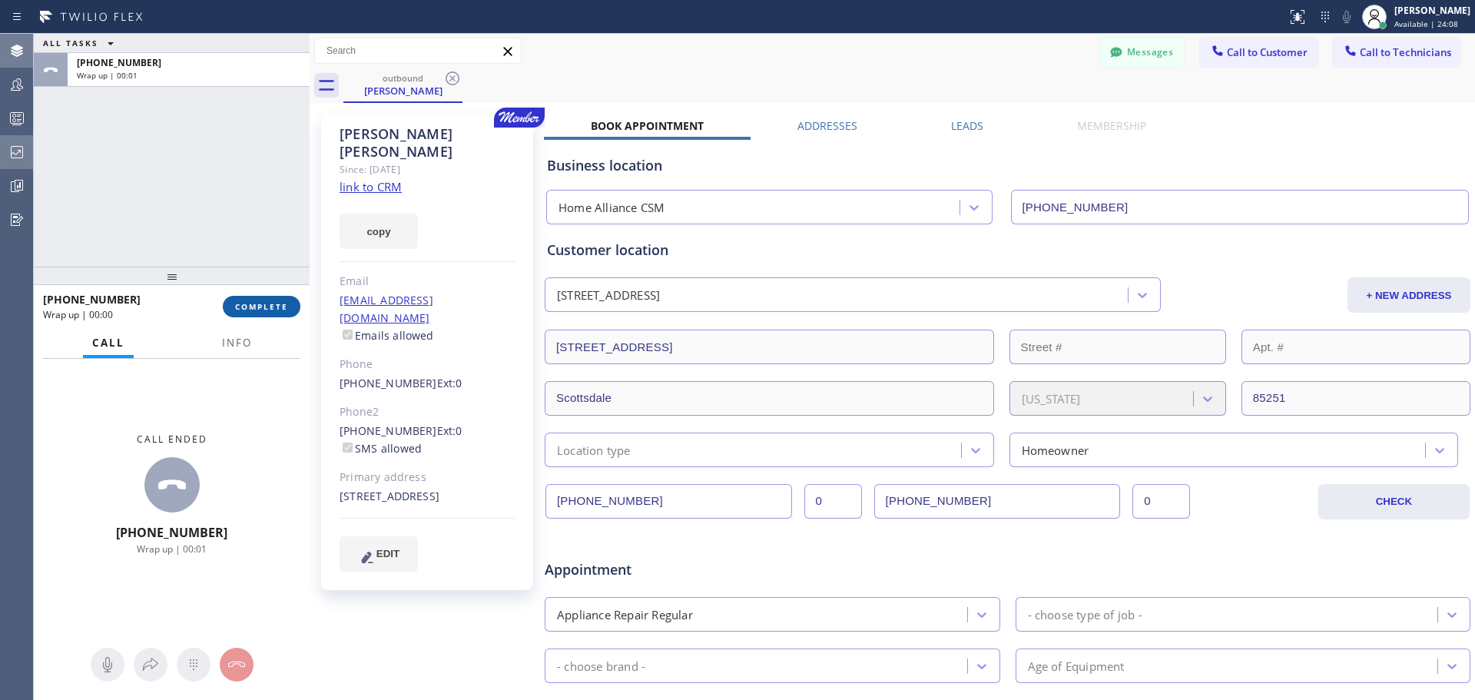
click at [260, 310] on span "COMPLETE" at bounding box center [261, 306] width 53 height 11
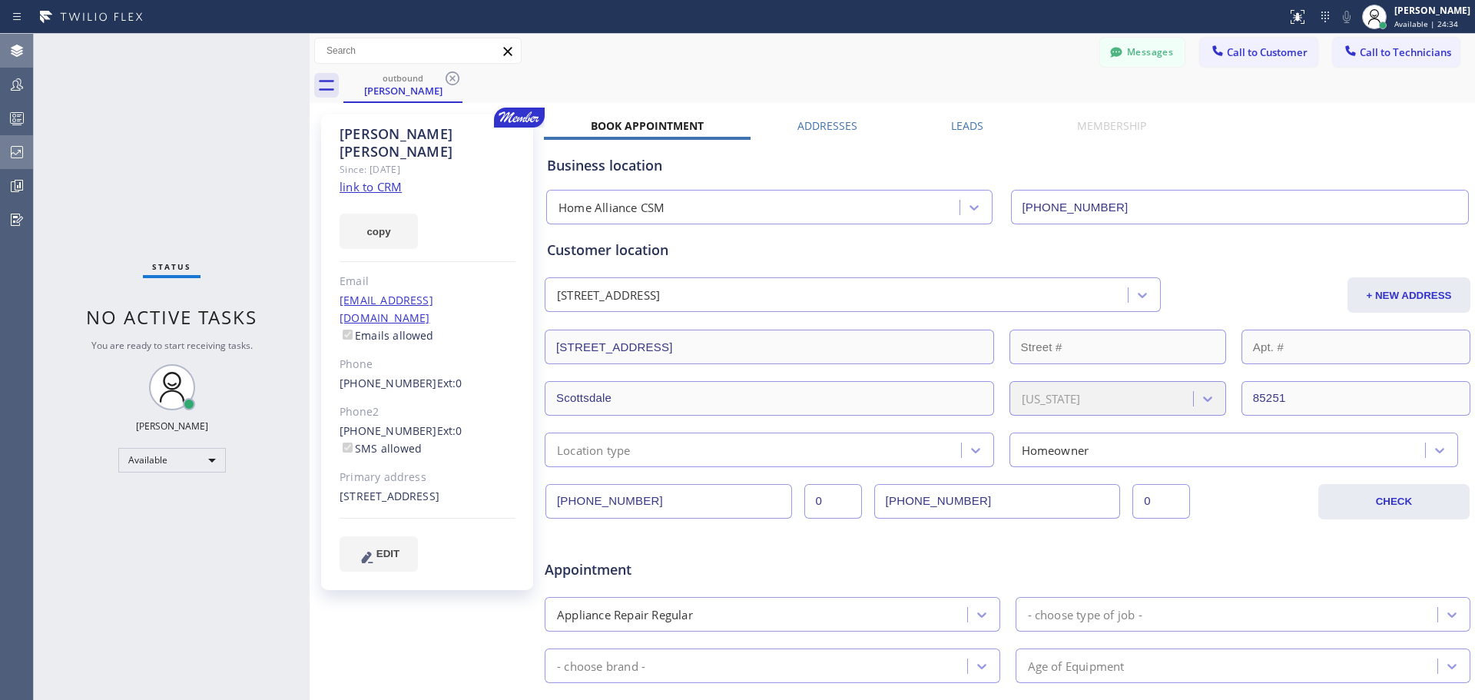
drag, startPoint x: 452, startPoint y: 77, endPoint x: 609, endPoint y: 98, distance: 158.8
click at [452, 77] on icon at bounding box center [452, 78] width 14 height 14
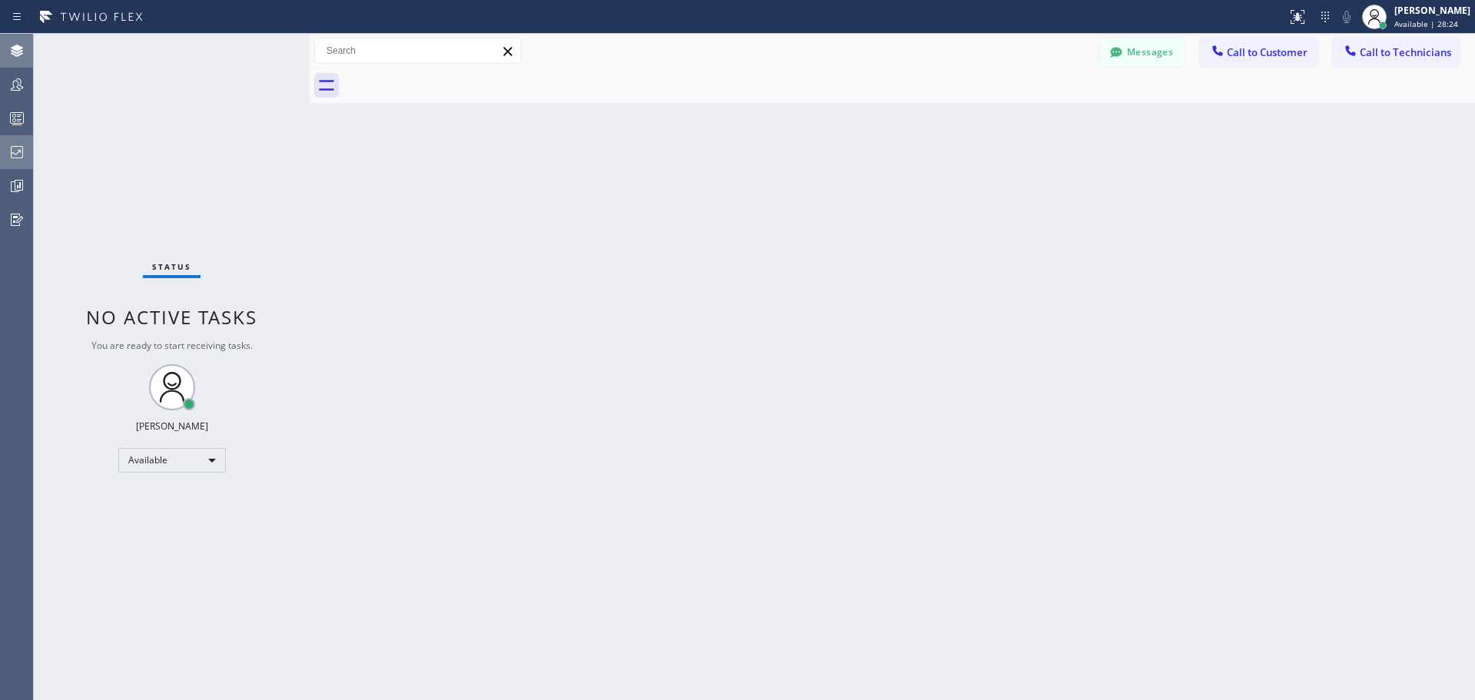
click at [1246, 55] on span "Call to Customer" at bounding box center [1267, 52] width 81 height 14
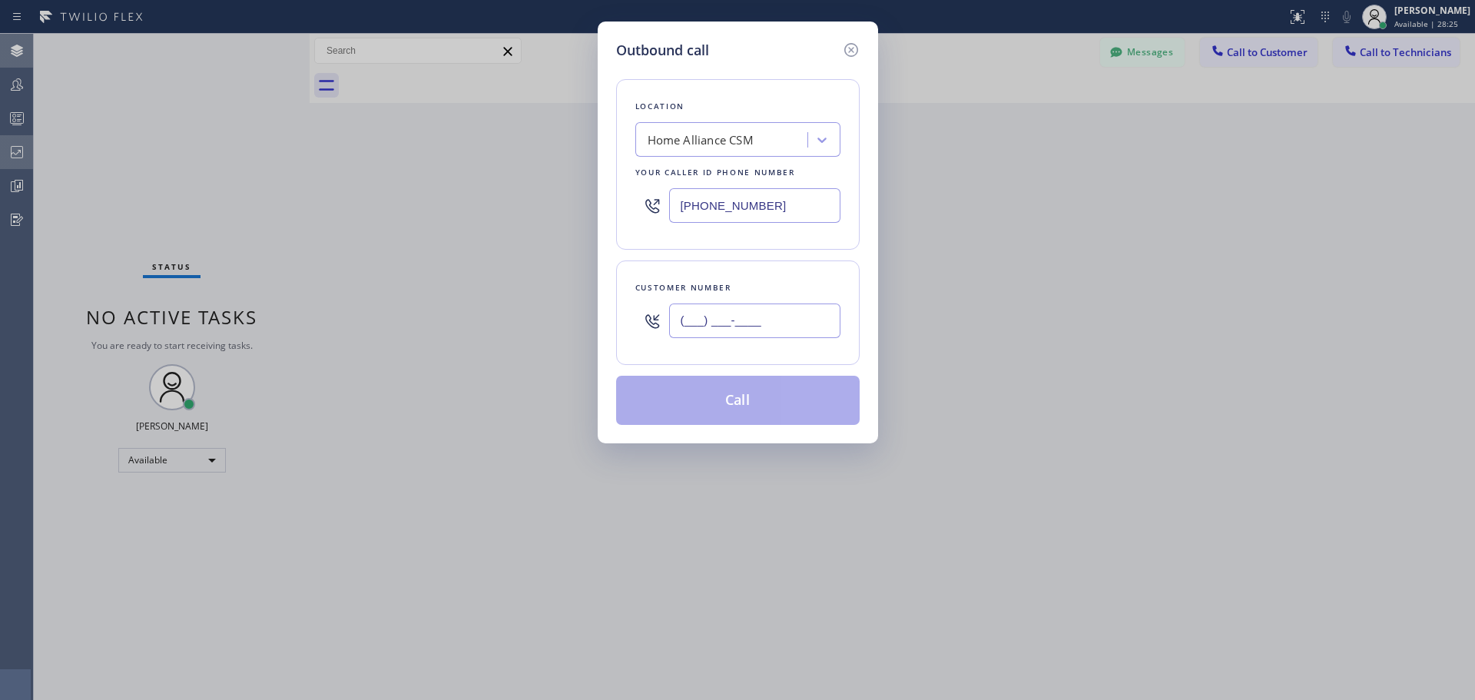
click at [747, 323] on input "(___) ___-____" at bounding box center [754, 320] width 171 height 35
paste input "650) 399-5277"
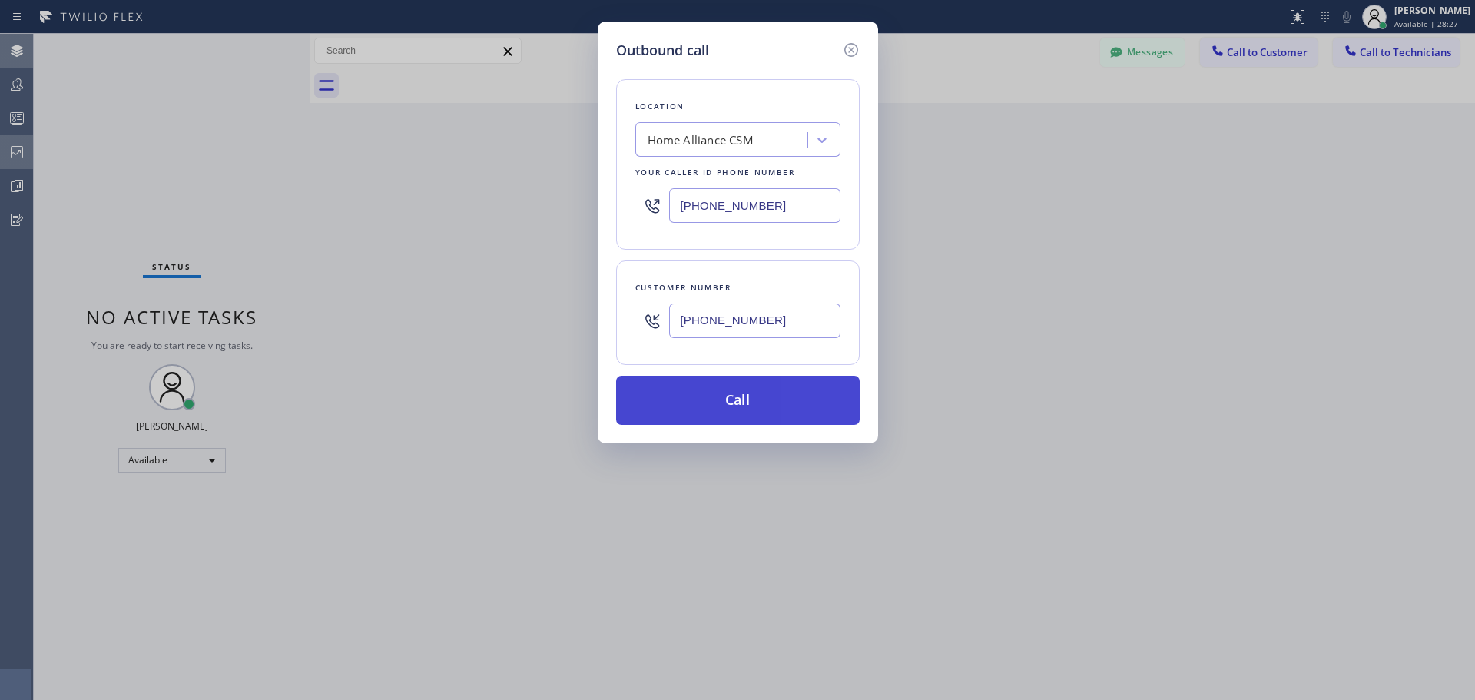
type input "[PHONE_NUMBER]"
click at [753, 410] on button "Call" at bounding box center [737, 400] width 243 height 49
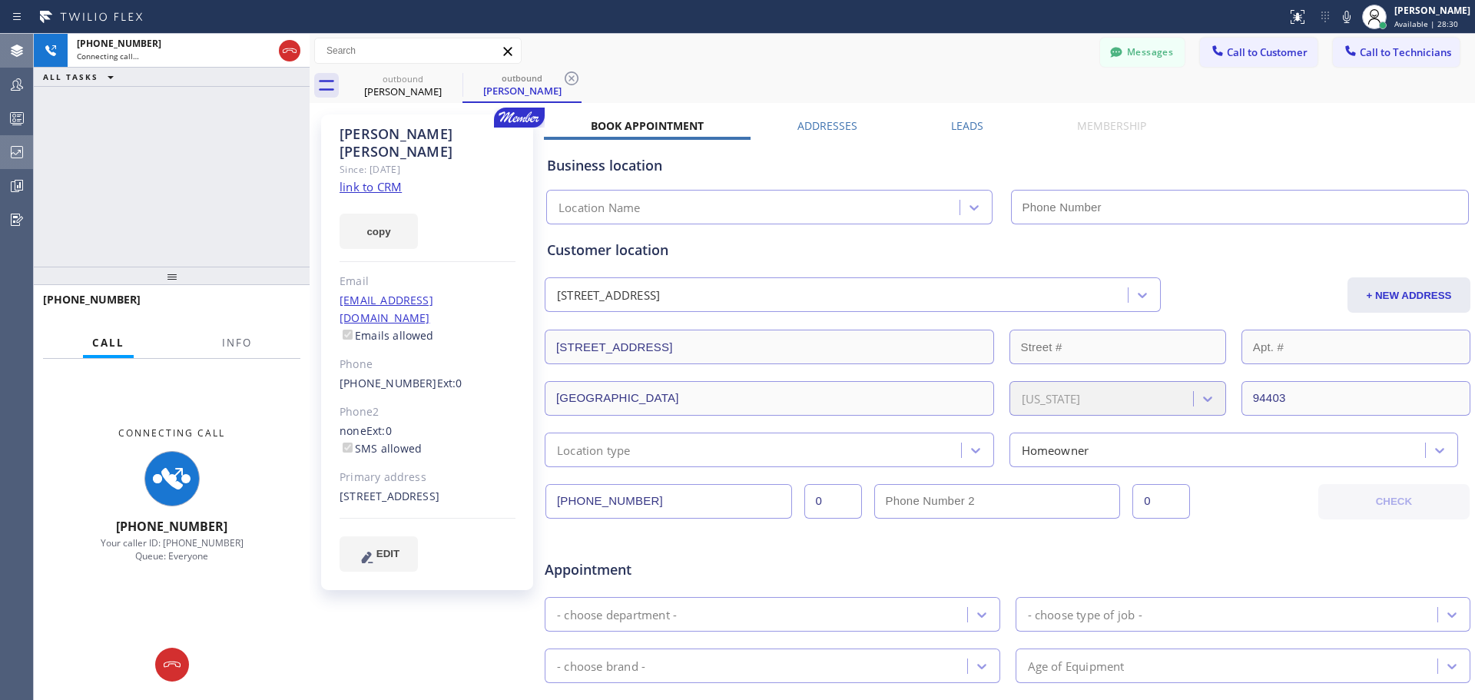
type input "[PHONE_NUMBER]"
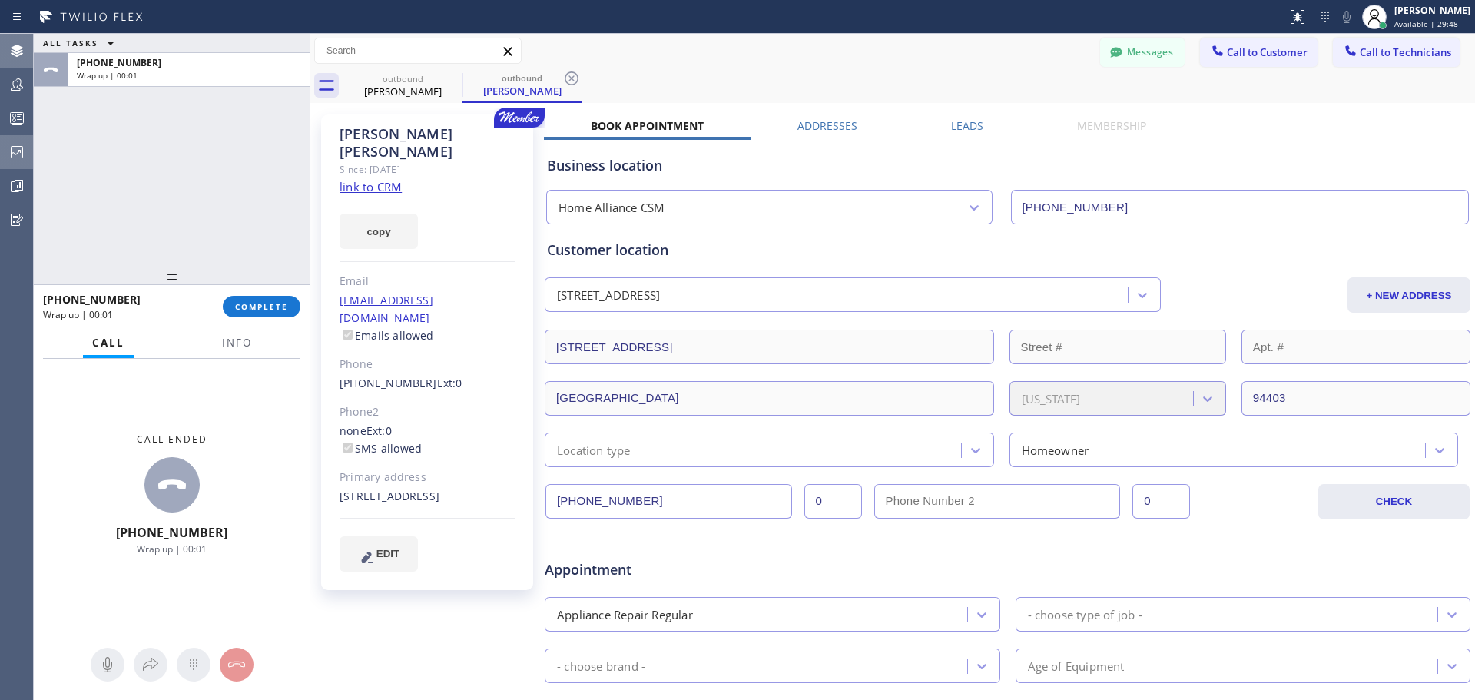
click at [260, 319] on div "[PHONE_NUMBER] Wrap up | 00:01 COMPLETE" at bounding box center [171, 306] width 257 height 40
click at [260, 316] on button "COMPLETE" at bounding box center [262, 307] width 78 height 22
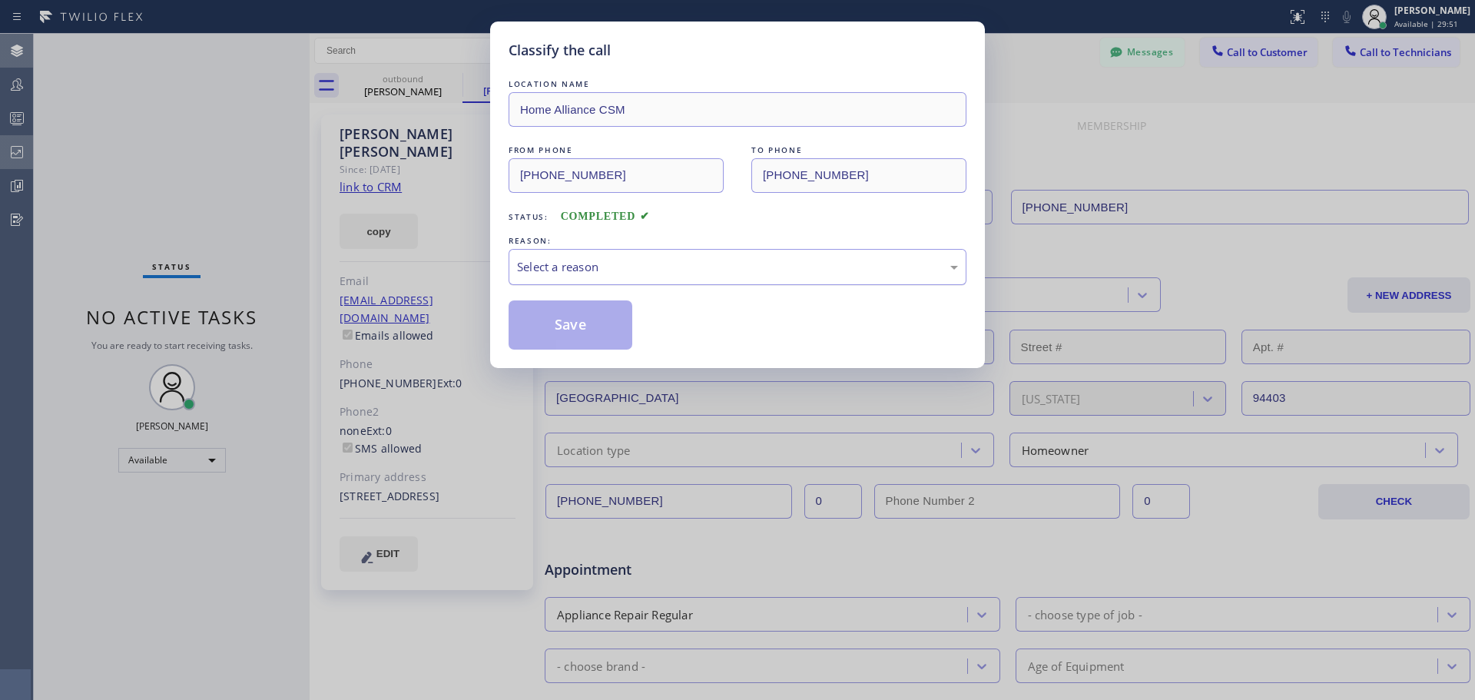
click at [658, 253] on div "Select a reason" at bounding box center [737, 267] width 458 height 36
click at [582, 328] on button "Save" at bounding box center [570, 324] width 124 height 49
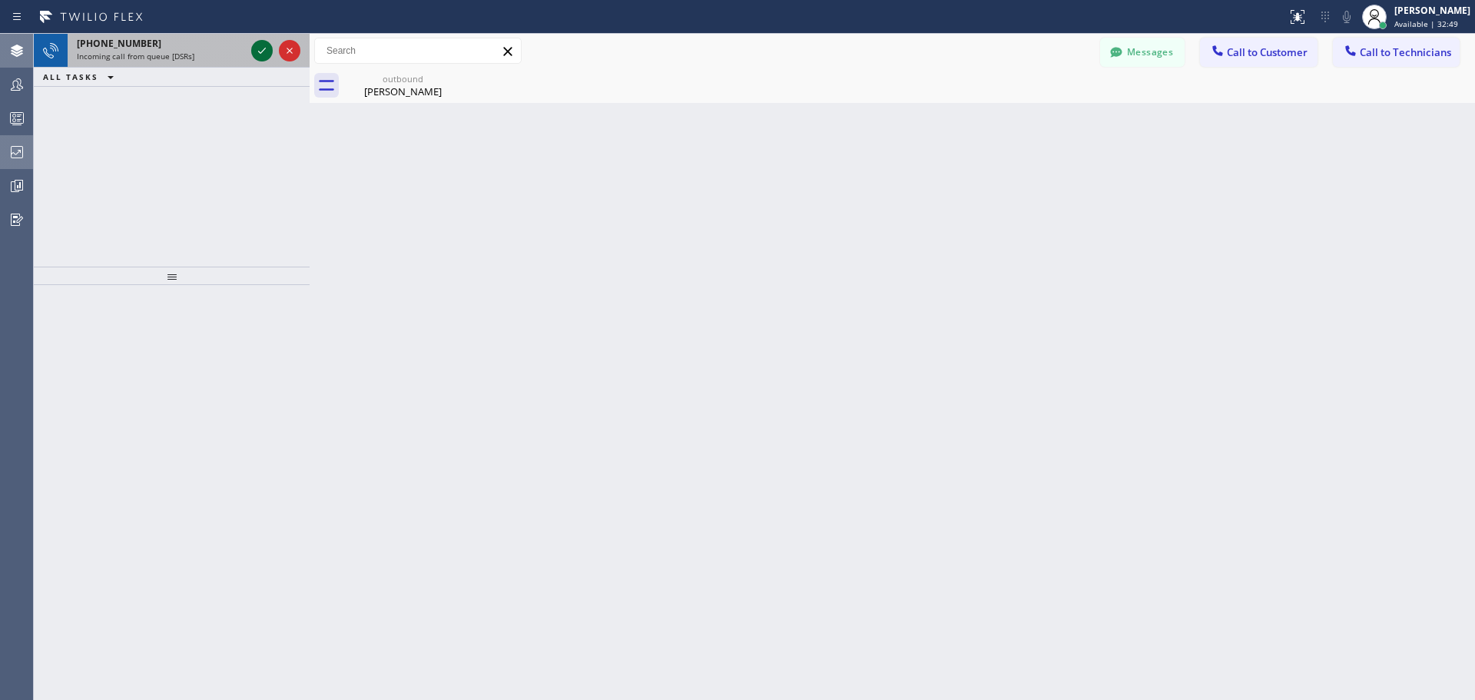
click at [263, 51] on icon at bounding box center [262, 51] width 8 height 6
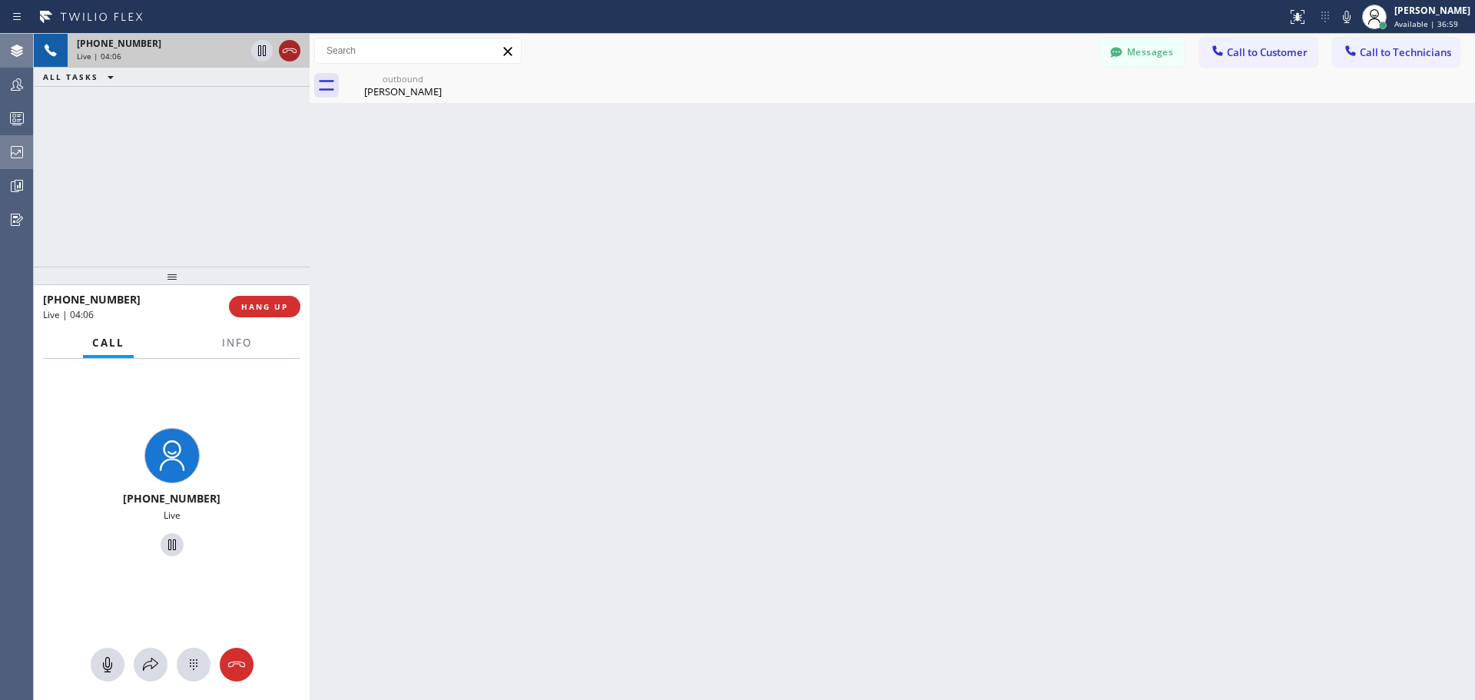
click at [283, 54] on icon at bounding box center [289, 50] width 18 height 18
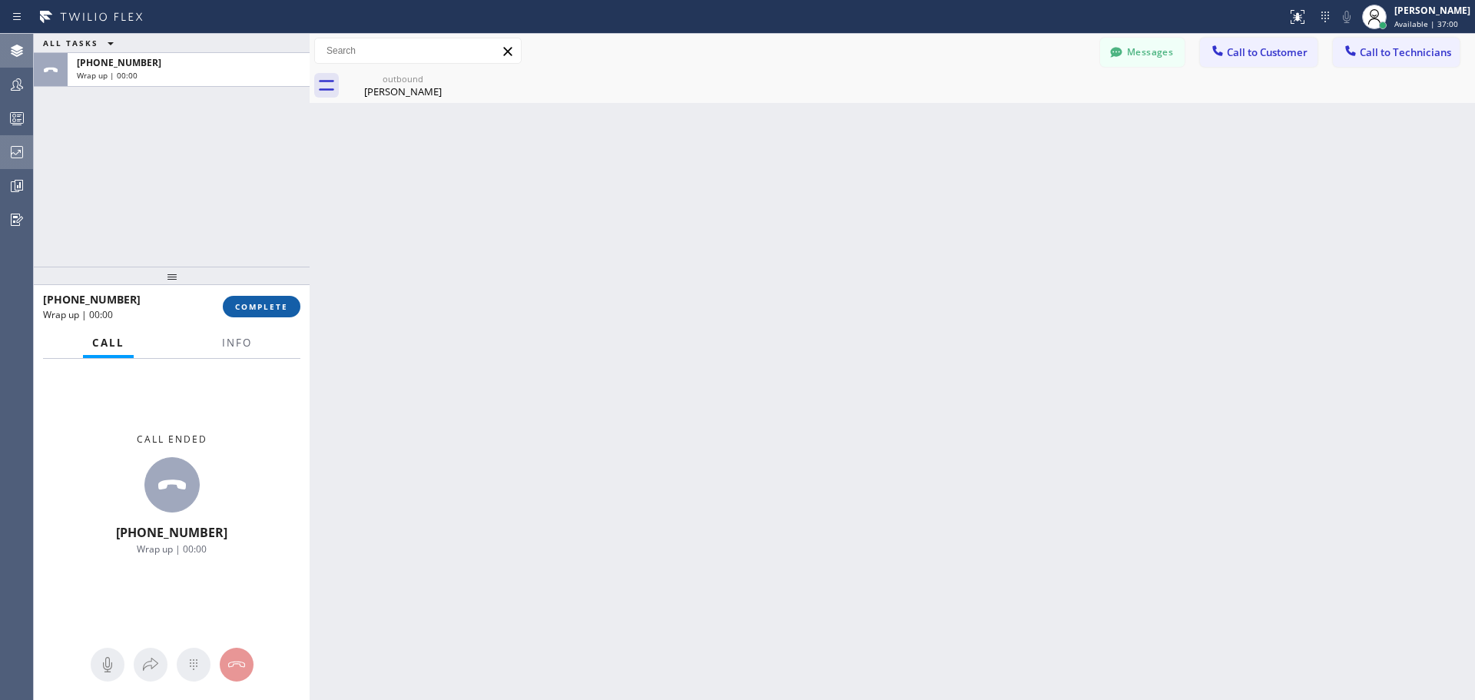
click at [286, 309] on span "COMPLETE" at bounding box center [261, 306] width 53 height 11
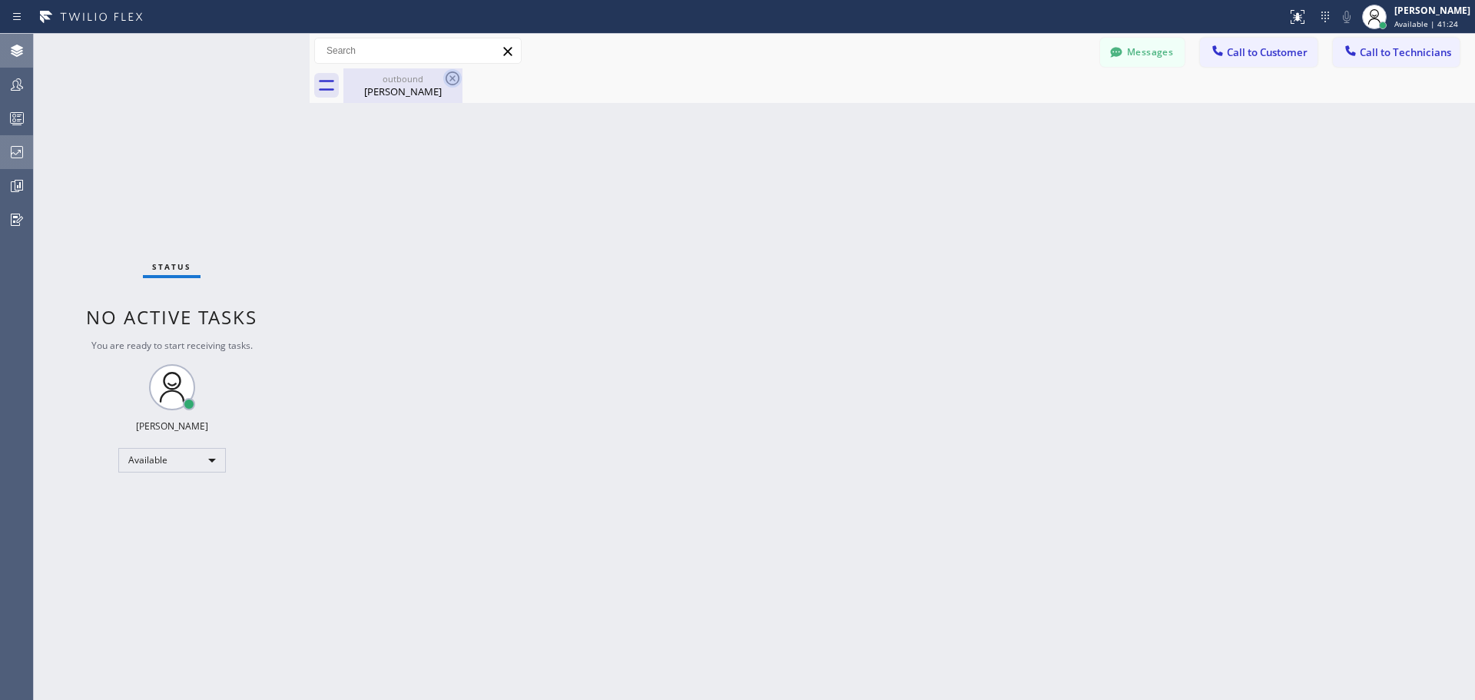
click at [448, 83] on icon at bounding box center [452, 78] width 14 height 14
click at [400, 85] on div "[PERSON_NAME]" at bounding box center [403, 91] width 116 height 14
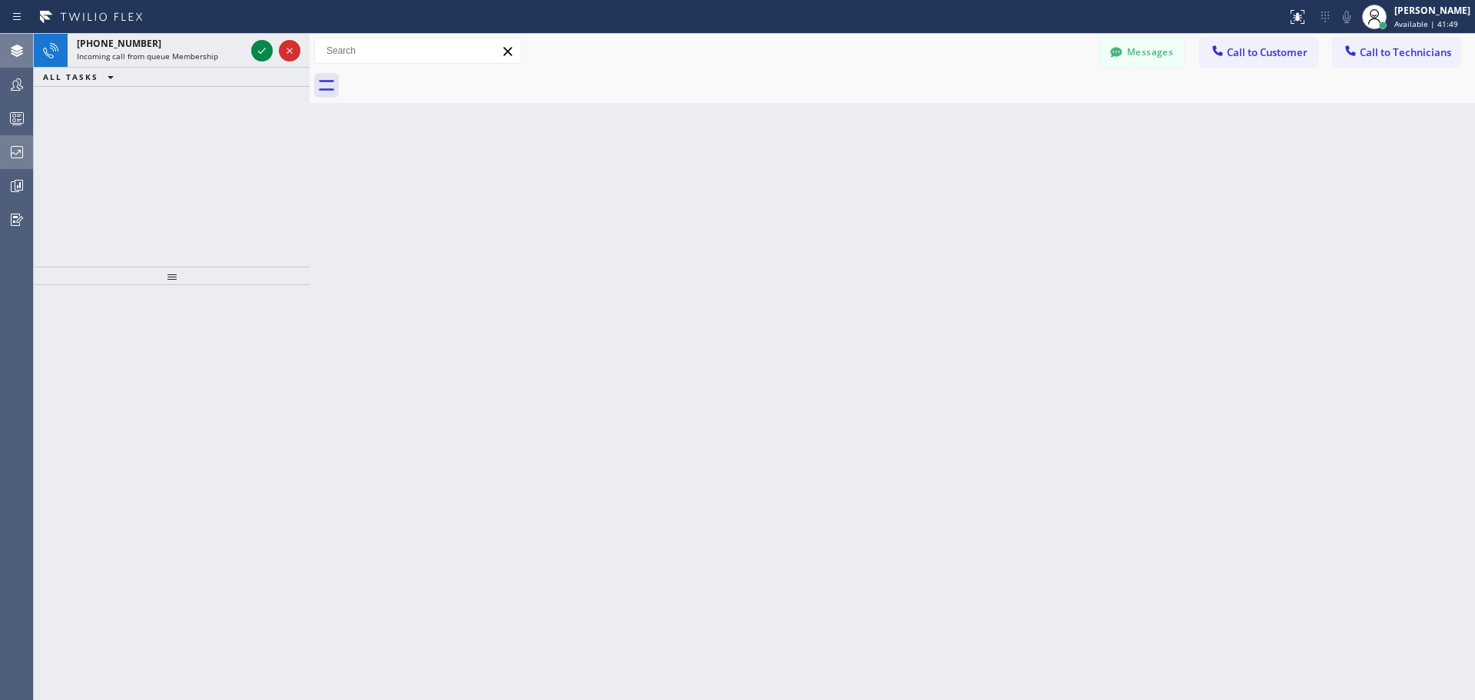
drag, startPoint x: 257, startPoint y: 58, endPoint x: 258, endPoint y: 88, distance: 30.0
click at [257, 56] on icon at bounding box center [262, 50] width 18 height 18
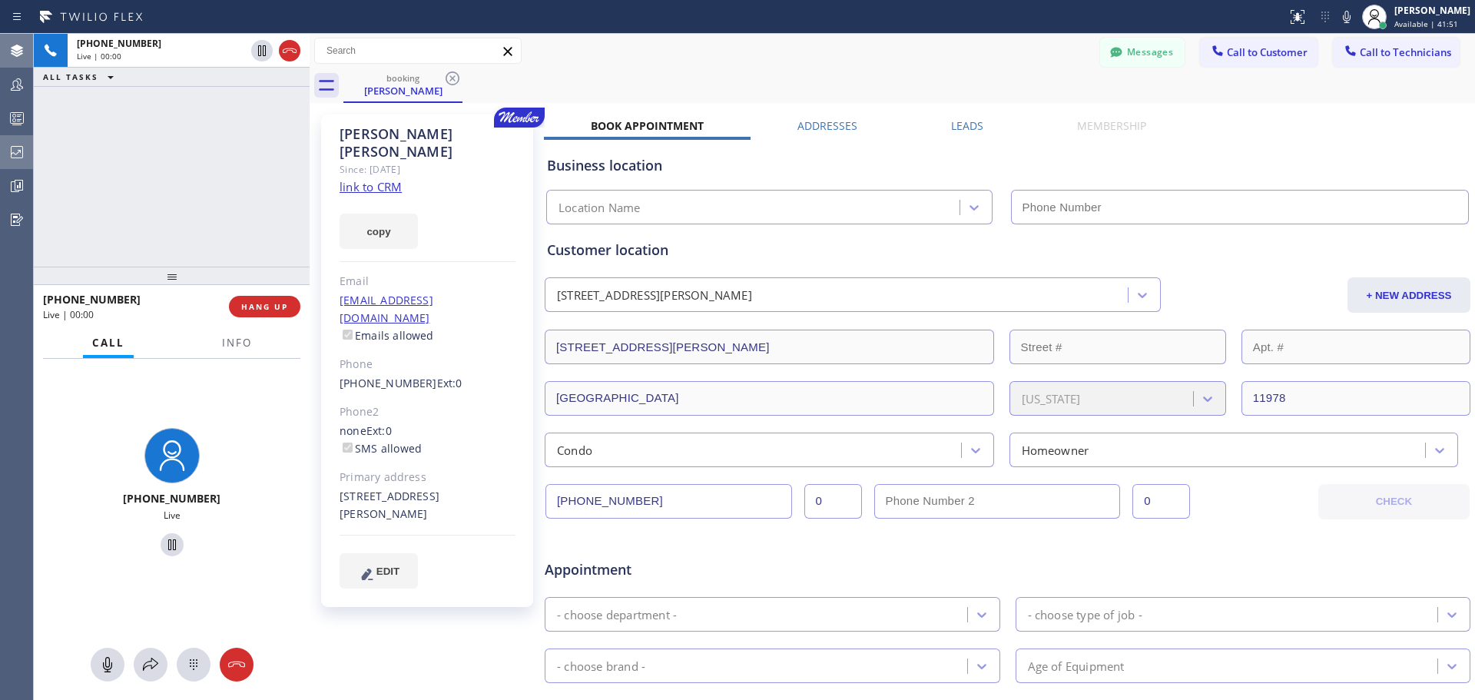
type input "[PHONE_NUMBER]"
click at [276, 311] on span "HANG UP" at bounding box center [264, 306] width 47 height 11
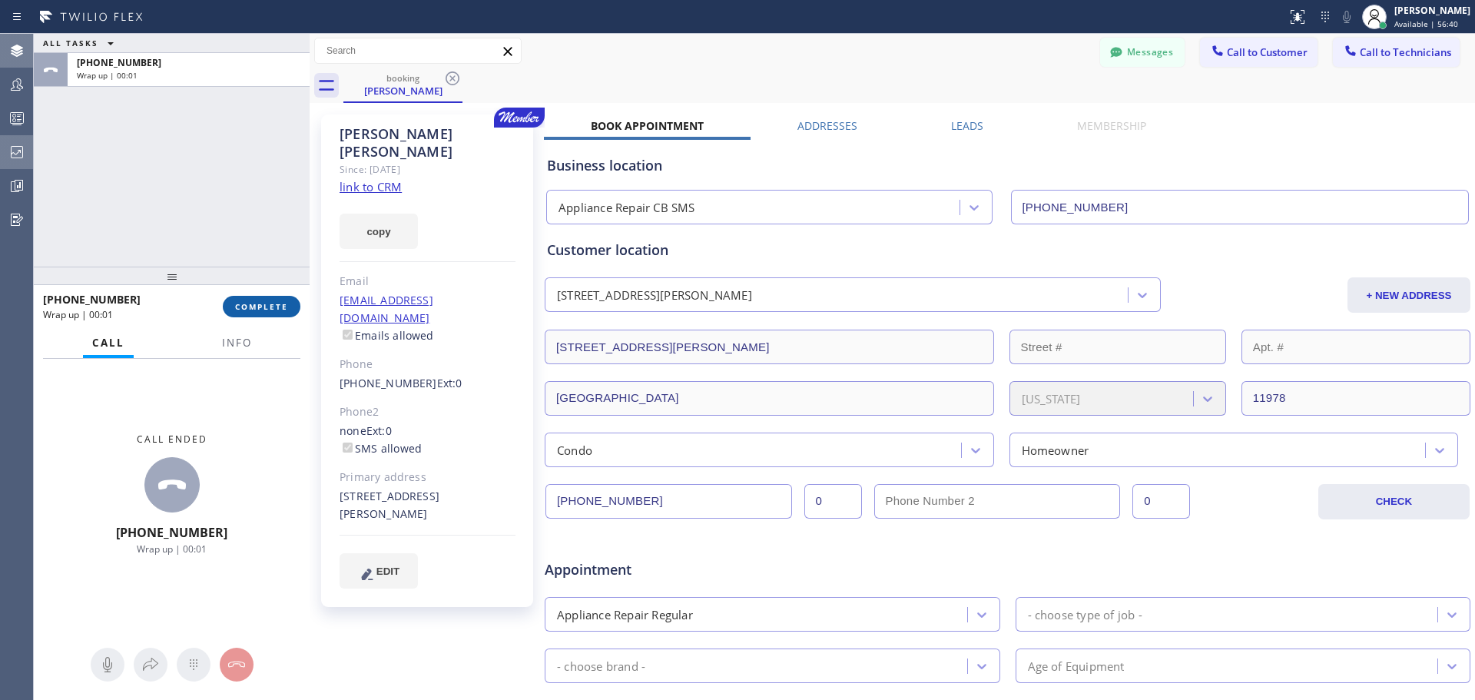
click at [266, 306] on span "COMPLETE" at bounding box center [261, 306] width 53 height 11
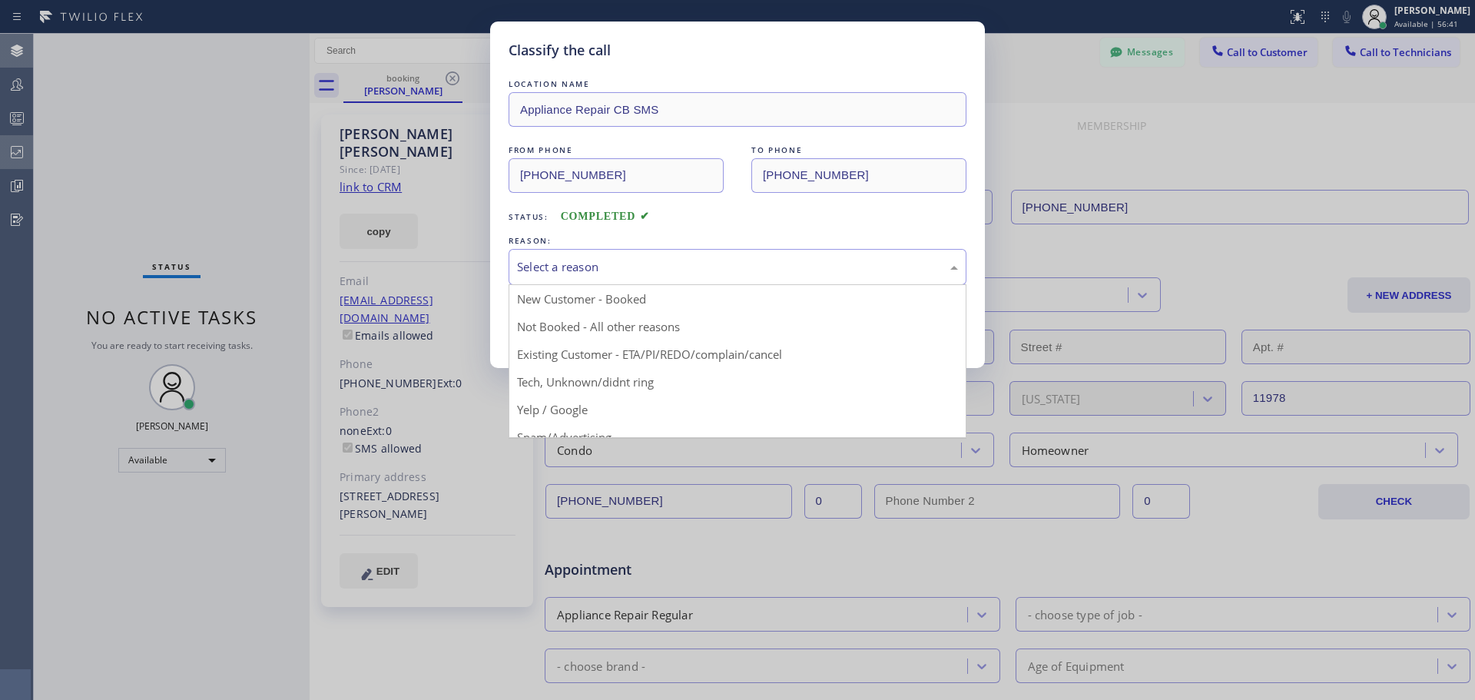
click at [737, 267] on div "Select a reason" at bounding box center [737, 267] width 441 height 18
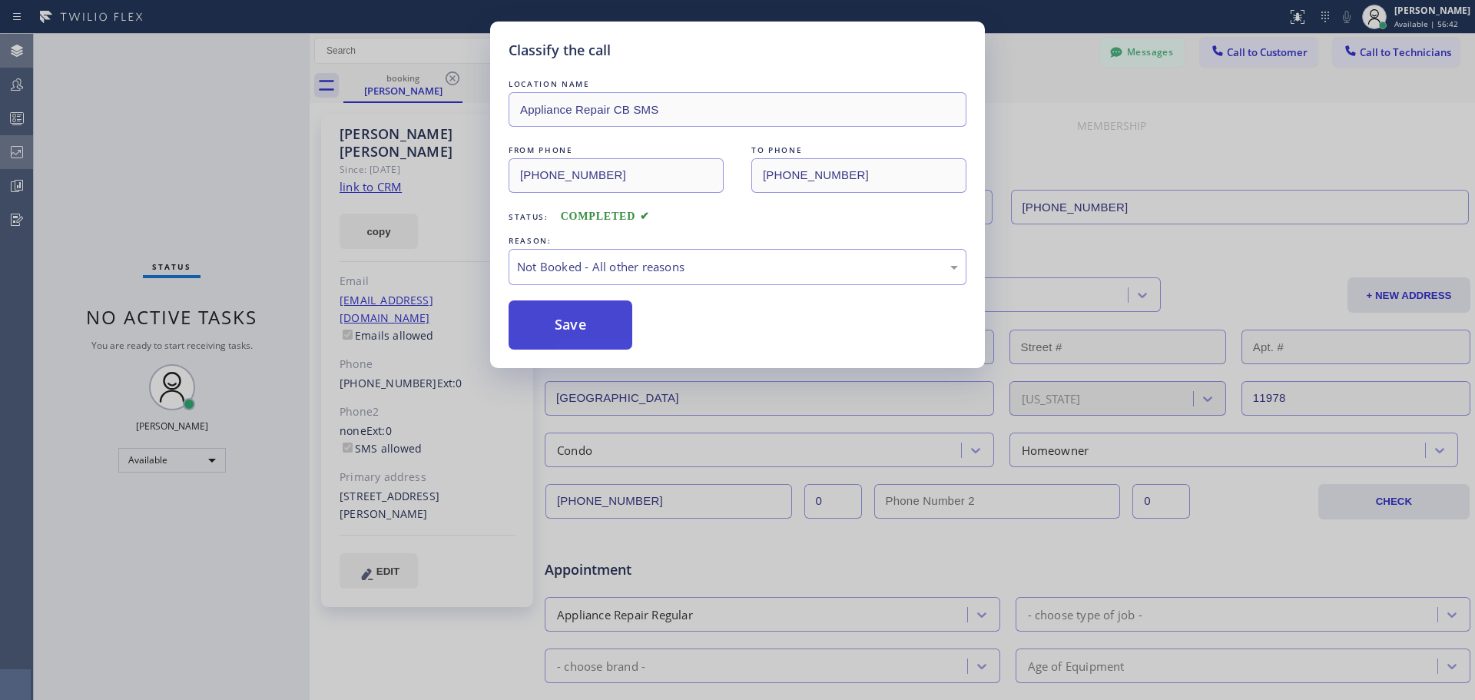
click at [541, 326] on button "Save" at bounding box center [570, 324] width 124 height 49
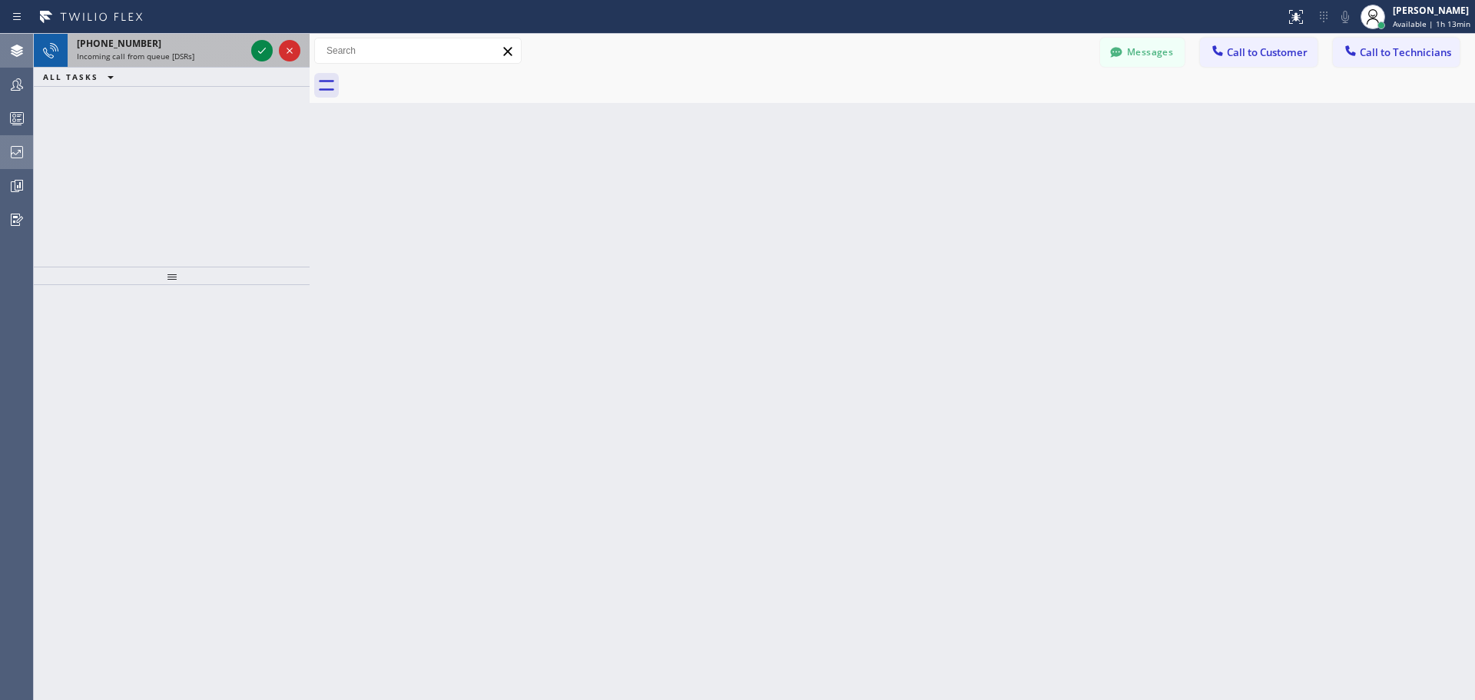
click at [253, 36] on div at bounding box center [275, 51] width 55 height 34
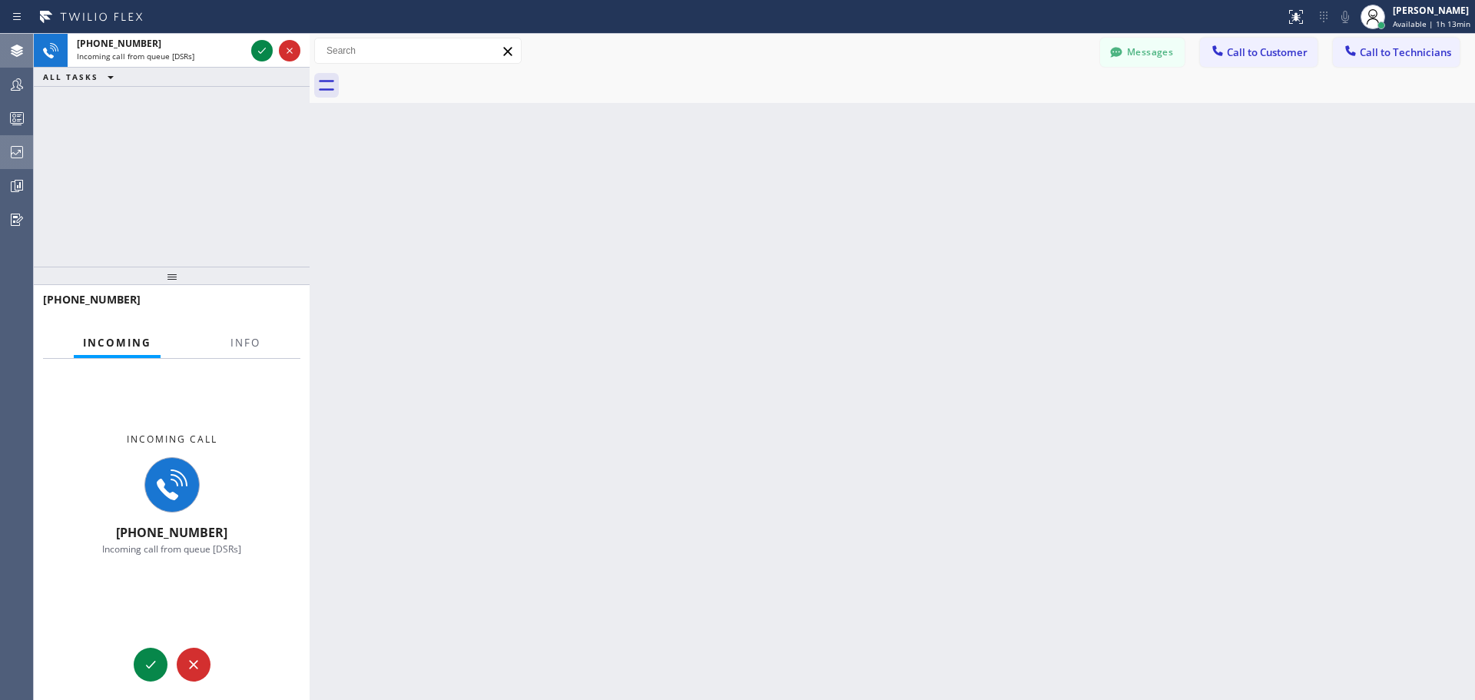
drag, startPoint x: 263, startPoint y: 52, endPoint x: 320, endPoint y: 196, distance: 154.5
click at [263, 52] on icon at bounding box center [262, 50] width 18 height 18
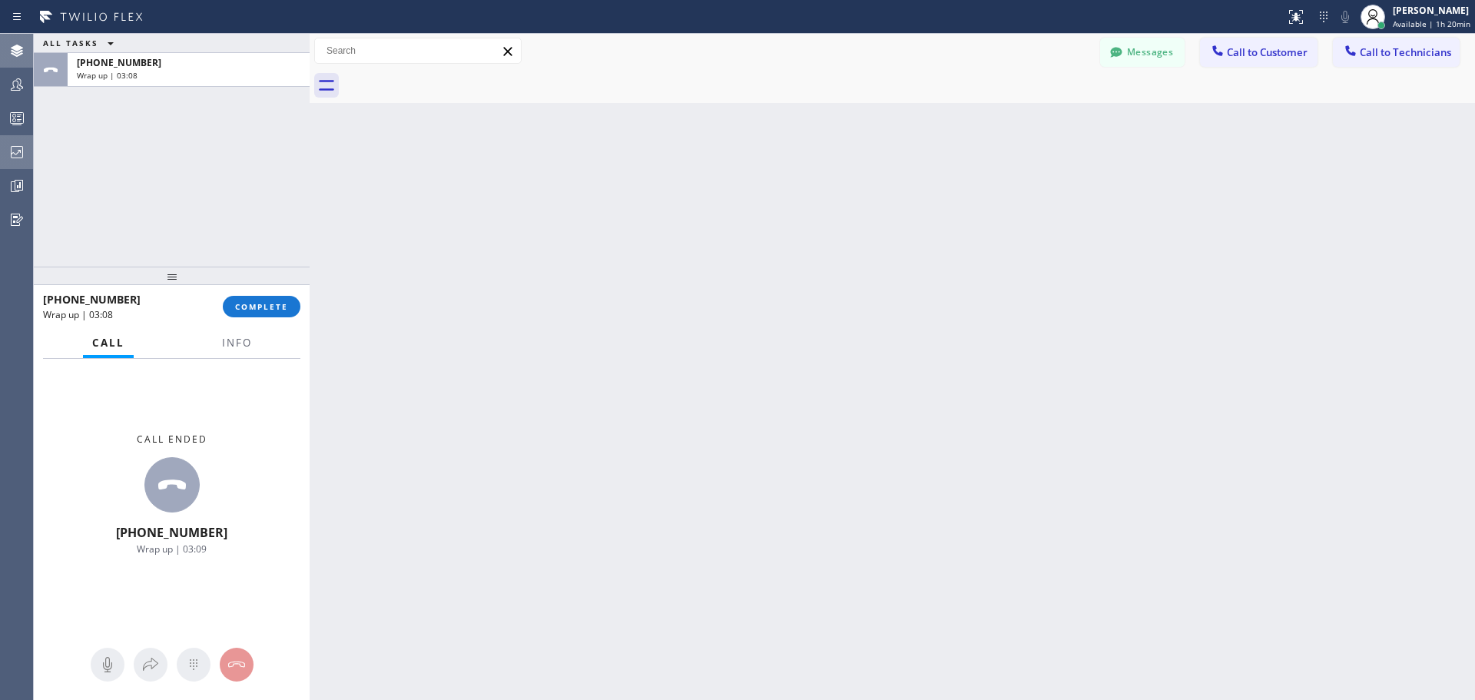
drag, startPoint x: 250, startPoint y: 306, endPoint x: 728, endPoint y: 482, distance: 509.4
click at [252, 306] on span "COMPLETE" at bounding box center [261, 306] width 53 height 11
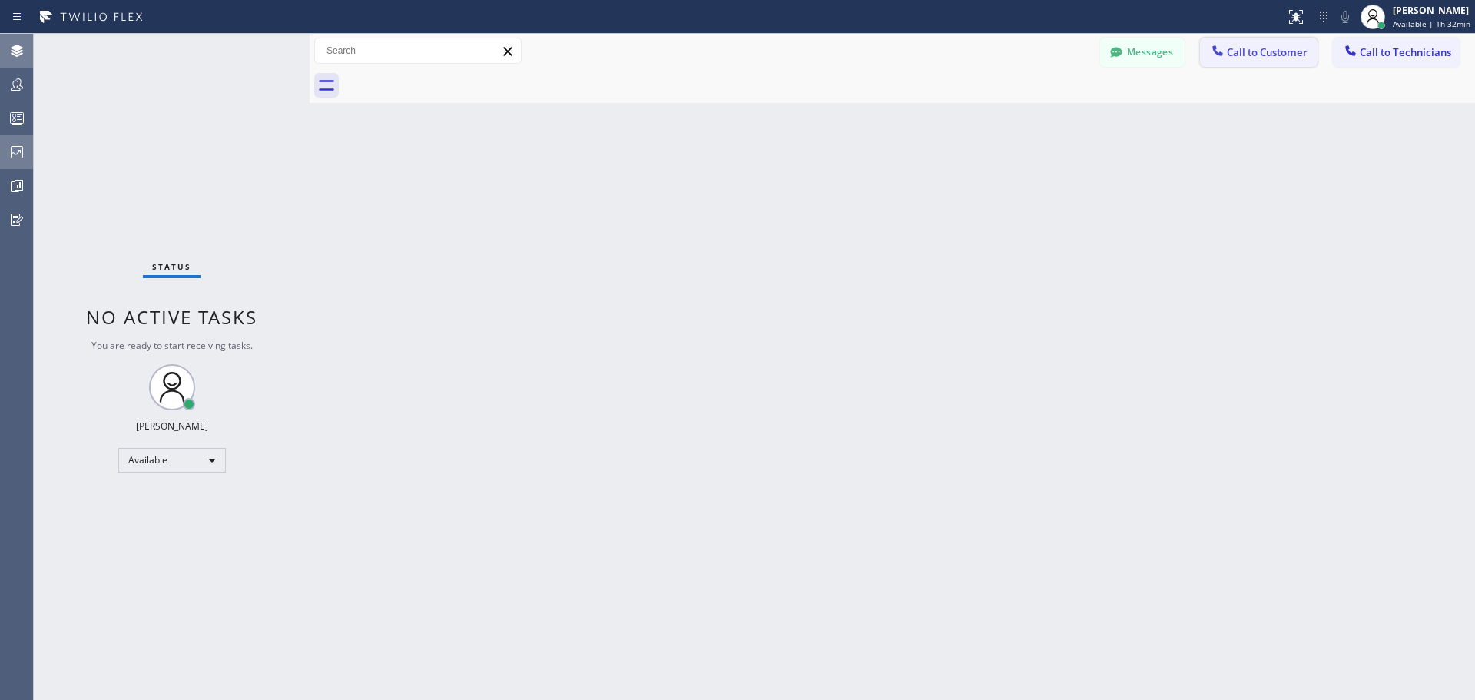
click at [1279, 51] on span "Call to Customer" at bounding box center [1267, 52] width 81 height 14
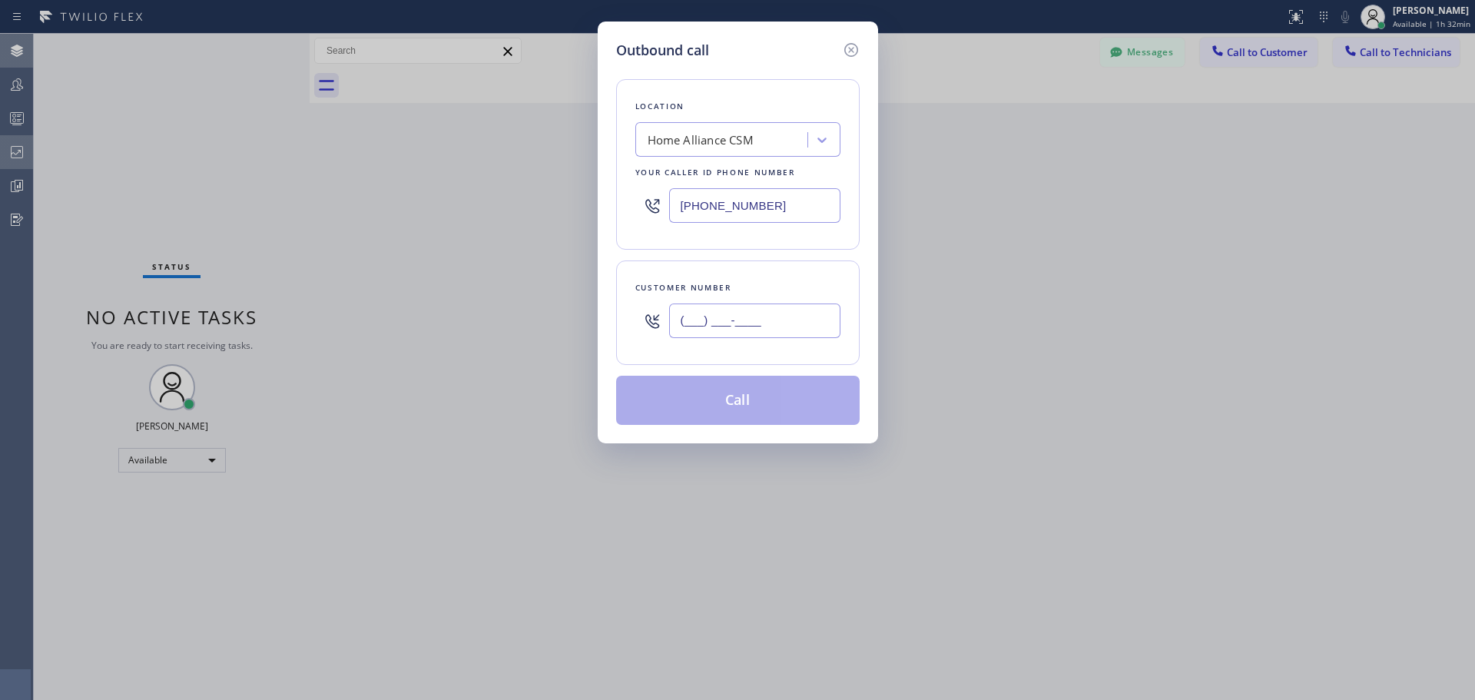
click at [725, 328] on input "(___) ___-____" at bounding box center [754, 320] width 171 height 35
paste input "530) 305-3861"
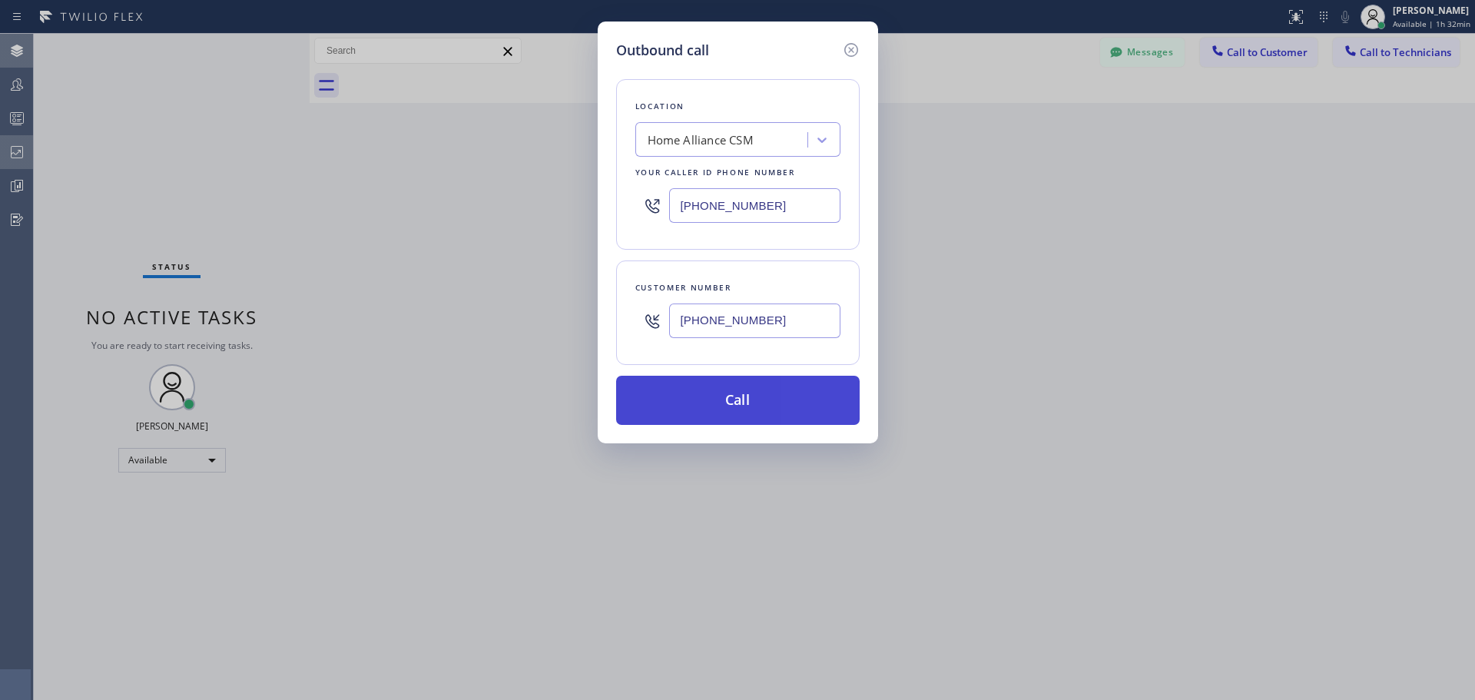
type input "[PHONE_NUMBER]"
click at [740, 402] on button "Call" at bounding box center [737, 400] width 243 height 49
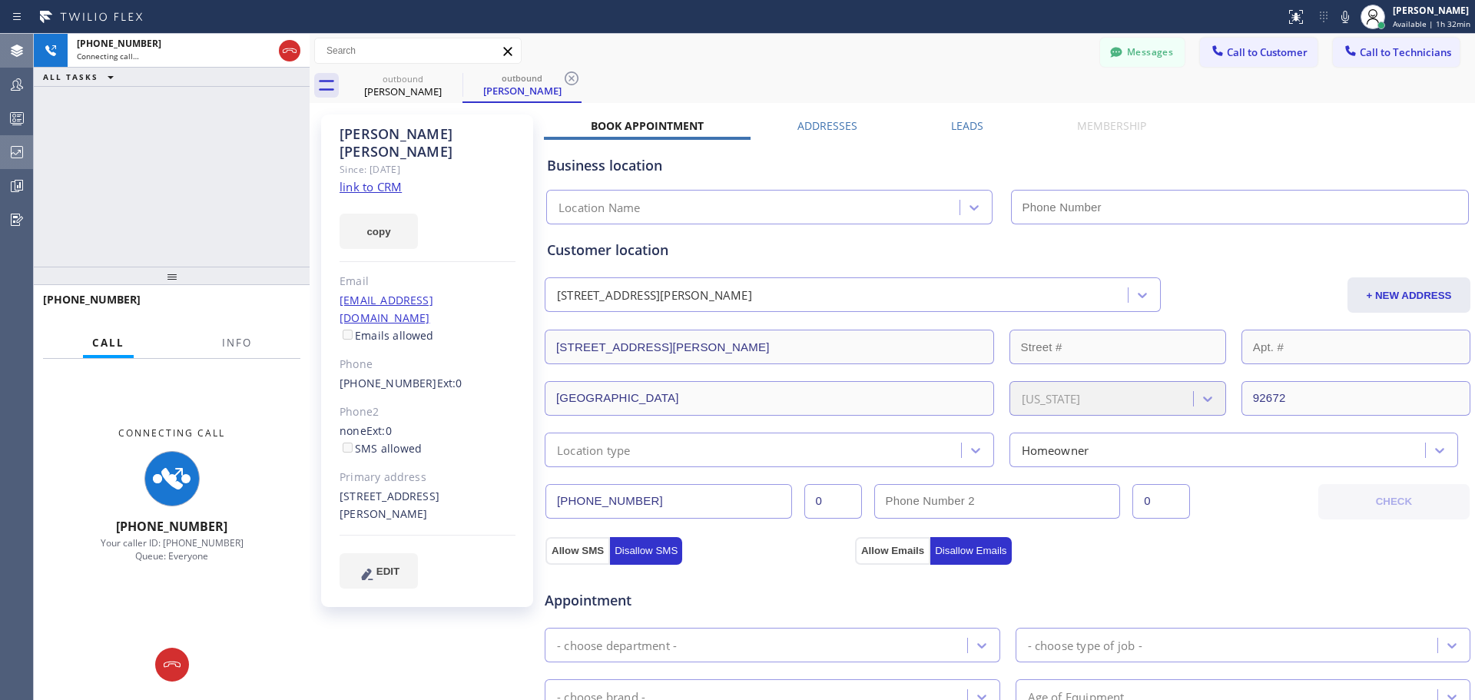
type input "[PHONE_NUMBER]"
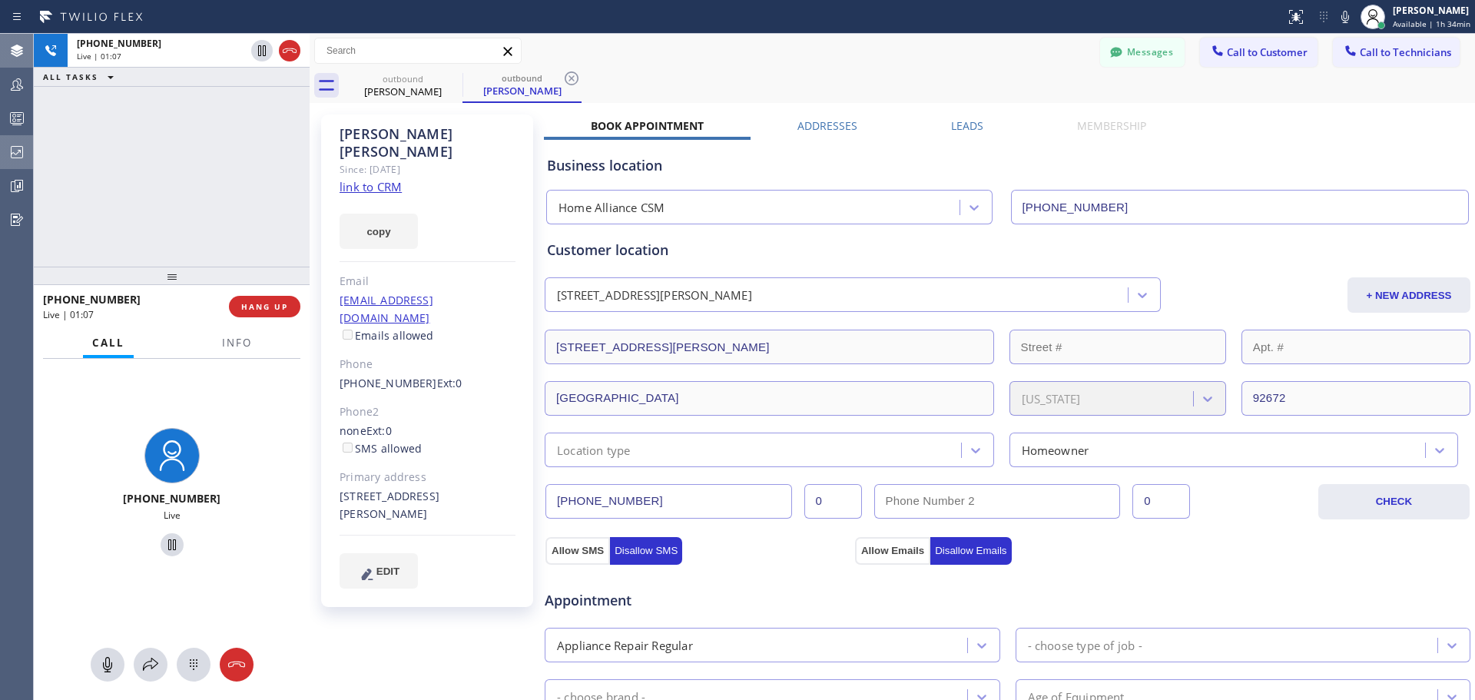
drag, startPoint x: 265, startPoint y: 310, endPoint x: 356, endPoint y: 435, distance: 155.0
click at [266, 310] on span "HANG UP" at bounding box center [264, 306] width 47 height 11
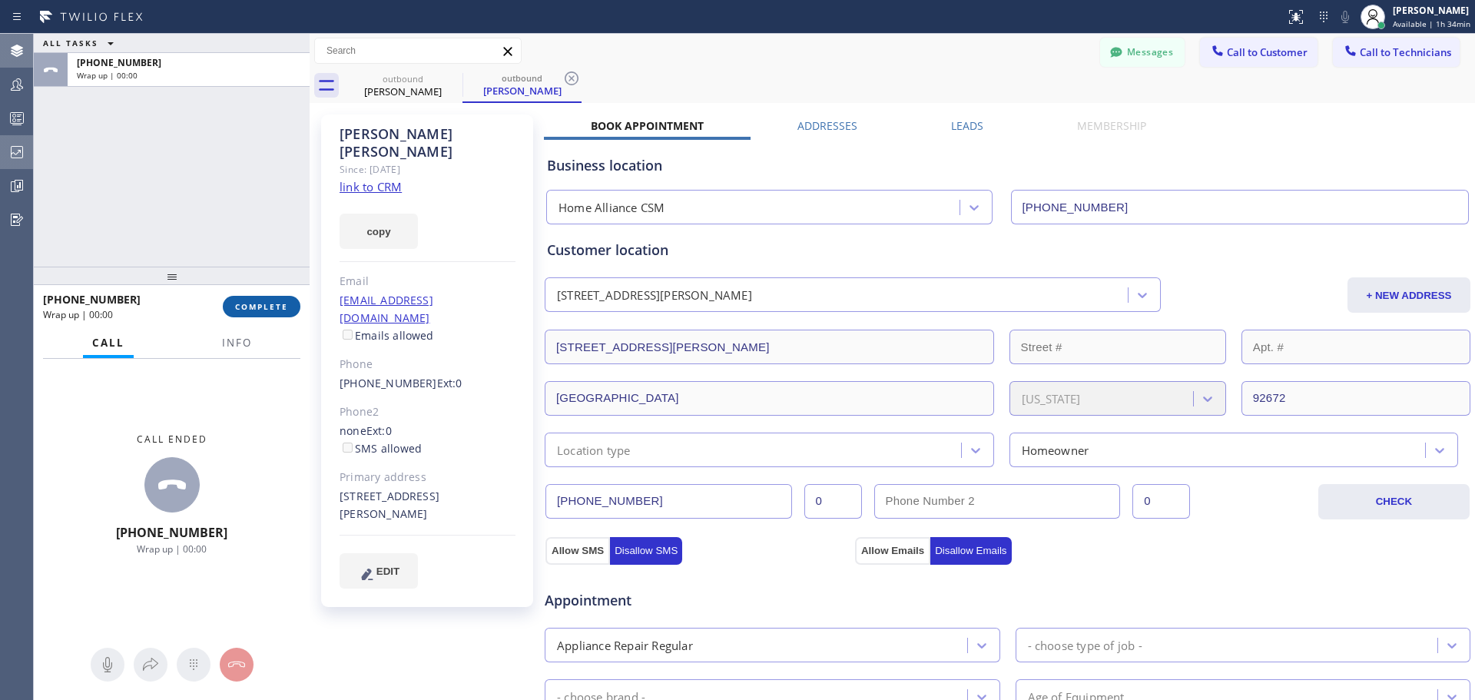
click at [276, 304] on span "COMPLETE" at bounding box center [261, 306] width 53 height 11
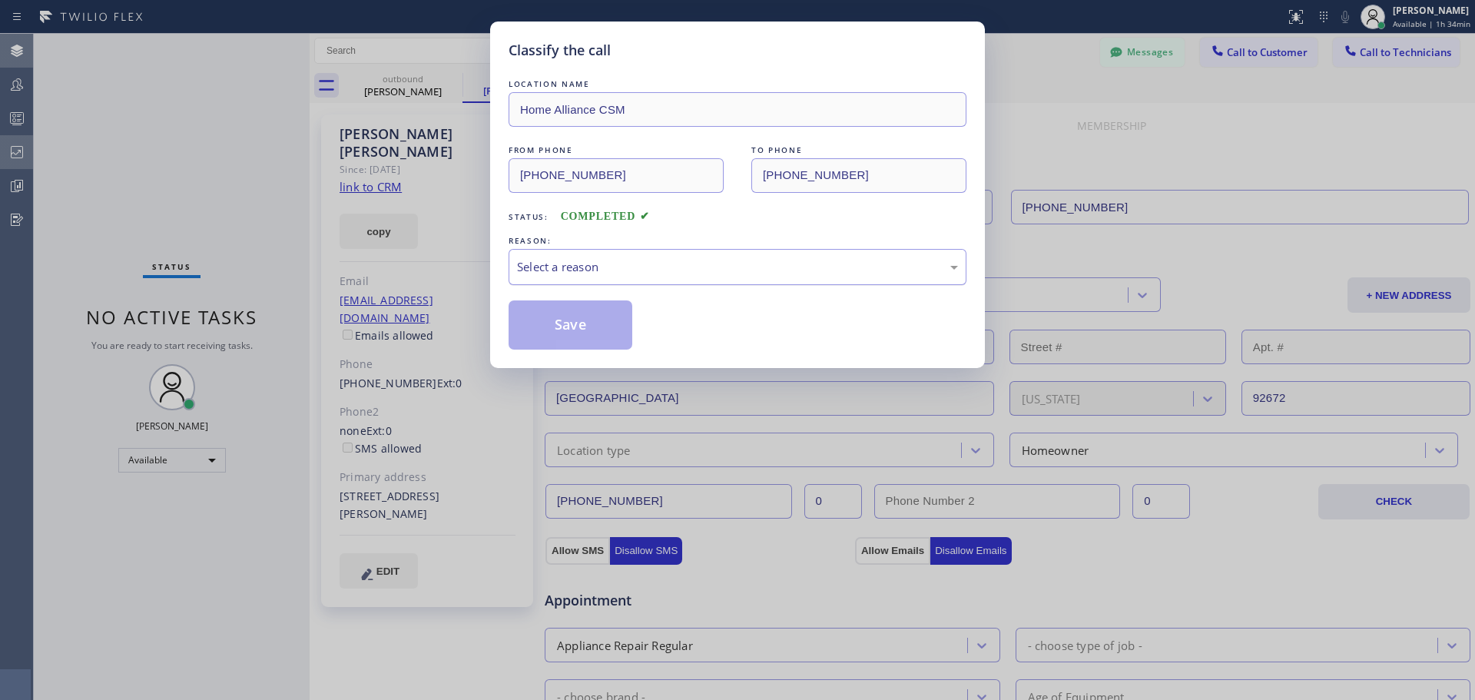
click at [704, 275] on div "Select a reason" at bounding box center [737, 267] width 441 height 18
click at [586, 336] on button "Save" at bounding box center [570, 324] width 124 height 49
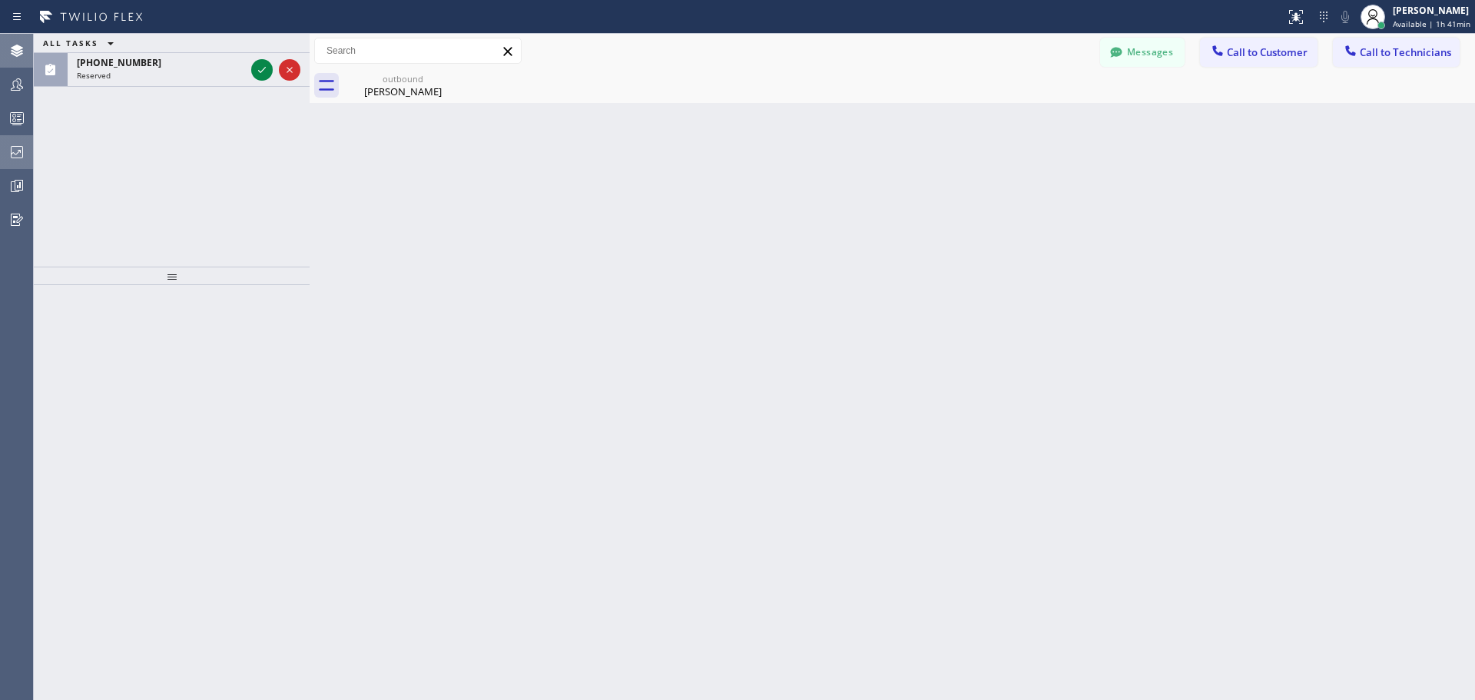
click at [18, 156] on icon at bounding box center [17, 152] width 18 height 18
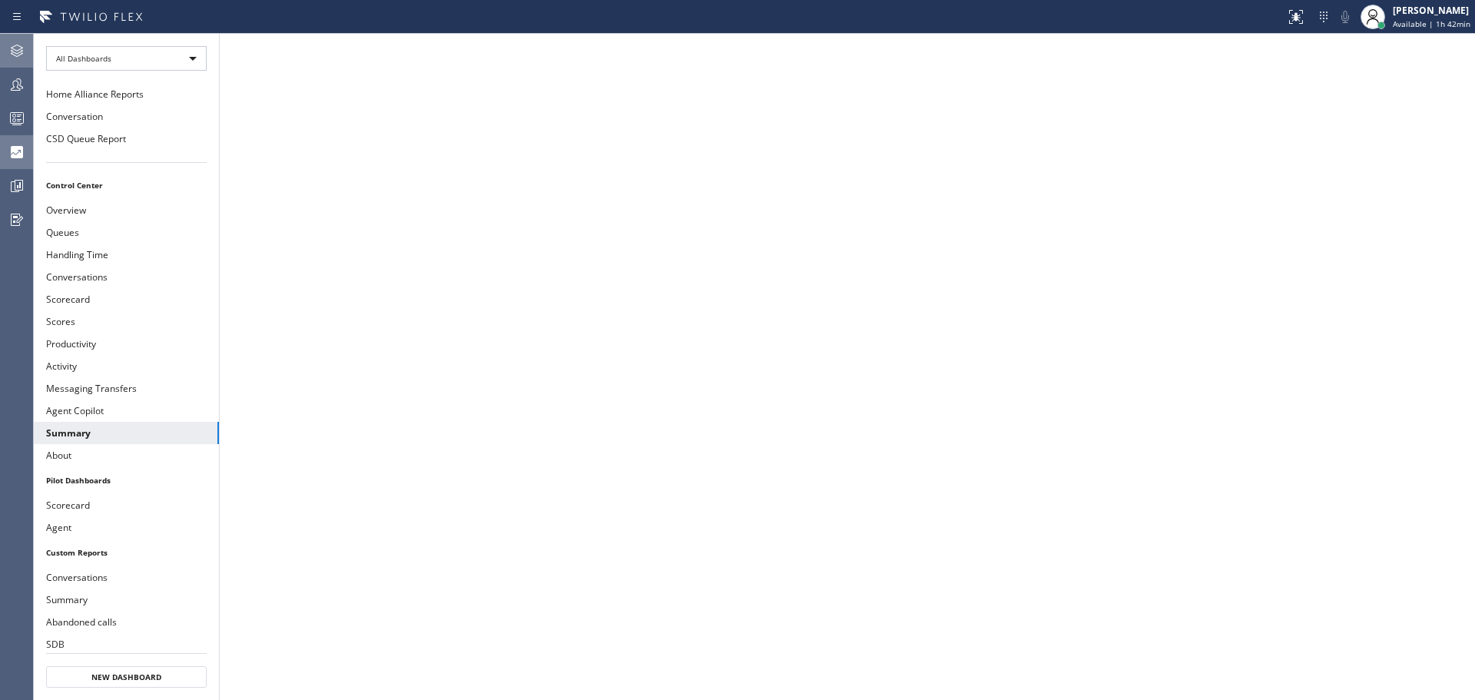
click at [15, 51] on icon at bounding box center [17, 50] width 18 height 18
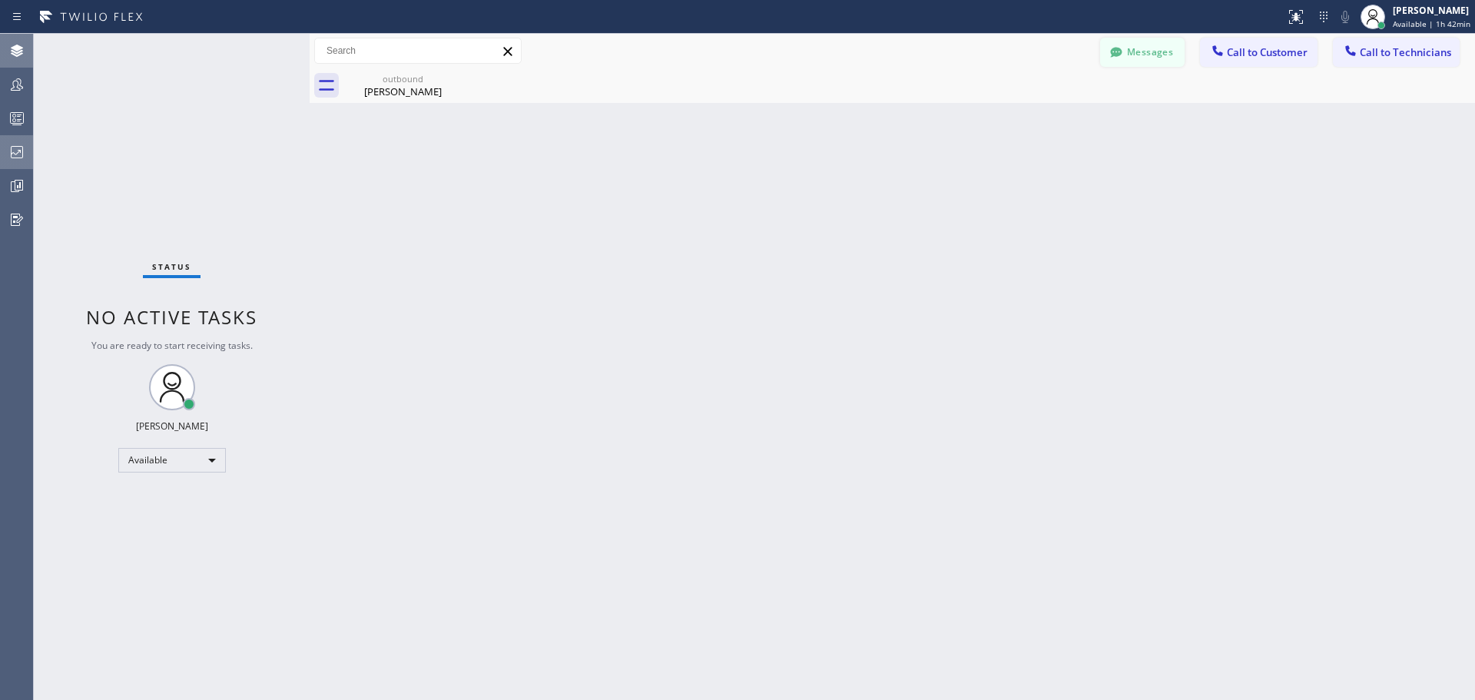
click at [1155, 53] on button "Messages" at bounding box center [1142, 52] width 84 height 29
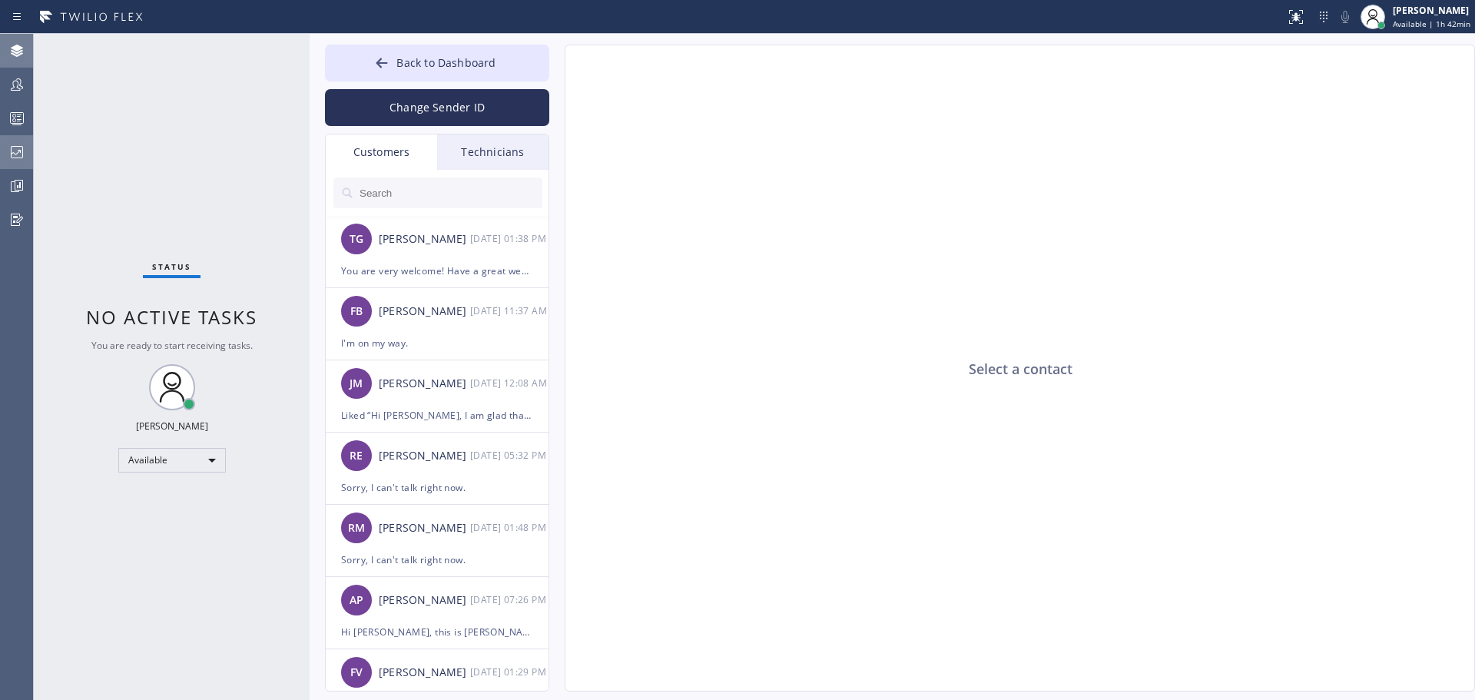
click at [13, 48] on icon at bounding box center [17, 51] width 12 height 12
click at [427, 66] on span "Back to Dashboard" at bounding box center [445, 62] width 99 height 15
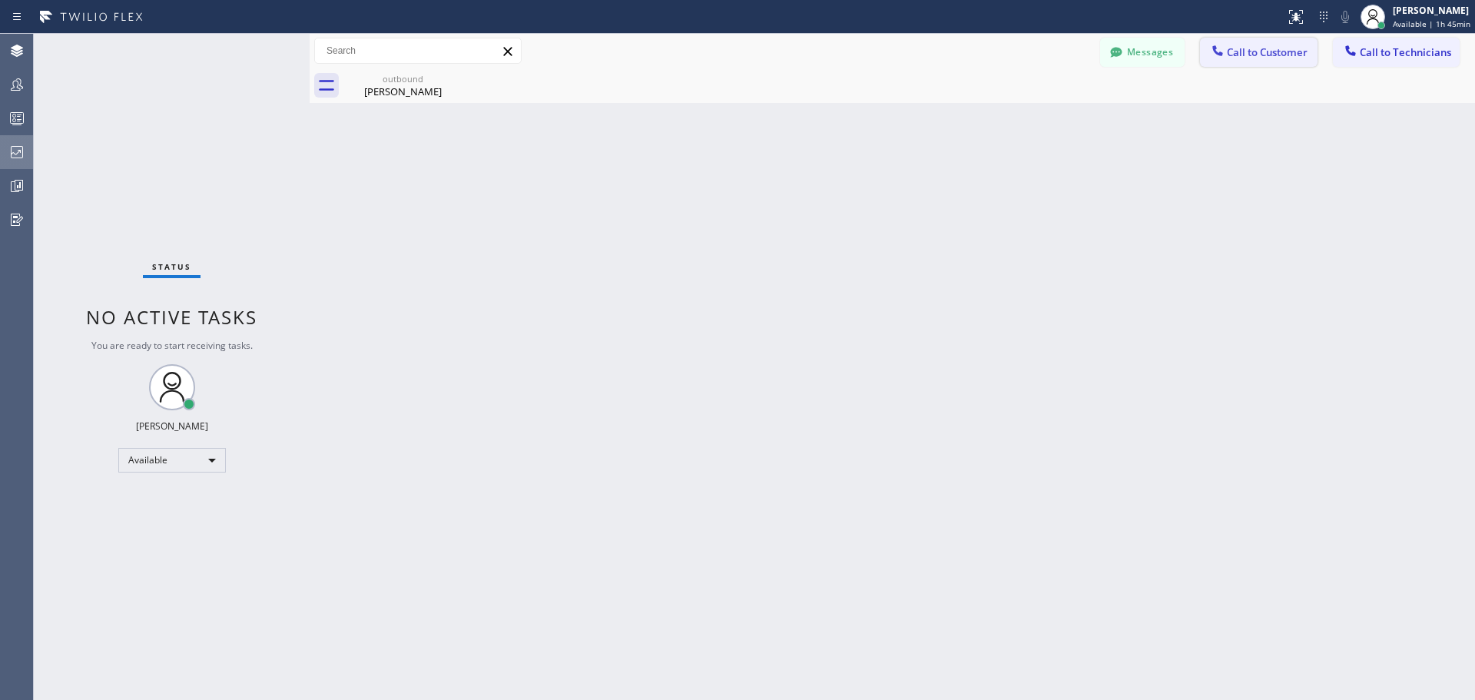
click at [1281, 55] on span "Call to Customer" at bounding box center [1267, 52] width 81 height 14
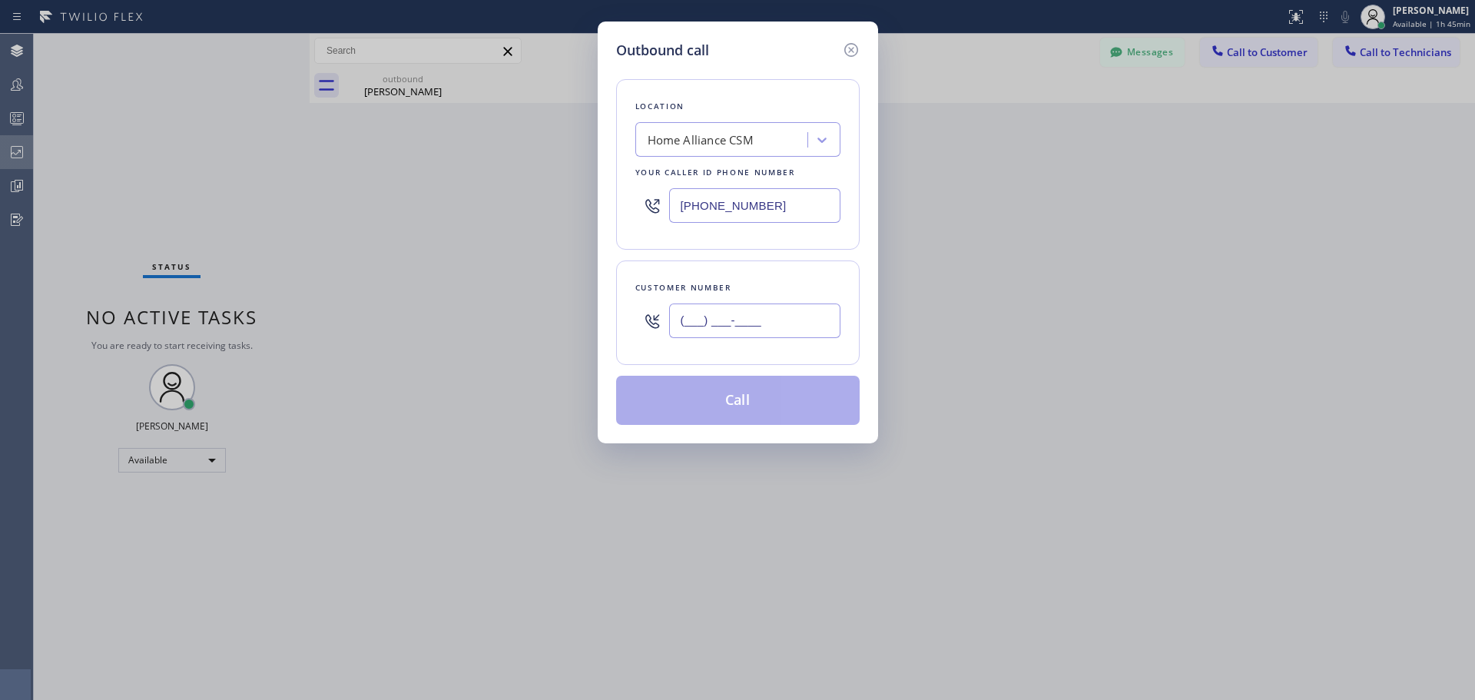
click at [778, 307] on input "(___) ___-____" at bounding box center [754, 320] width 171 height 35
paste input "425) 985-8490"
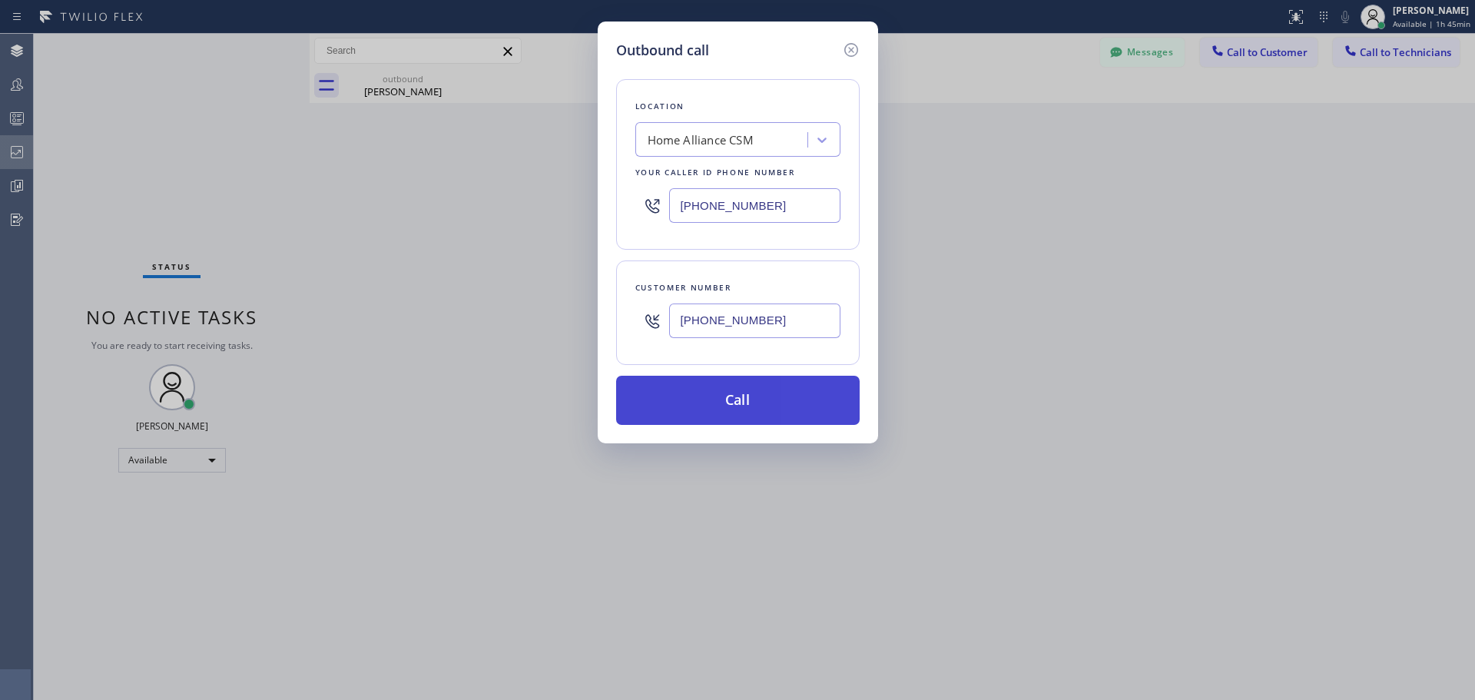
type input "[PHONE_NUMBER]"
click at [771, 402] on button "Call" at bounding box center [737, 400] width 243 height 49
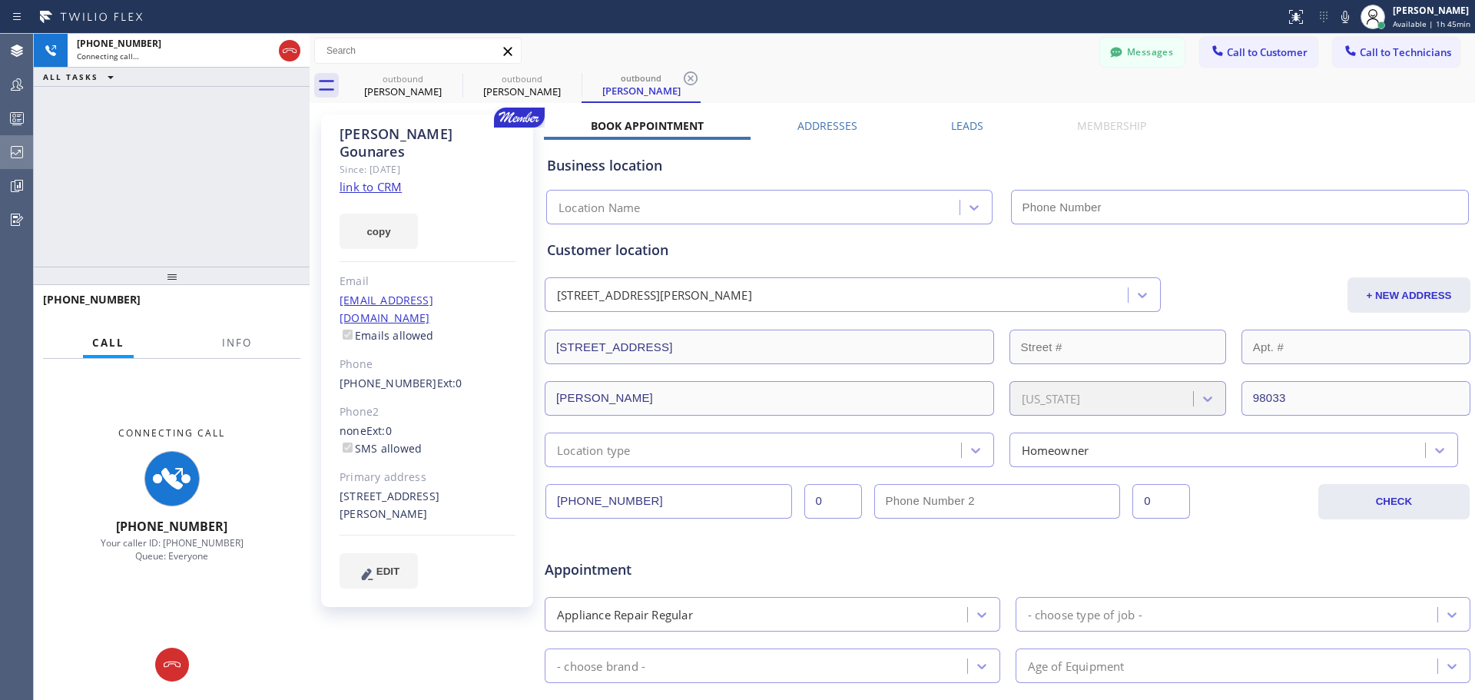
type input "[PHONE_NUMBER]"
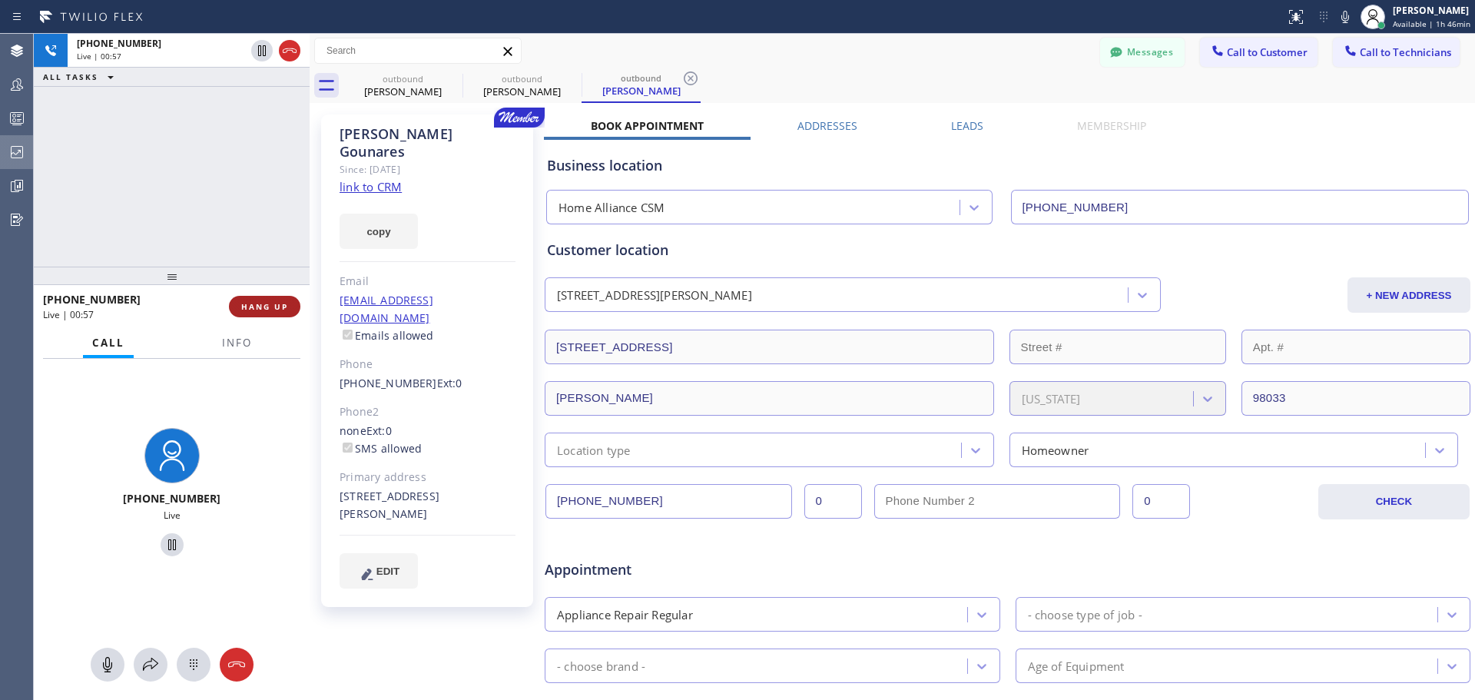
click at [287, 302] on span "HANG UP" at bounding box center [264, 306] width 47 height 11
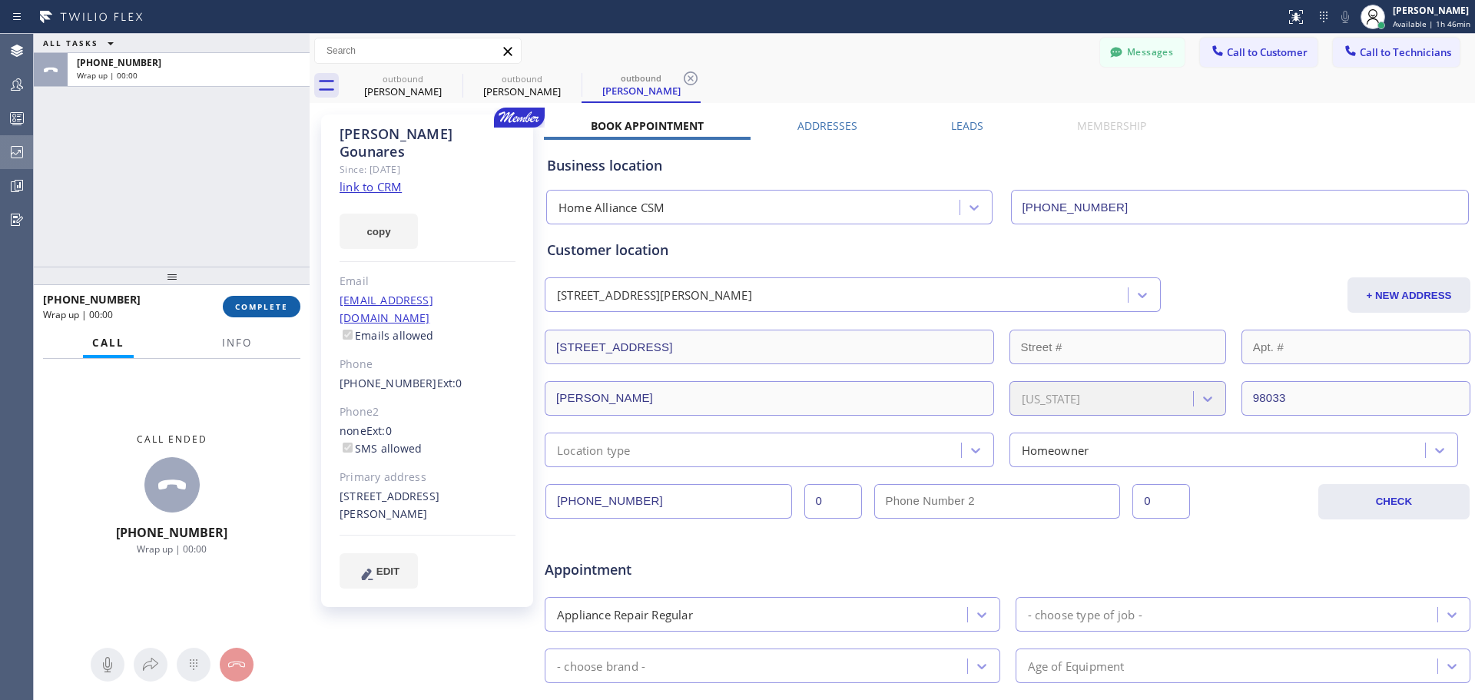
click at [287, 302] on span "COMPLETE" at bounding box center [261, 306] width 53 height 11
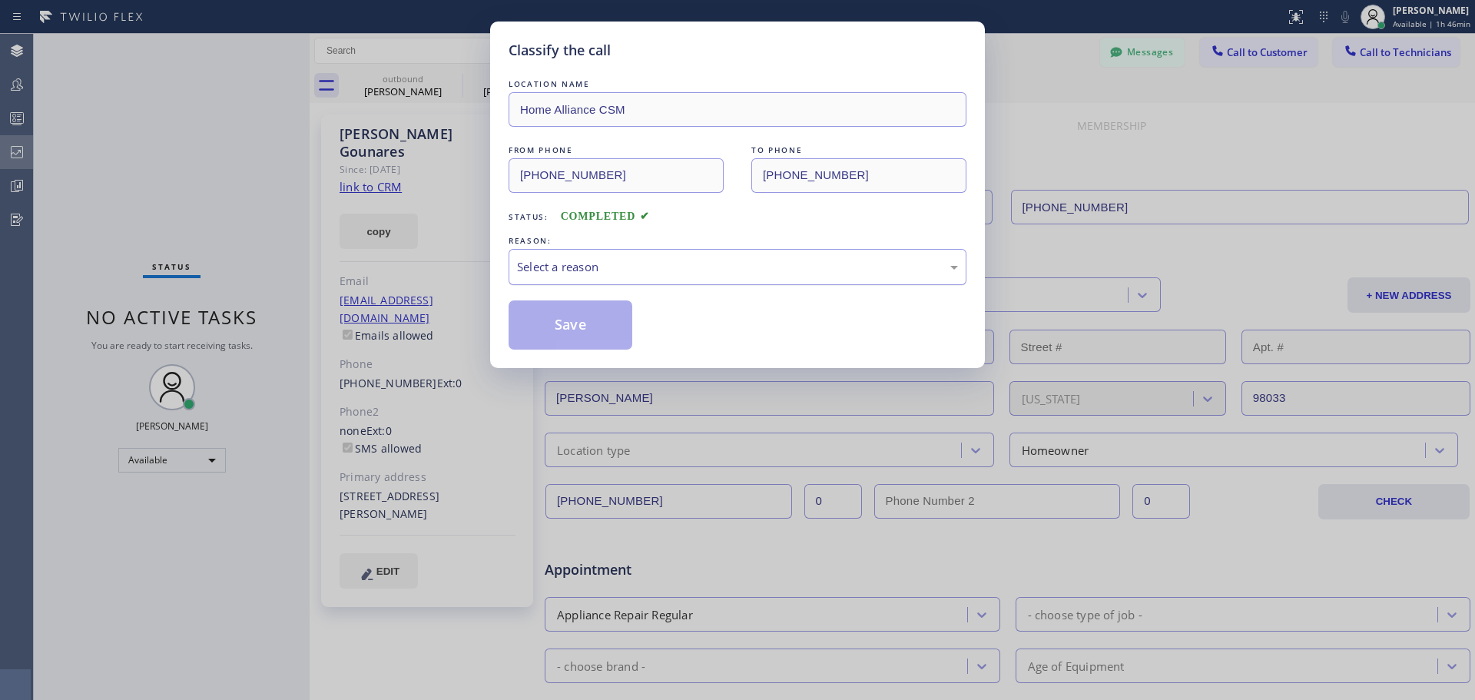
click at [687, 283] on div "Select a reason" at bounding box center [737, 267] width 458 height 36
click at [723, 260] on div "New Customer - Booked" at bounding box center [737, 267] width 441 height 18
click at [680, 268] on div "New Customer - Booked" at bounding box center [737, 267] width 441 height 18
click at [570, 333] on button "Save" at bounding box center [570, 324] width 124 height 49
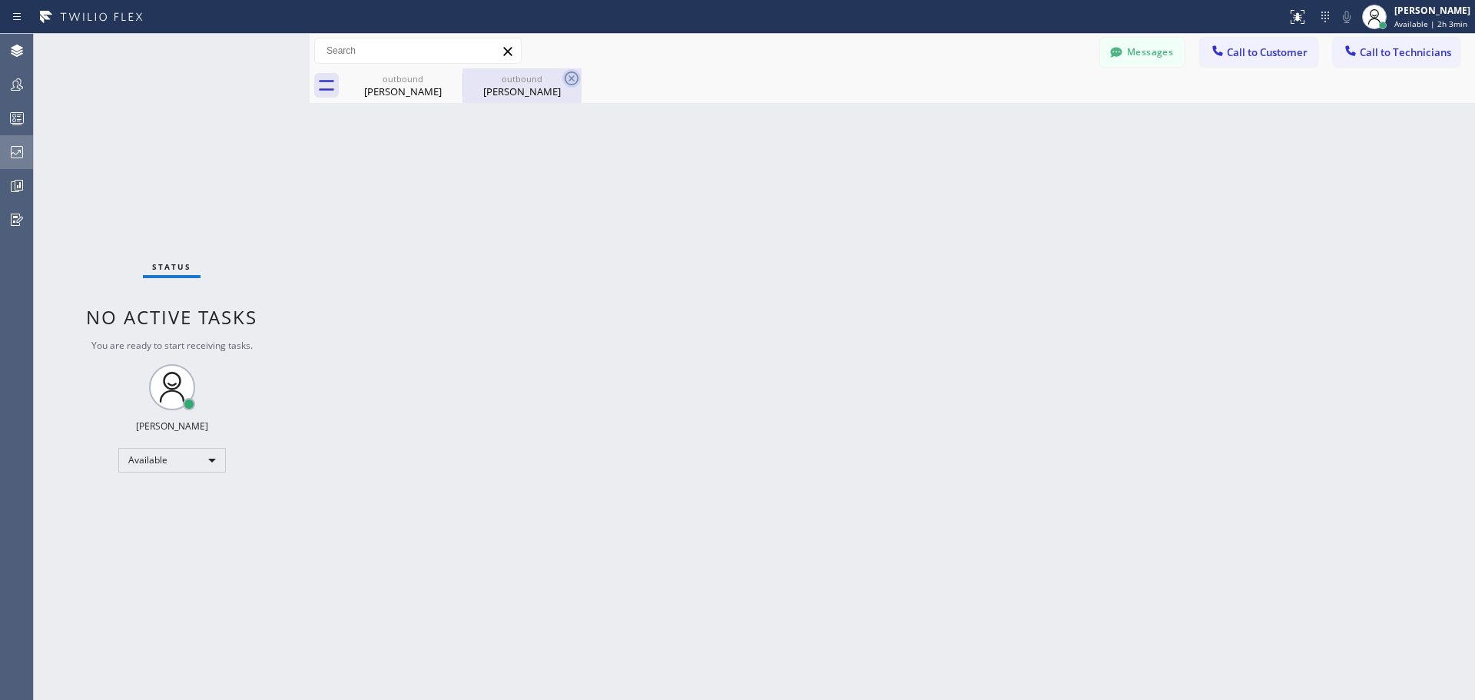
click at [570, 75] on icon at bounding box center [571, 78] width 18 height 18
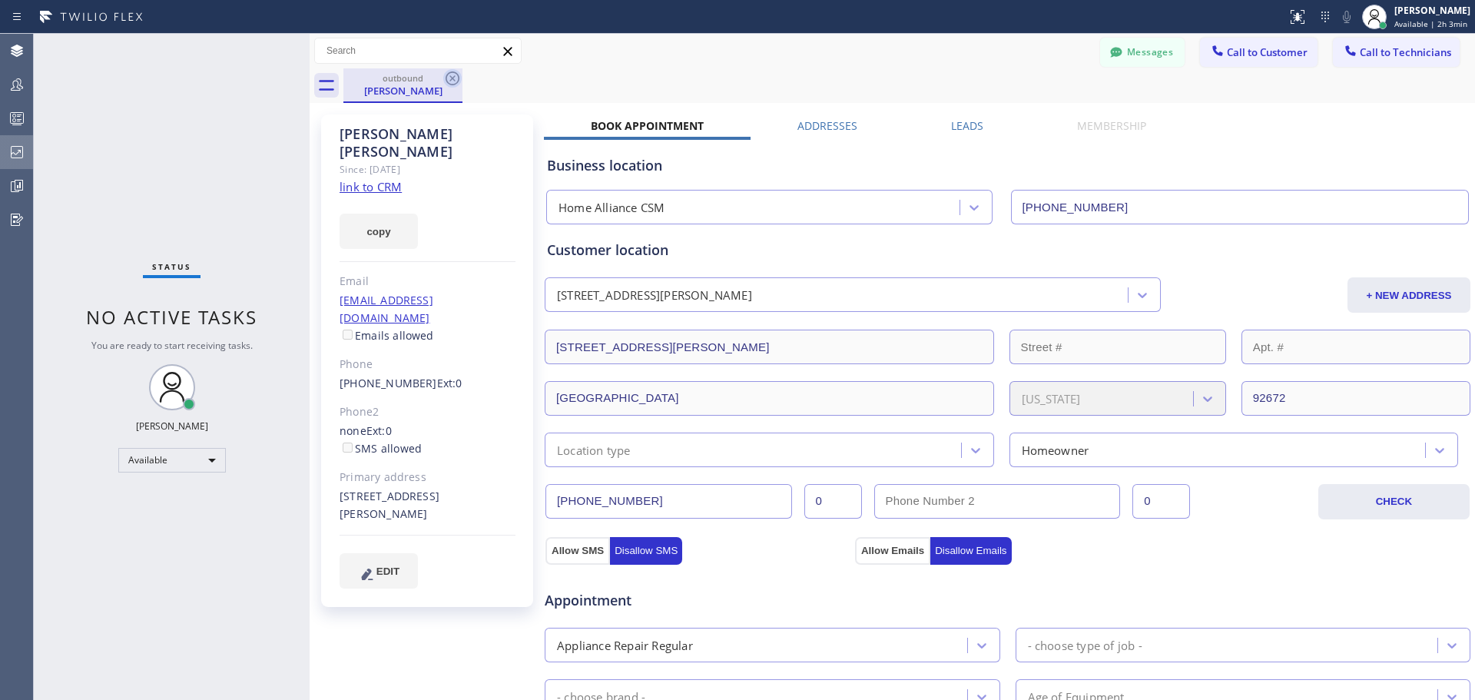
click at [455, 78] on icon at bounding box center [452, 78] width 18 height 18
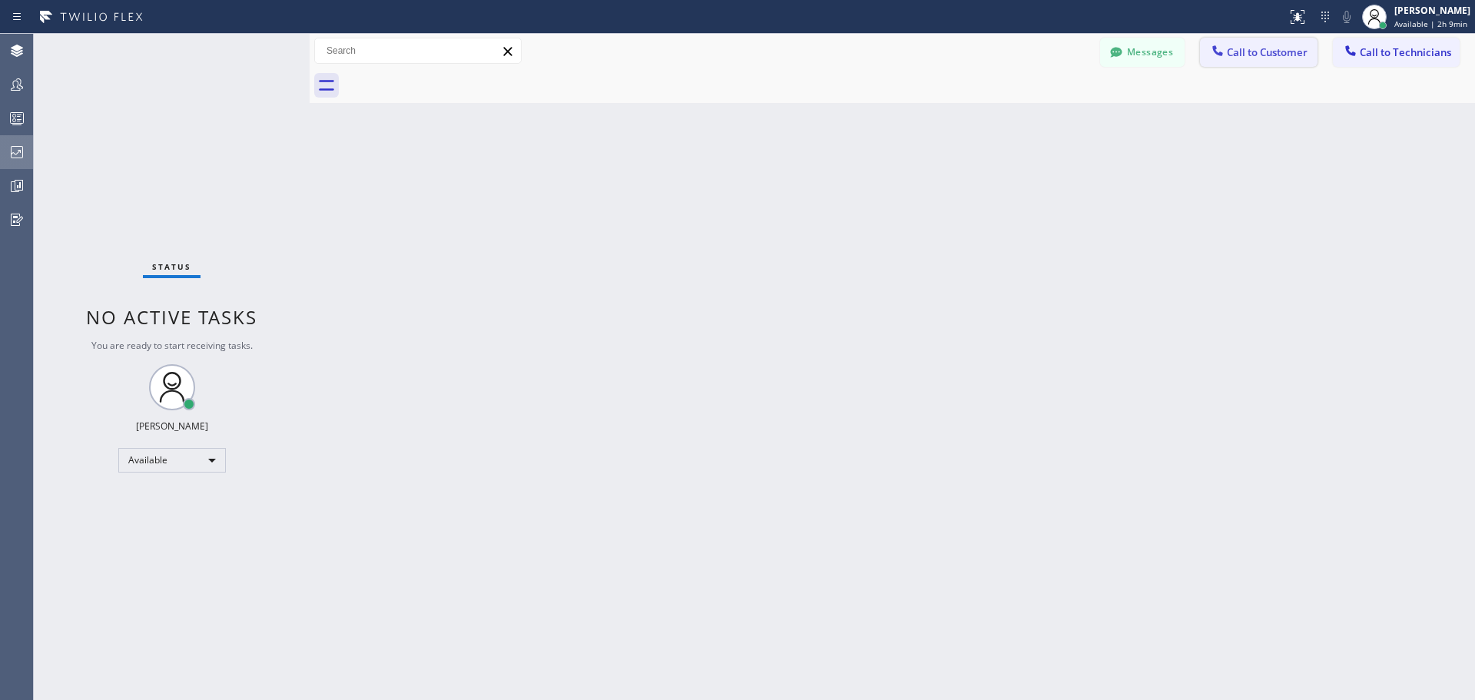
click at [1269, 44] on button "Call to Customer" at bounding box center [1259, 52] width 118 height 29
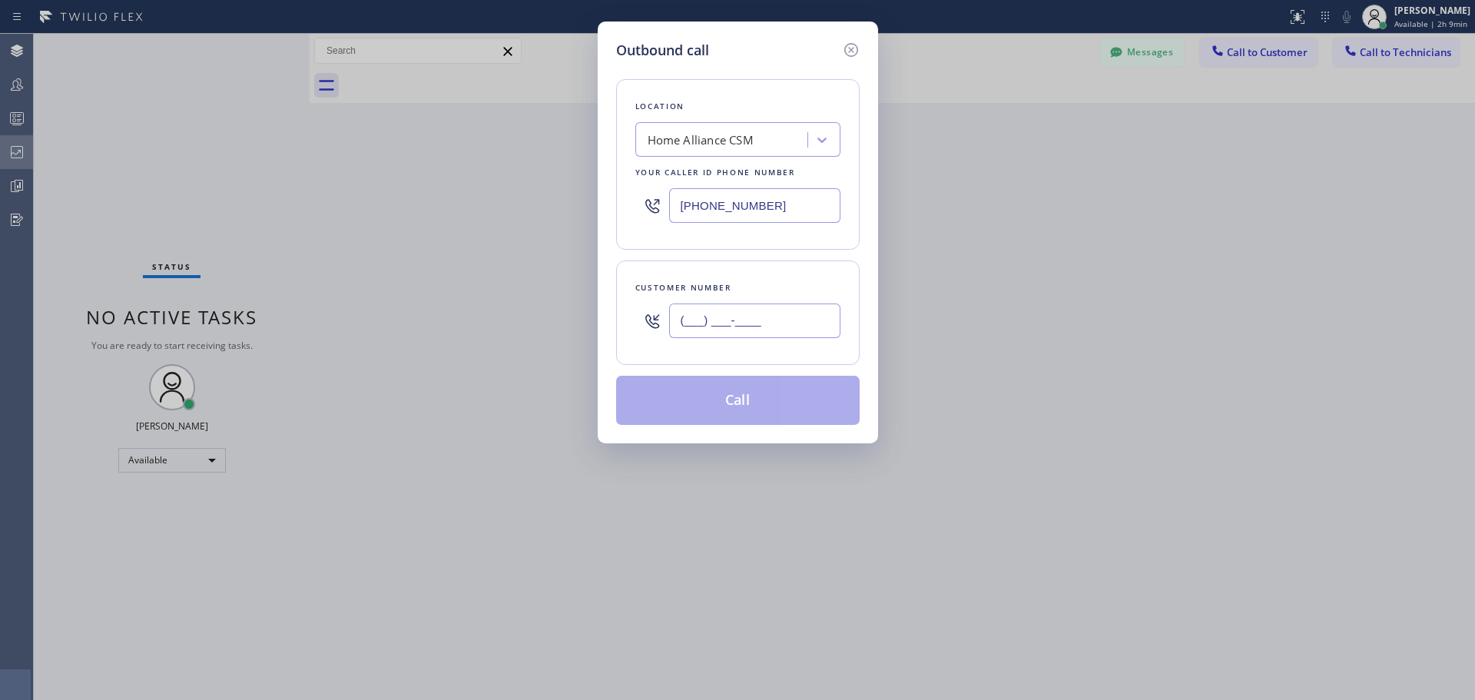
click at [739, 315] on input "(___) ___-____" at bounding box center [754, 320] width 171 height 35
paste input "714) 579-5748"
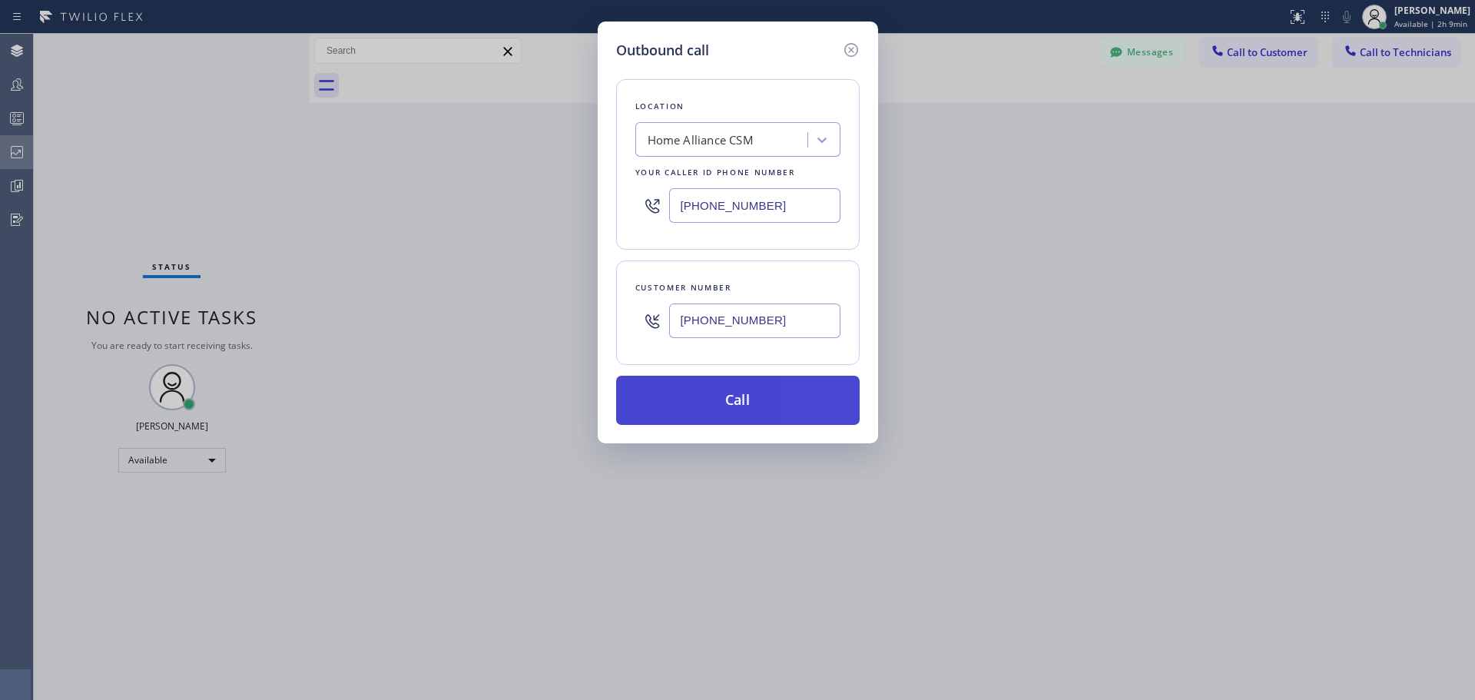
type input "[PHONE_NUMBER]"
click at [750, 402] on button "Call" at bounding box center [737, 400] width 243 height 49
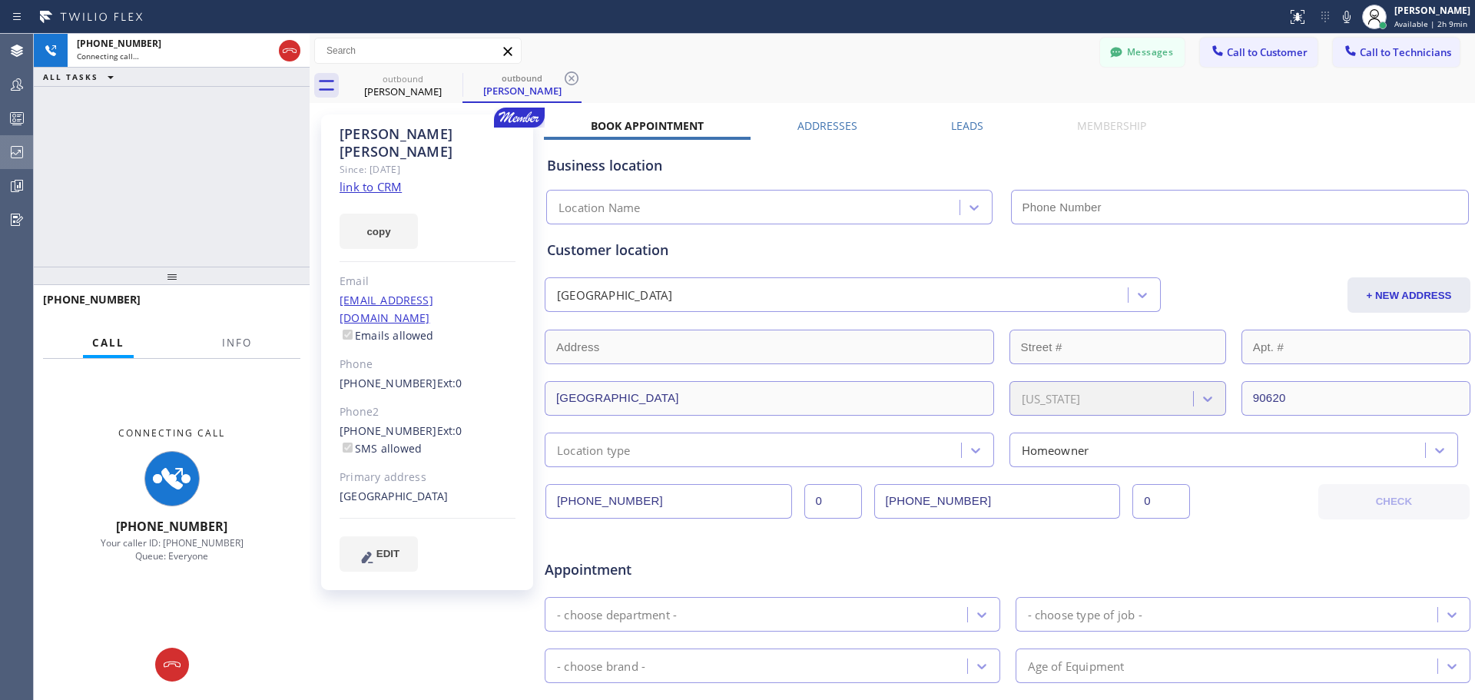
type input "[PHONE_NUMBER]"
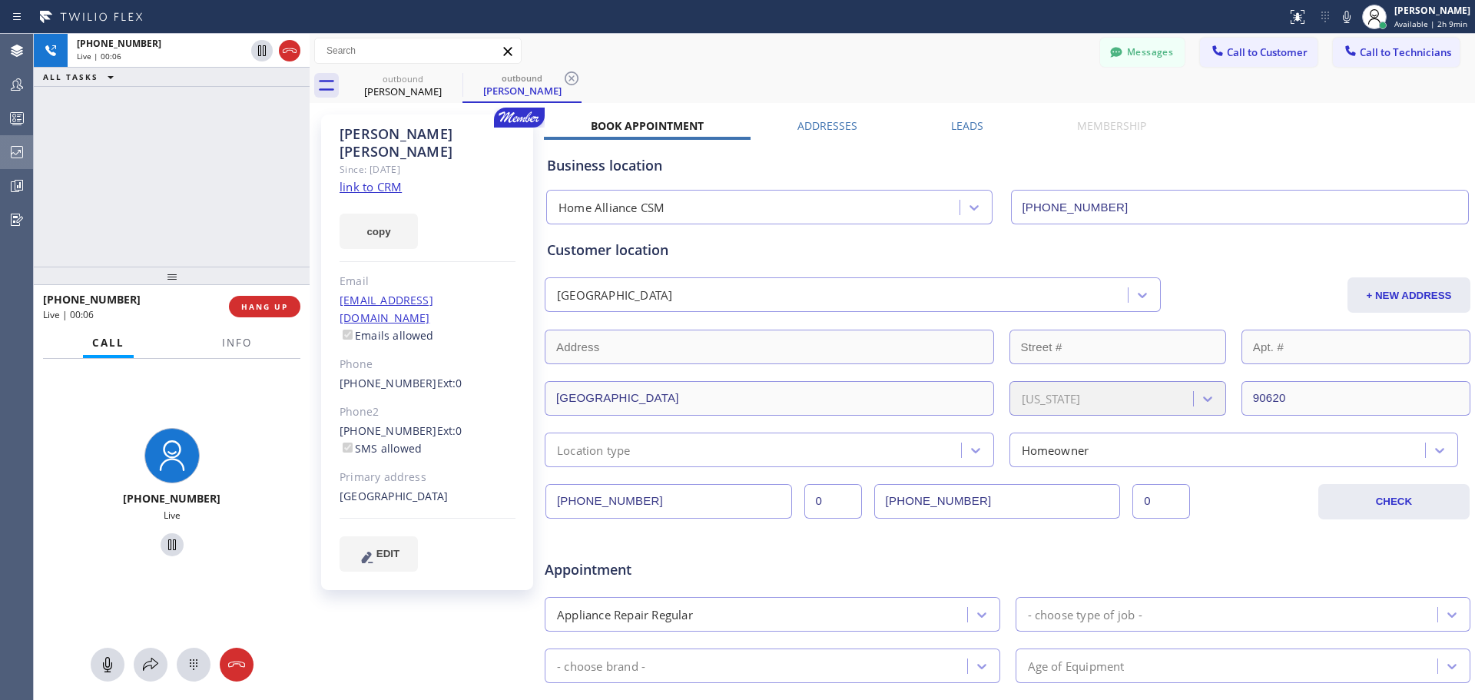
drag, startPoint x: 250, startPoint y: 307, endPoint x: 783, endPoint y: 584, distance: 599.8
click at [252, 307] on span "HANG UP" at bounding box center [264, 306] width 47 height 11
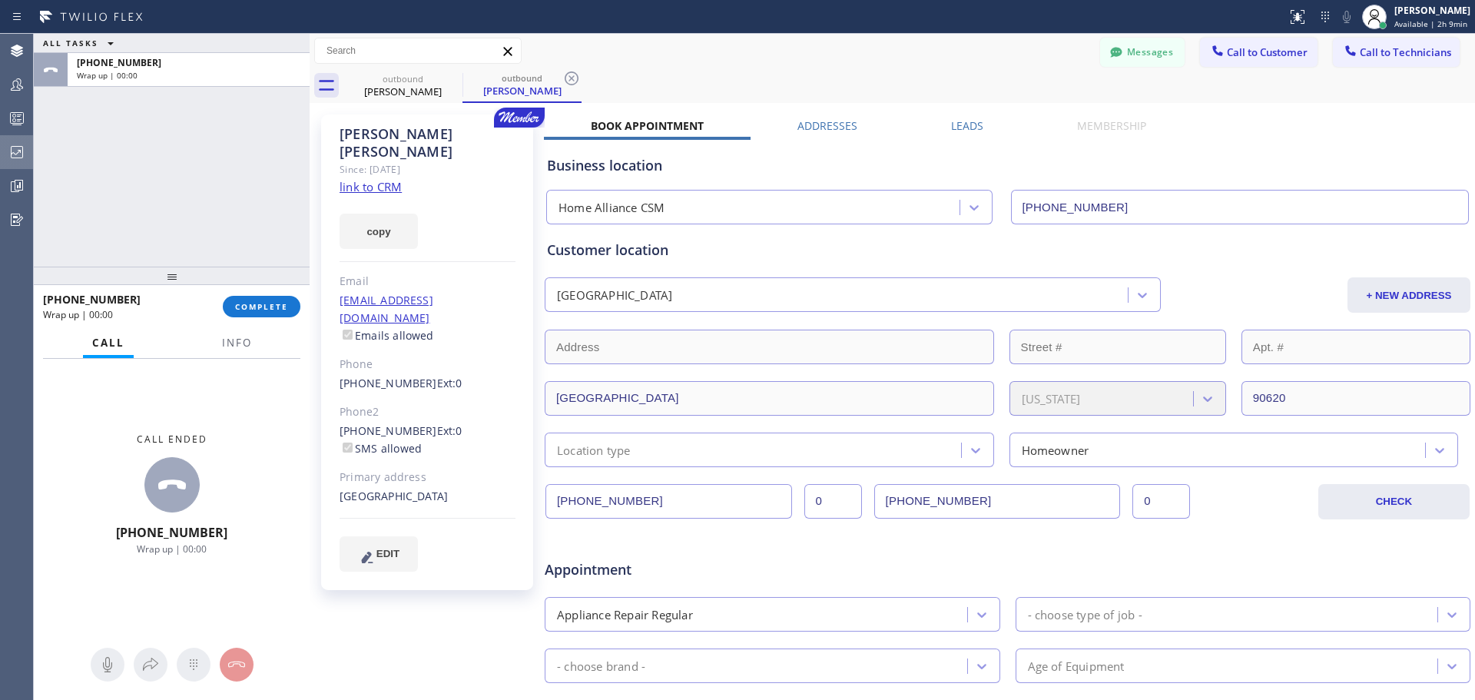
click at [269, 294] on div "[PHONE_NUMBER] Wrap up | 00:00 COMPLETE" at bounding box center [171, 306] width 257 height 40
click at [270, 303] on span "COMPLETE" at bounding box center [261, 306] width 53 height 11
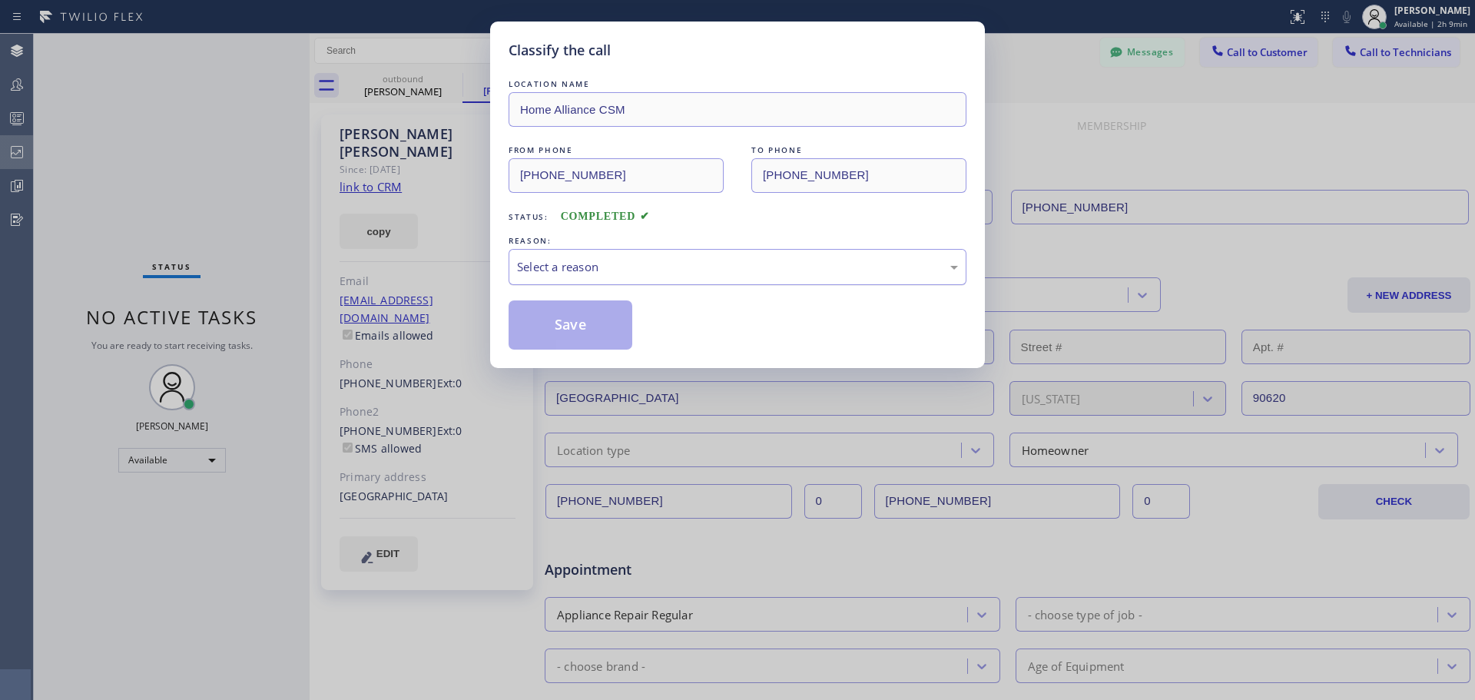
click at [700, 264] on div "Select a reason" at bounding box center [737, 267] width 441 height 18
click at [567, 339] on button "Save" at bounding box center [570, 324] width 124 height 49
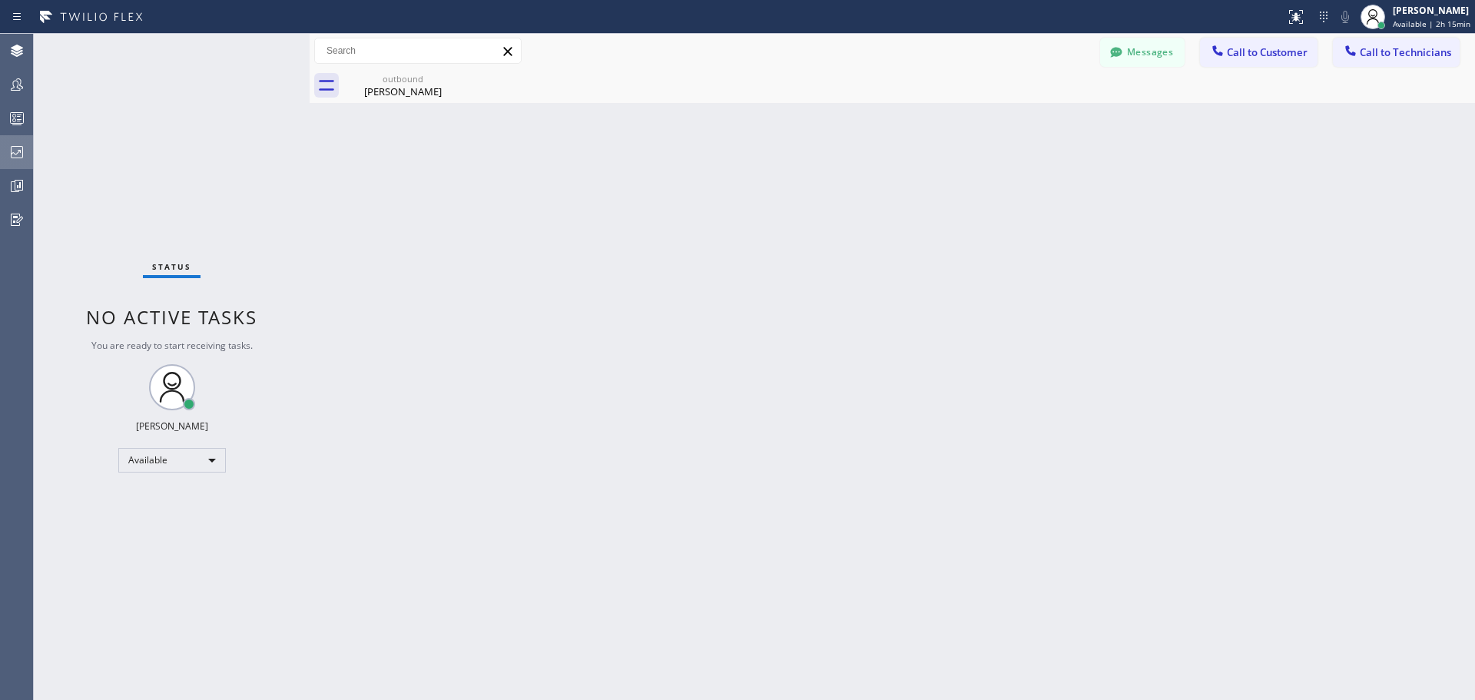
click at [1274, 47] on span "Call to Customer" at bounding box center [1267, 52] width 81 height 14
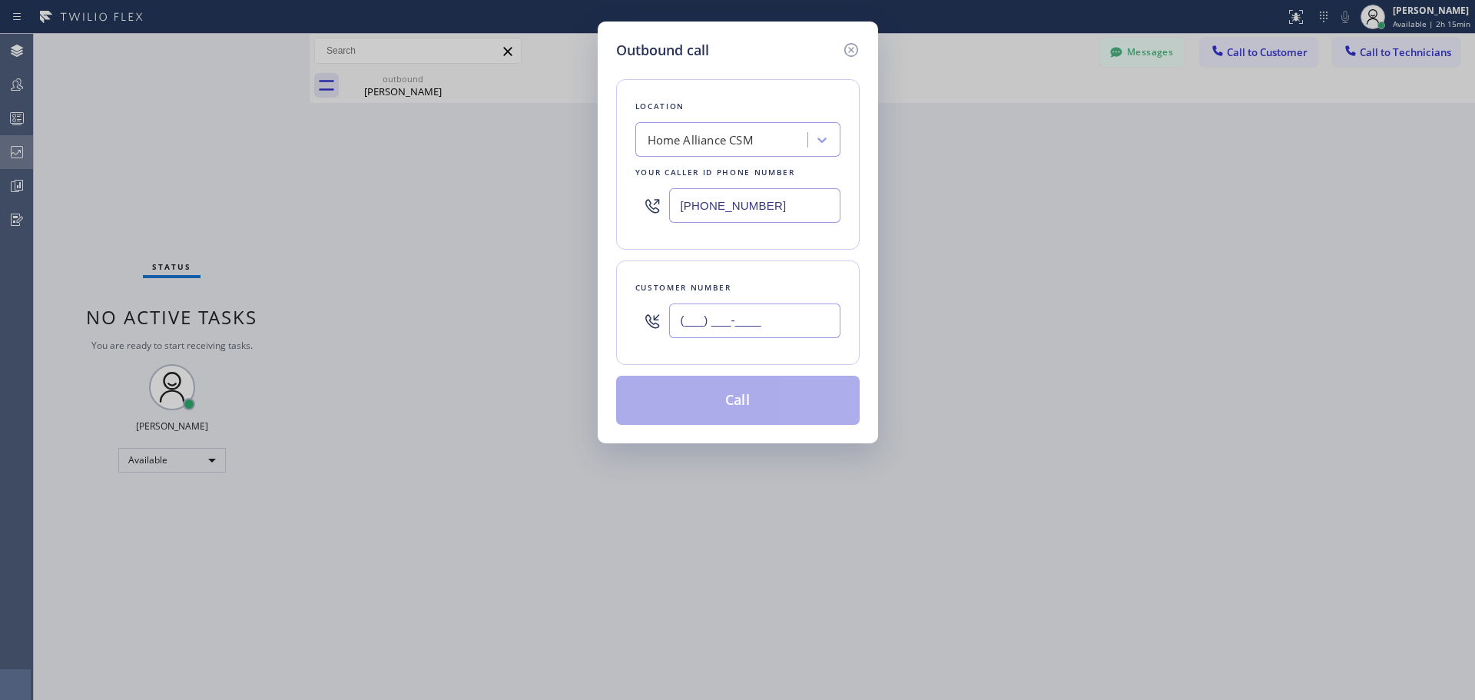
click at [710, 326] on input "(___) ___-____" at bounding box center [754, 320] width 171 height 35
paste input "602) 653-7301"
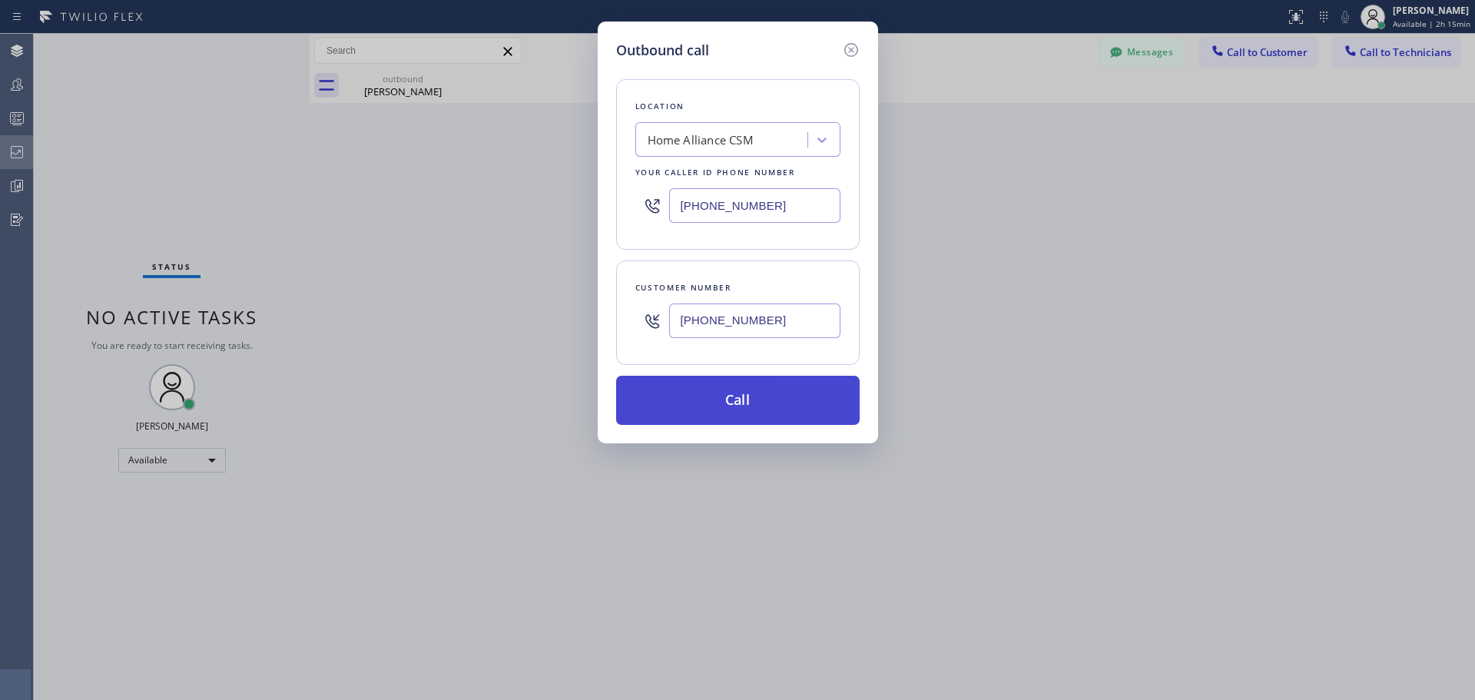
type input "[PHONE_NUMBER]"
click at [746, 402] on button "Call" at bounding box center [737, 400] width 243 height 49
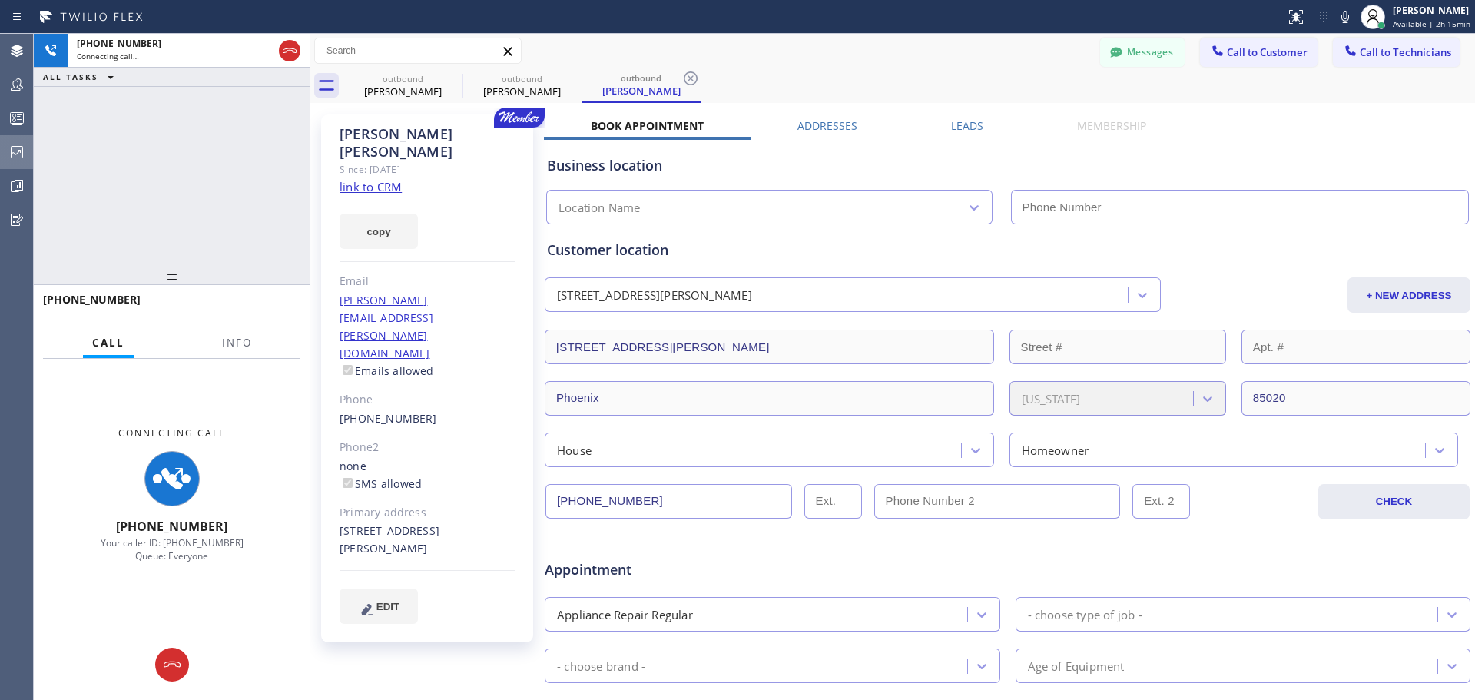
type input "[PHONE_NUMBER]"
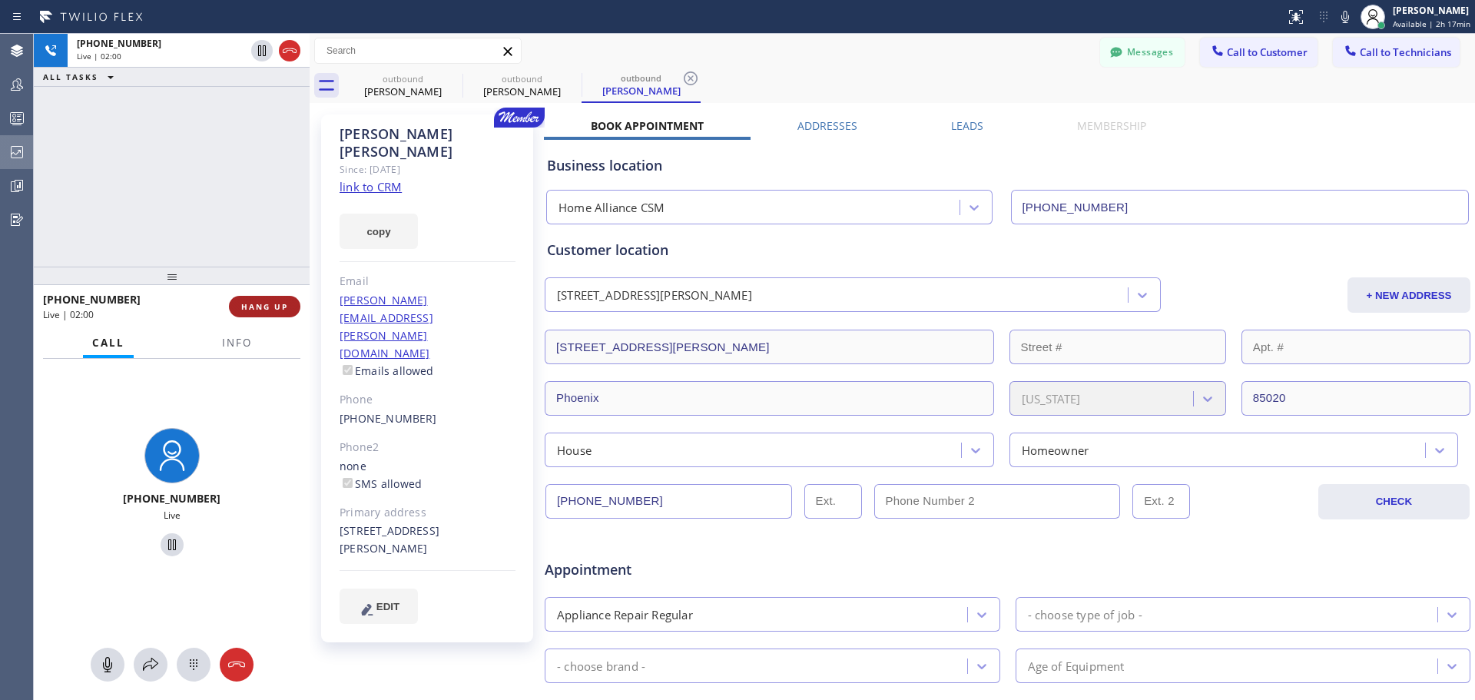
click at [262, 308] on span "HANG UP" at bounding box center [264, 306] width 47 height 11
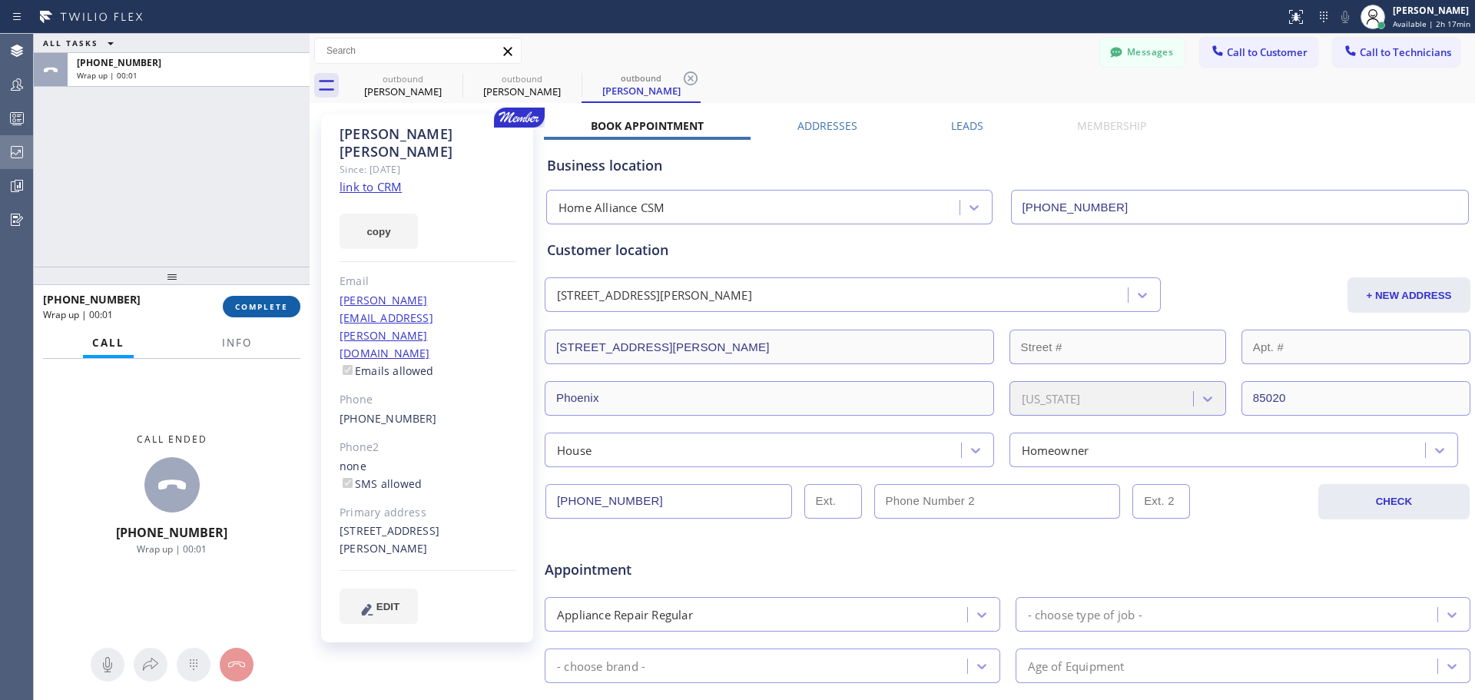
click at [259, 304] on span "COMPLETE" at bounding box center [261, 306] width 53 height 11
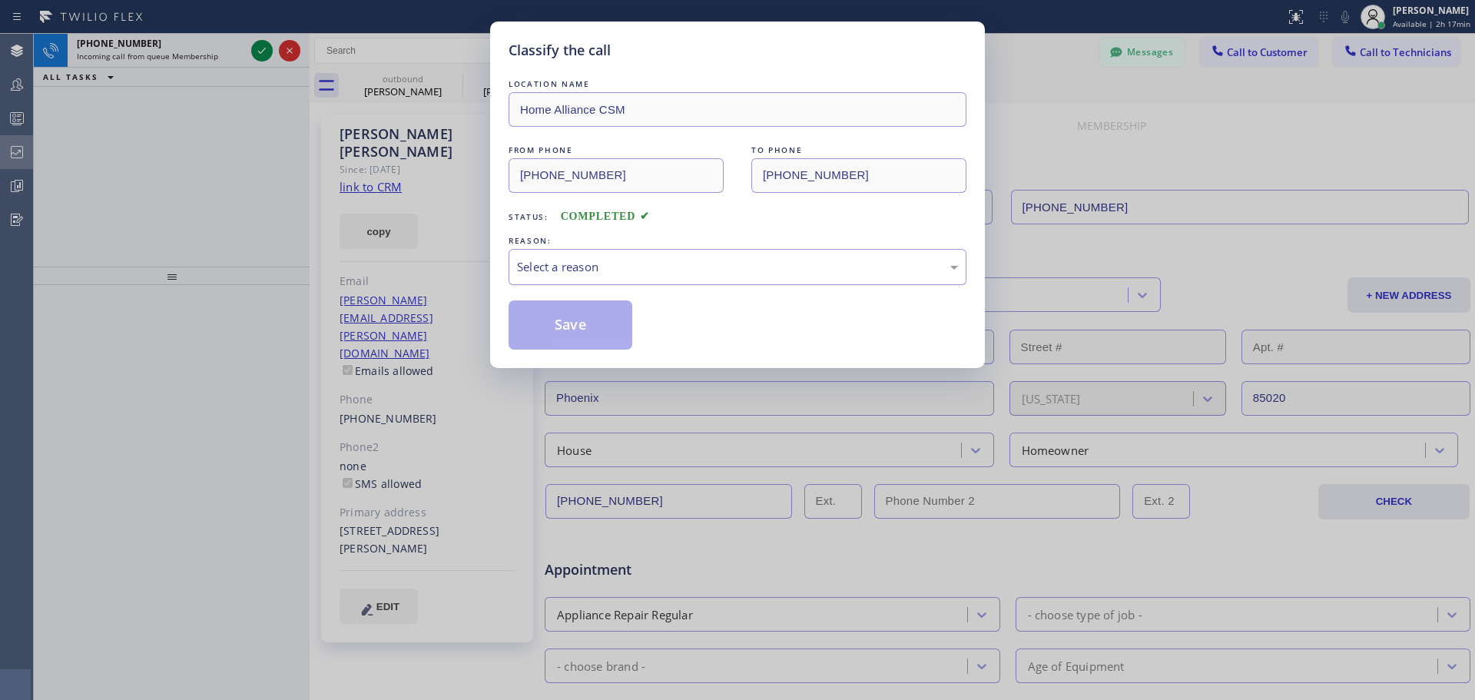
click at [692, 263] on div "Select a reason" at bounding box center [737, 267] width 441 height 18
click at [584, 332] on button "Save" at bounding box center [570, 324] width 124 height 49
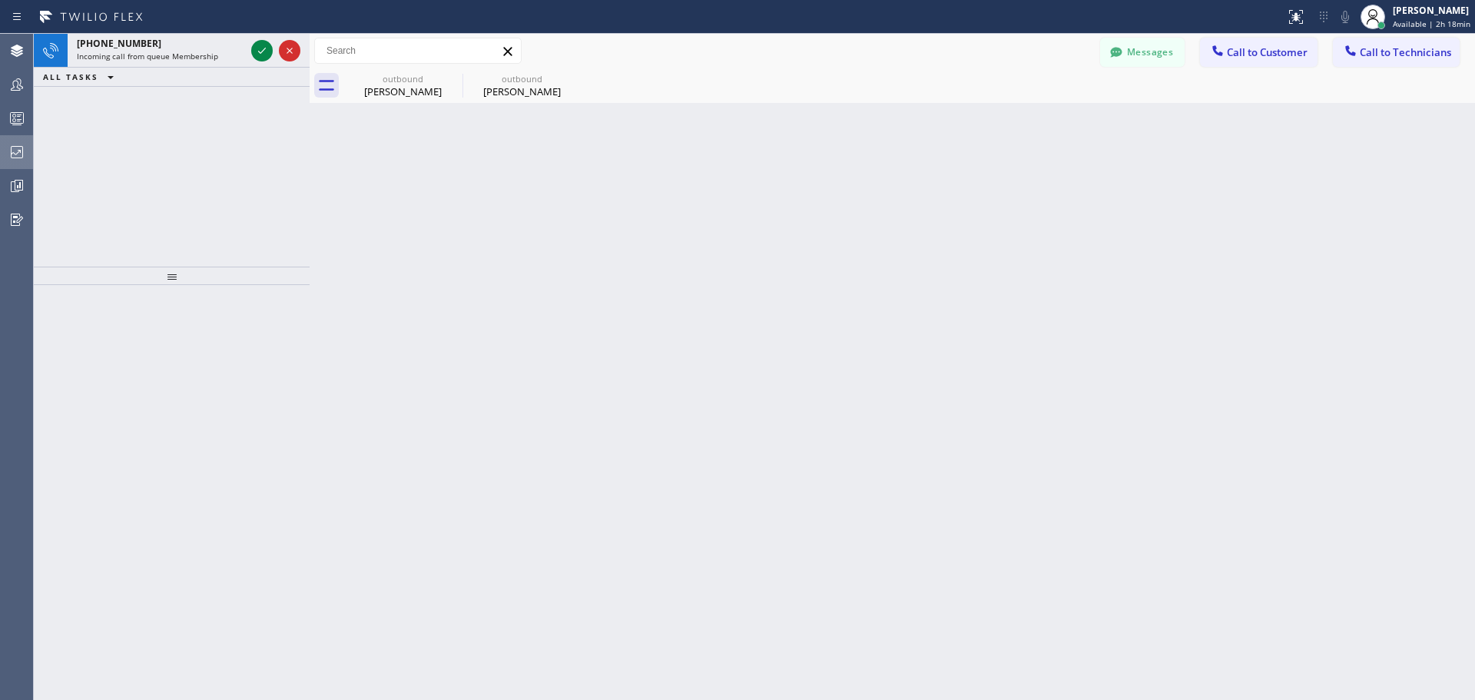
drag, startPoint x: 264, startPoint y: 51, endPoint x: 309, endPoint y: 156, distance: 113.6
click at [264, 51] on icon at bounding box center [262, 50] width 18 height 18
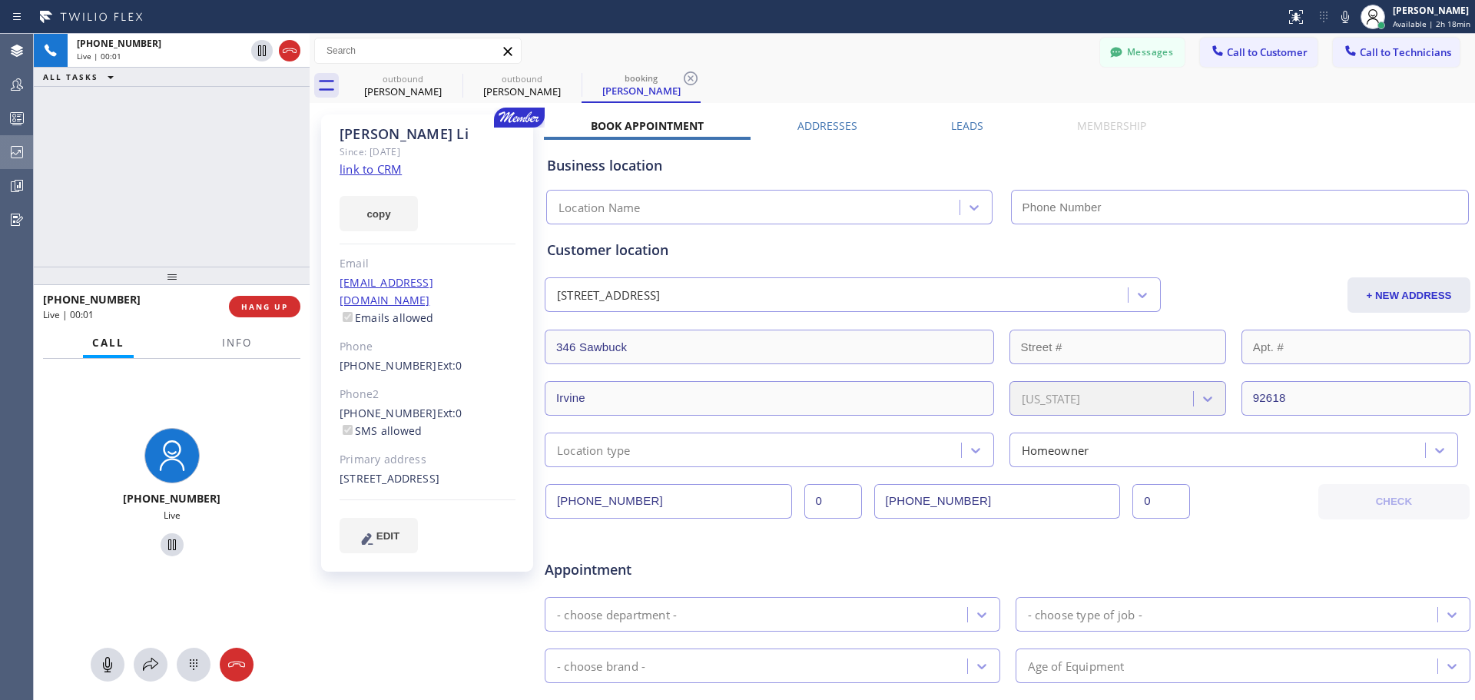
type input "[PHONE_NUMBER]"
click at [268, 305] on span "HANG UP" at bounding box center [264, 306] width 47 height 11
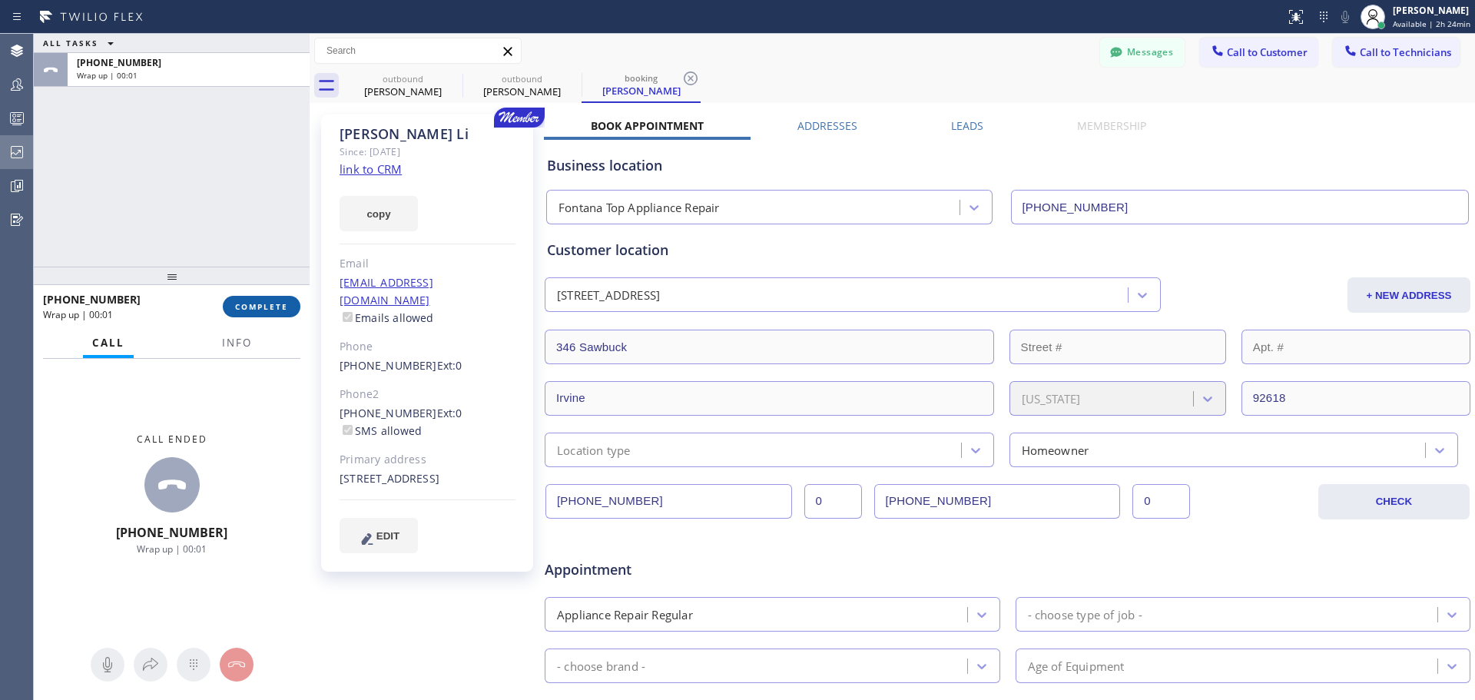
click at [268, 307] on span "COMPLETE" at bounding box center [261, 306] width 53 height 11
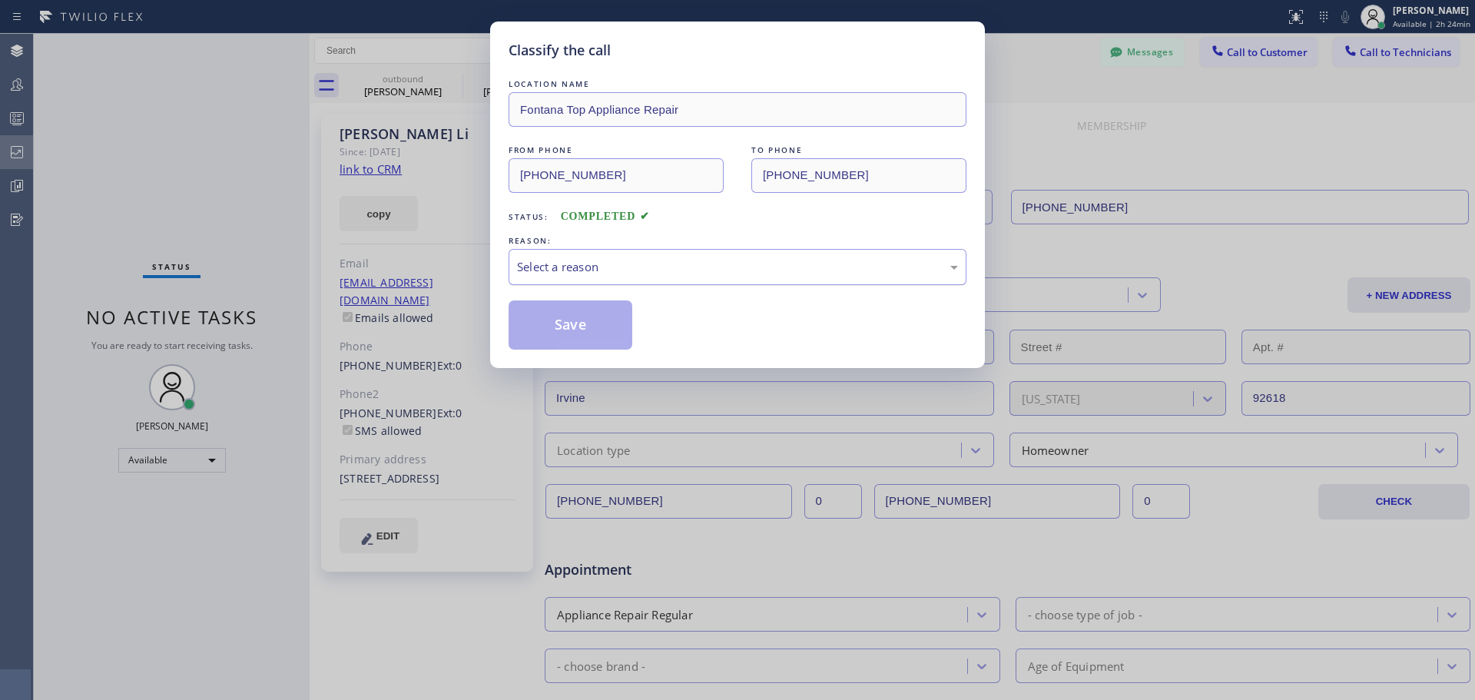
click at [660, 275] on div "Select a reason" at bounding box center [737, 267] width 441 height 18
click at [555, 330] on button "Save" at bounding box center [570, 324] width 124 height 49
type input "[PHONE_NUMBER]"
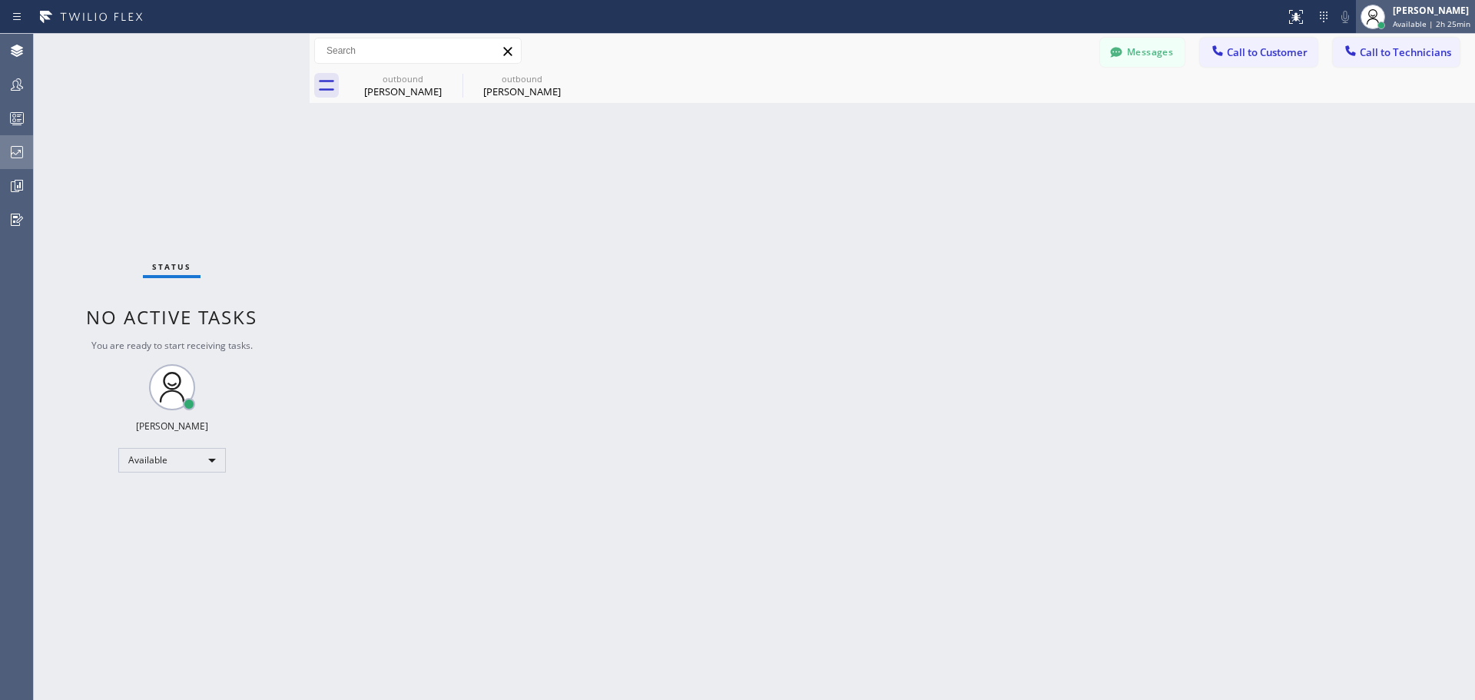
click at [1427, 19] on span "Available | 2h 25min" at bounding box center [1432, 23] width 78 height 11
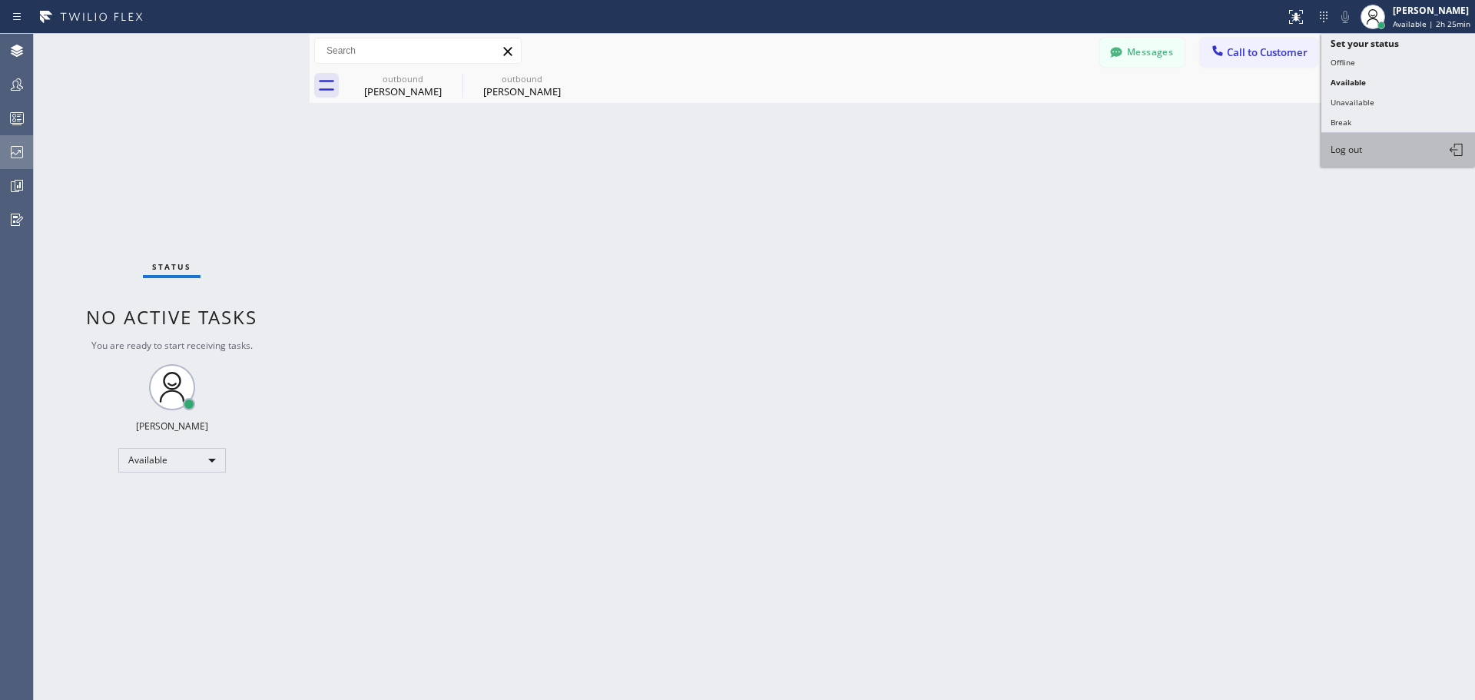
click at [1368, 150] on button "Log out" at bounding box center [1398, 150] width 154 height 34
